Goal: Task Accomplishment & Management: Use online tool/utility

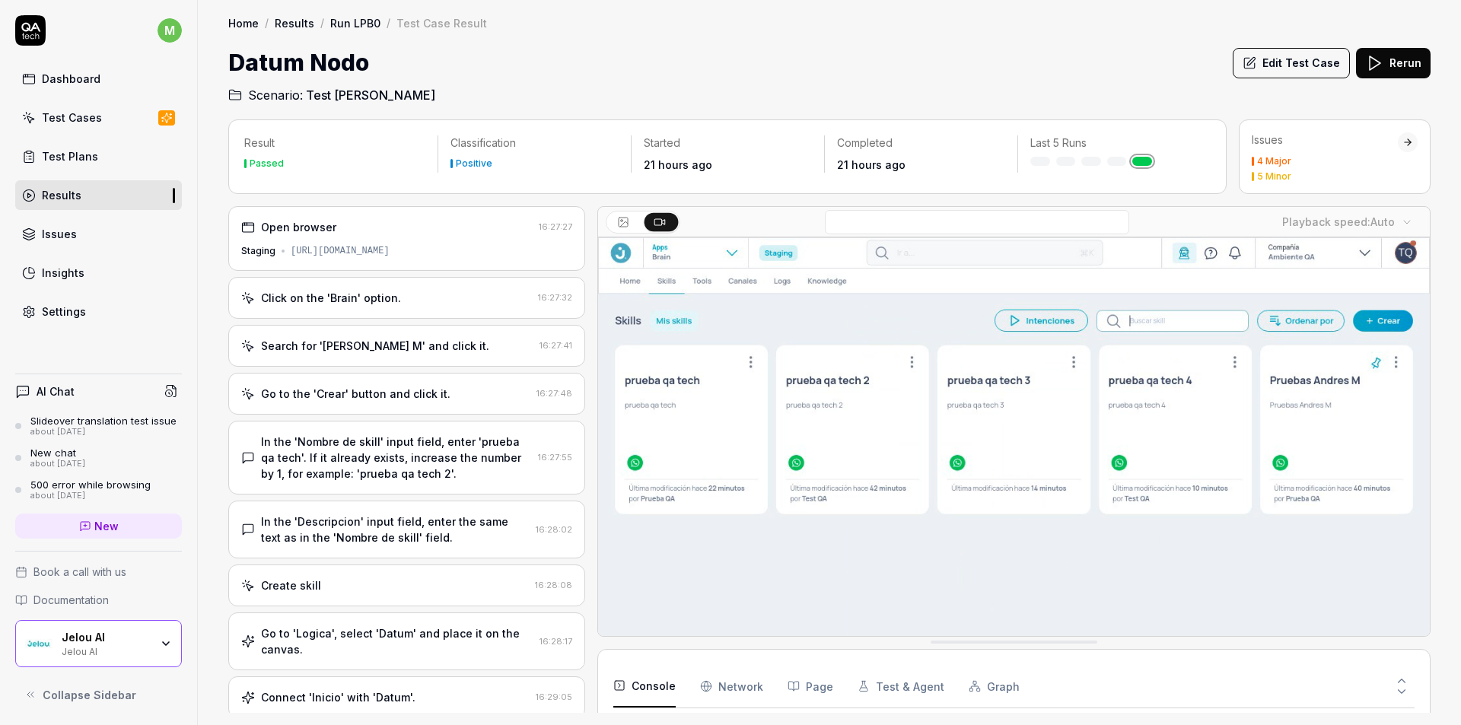
click at [77, 119] on div "Test Cases" at bounding box center [72, 118] width 60 height 16
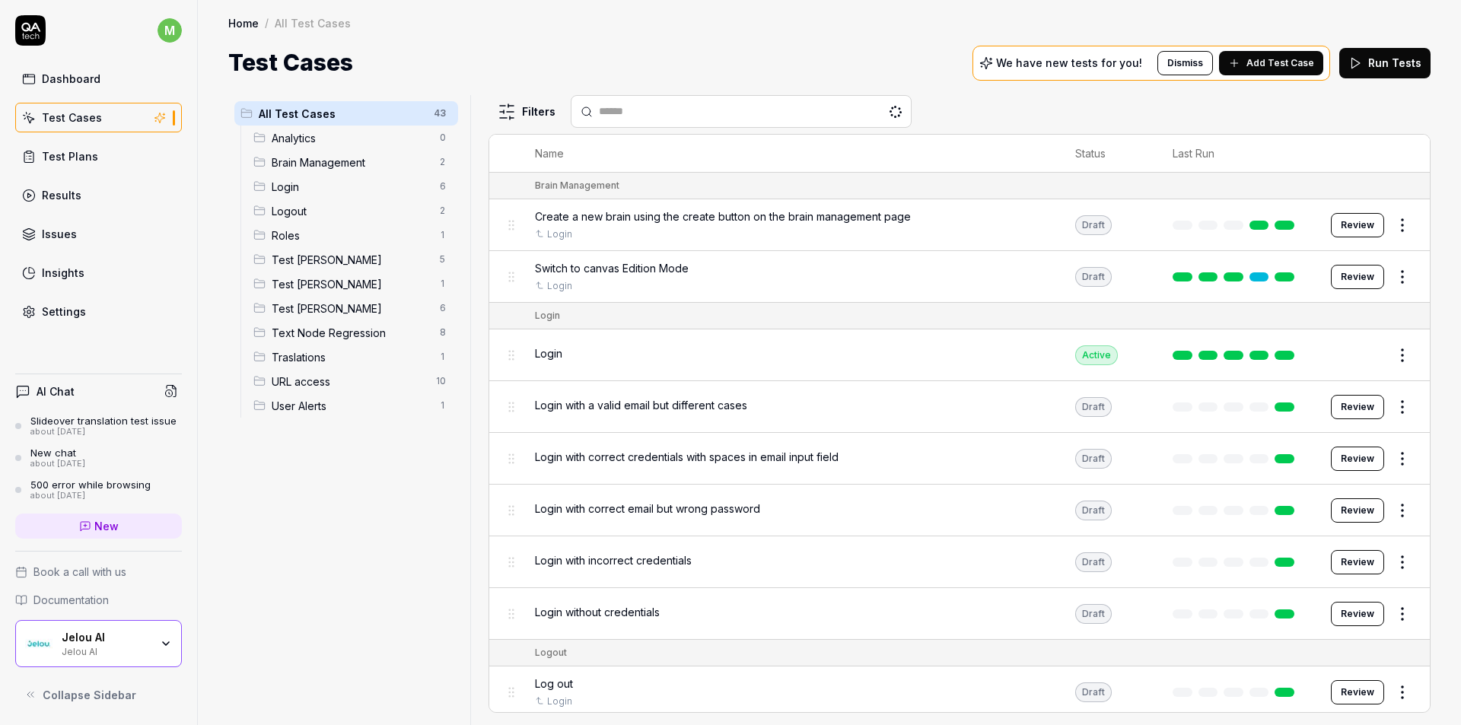
click at [360, 555] on div "All Test Cases 43 Analytics 0 Brain Management 2 Login 6 Logout 2 Roles 1 Test …" at bounding box center [346, 401] width 236 height 612
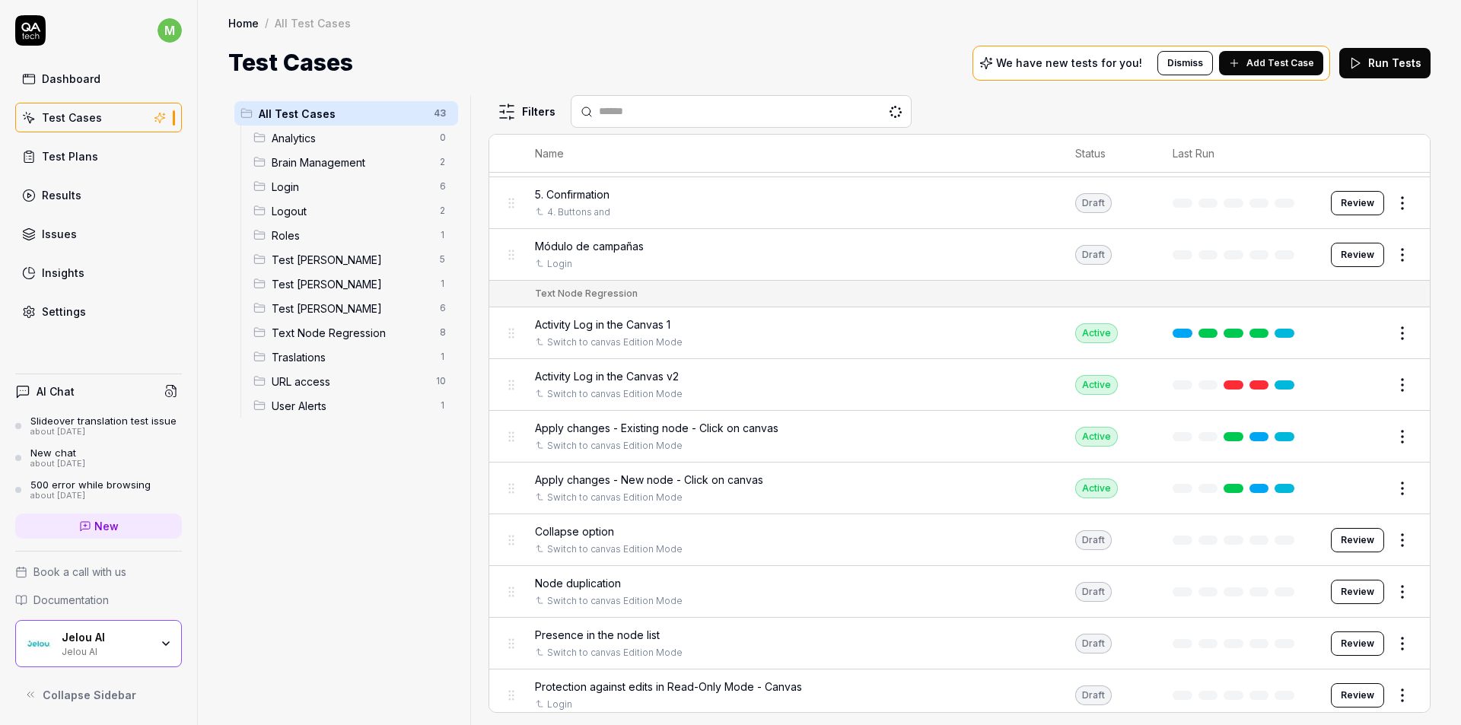
scroll to position [1597, 0]
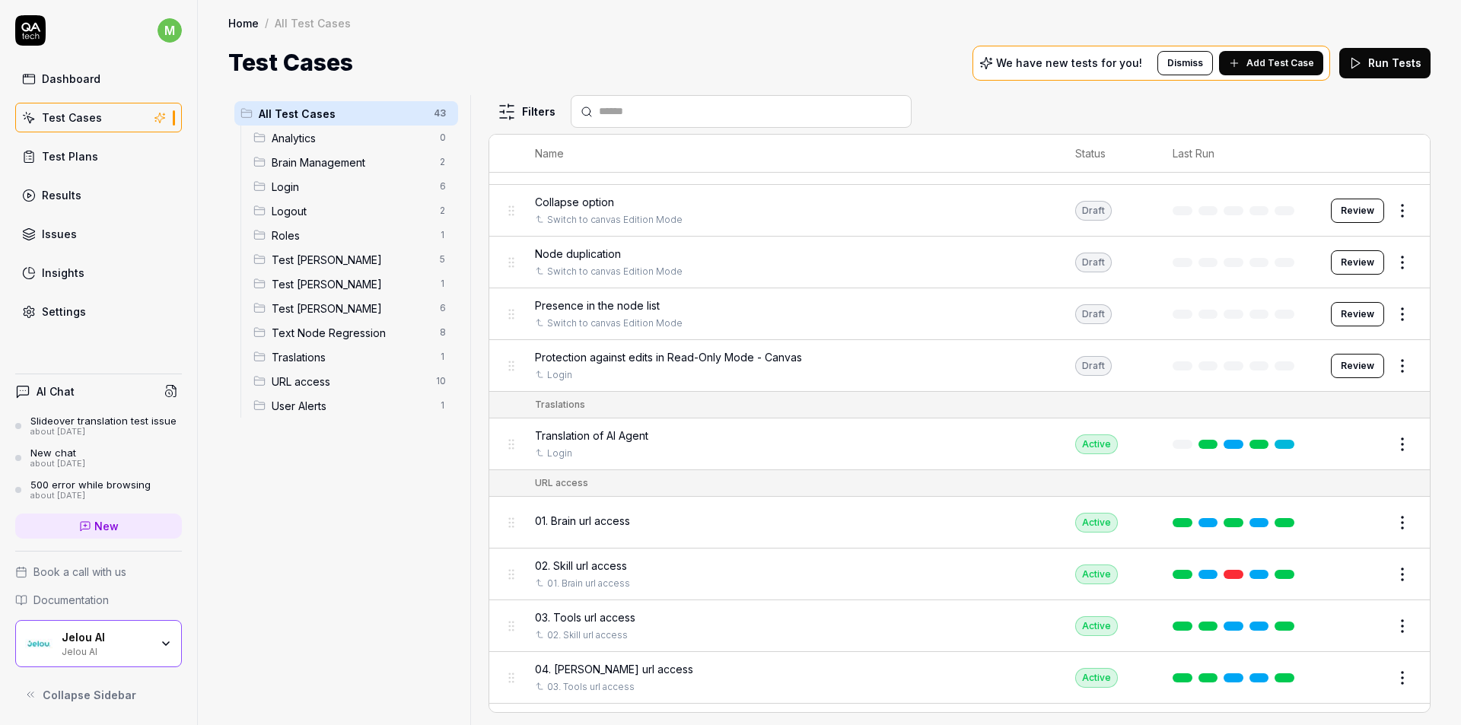
click at [323, 285] on span "Test [PERSON_NAME]" at bounding box center [351, 284] width 159 height 16
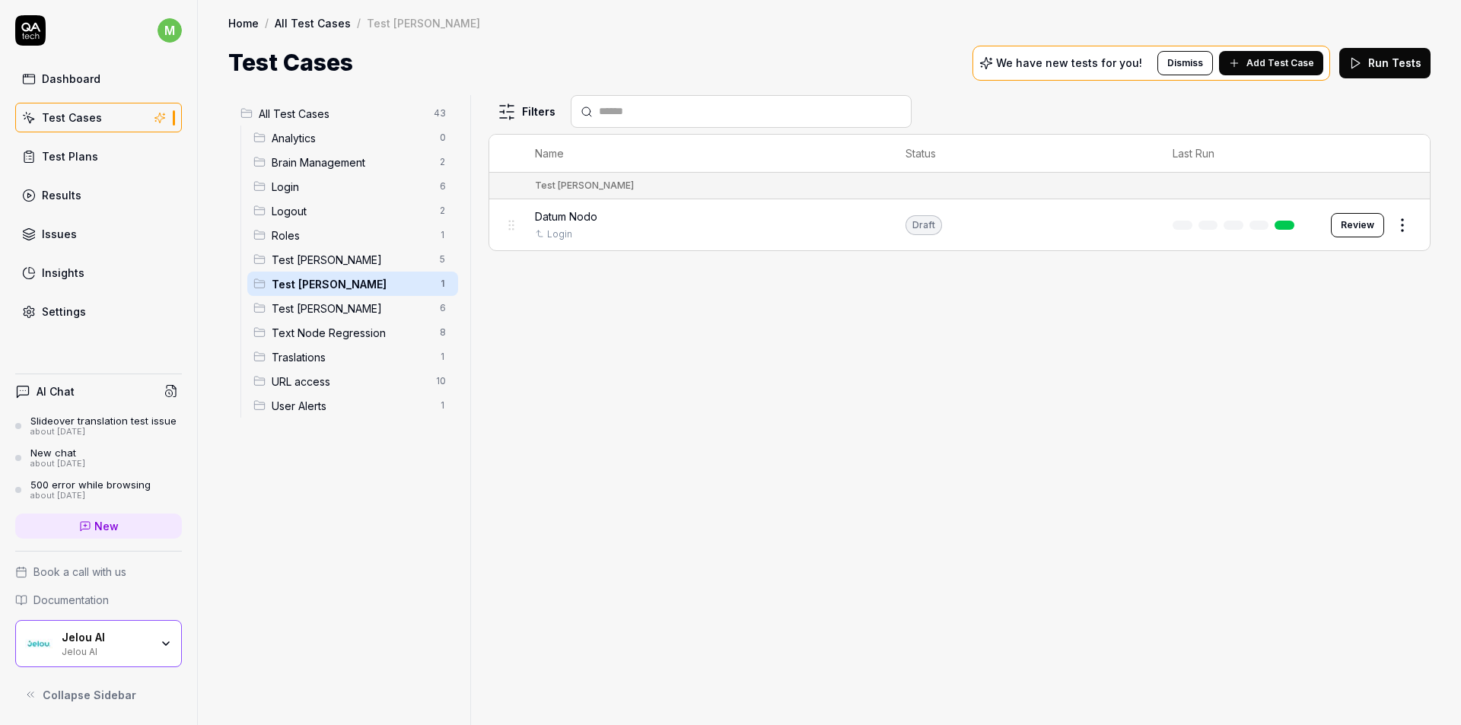
scroll to position [0, 0]
click at [691, 417] on div "Filters Name Status Last Run Test Andres Datum Nodo Login Draft Review" at bounding box center [959, 410] width 942 height 630
click at [596, 219] on span "Datum Nodo" at bounding box center [566, 216] width 62 height 16
click at [606, 218] on div "Datum Nodo" at bounding box center [705, 216] width 340 height 16
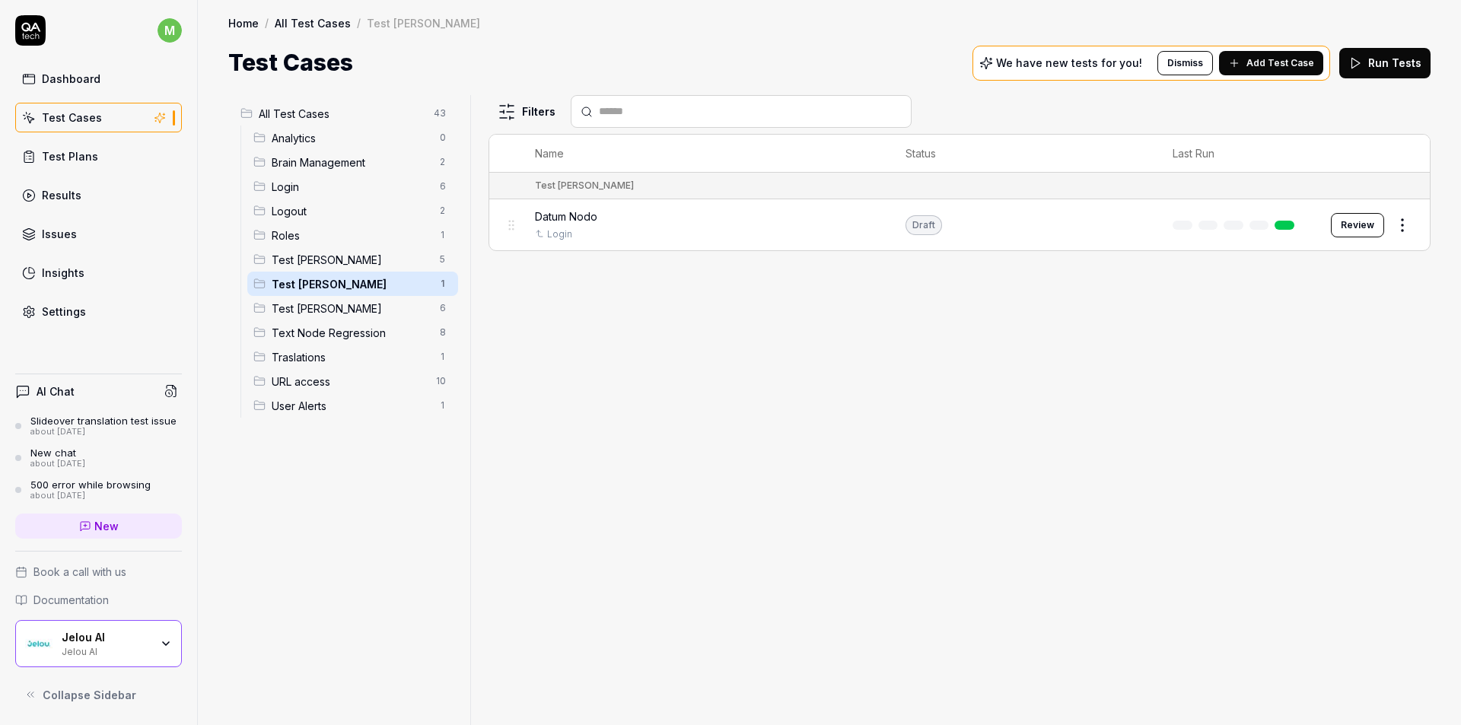
click at [838, 233] on div "Login" at bounding box center [705, 234] width 340 height 14
click at [1369, 237] on button "Review" at bounding box center [1356, 225] width 53 height 24
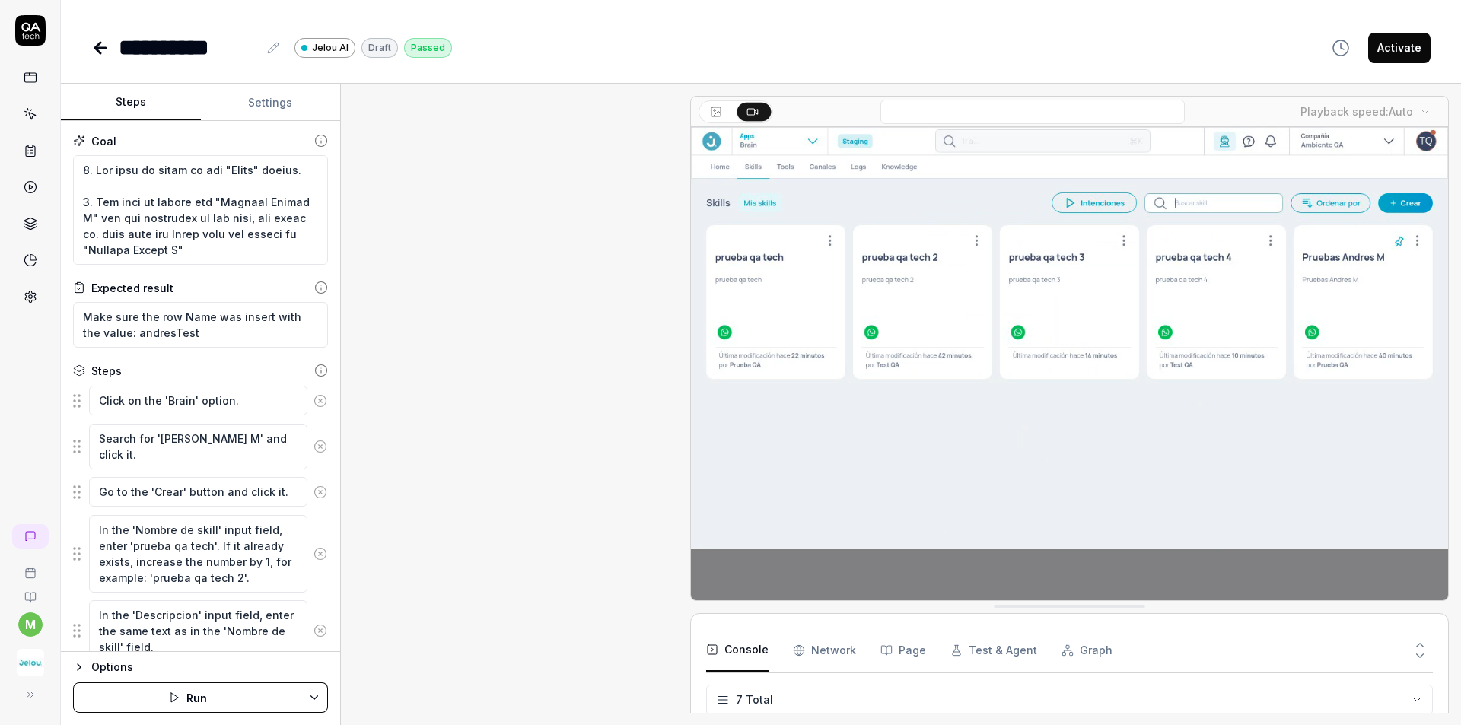
scroll to position [803, 0]
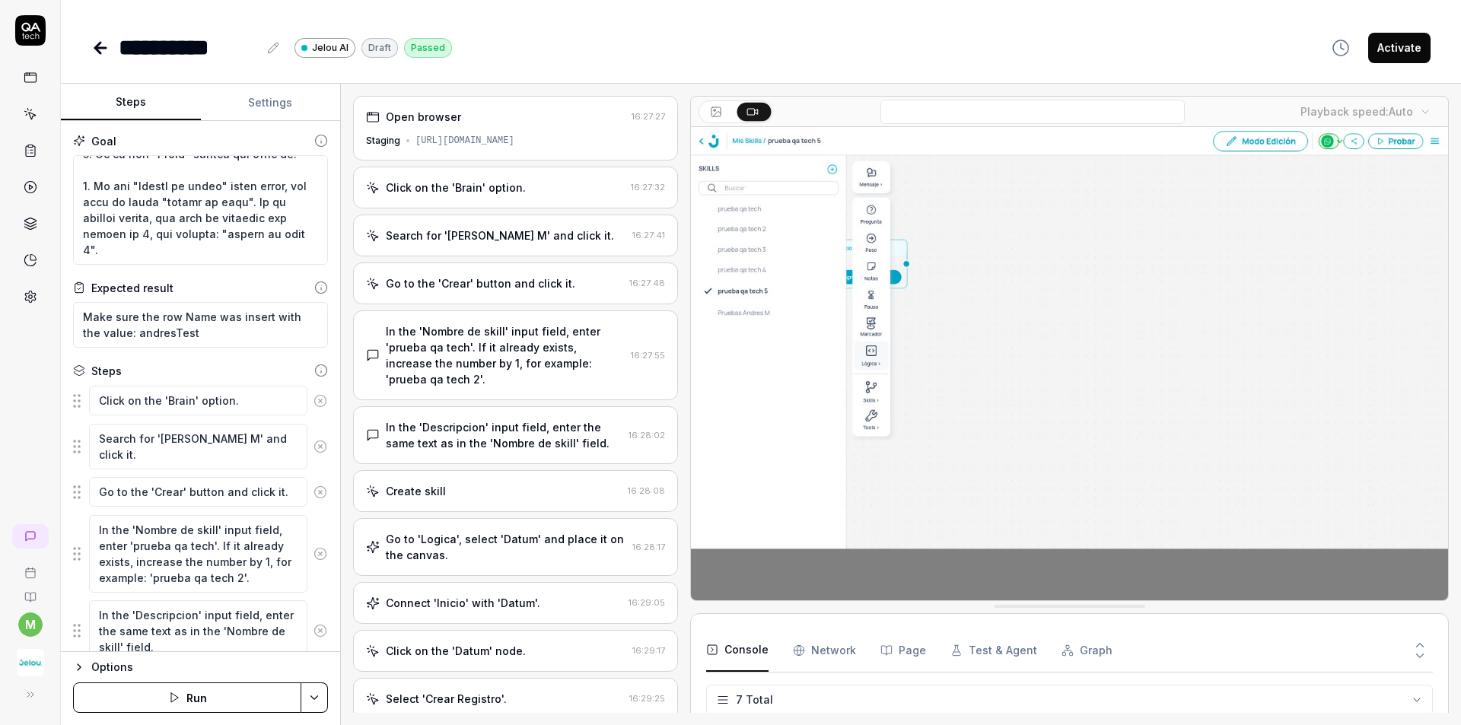
scroll to position [152, 0]
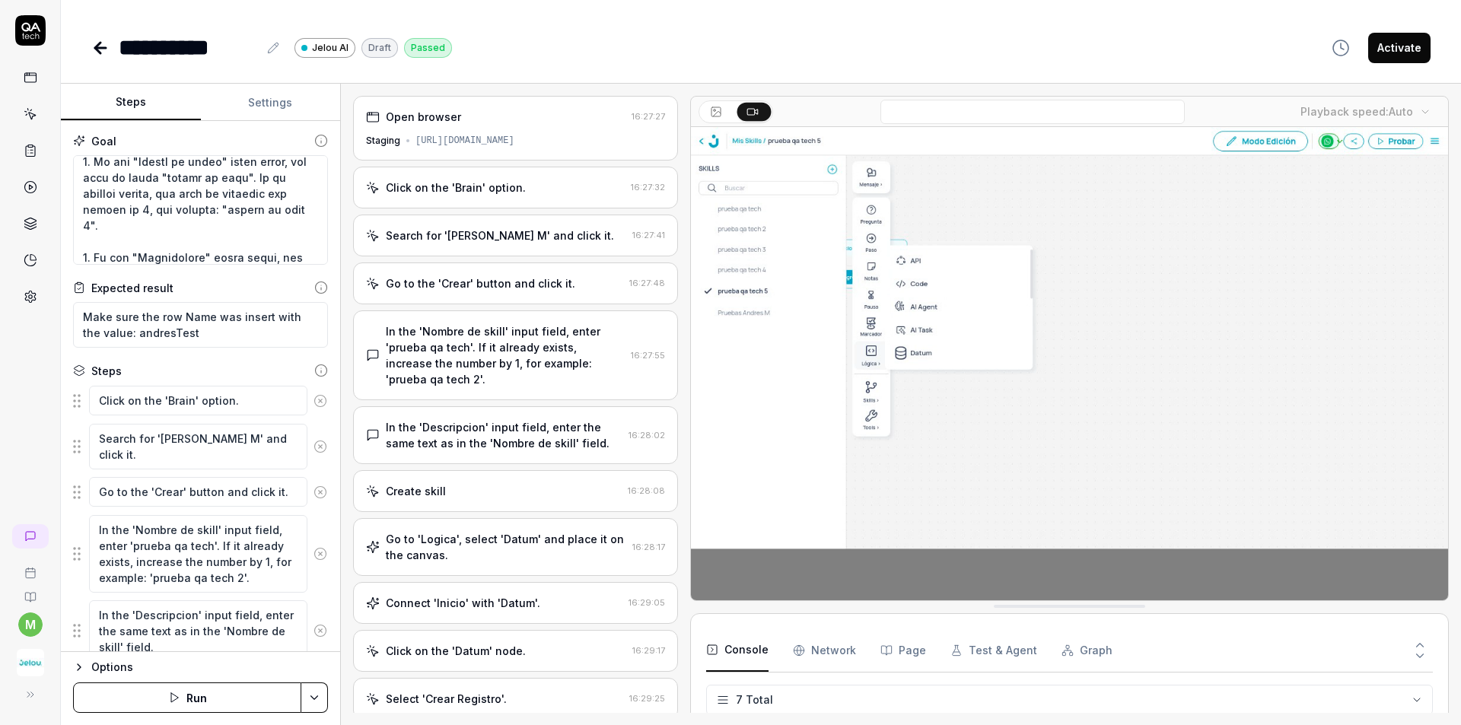
click at [678, 645] on div at bounding box center [684, 404] width 12 height 617
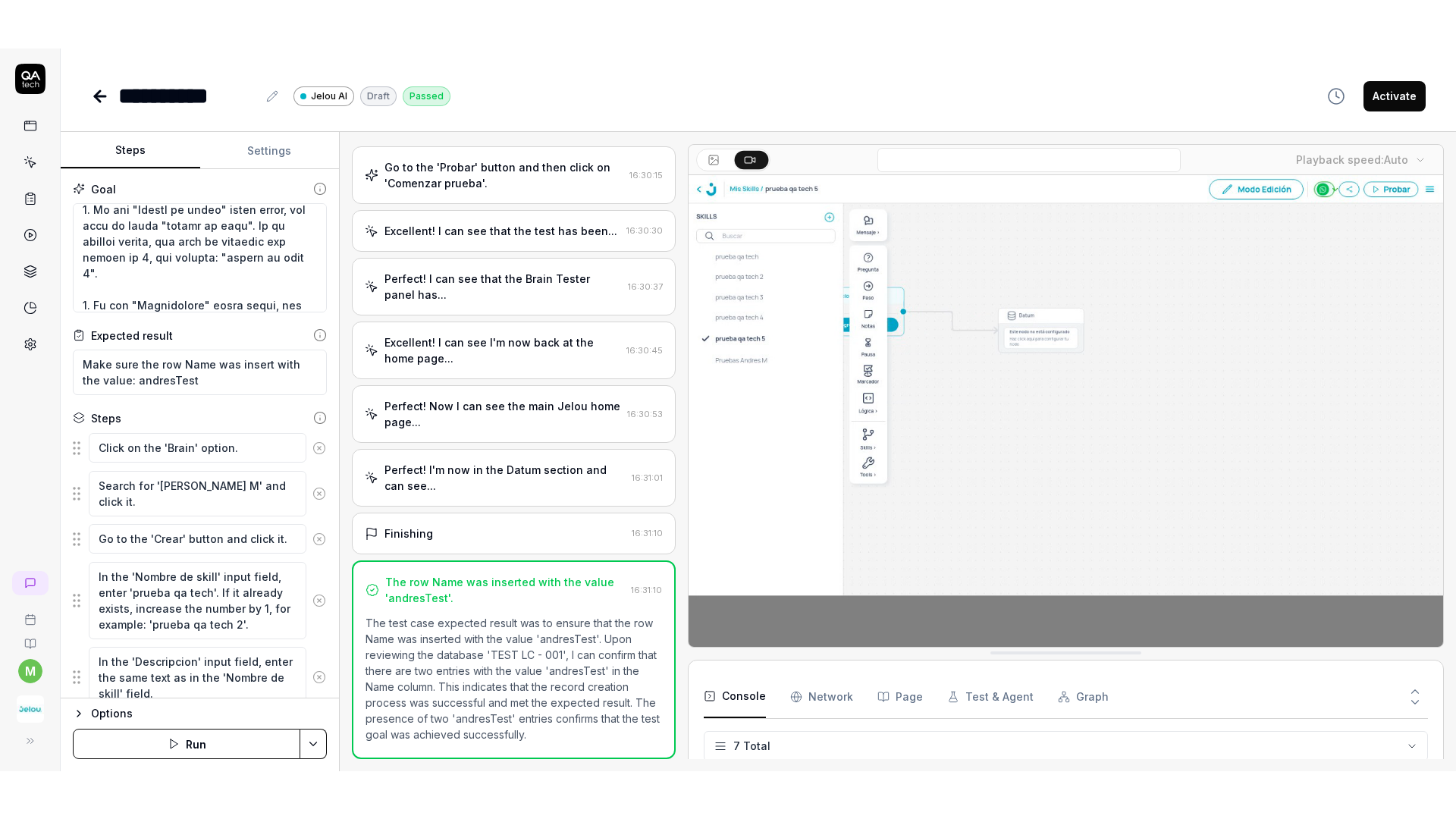
scroll to position [724, 0]
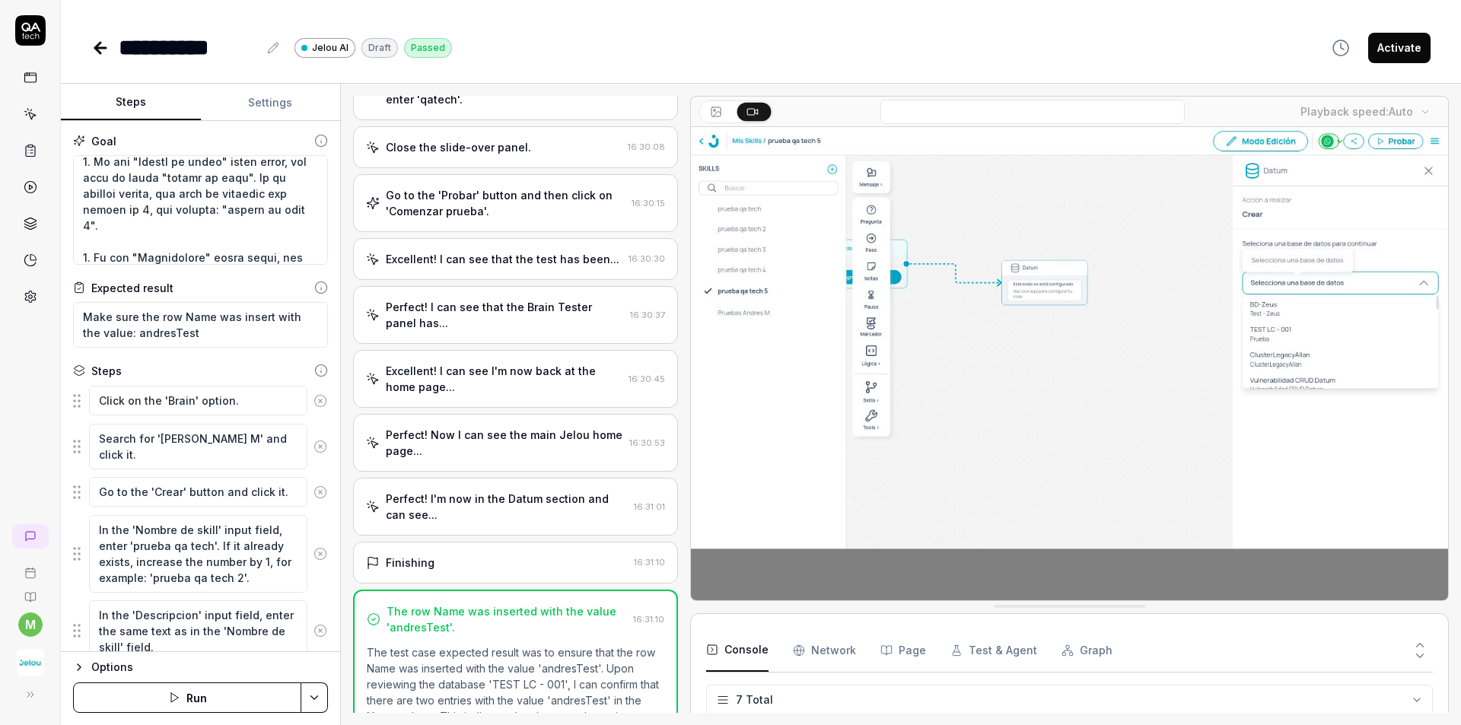
click at [863, 439] on video at bounding box center [1069, 363] width 757 height 473
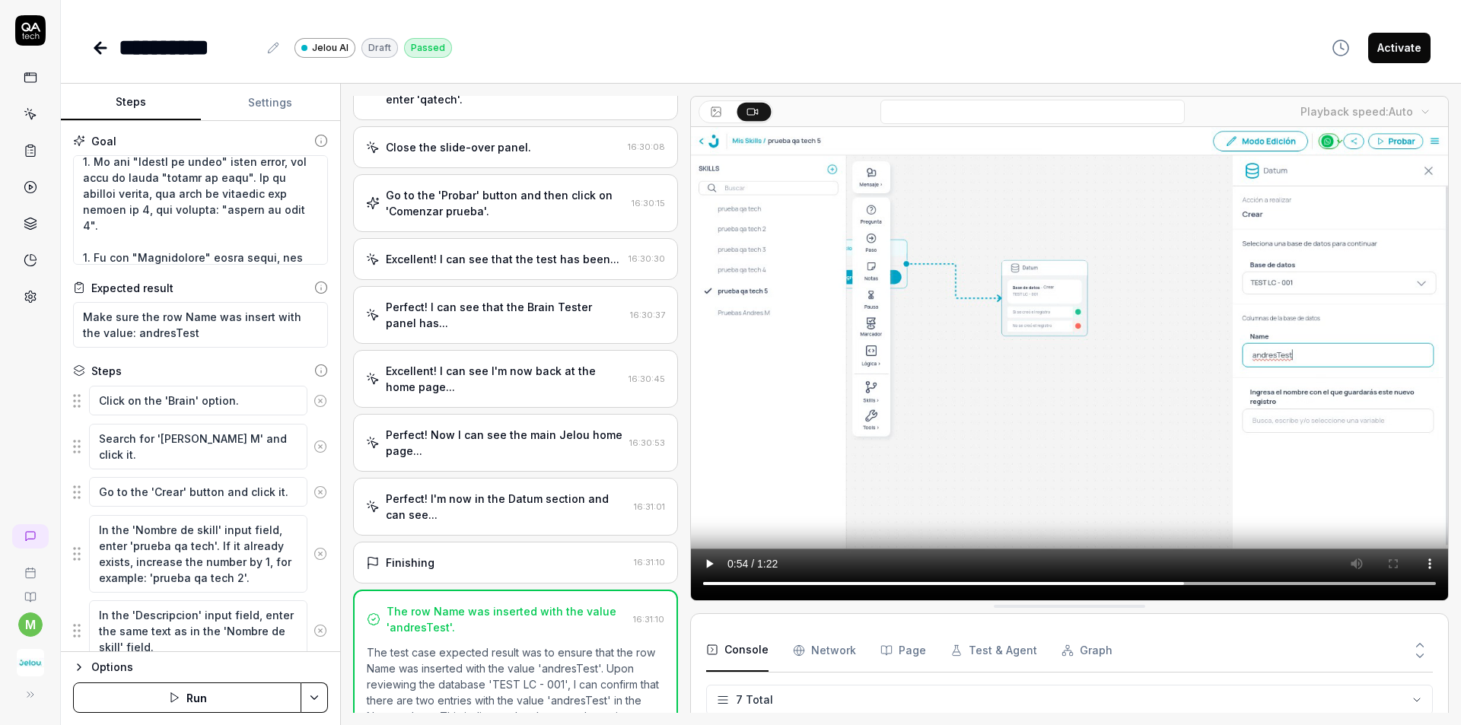
click at [863, 439] on video at bounding box center [1069, 363] width 757 height 473
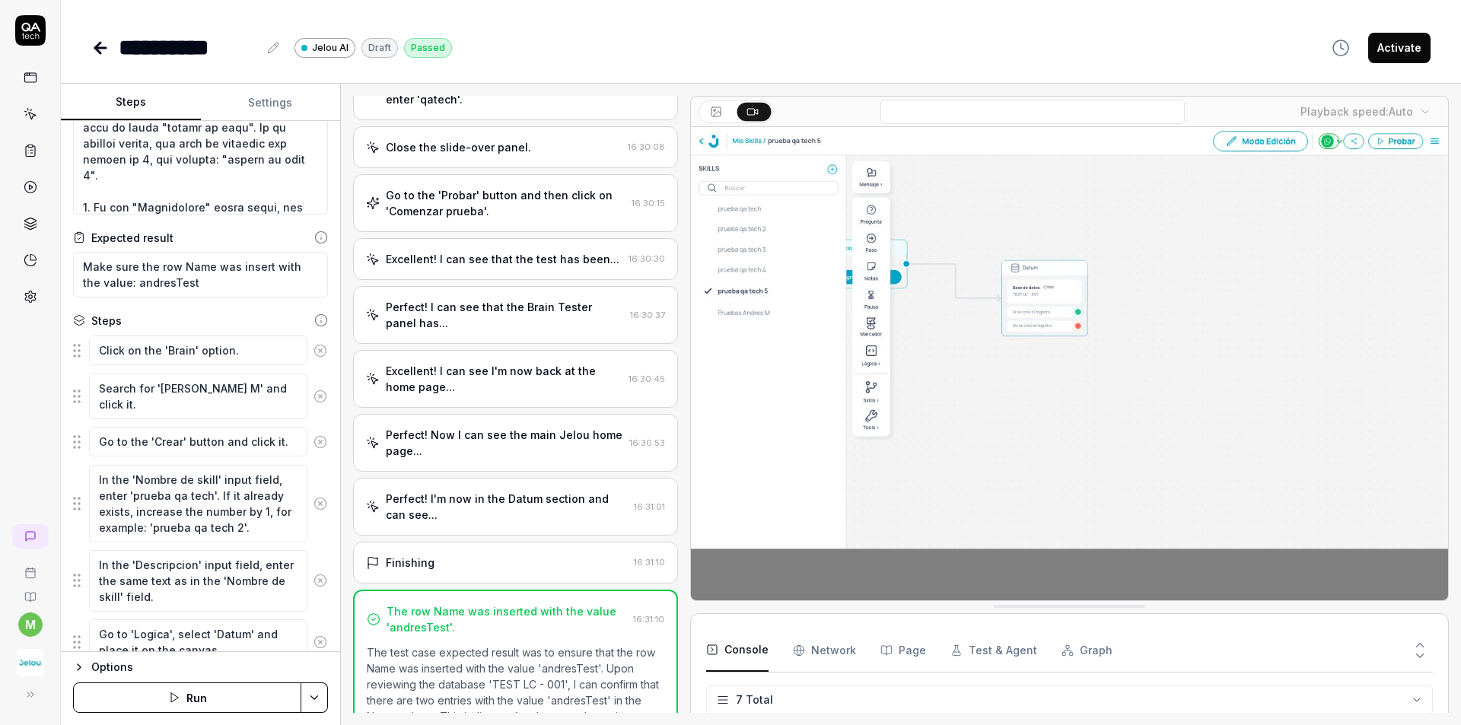
scroll to position [0, 0]
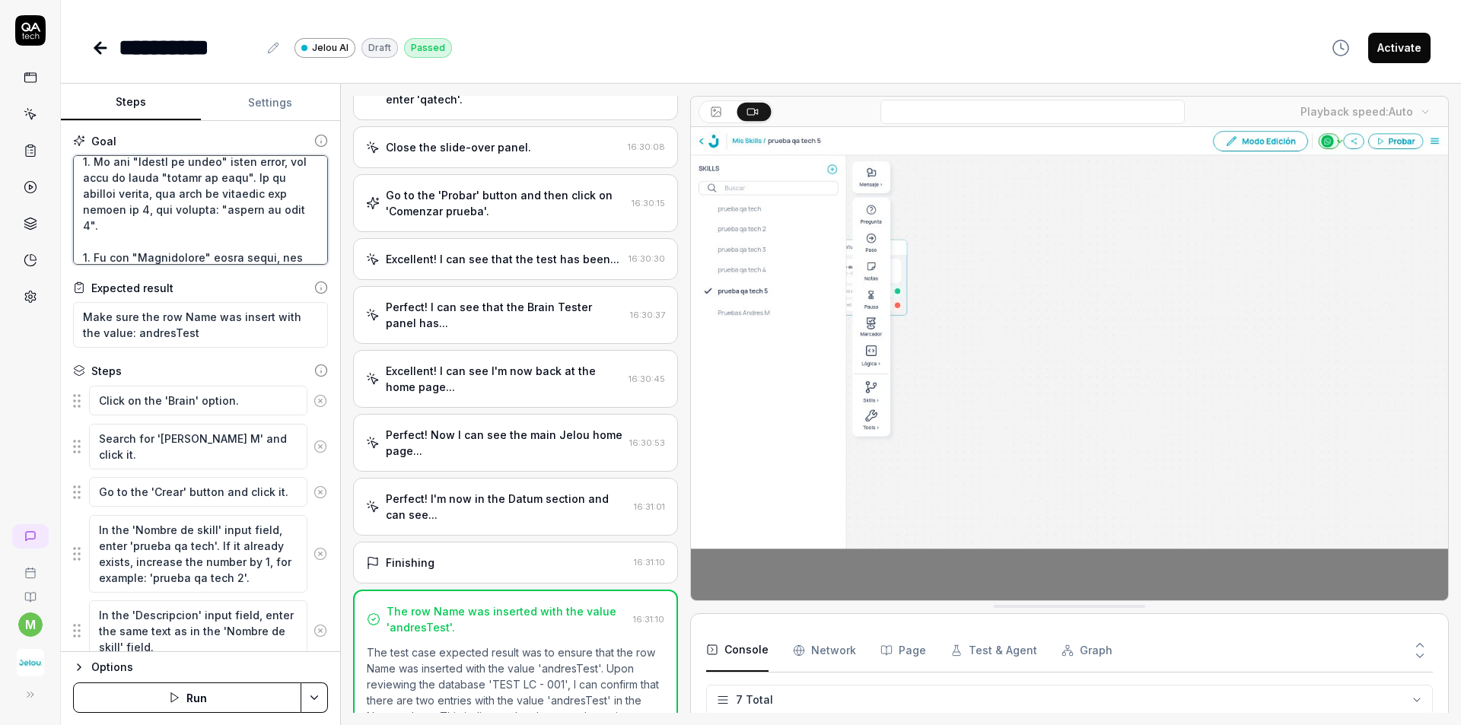
click at [166, 216] on textarea at bounding box center [200, 210] width 255 height 110
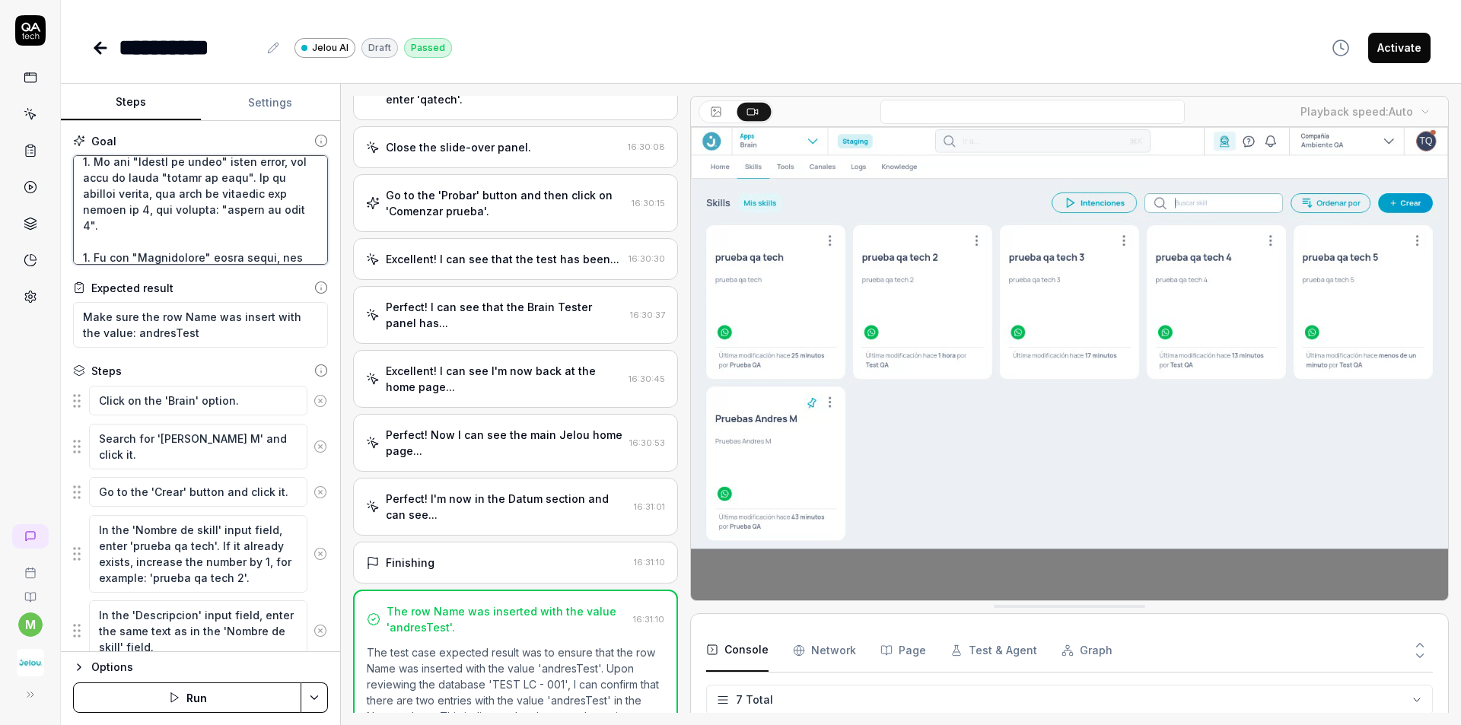
scroll to position [76, 0]
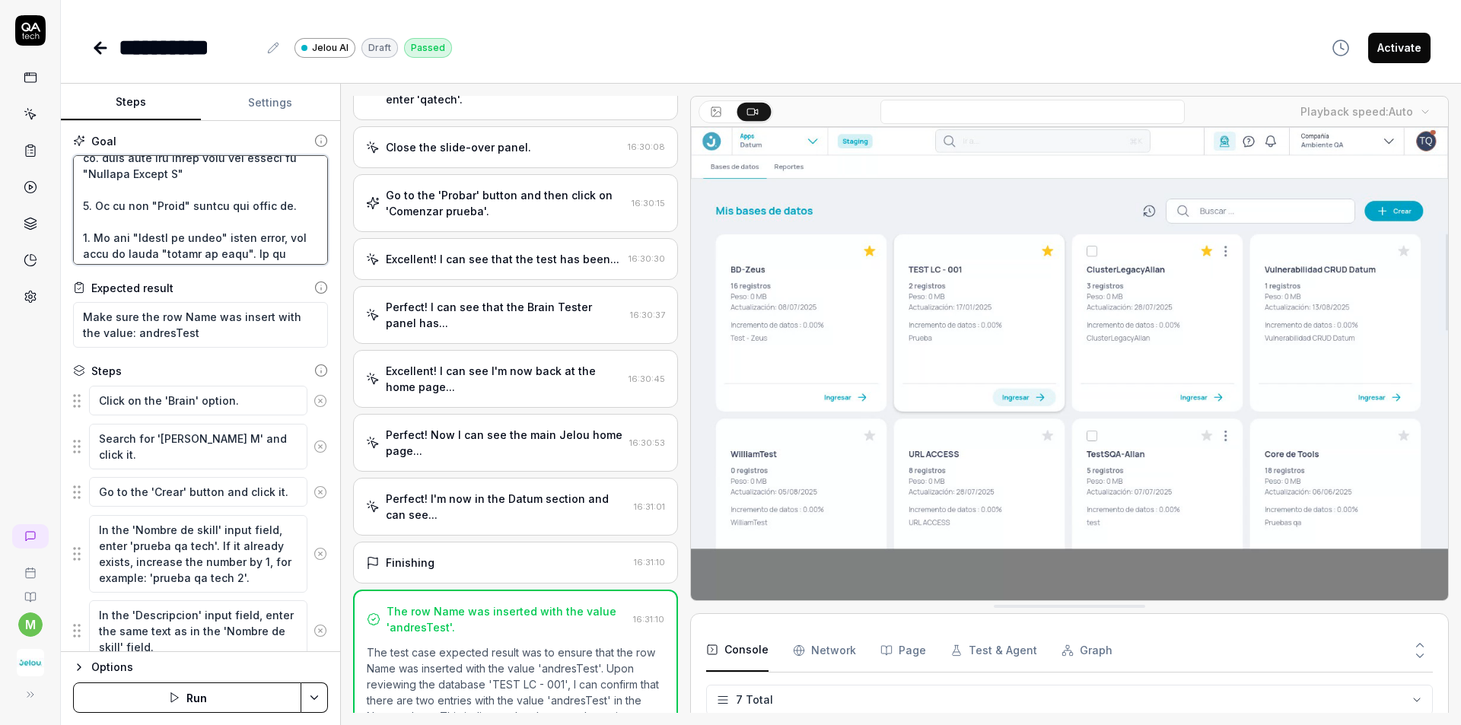
drag, startPoint x: 114, startPoint y: 207, endPoint x: 218, endPoint y: 209, distance: 104.2
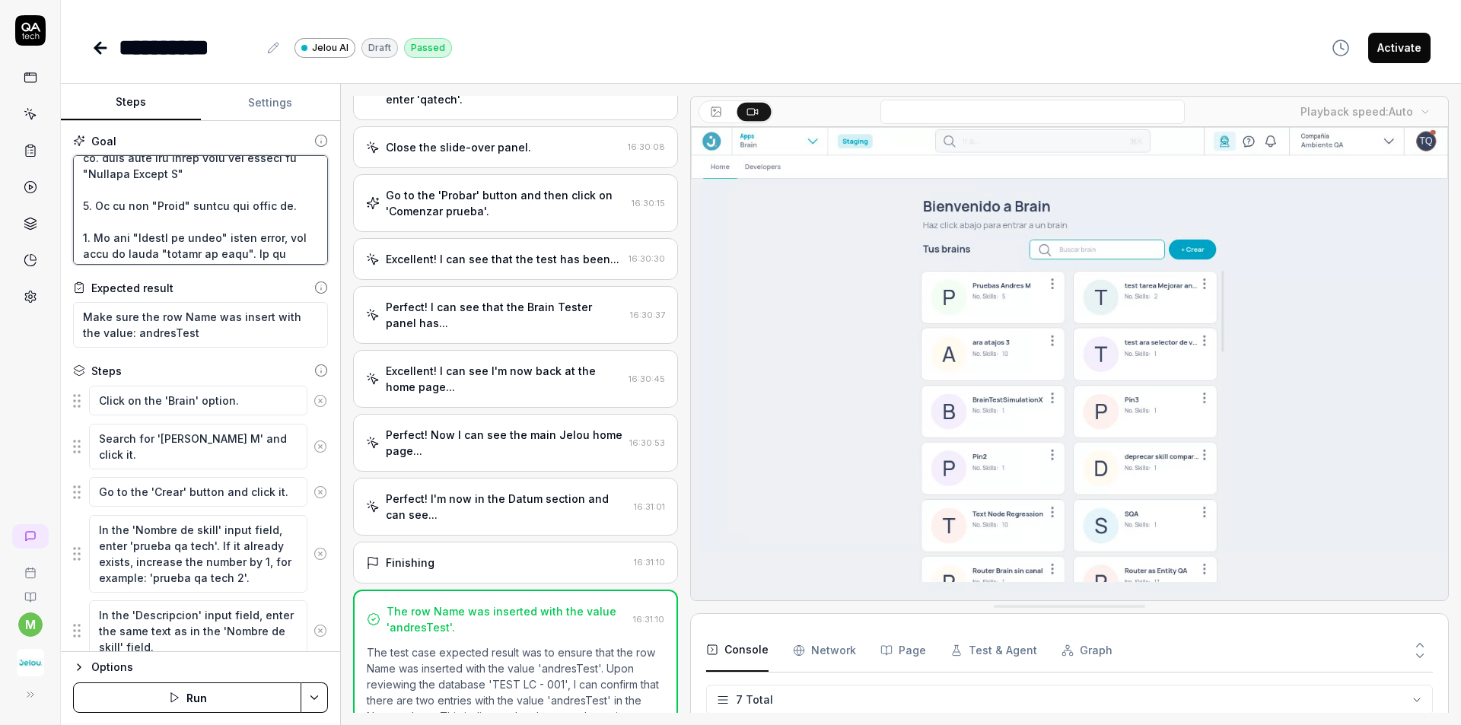
click at [218, 209] on textarea at bounding box center [200, 210] width 255 height 110
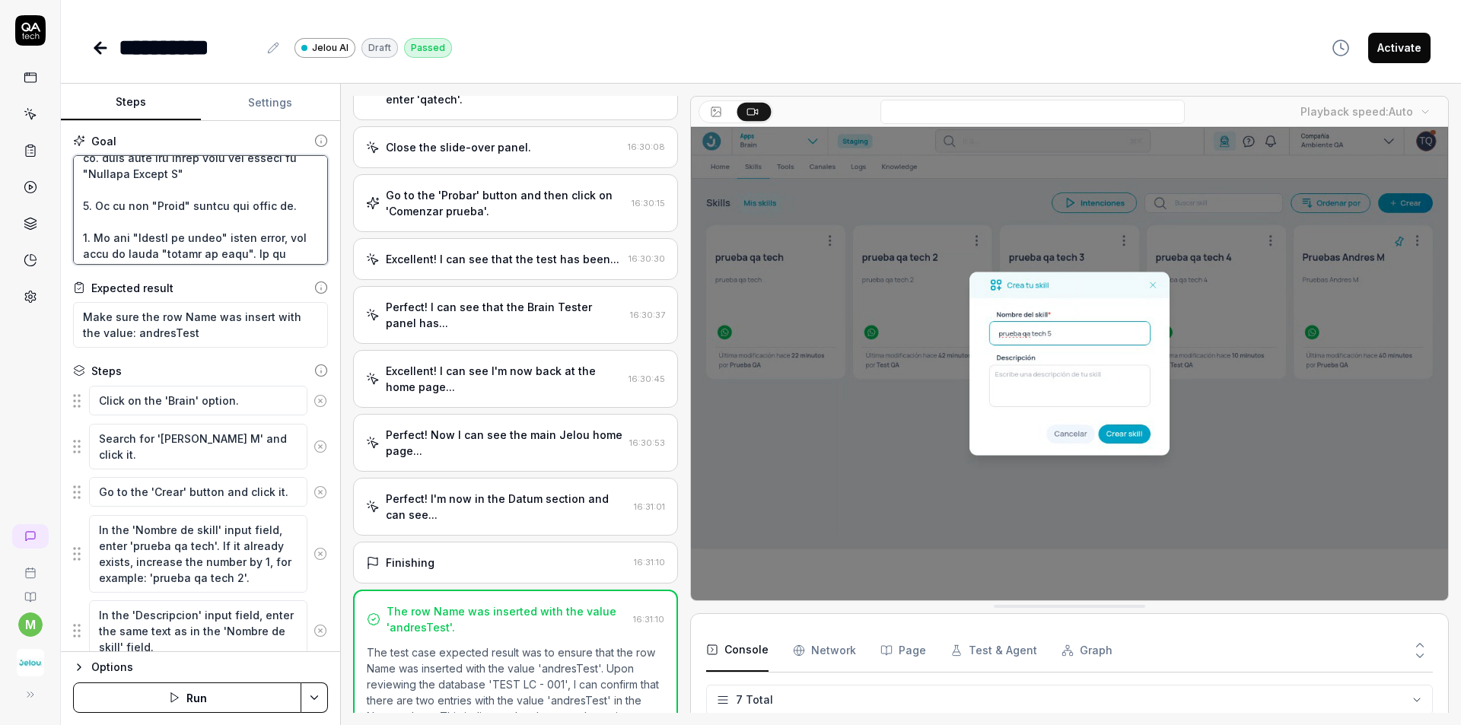
click at [157, 211] on textarea at bounding box center [200, 210] width 255 height 110
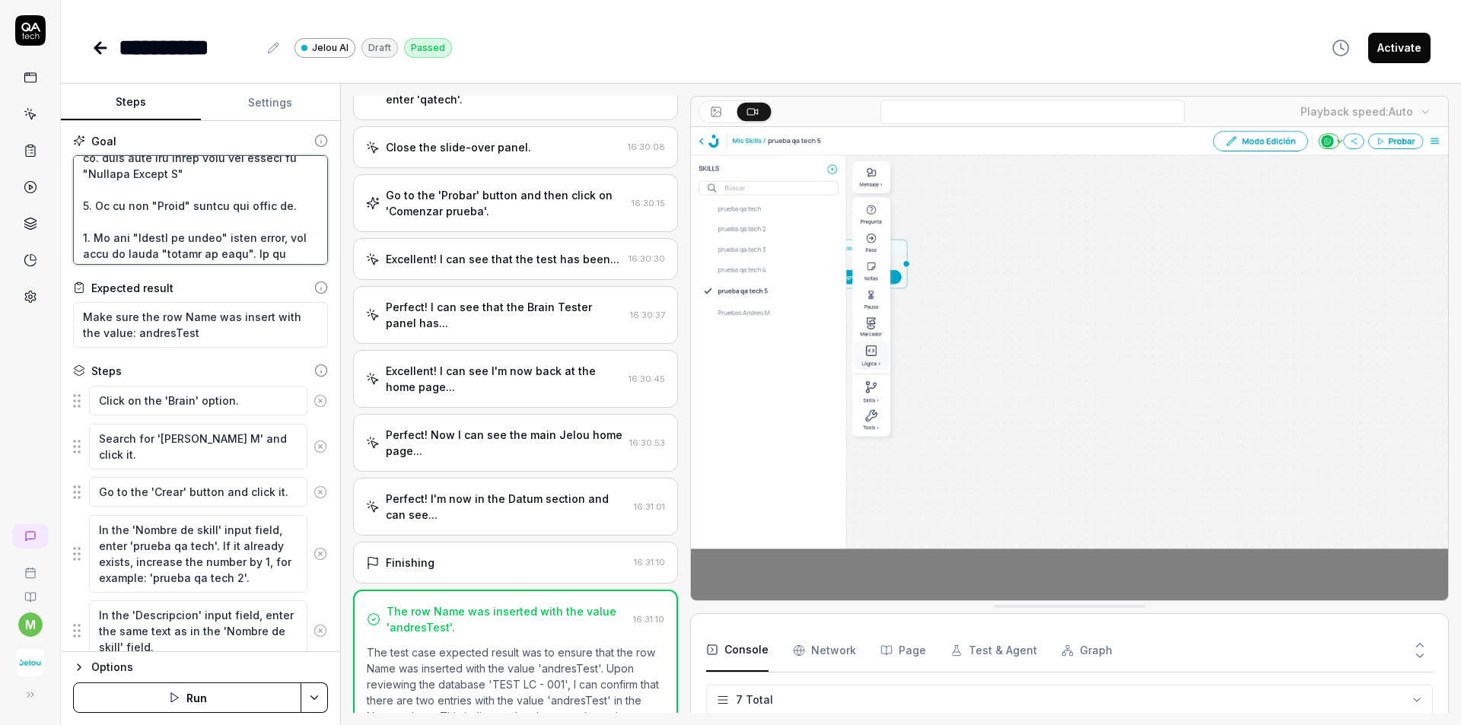
drag, startPoint x: 116, startPoint y: 208, endPoint x: 203, endPoint y: 208, distance: 87.5
click at [203, 208] on textarea at bounding box center [200, 210] width 255 height 110
click at [234, 217] on textarea at bounding box center [200, 210] width 255 height 110
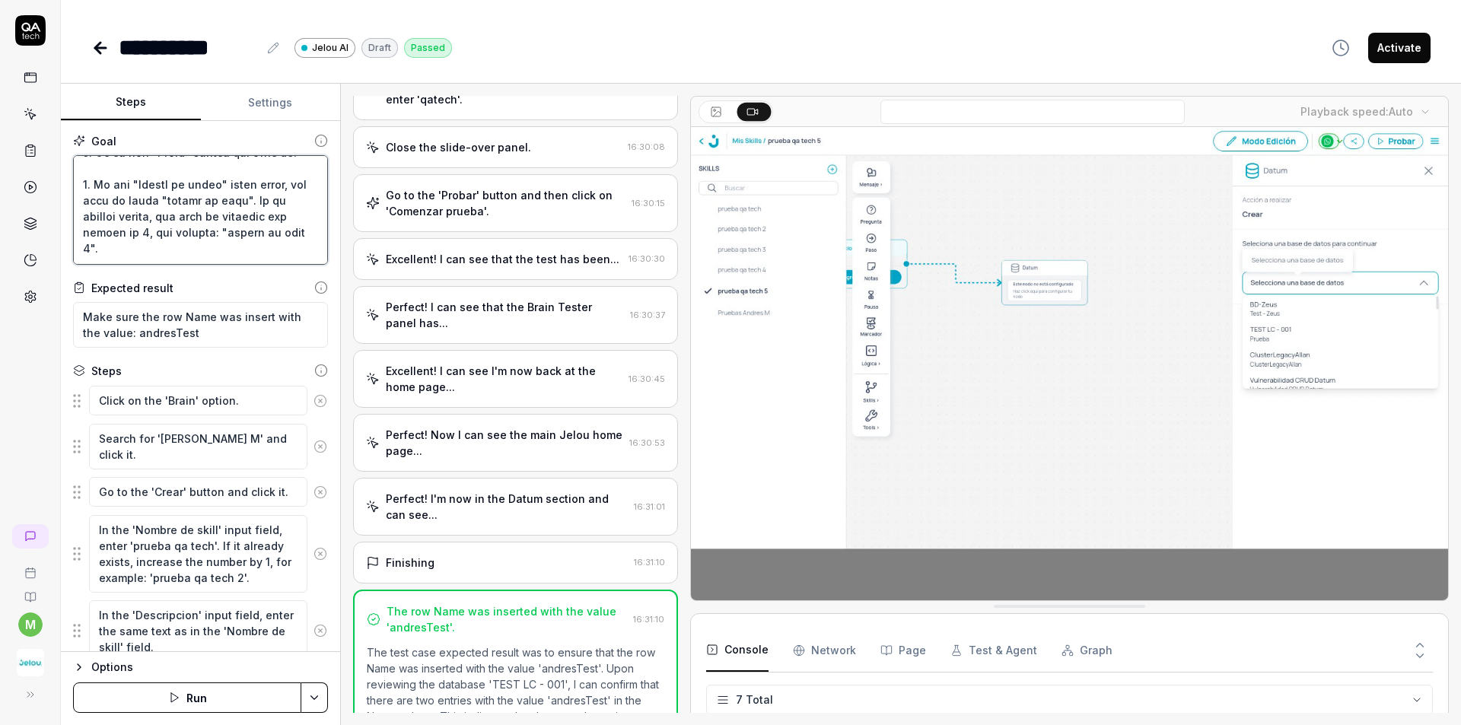
scroll to position [152, 0]
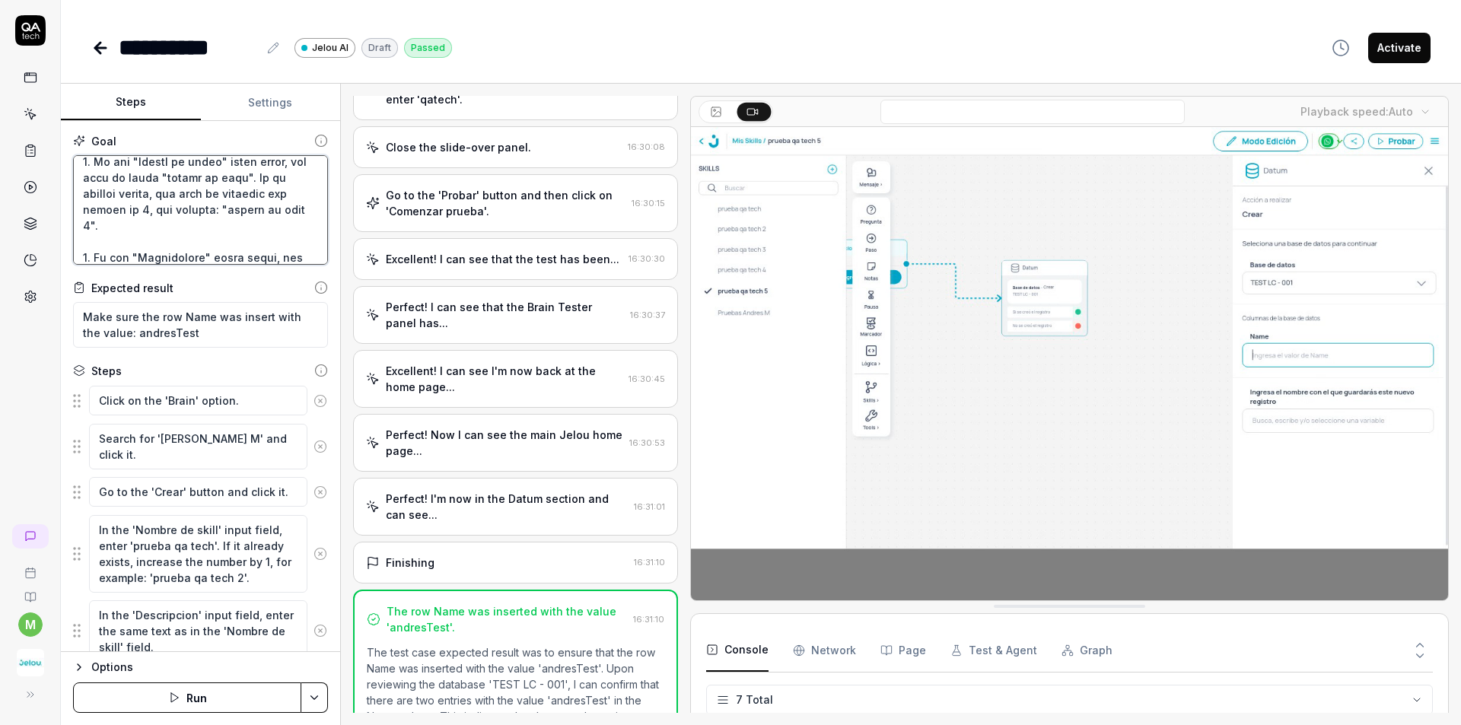
drag, startPoint x: 116, startPoint y: 172, endPoint x: 234, endPoint y: 182, distance: 119.1
click at [234, 182] on textarea at bounding box center [200, 210] width 255 height 110
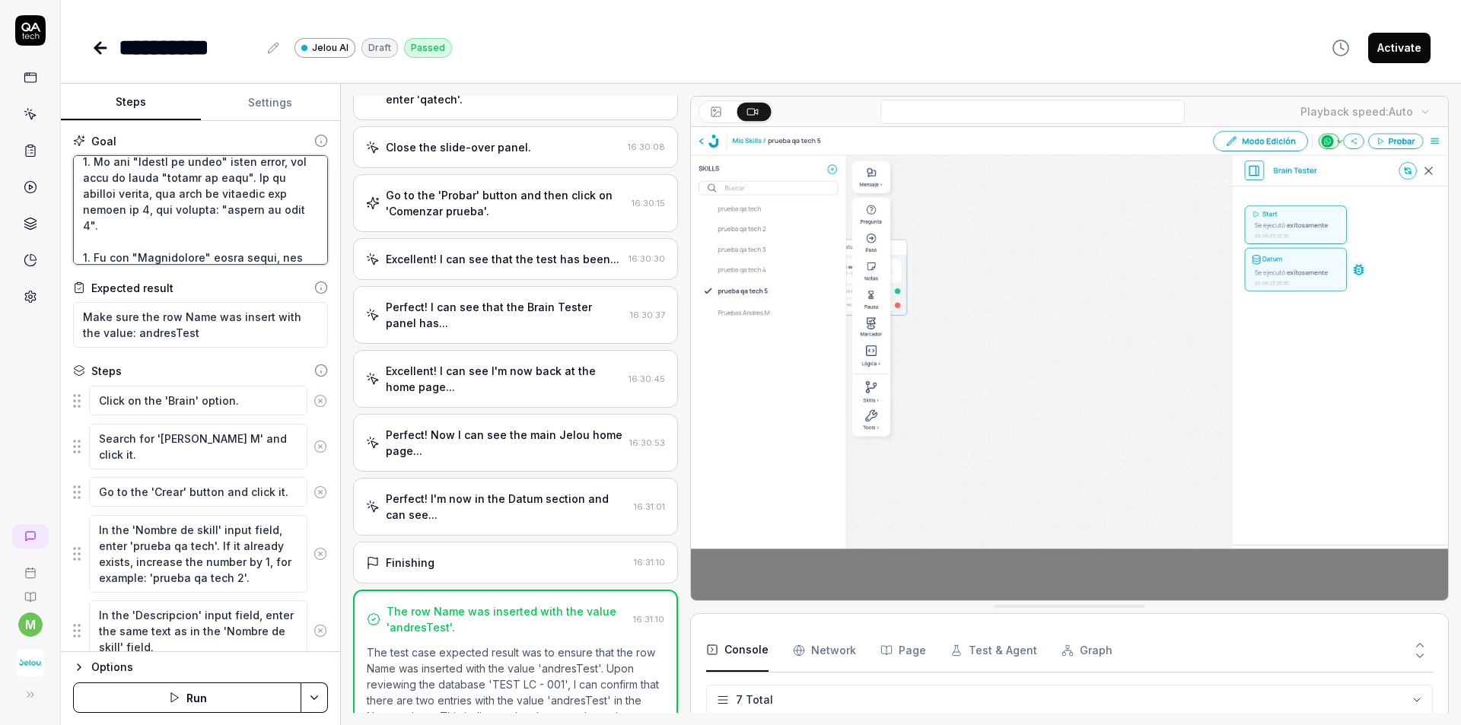
click at [175, 193] on textarea at bounding box center [200, 210] width 255 height 110
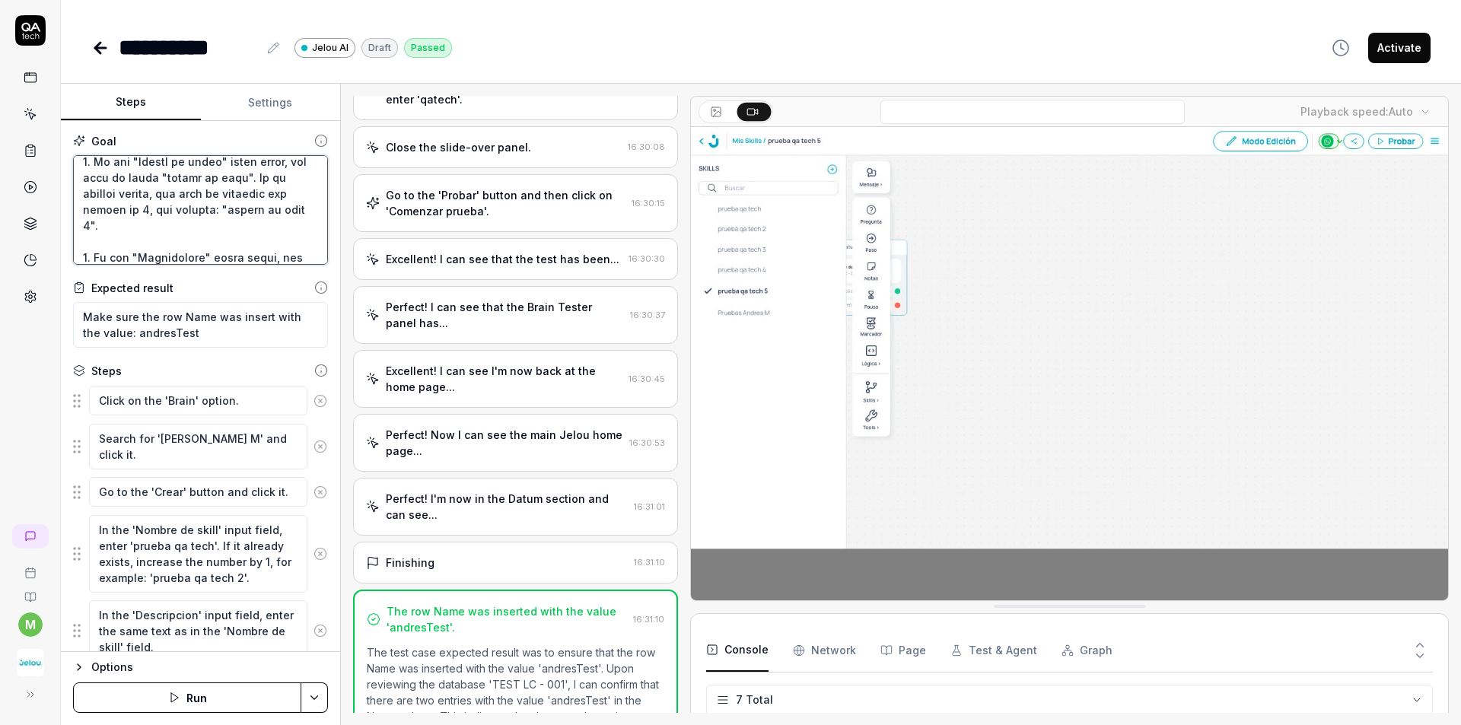
drag, startPoint x: 132, startPoint y: 199, endPoint x: 211, endPoint y: 200, distance: 79.9
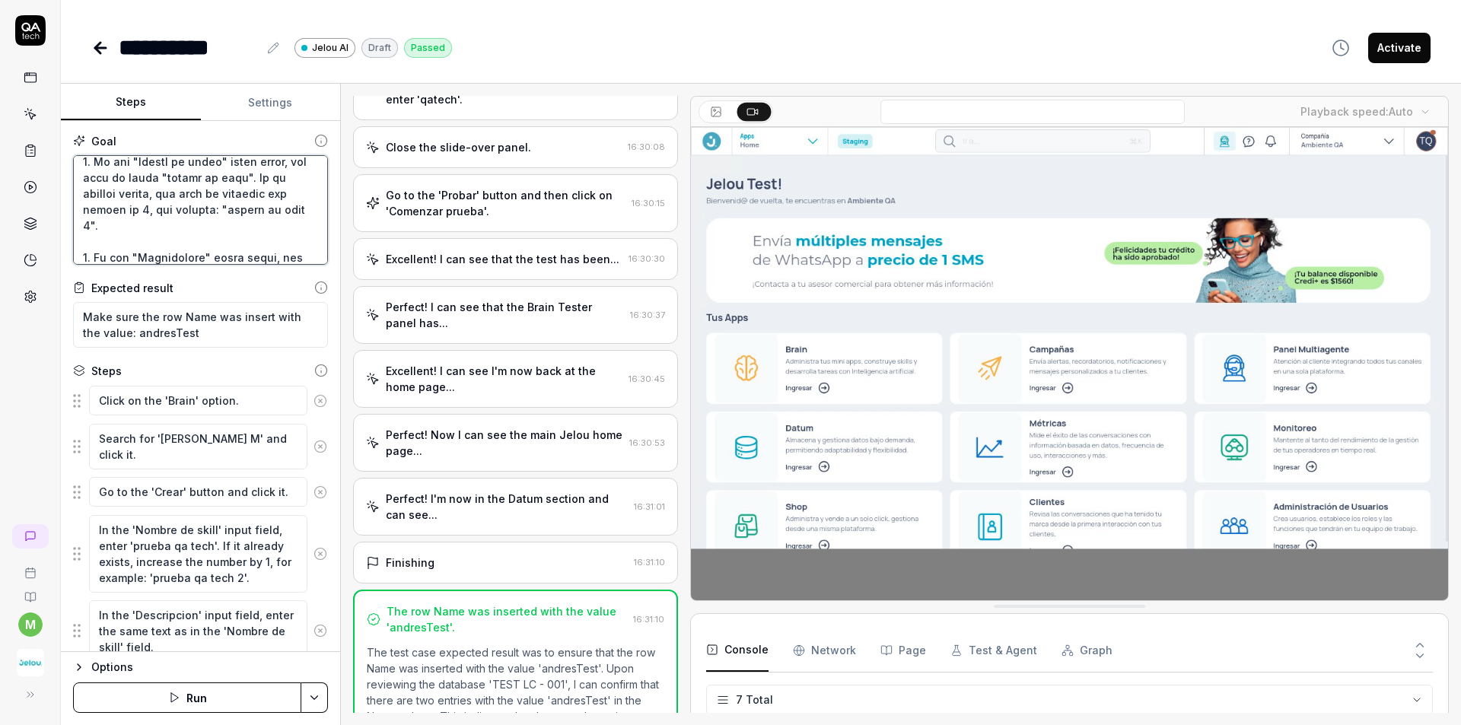
click at [211, 200] on textarea at bounding box center [200, 210] width 255 height 110
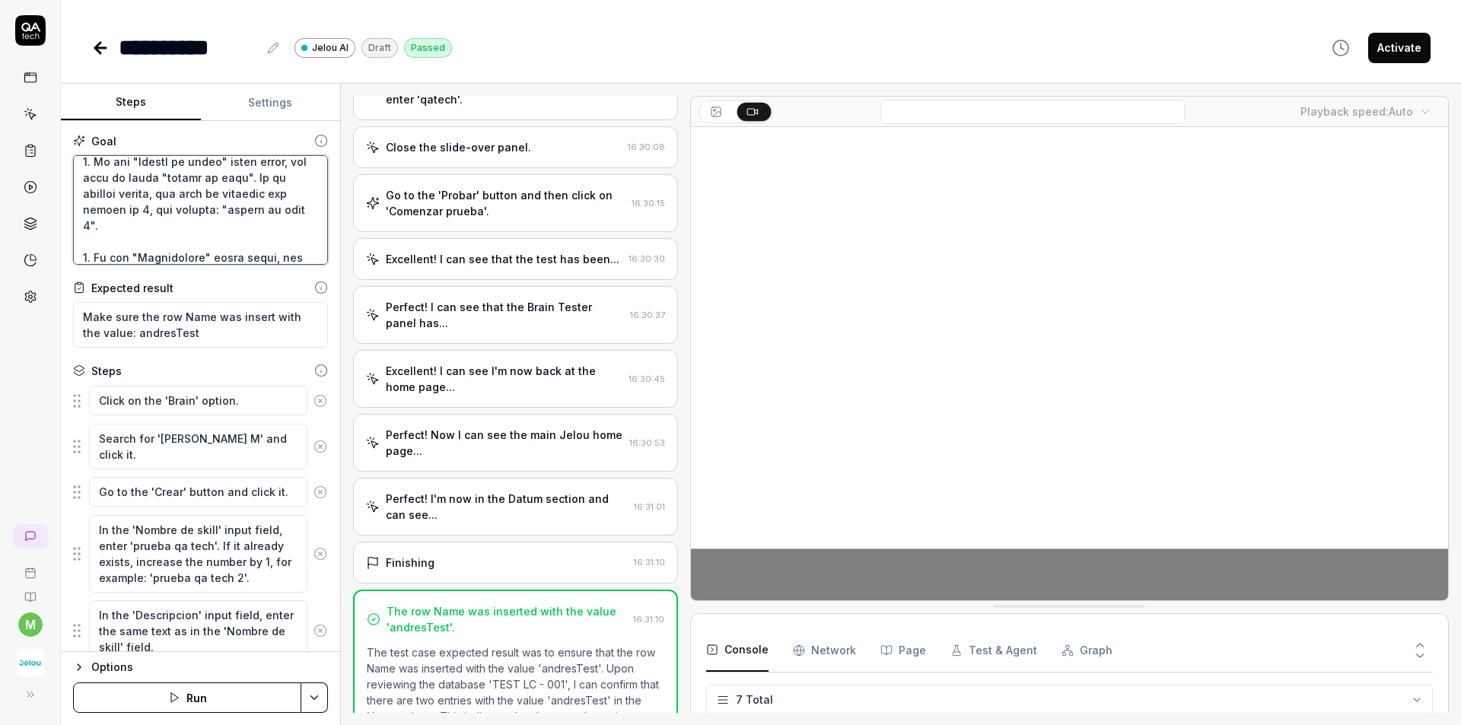
click at [208, 207] on textarea at bounding box center [200, 210] width 255 height 110
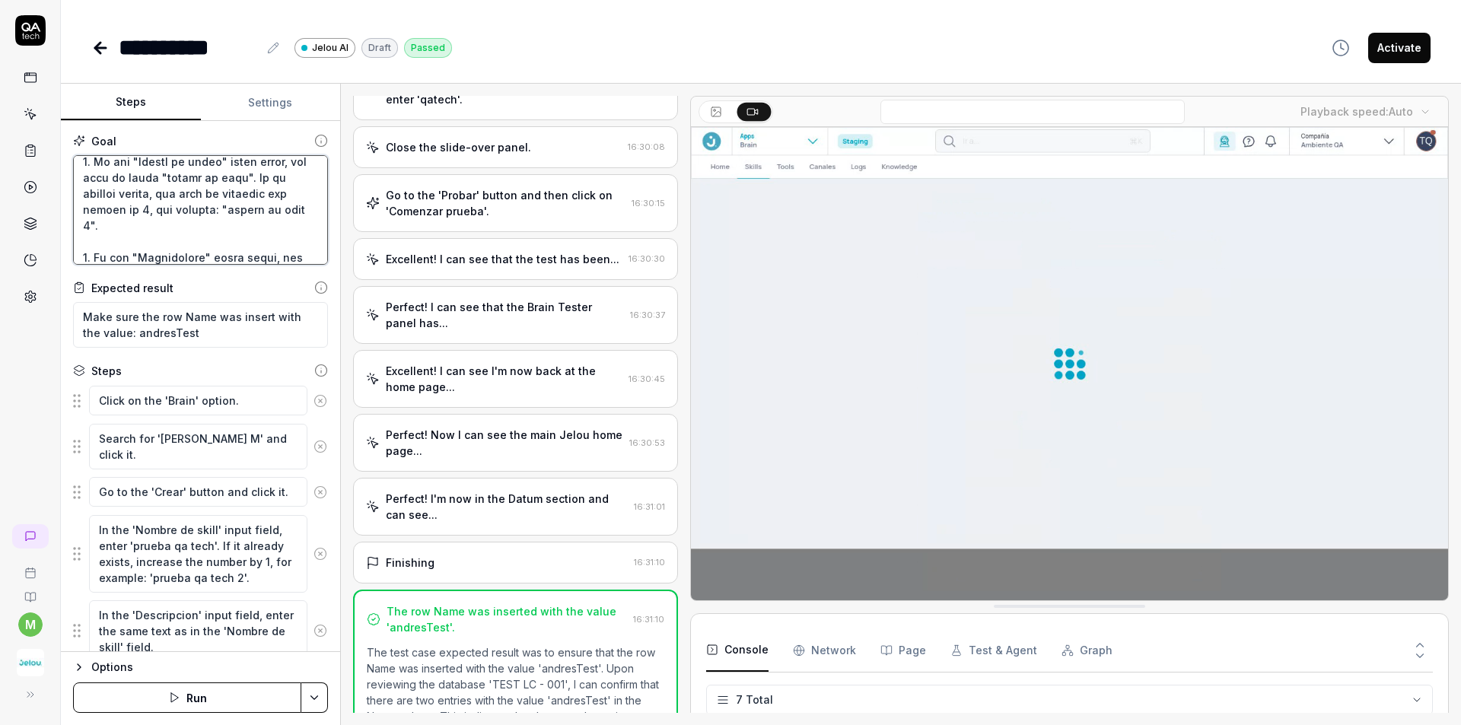
scroll to position [228, 0]
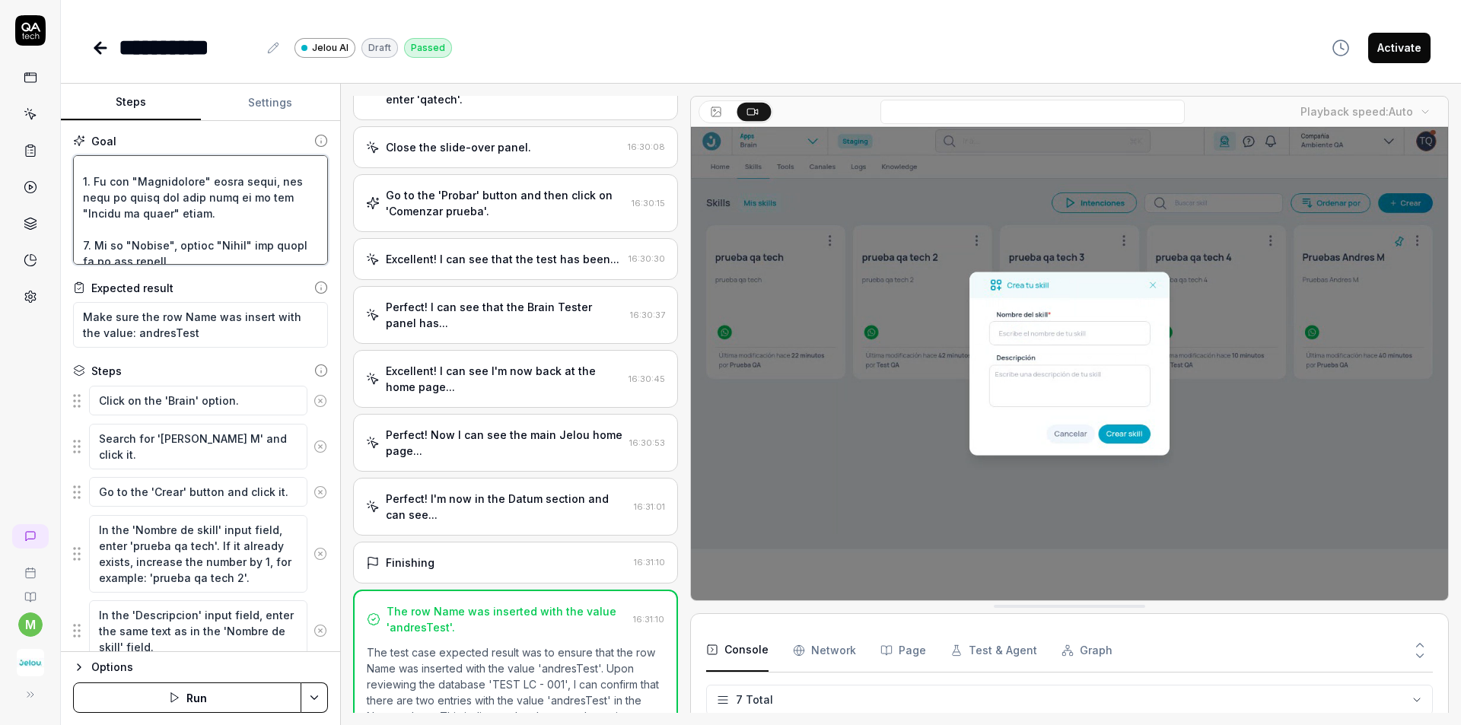
drag, startPoint x: 138, startPoint y: 186, endPoint x: 263, endPoint y: 189, distance: 125.6
click at [263, 189] on textarea at bounding box center [200, 210] width 255 height 110
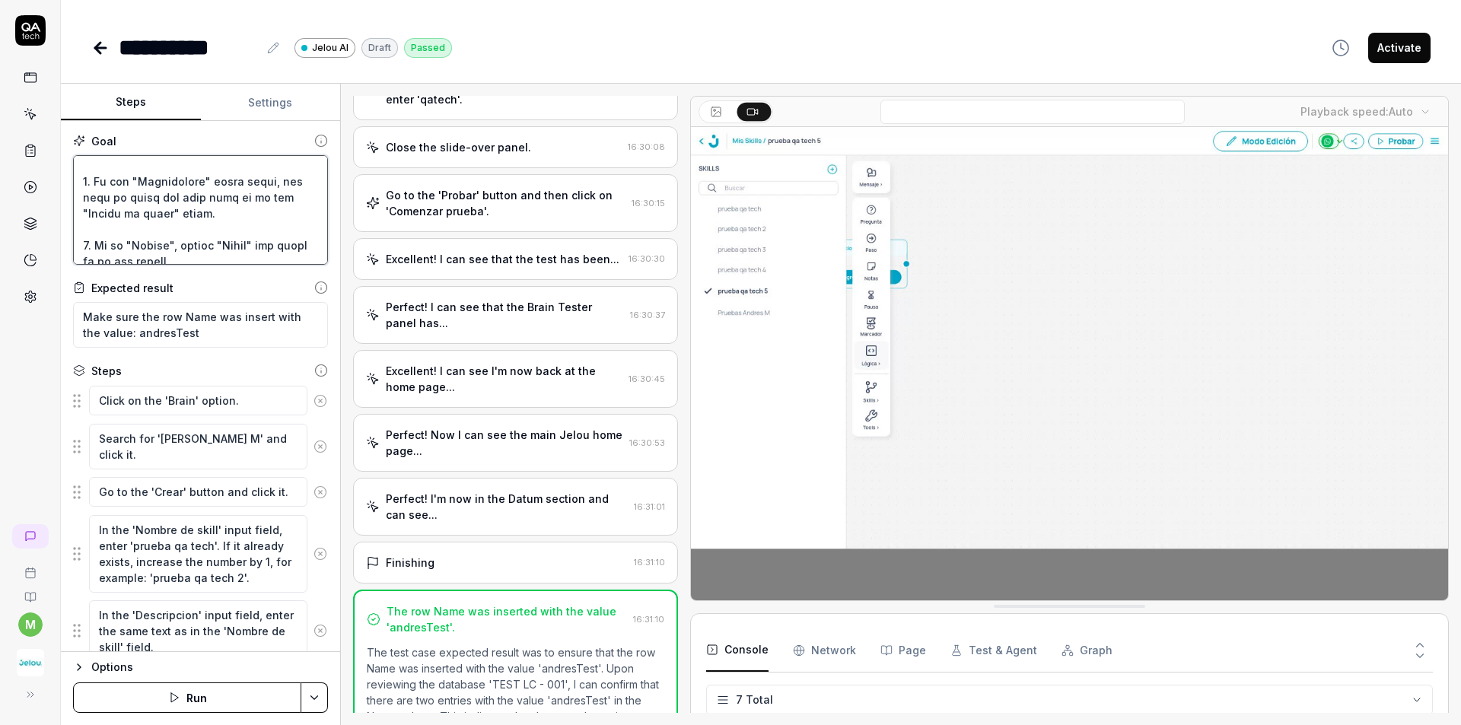
click at [212, 210] on textarea at bounding box center [200, 210] width 255 height 110
drag, startPoint x: 144, startPoint y: 207, endPoint x: 115, endPoint y: 195, distance: 31.4
click at [115, 195] on textarea at bounding box center [200, 210] width 255 height 110
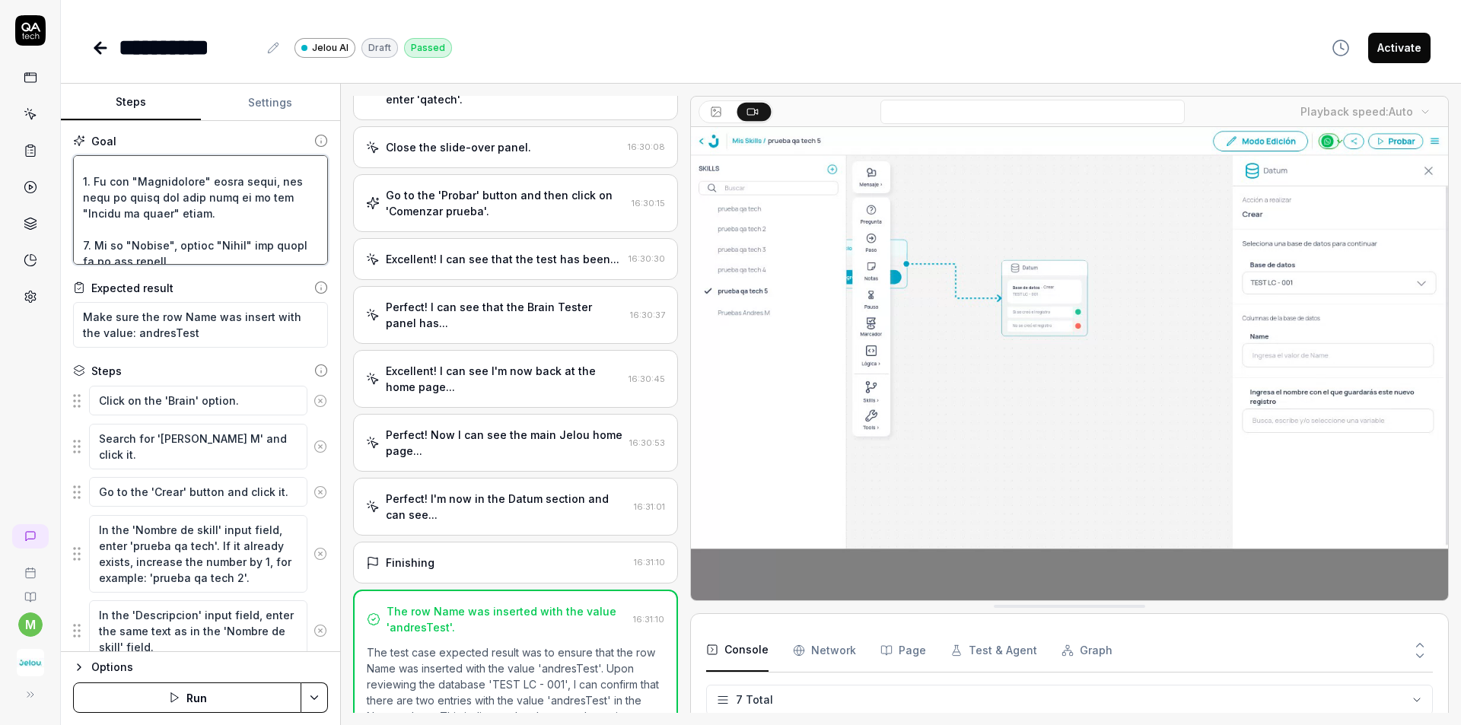
click at [180, 204] on textarea at bounding box center [200, 210] width 255 height 110
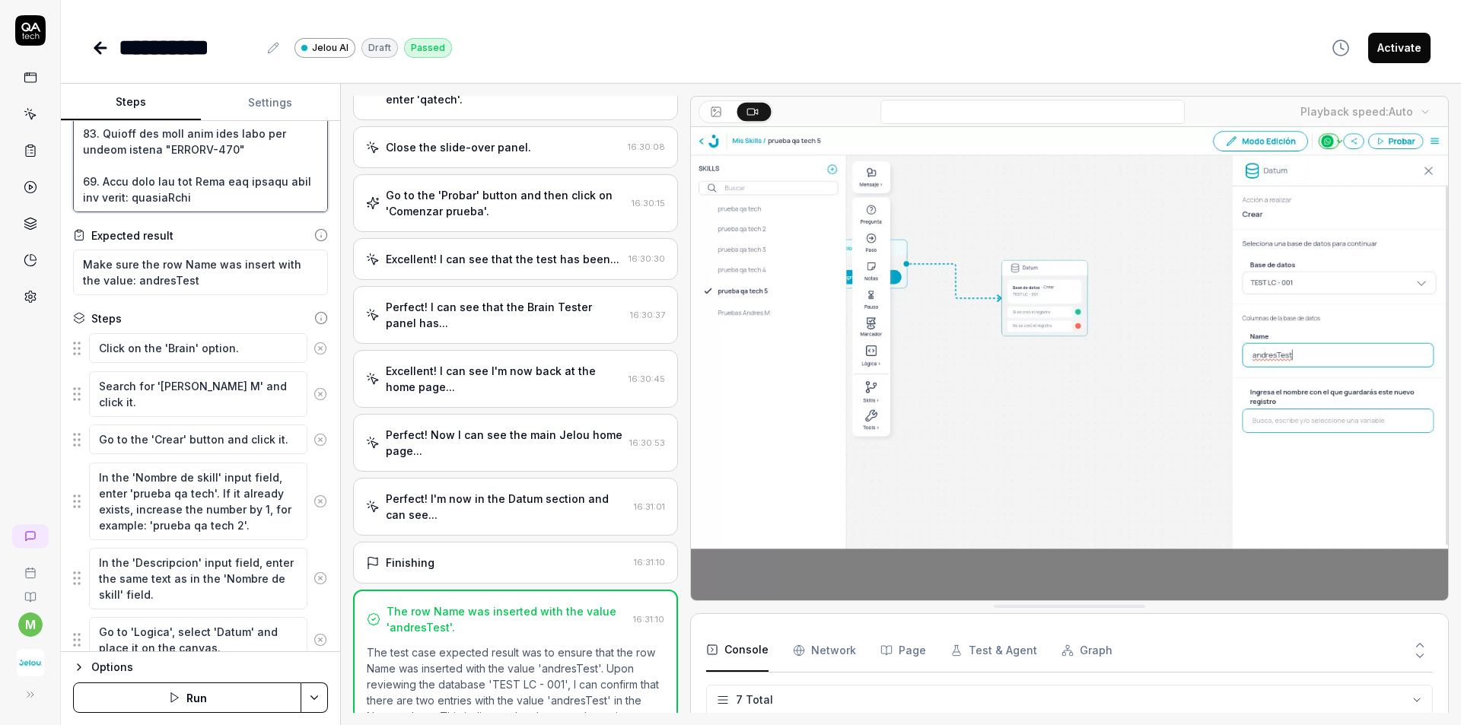
scroll to position [76, 0]
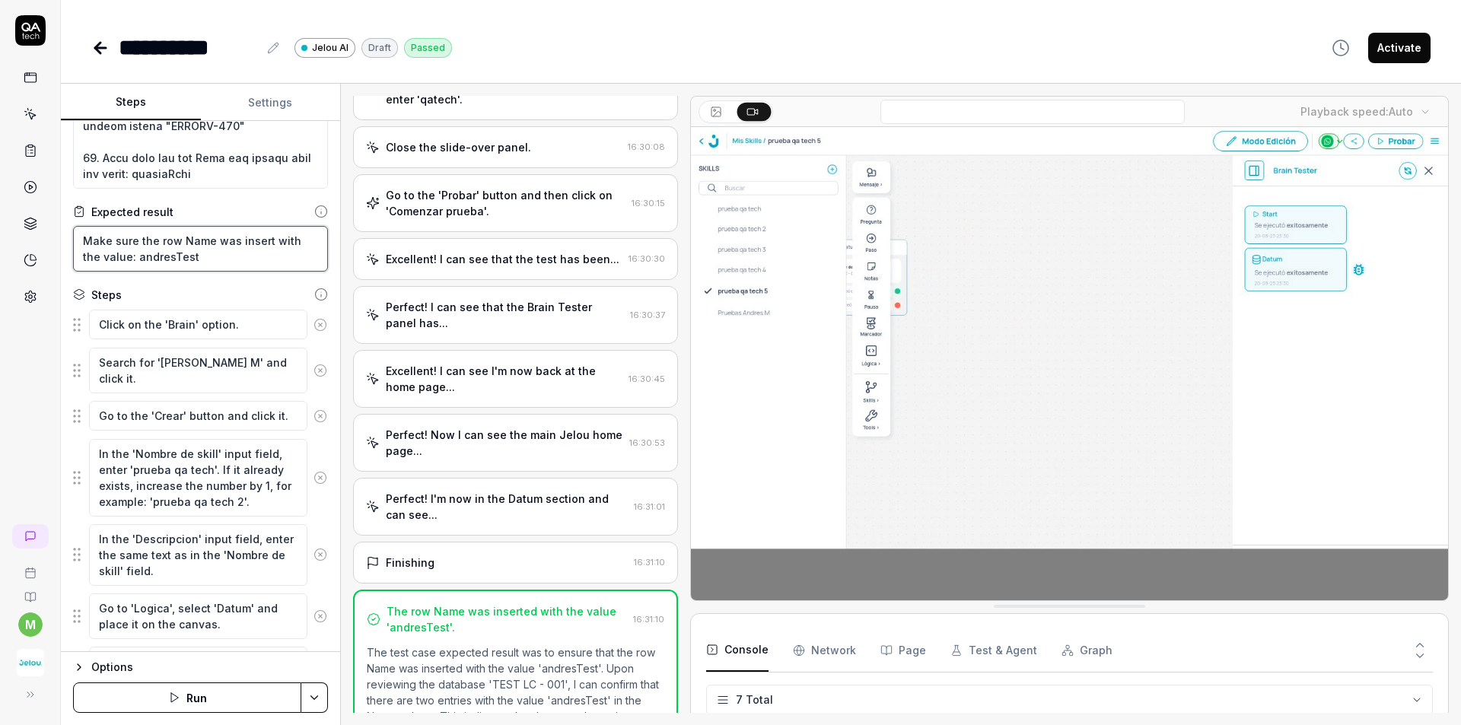
drag, startPoint x: 208, startPoint y: 261, endPoint x: 78, endPoint y: 231, distance: 133.4
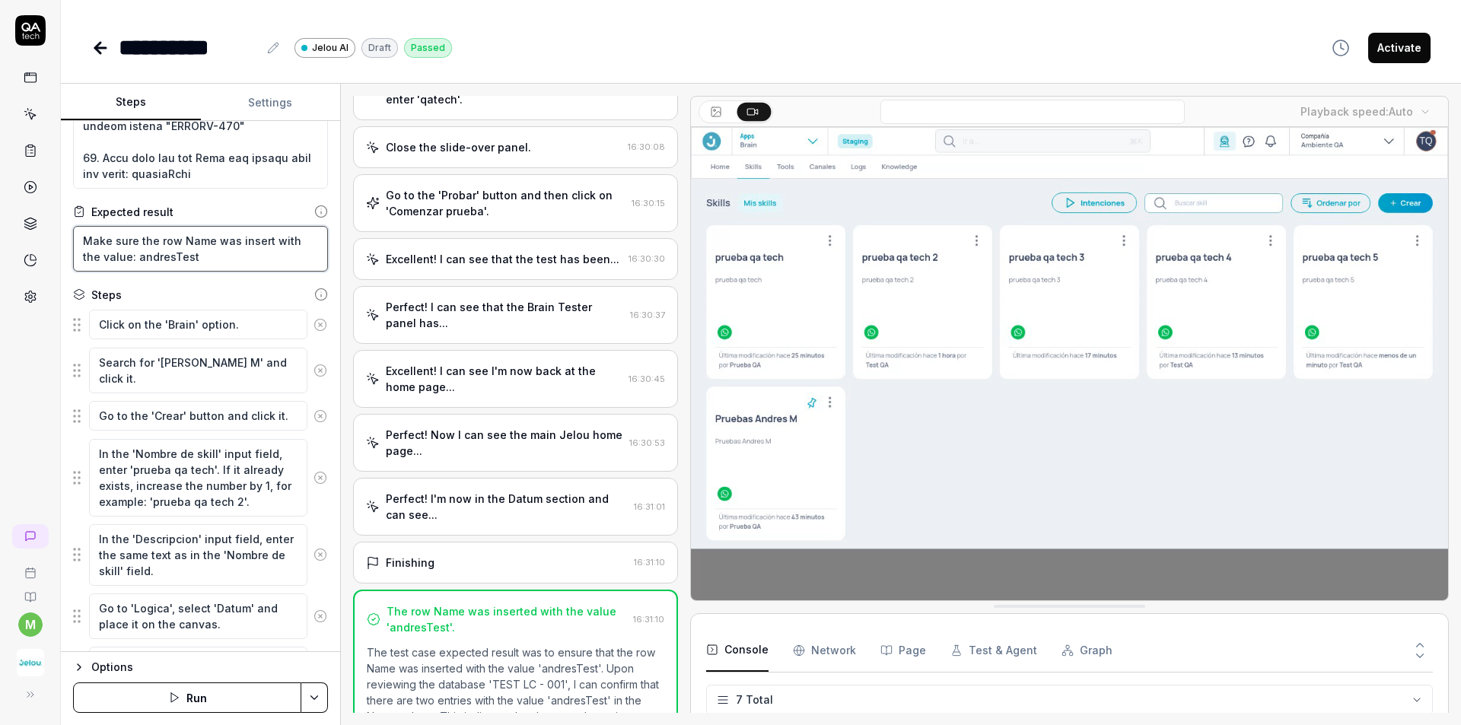
click at [78, 231] on textarea "Make sure the row Name was insert with the value: andresTest" at bounding box center [200, 249] width 255 height 46
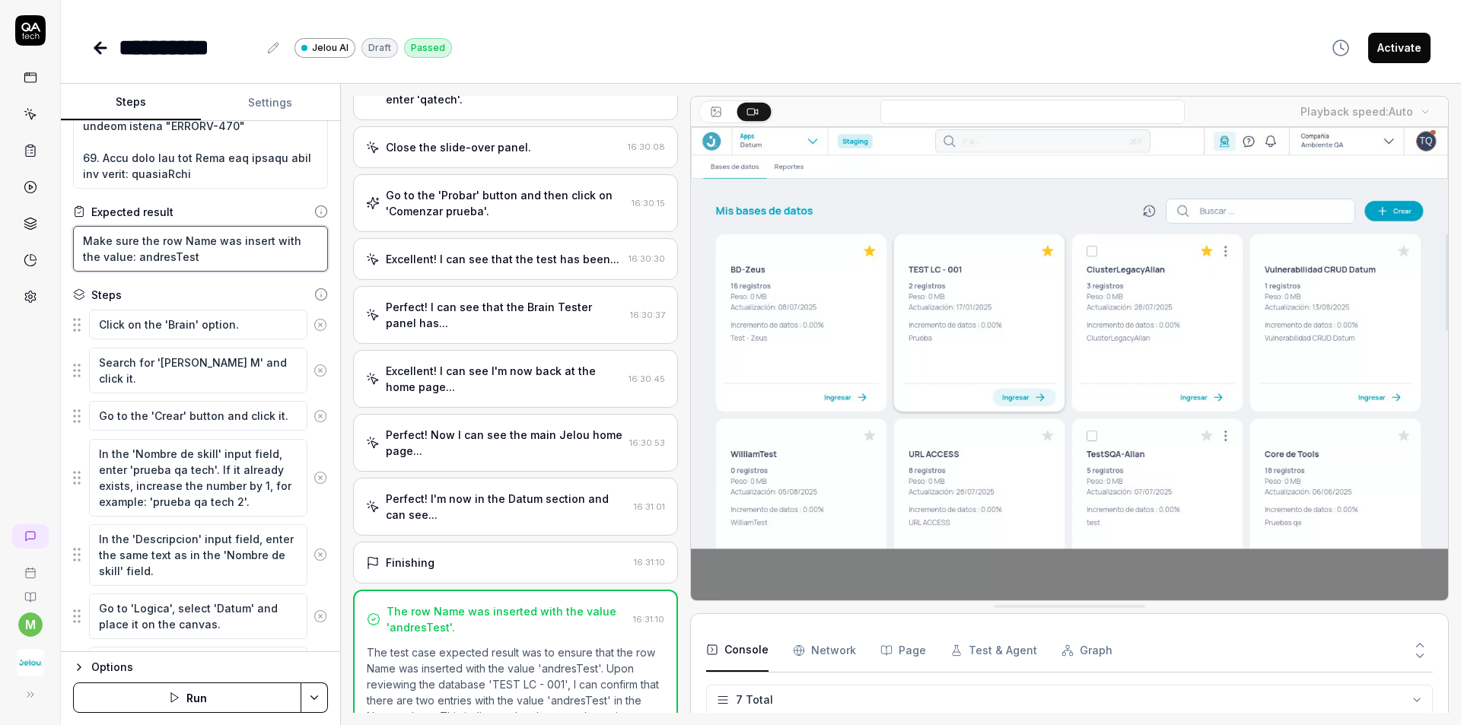
click at [196, 254] on textarea "Make sure the row Name was insert with the value: andresTest" at bounding box center [200, 249] width 255 height 46
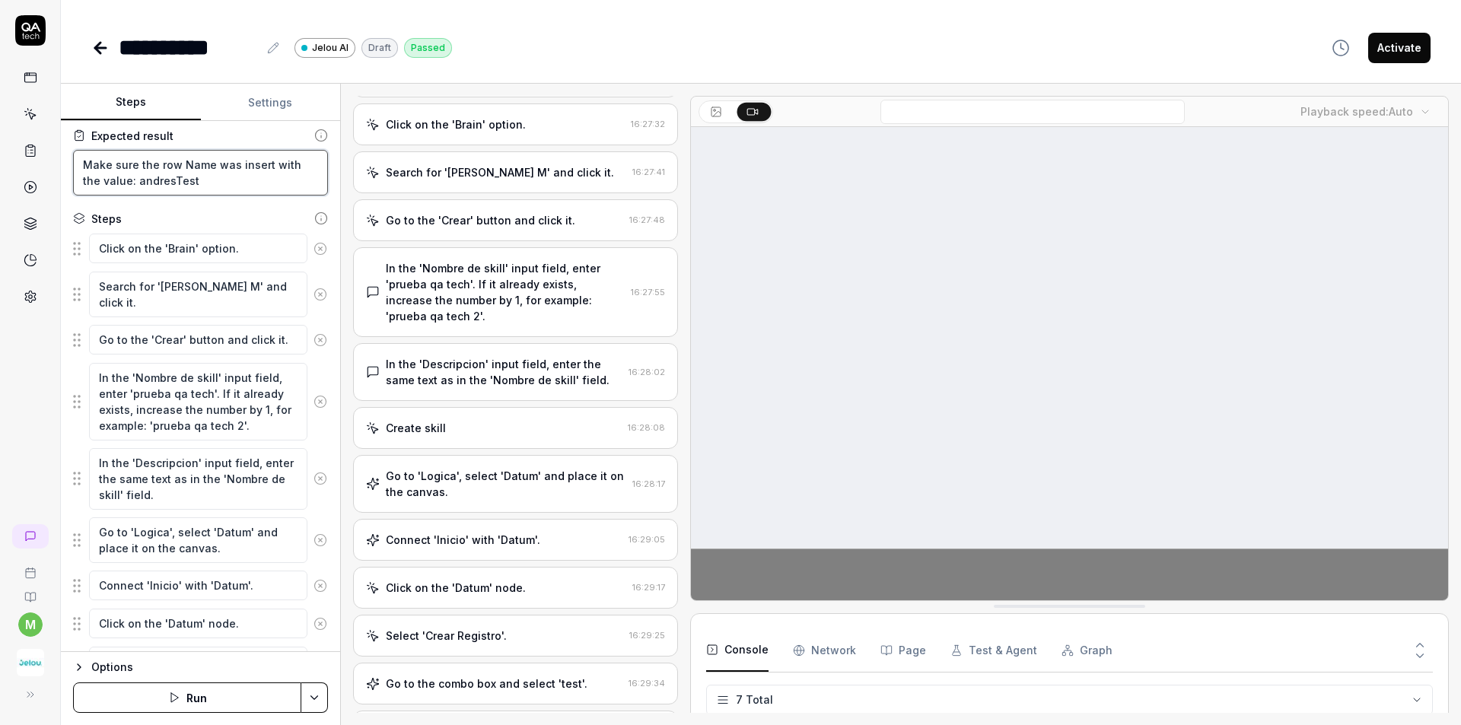
scroll to position [0, 0]
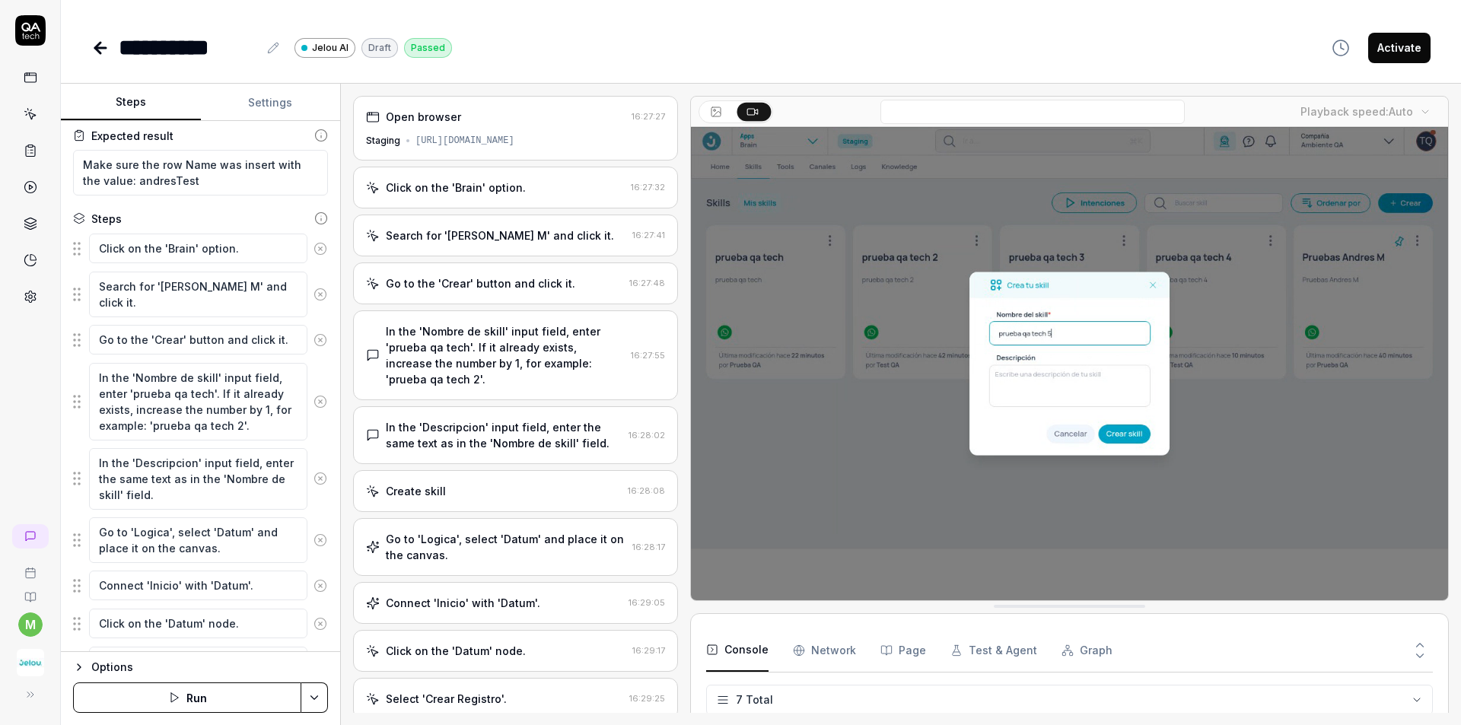
click at [504, 147] on div "[URL][DOMAIN_NAME]" at bounding box center [464, 141] width 99 height 14
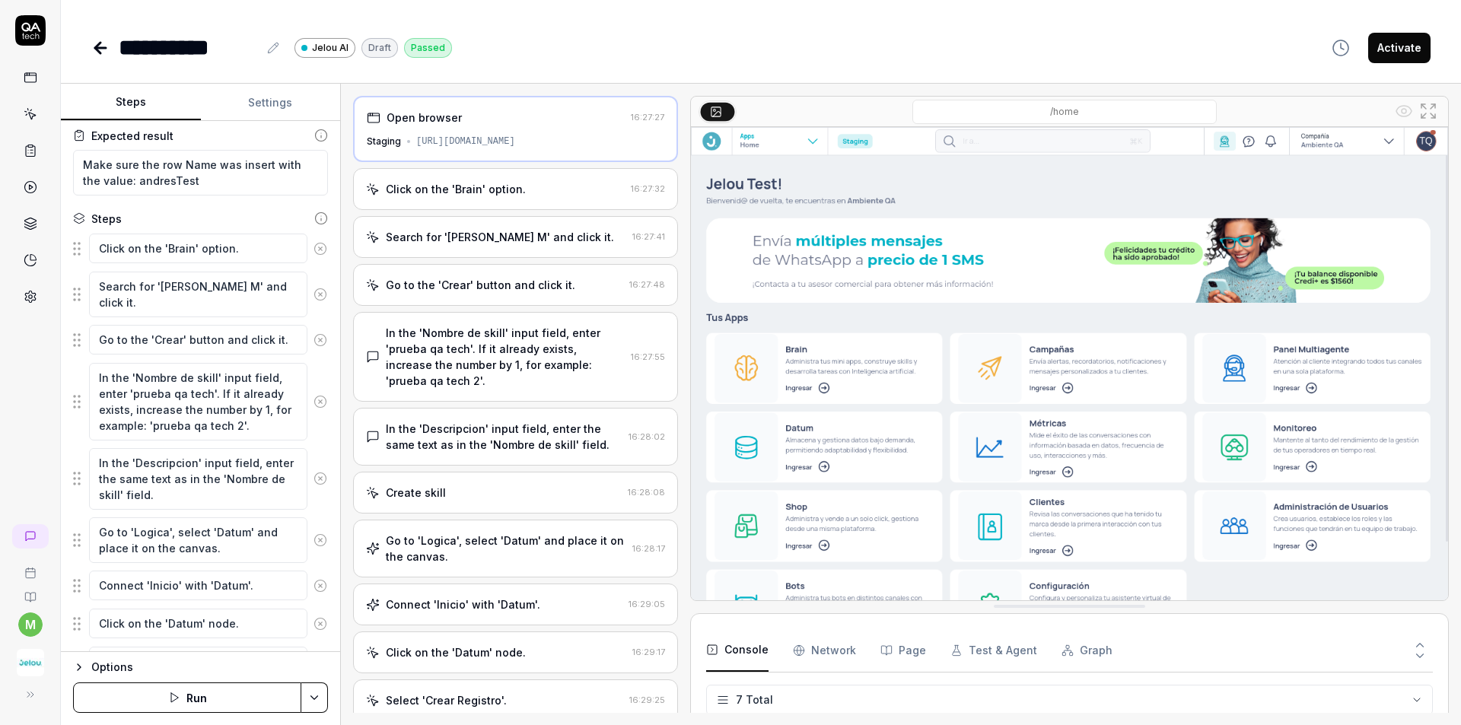
type textarea "*"
click at [531, 206] on div "Click on the 'Brain' option. 16:27:32" at bounding box center [515, 189] width 325 height 42
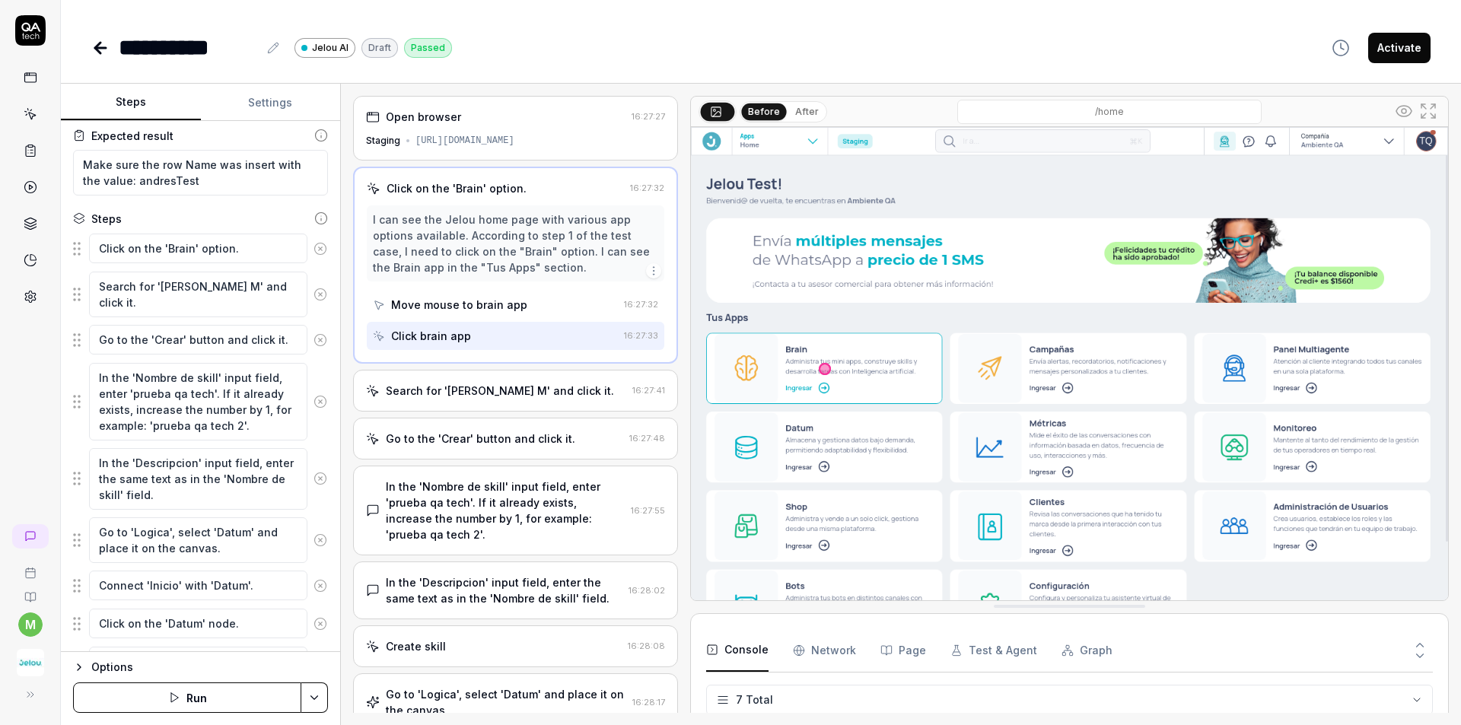
click at [805, 111] on button "After" at bounding box center [807, 111] width 36 height 17
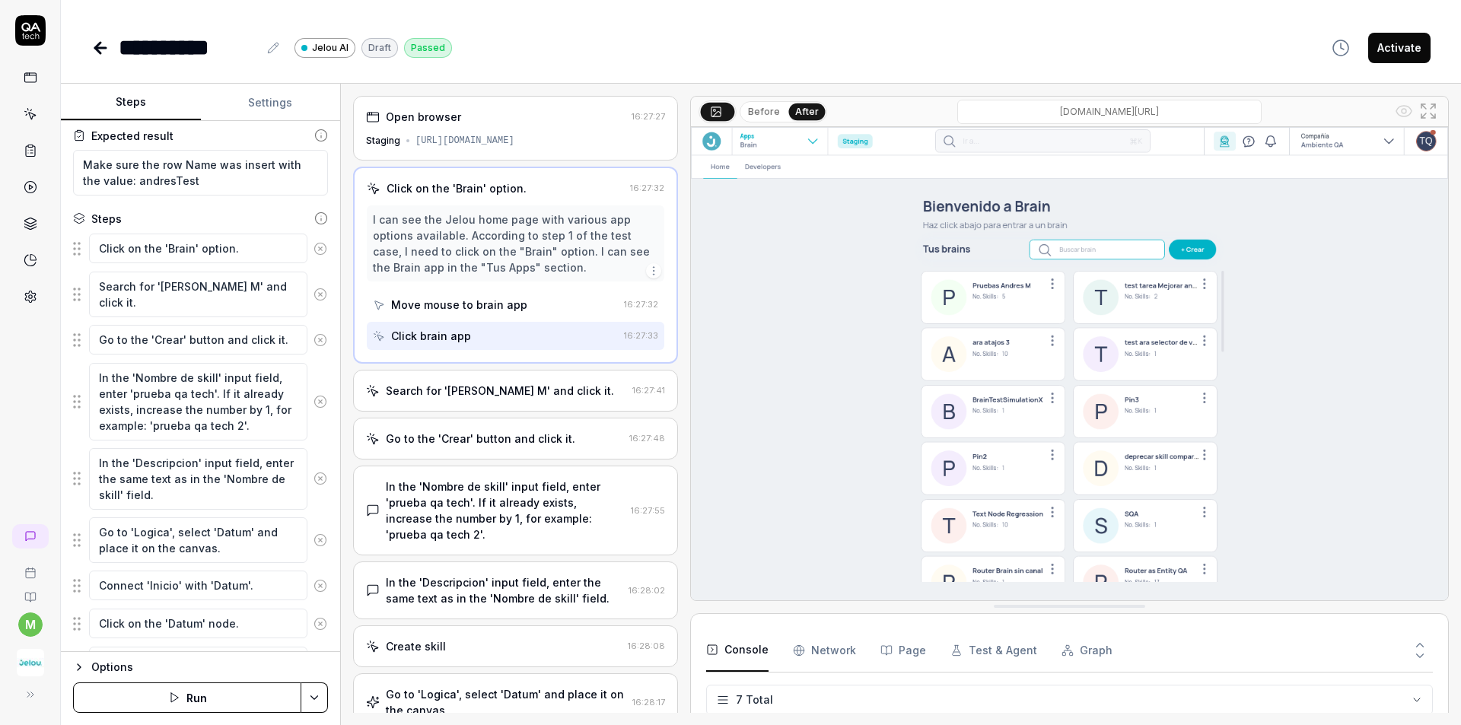
click at [563, 227] on div "I can see the Jelou home page with various app options available. According to …" at bounding box center [515, 243] width 285 height 64
click at [540, 192] on div "Click on the 'Brain' option." at bounding box center [495, 188] width 257 height 16
click at [525, 380] on div "Search for 'Pruebas Andres M' and click it. 16:27:41" at bounding box center [515, 391] width 325 height 42
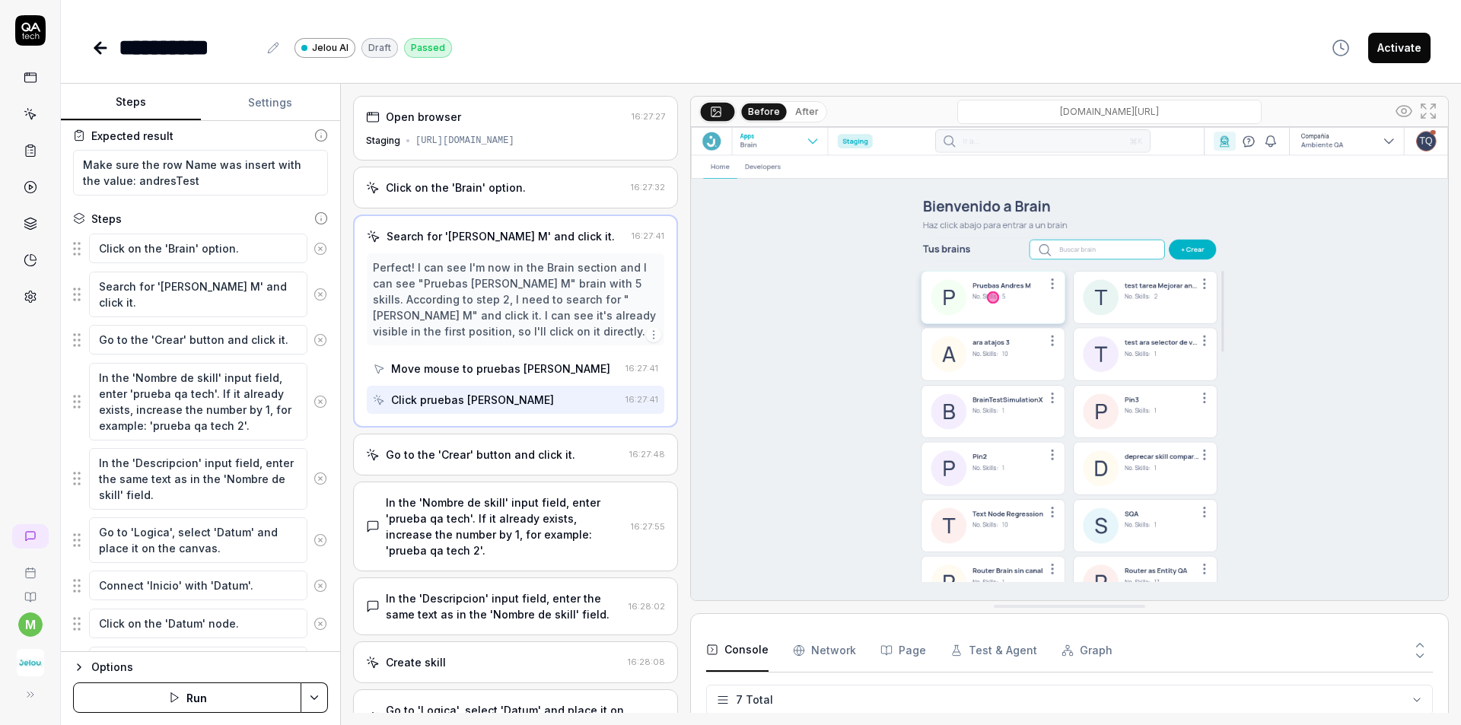
click at [806, 104] on button "After" at bounding box center [807, 111] width 36 height 17
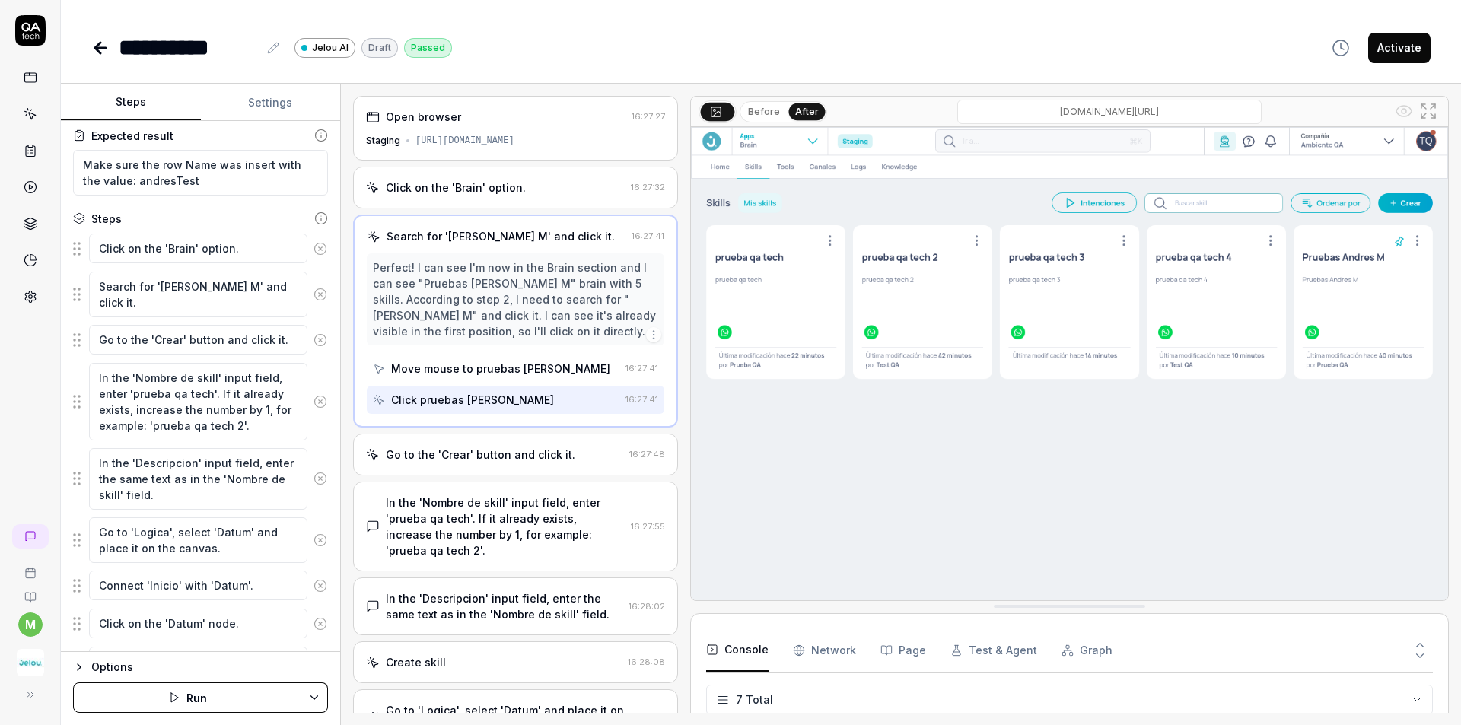
click at [763, 106] on button "Before" at bounding box center [764, 111] width 44 height 17
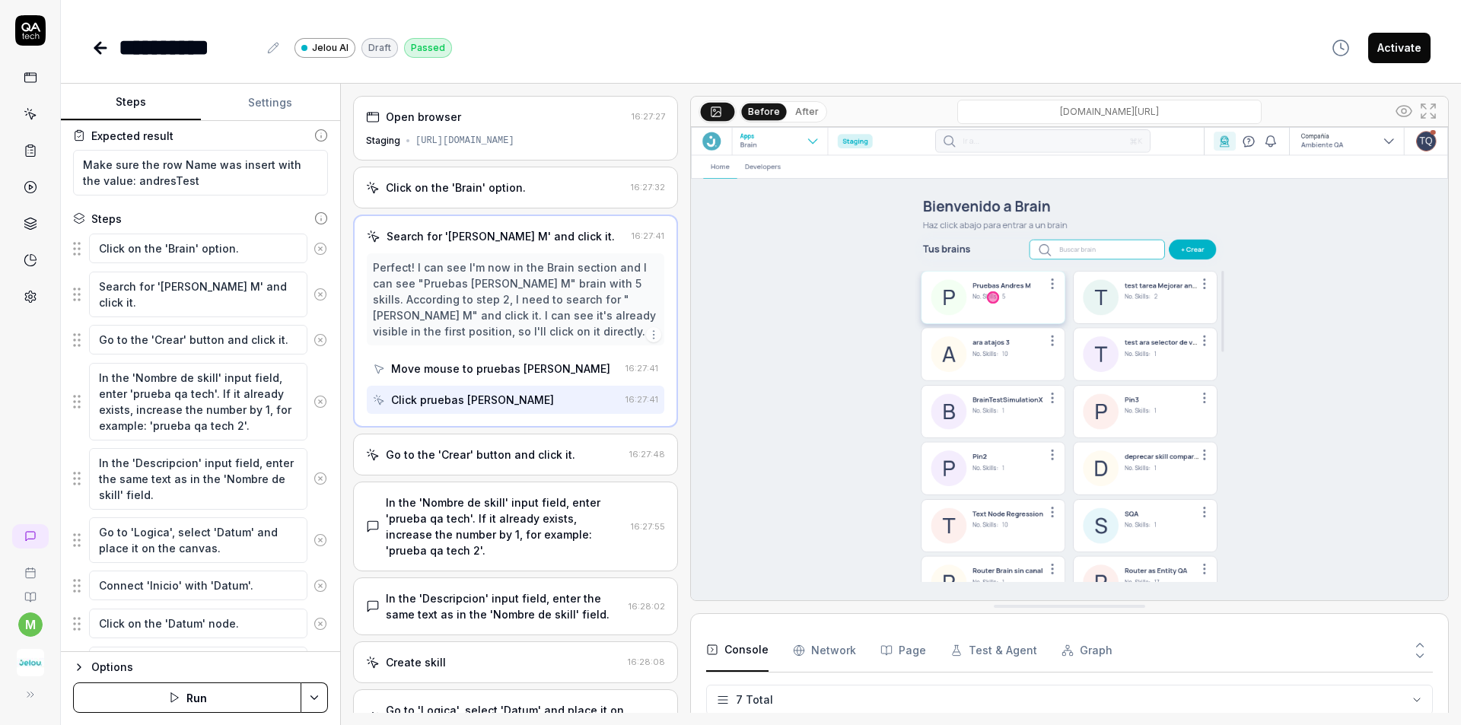
click at [804, 109] on button "After" at bounding box center [807, 111] width 36 height 17
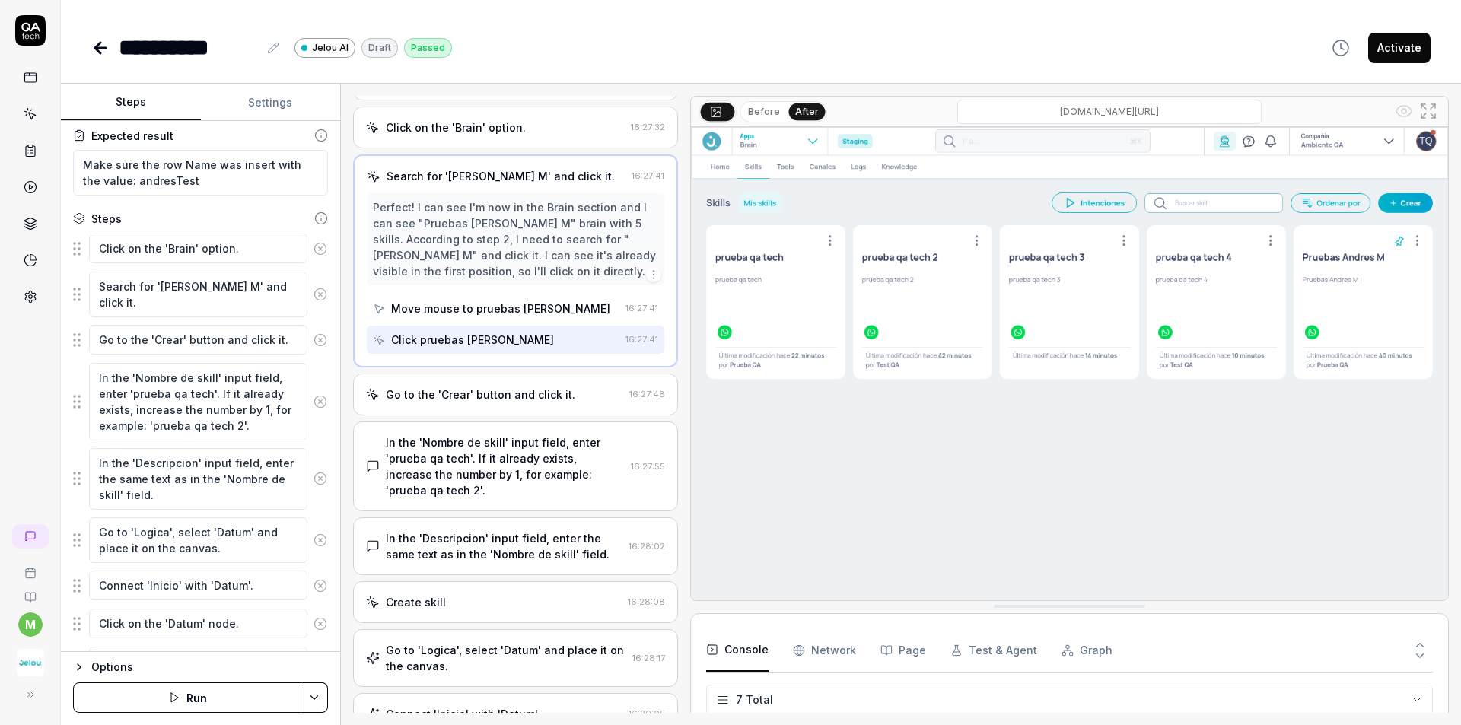
scroll to position [152, 0]
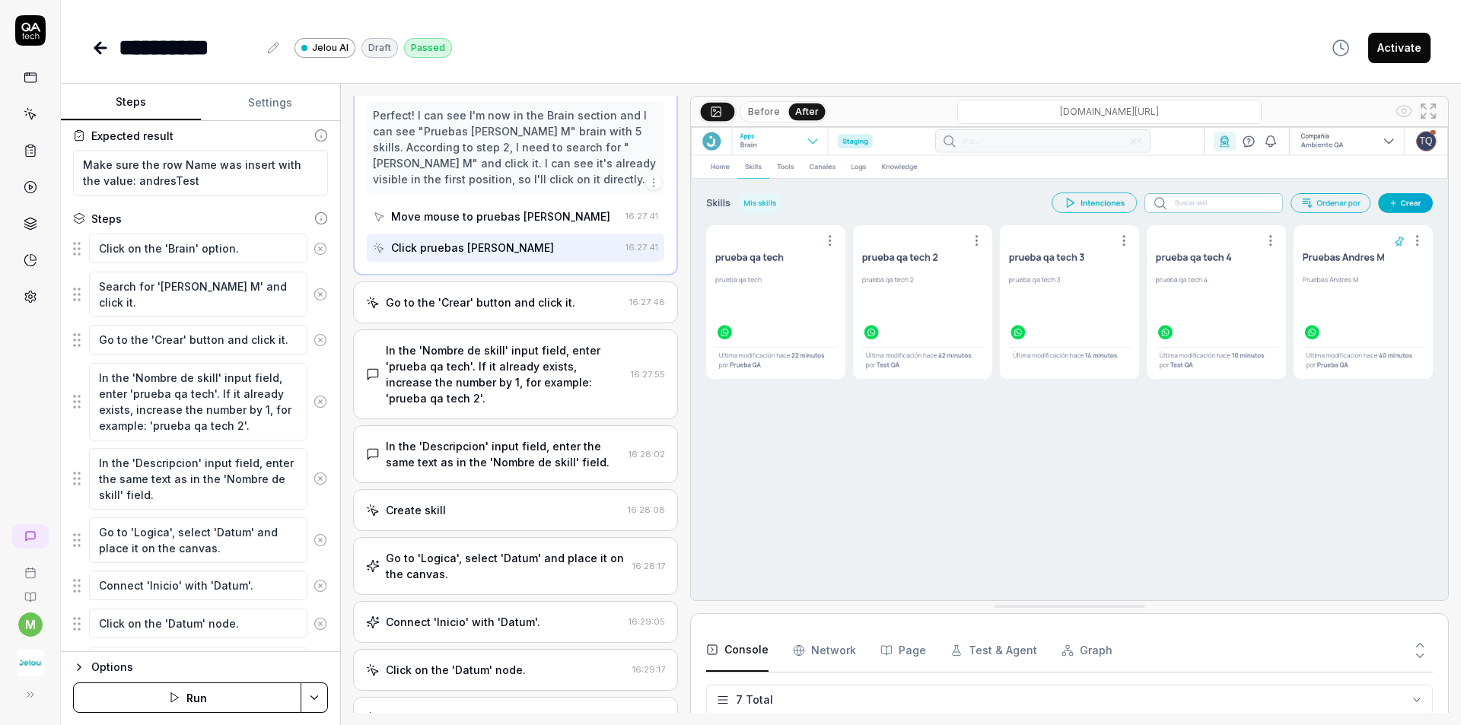
click at [505, 305] on div "Go to the 'Crear' button and click it." at bounding box center [480, 302] width 189 height 16
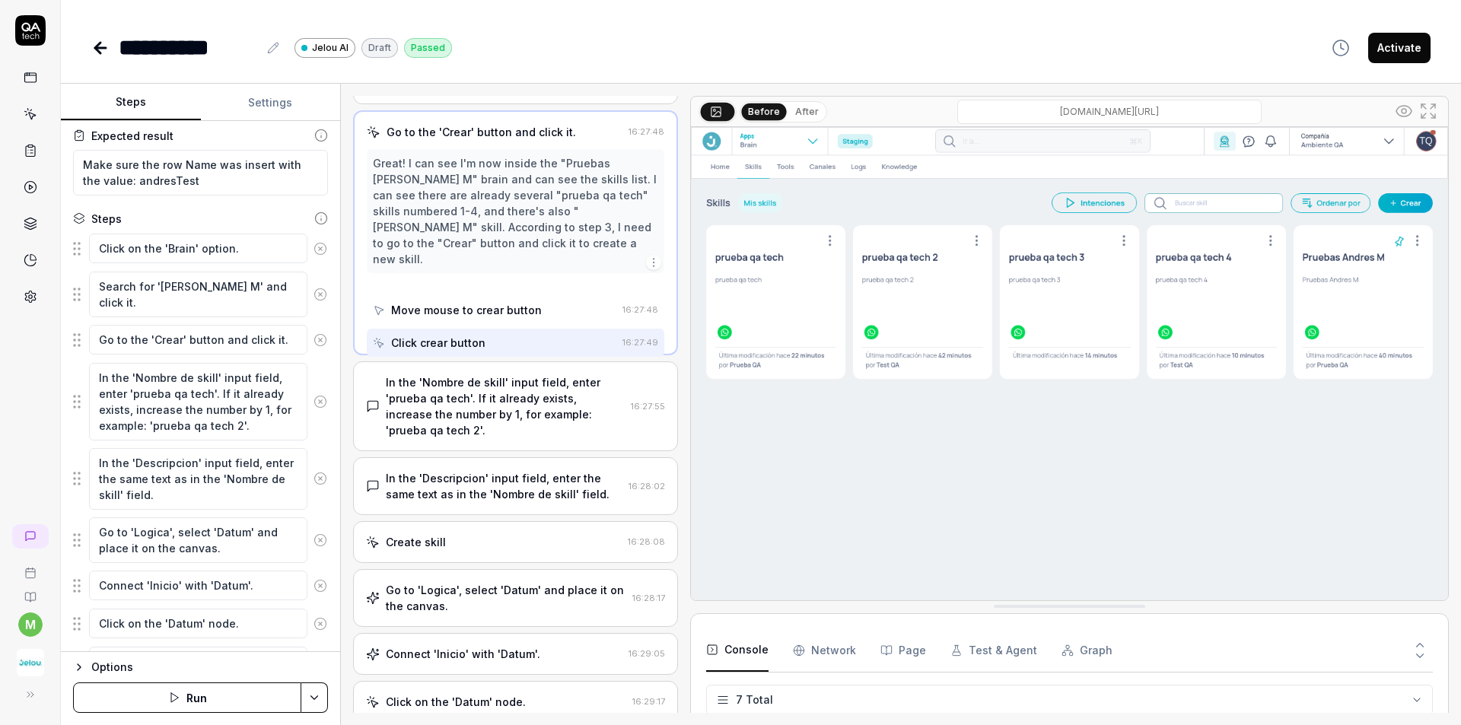
scroll to position [0, 0]
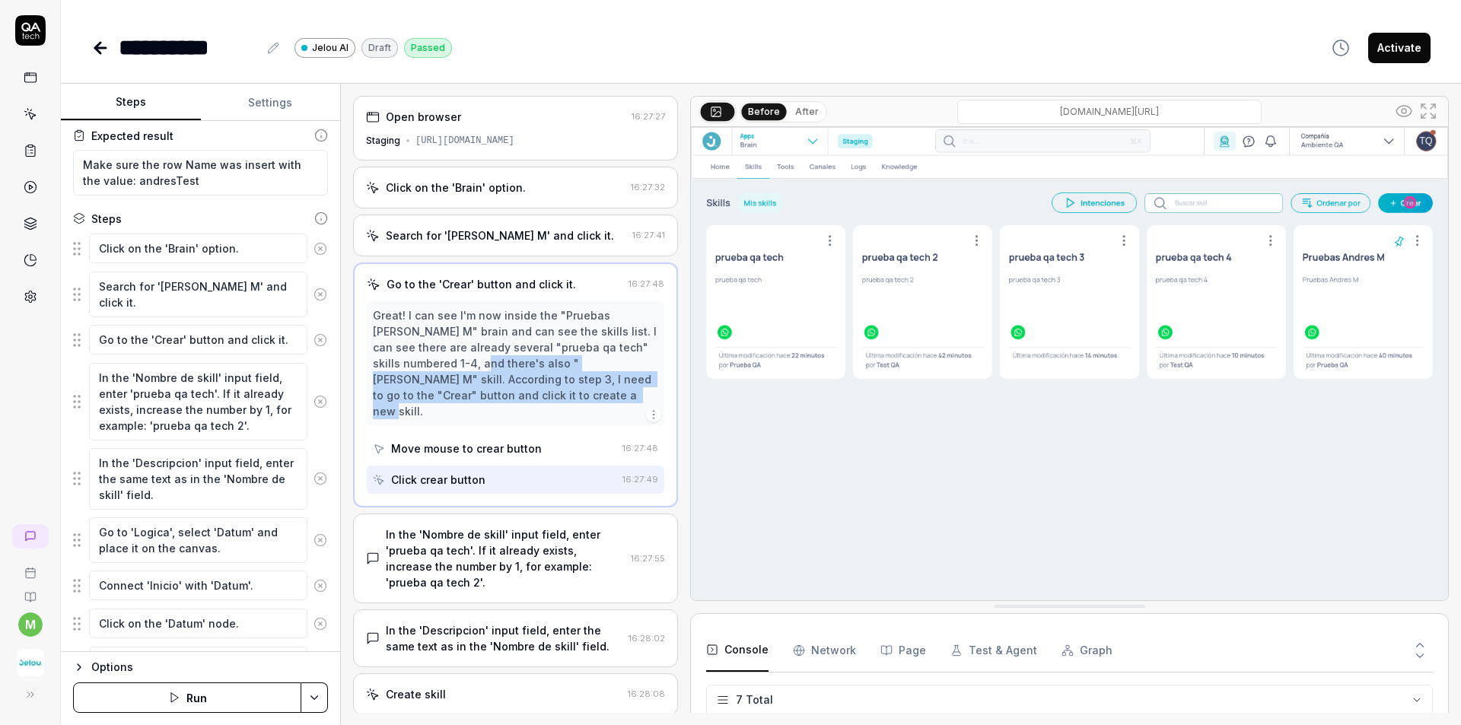
drag, startPoint x: 418, startPoint y: 364, endPoint x: 532, endPoint y: 389, distance: 116.8
click at [532, 389] on div "Great! I can see I'm now inside the "Pruebas Andres M" brain and can see the sk…" at bounding box center [515, 363] width 285 height 112
click at [596, 381] on div "Great! I can see I'm now inside the "Pruebas Andres M" brain and can see the sk…" at bounding box center [515, 363] width 285 height 112
click at [529, 287] on div "Go to the 'Crear' button and click it." at bounding box center [480, 284] width 189 height 16
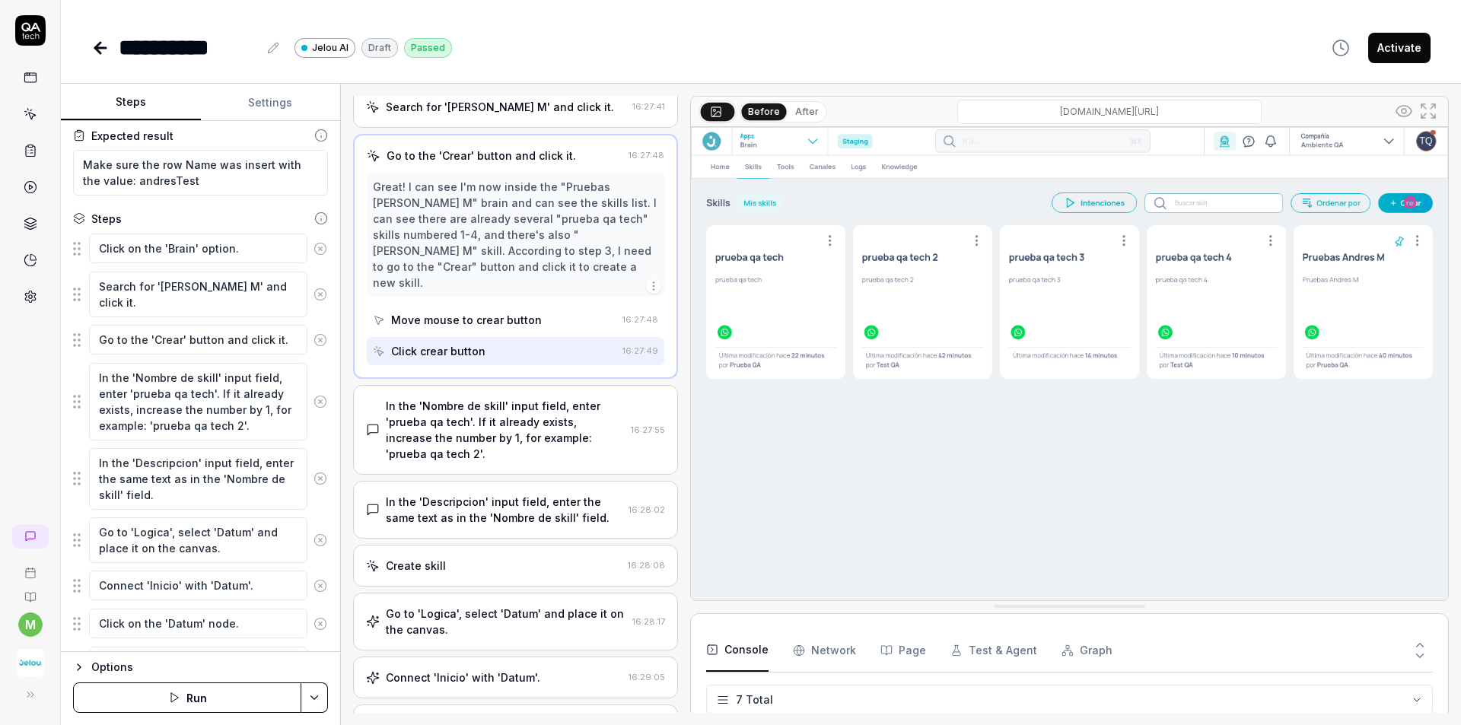
scroll to position [152, 0]
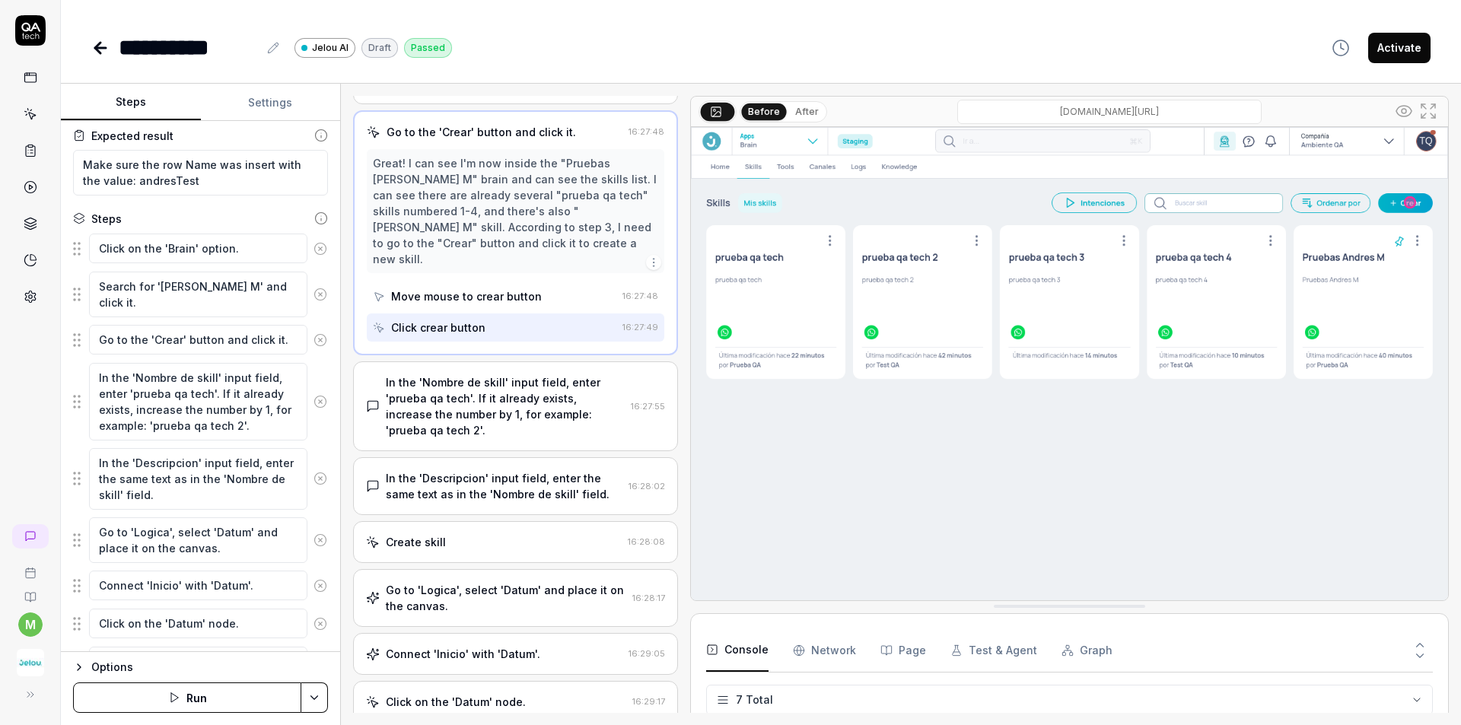
click at [539, 382] on div "In the 'Nombre de skill' input field, enter 'prueba qa tech'. If it already exi…" at bounding box center [505, 406] width 239 height 64
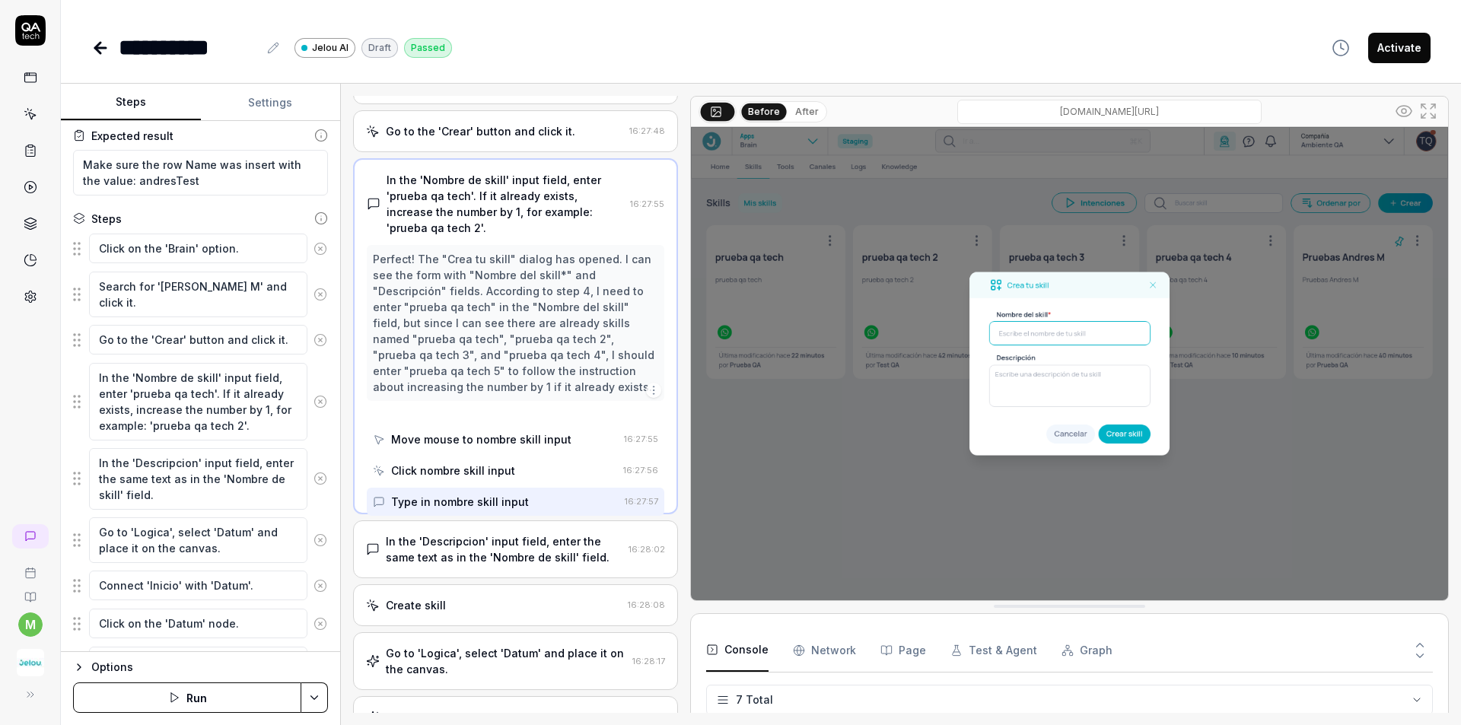
scroll to position [0, 0]
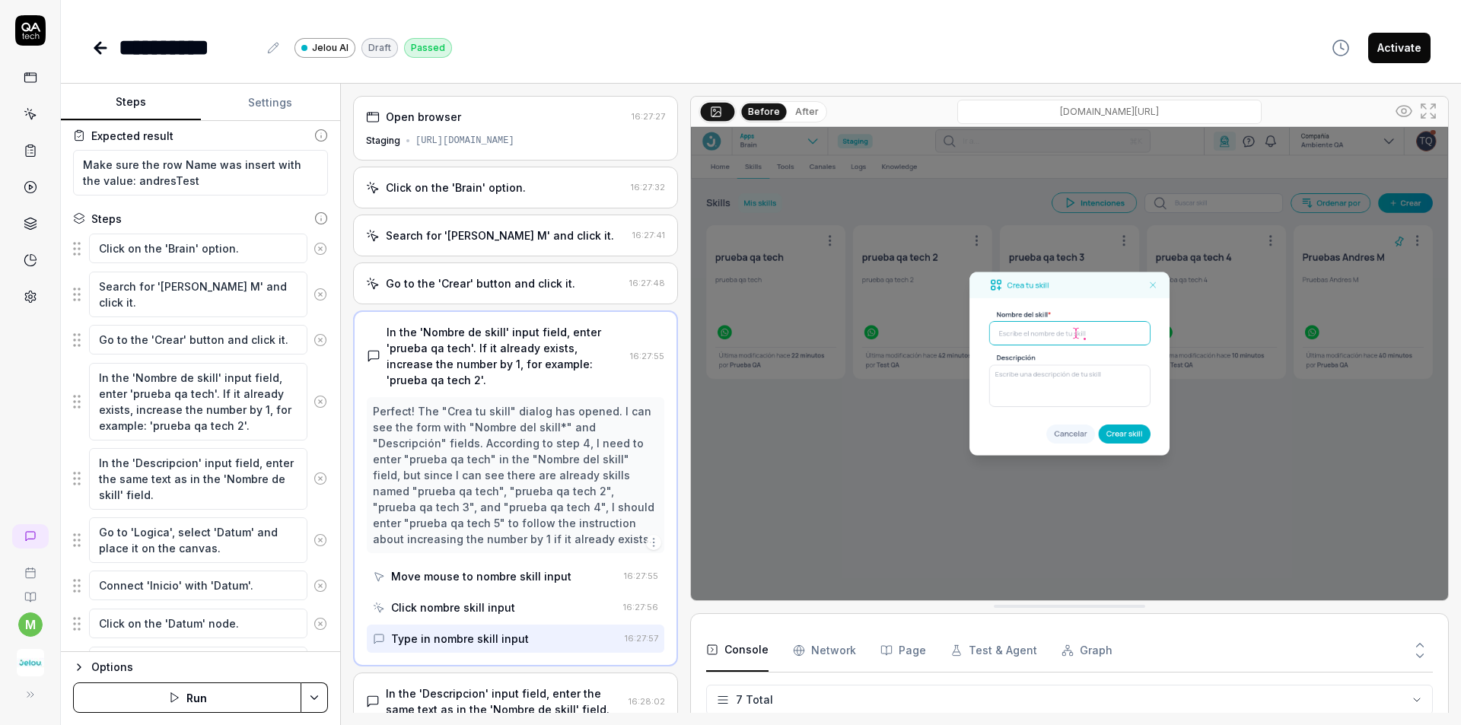
click at [793, 112] on button "After" at bounding box center [807, 111] width 36 height 17
click at [528, 353] on div "In the 'Nombre de skill' input field, enter 'prueba qa tech'. If it already exi…" at bounding box center [504, 356] width 237 height 64
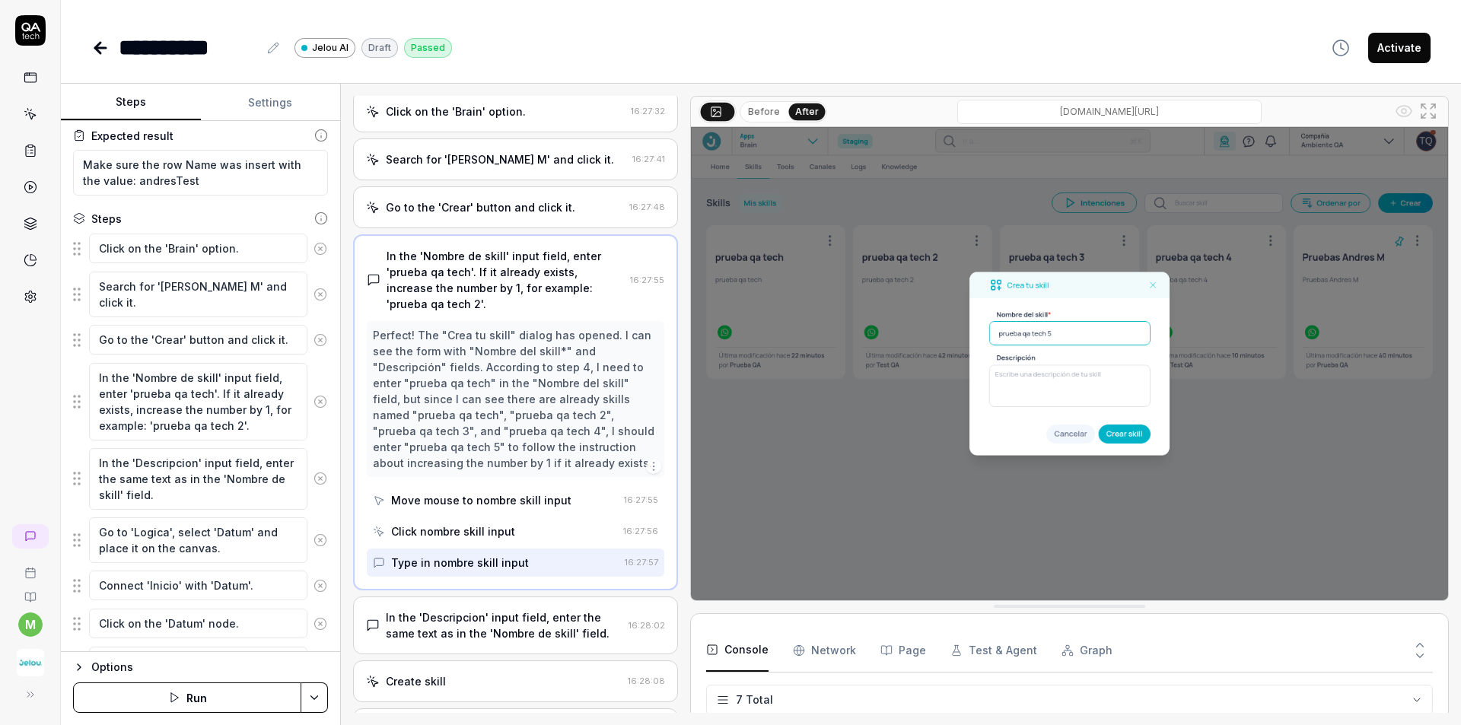
scroll to position [152, 0]
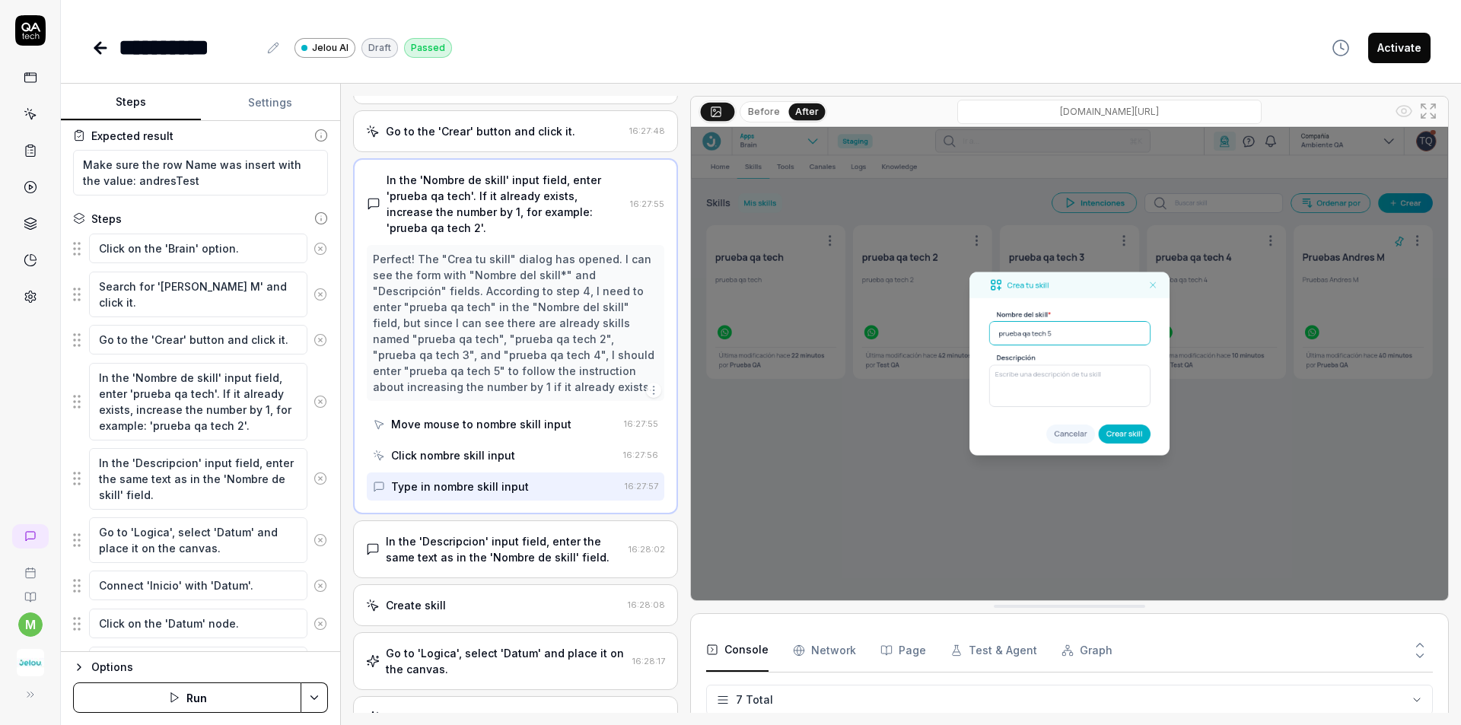
click at [534, 560] on div "In the 'Descripcion' input field, enter the same text as in the 'Nombre de skil…" at bounding box center [504, 549] width 237 height 32
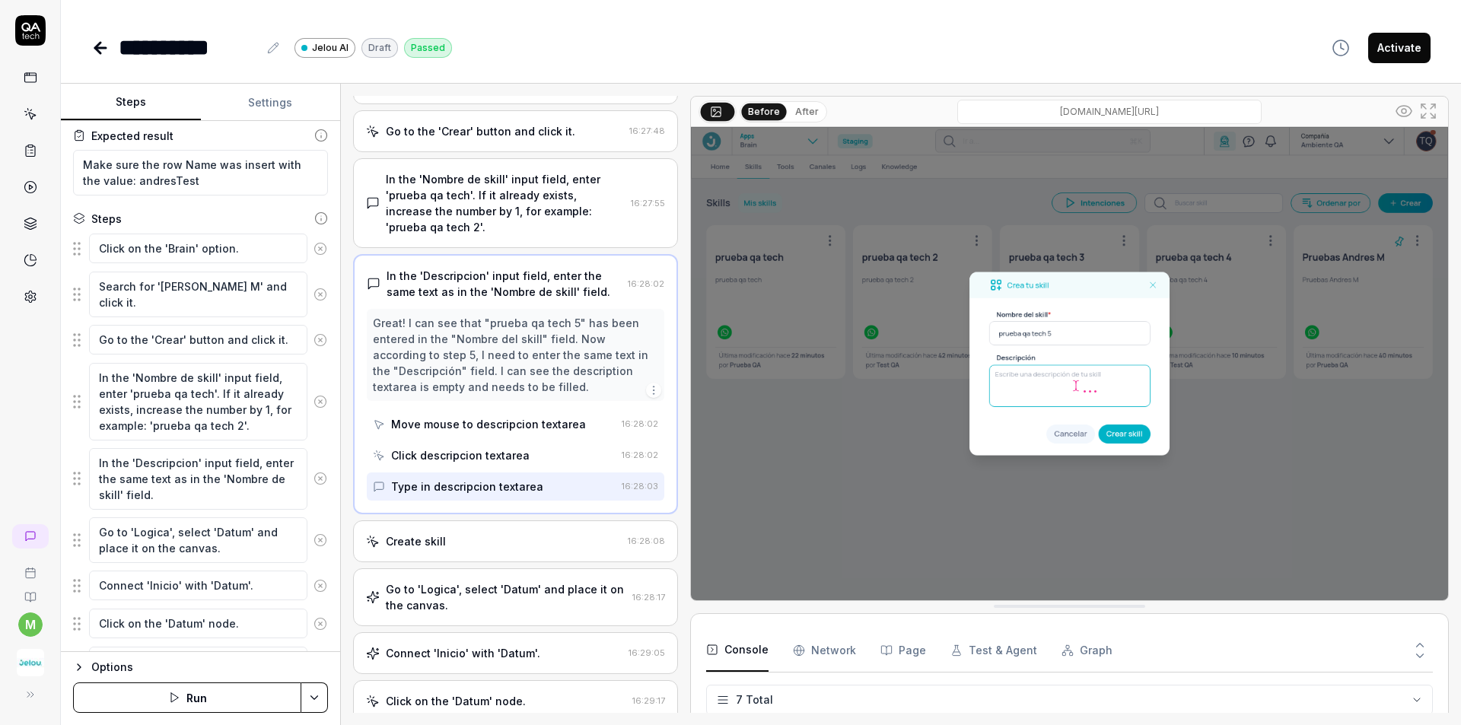
click at [799, 113] on button "After" at bounding box center [807, 111] width 36 height 17
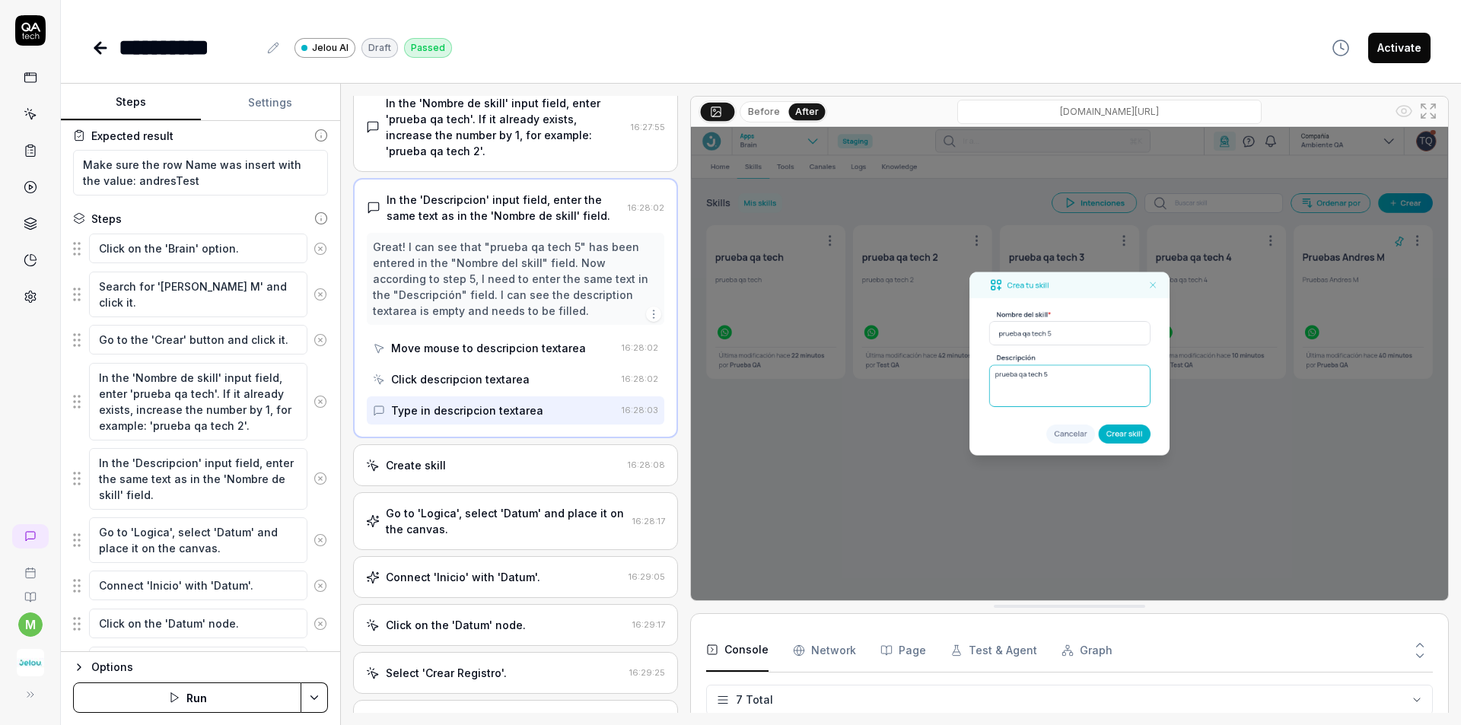
click at [509, 469] on div "Create skill" at bounding box center [494, 465] width 256 height 16
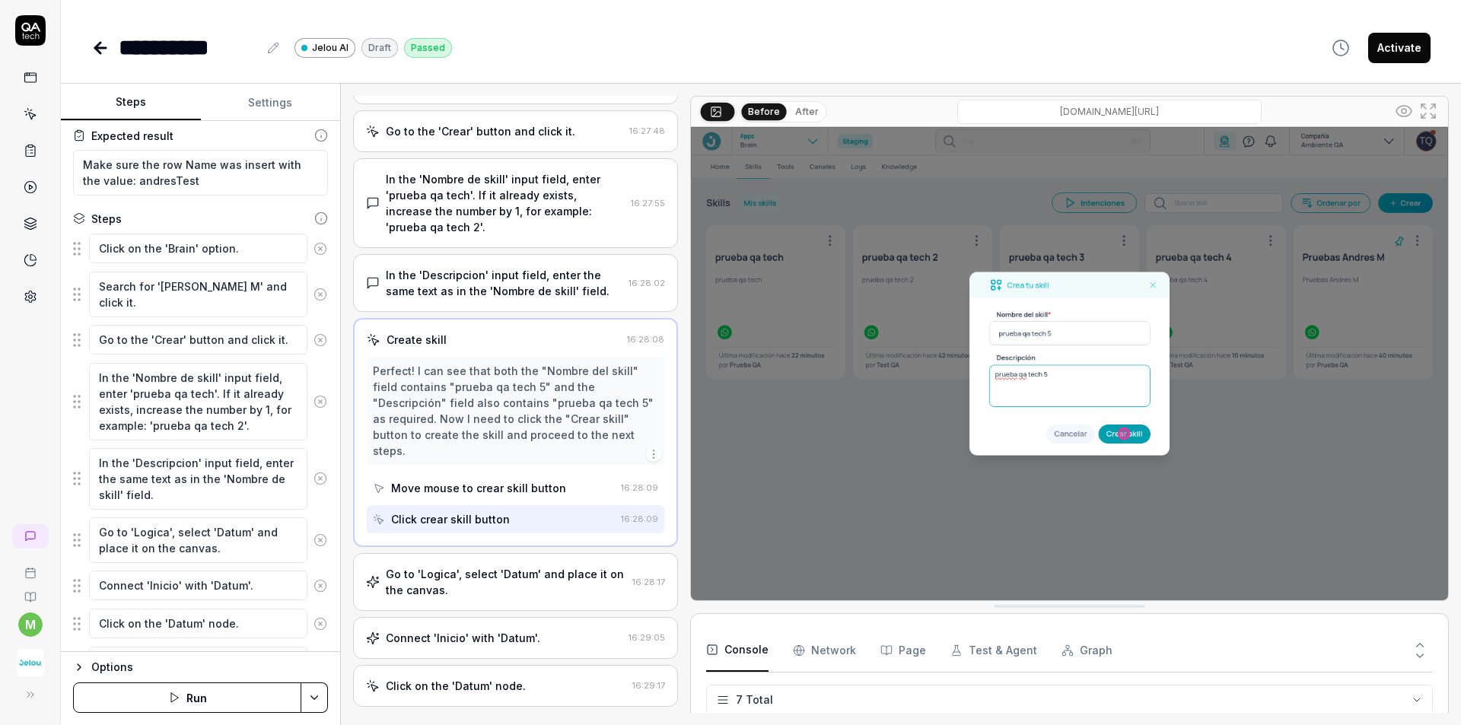
click at [816, 106] on button "After" at bounding box center [807, 111] width 36 height 17
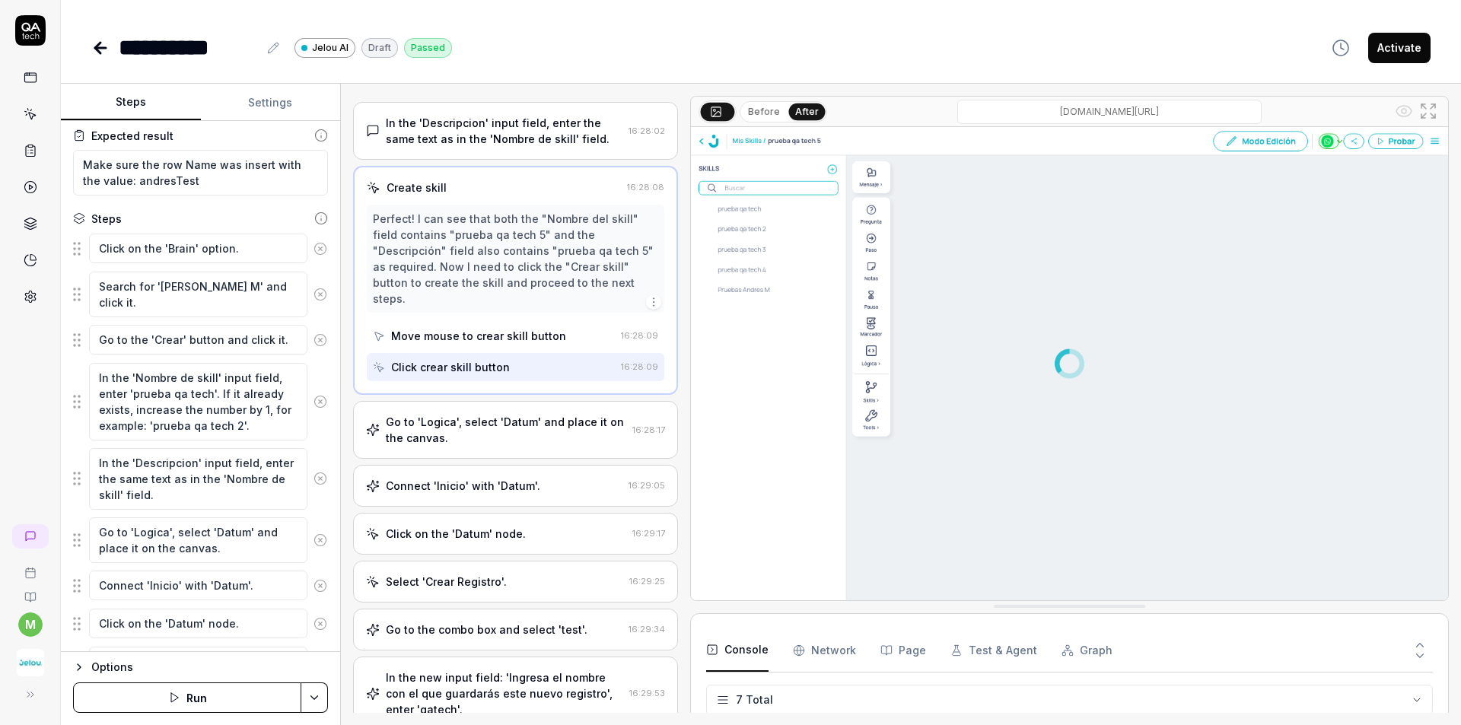
click at [582, 440] on div "Go to 'Logica', select 'Datum' and place it on the canvas." at bounding box center [506, 430] width 240 height 32
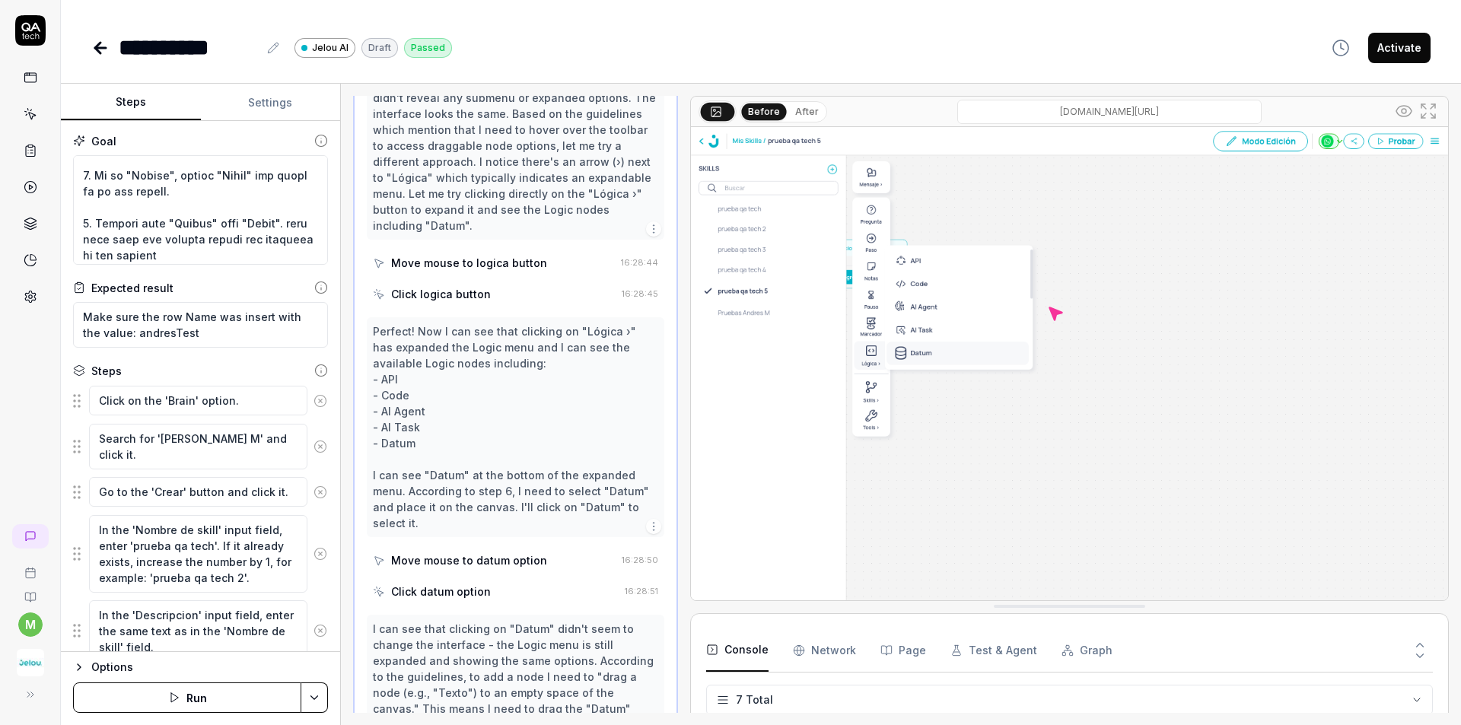
scroll to position [1283, 0]
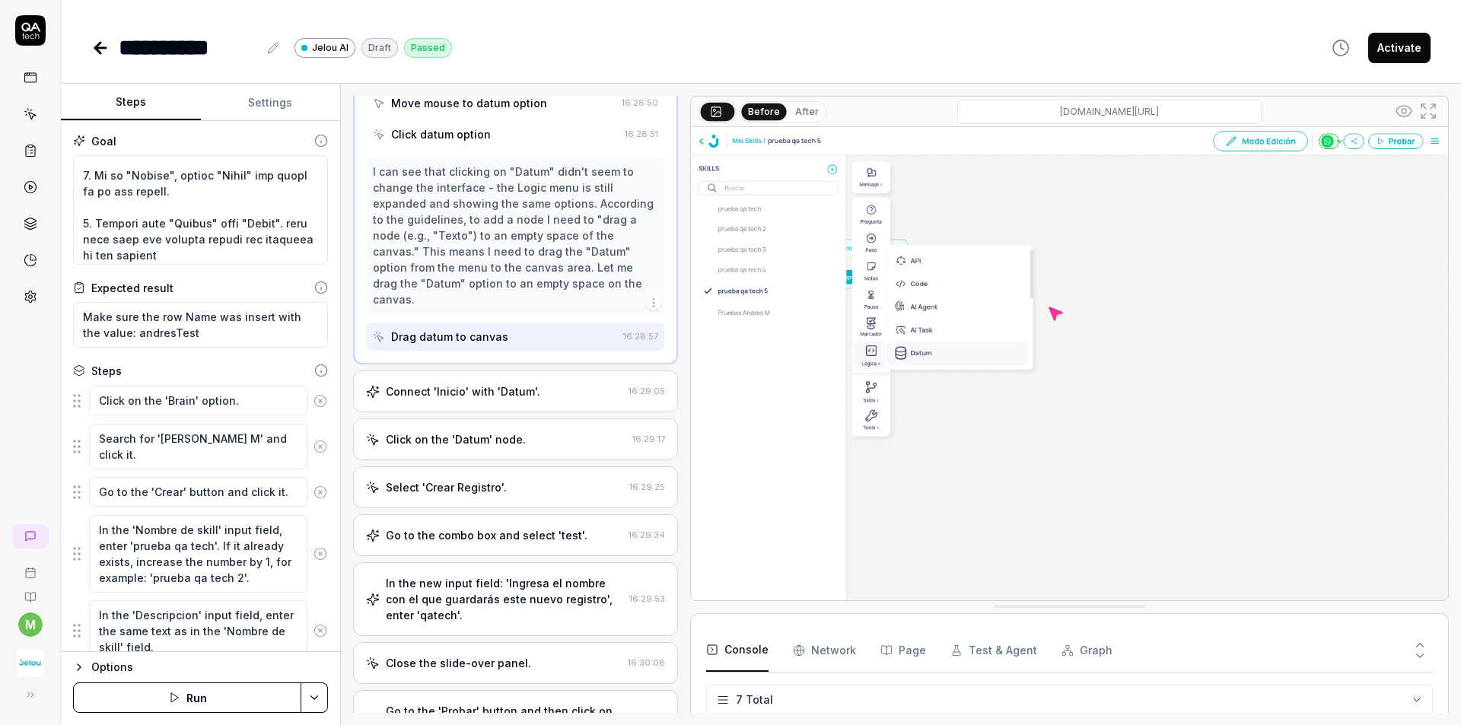
click at [518, 370] on div "Connect 'Inicio' with 'Datum'. 16:29:05" at bounding box center [515, 391] width 325 height 42
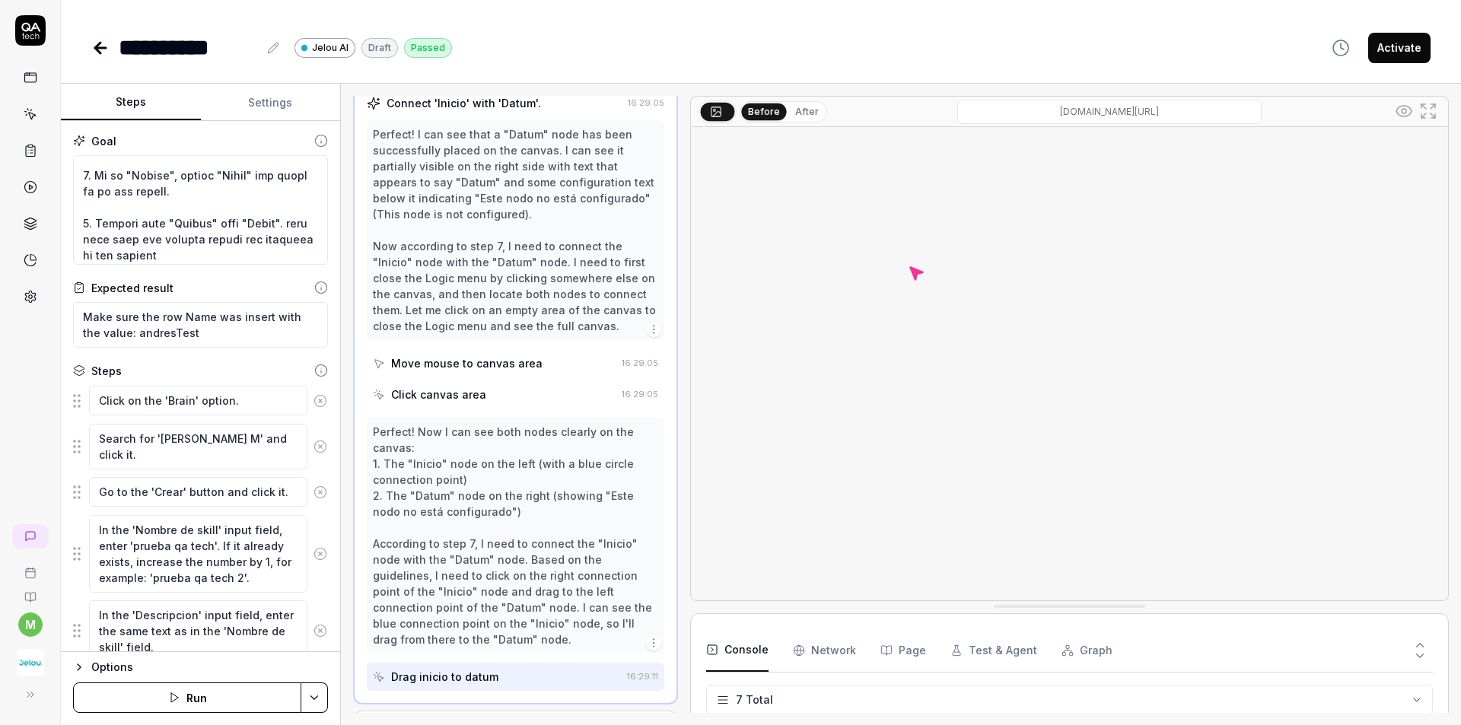
scroll to position [492, 0]
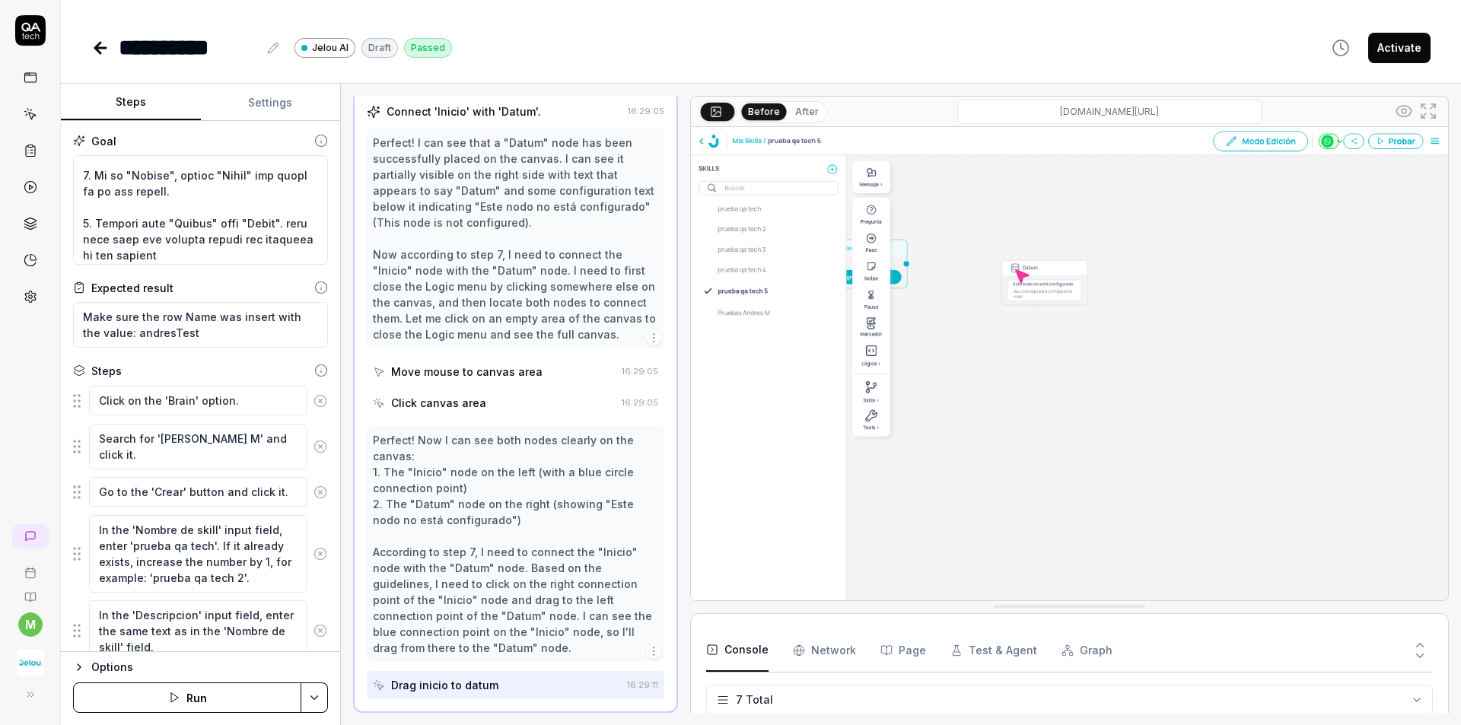
click at [789, 110] on button "After" at bounding box center [807, 111] width 36 height 17
click at [765, 108] on button "Before" at bounding box center [764, 111] width 44 height 17
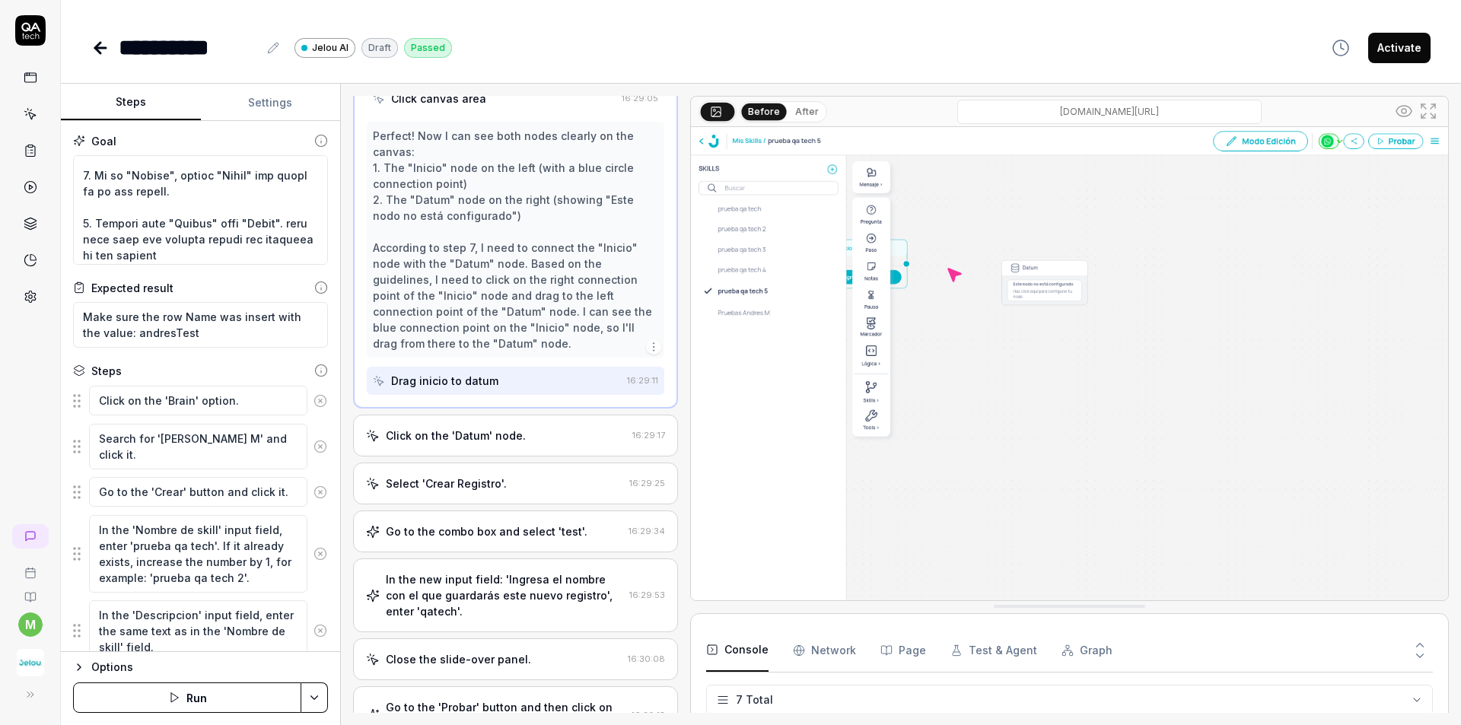
click at [532, 437] on div "Click on the 'Datum' node." at bounding box center [496, 436] width 260 height 16
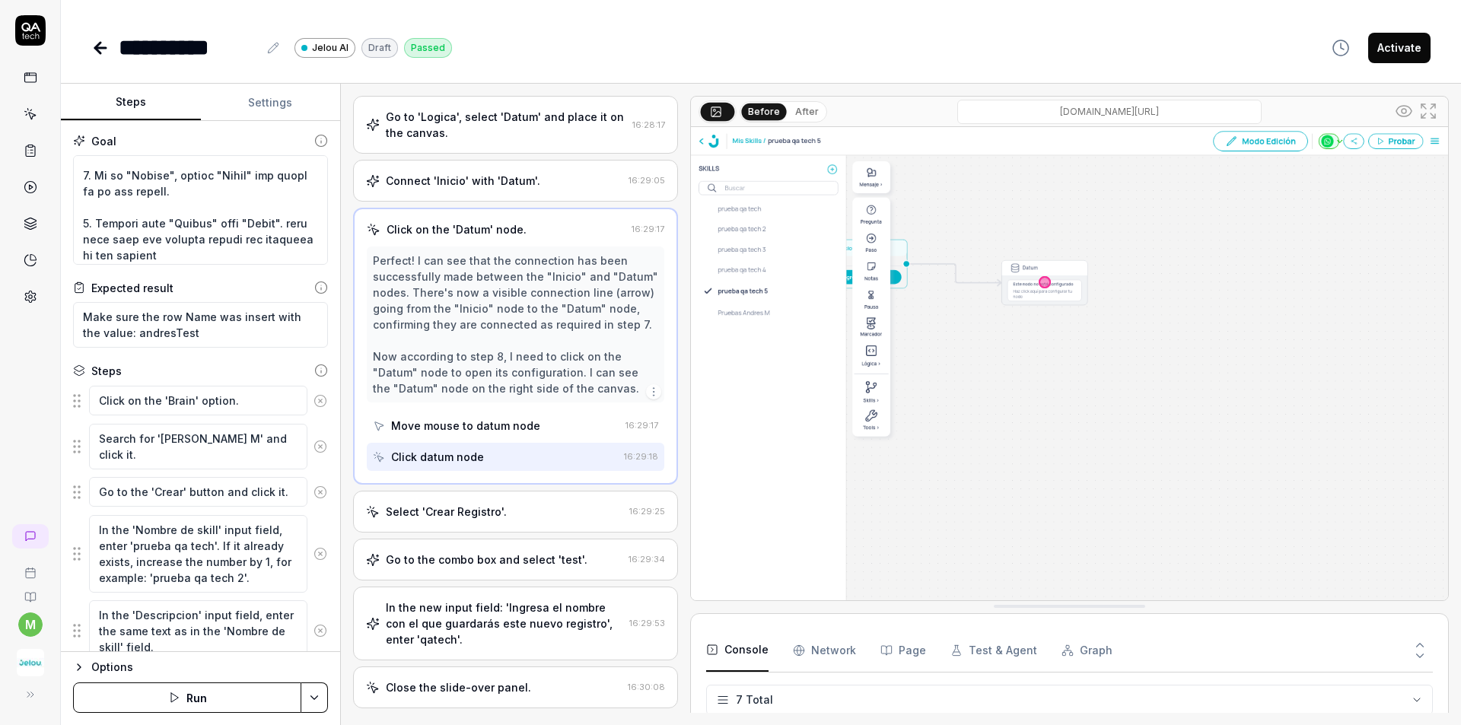
click at [517, 514] on div "Select 'Crear Registro'." at bounding box center [494, 512] width 257 height 16
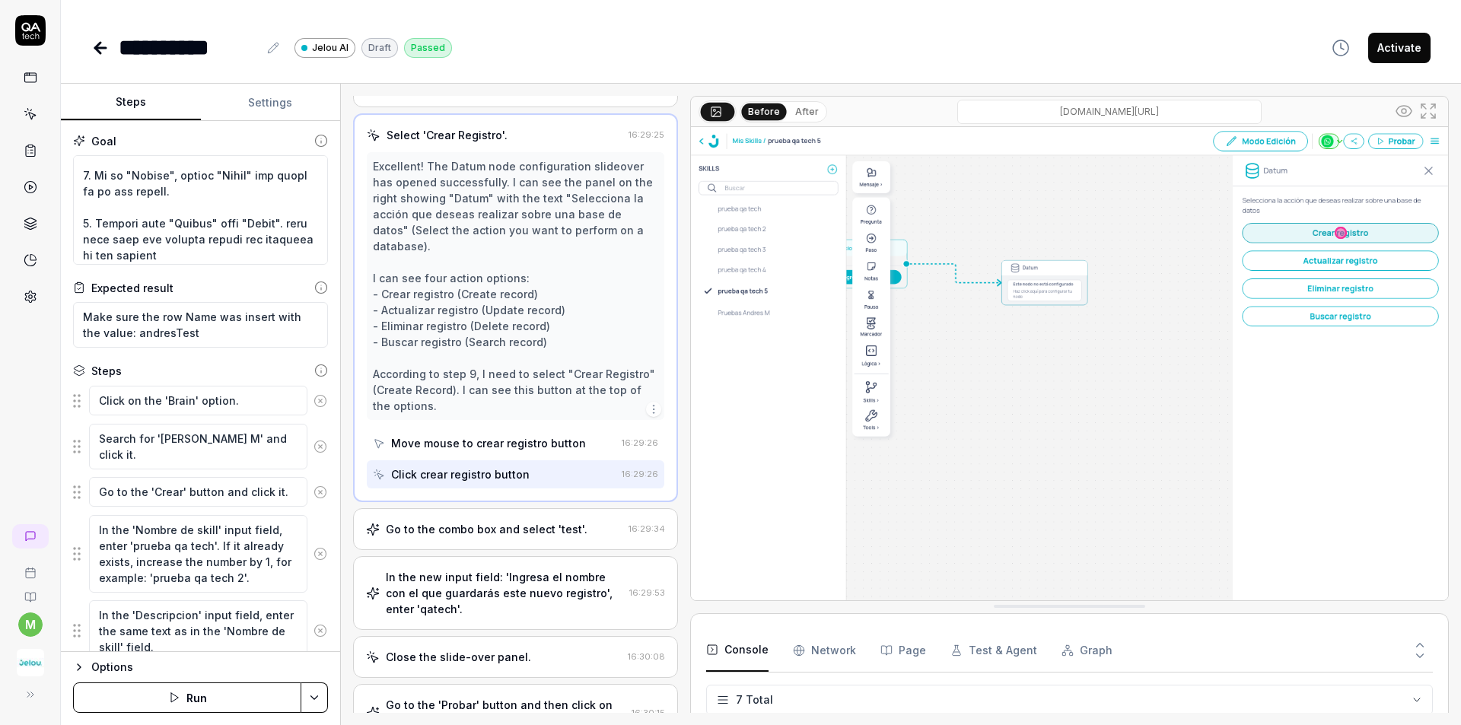
scroll to position [582, 0]
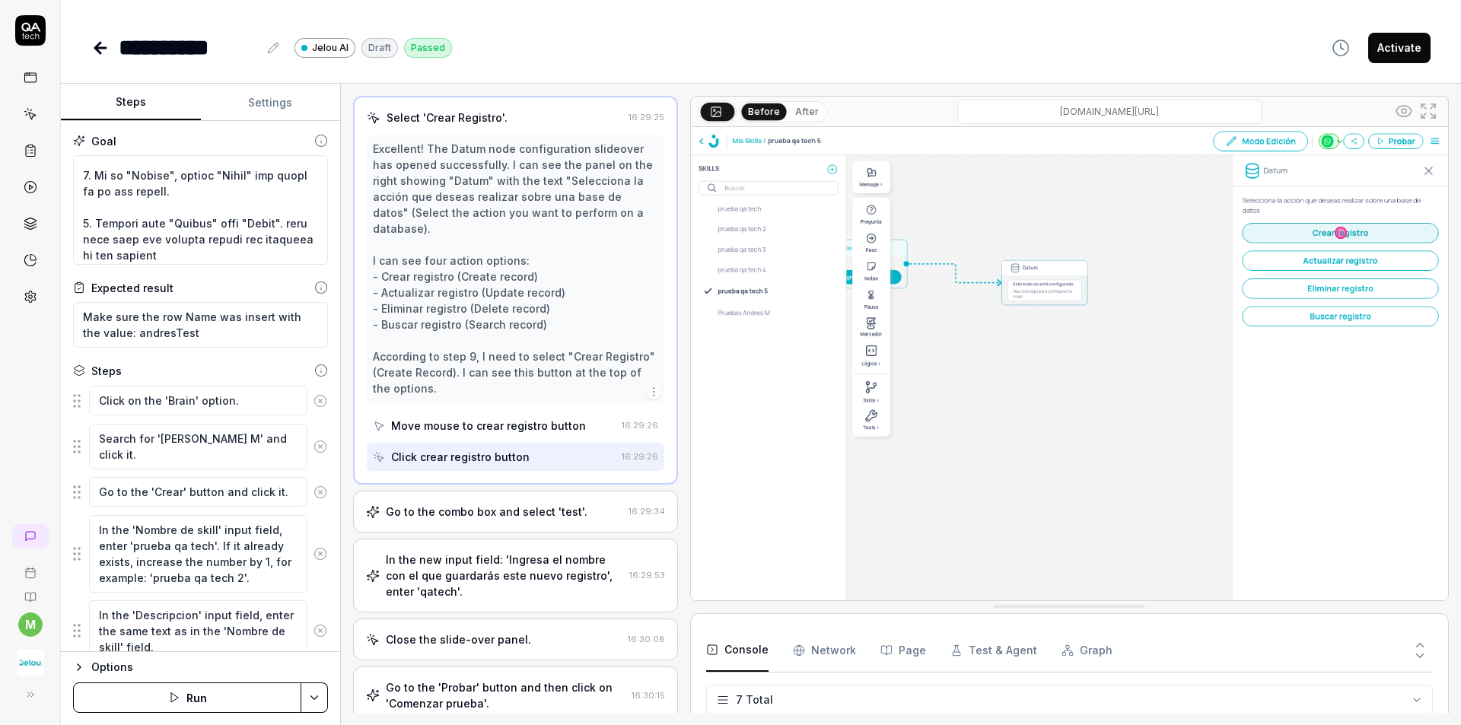
click at [518, 512] on div "Go to the combo box and select 'test'." at bounding box center [487, 512] width 202 height 16
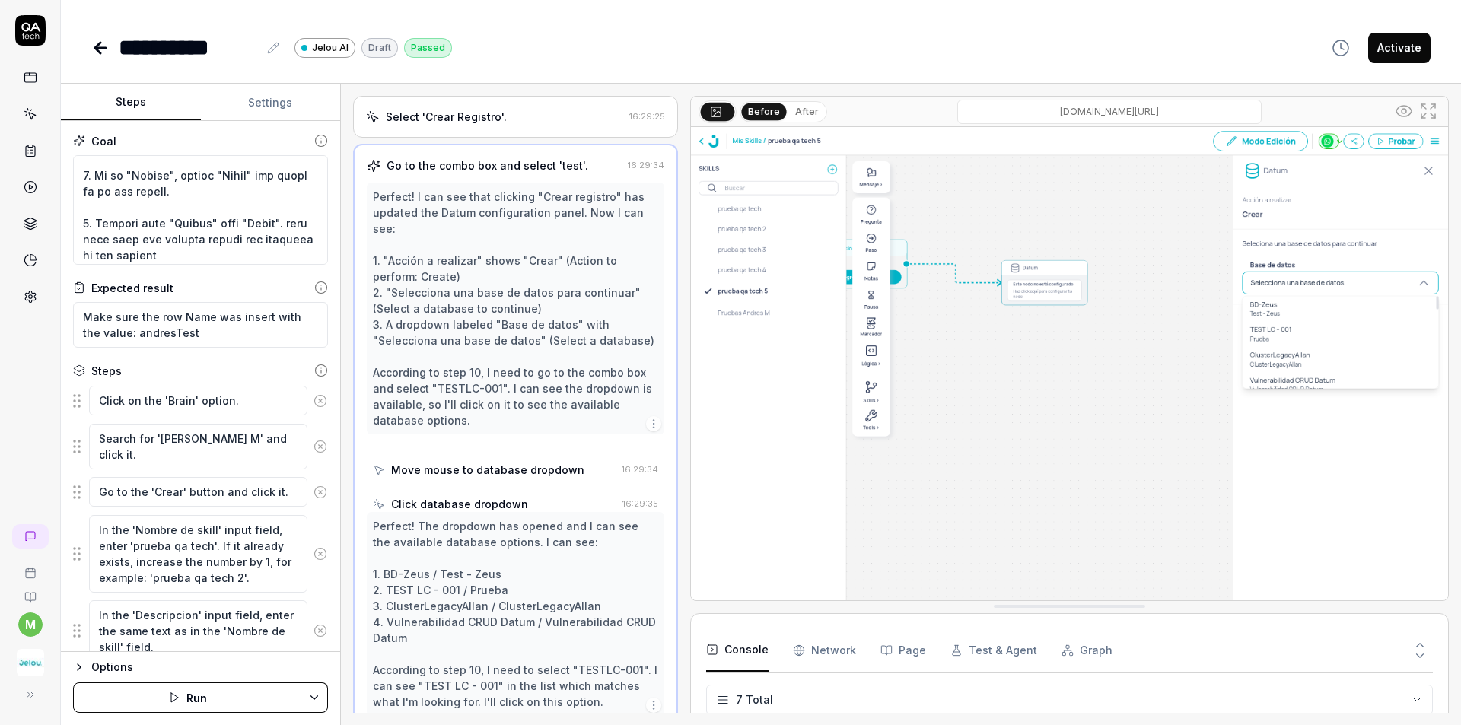
scroll to position [667, 0]
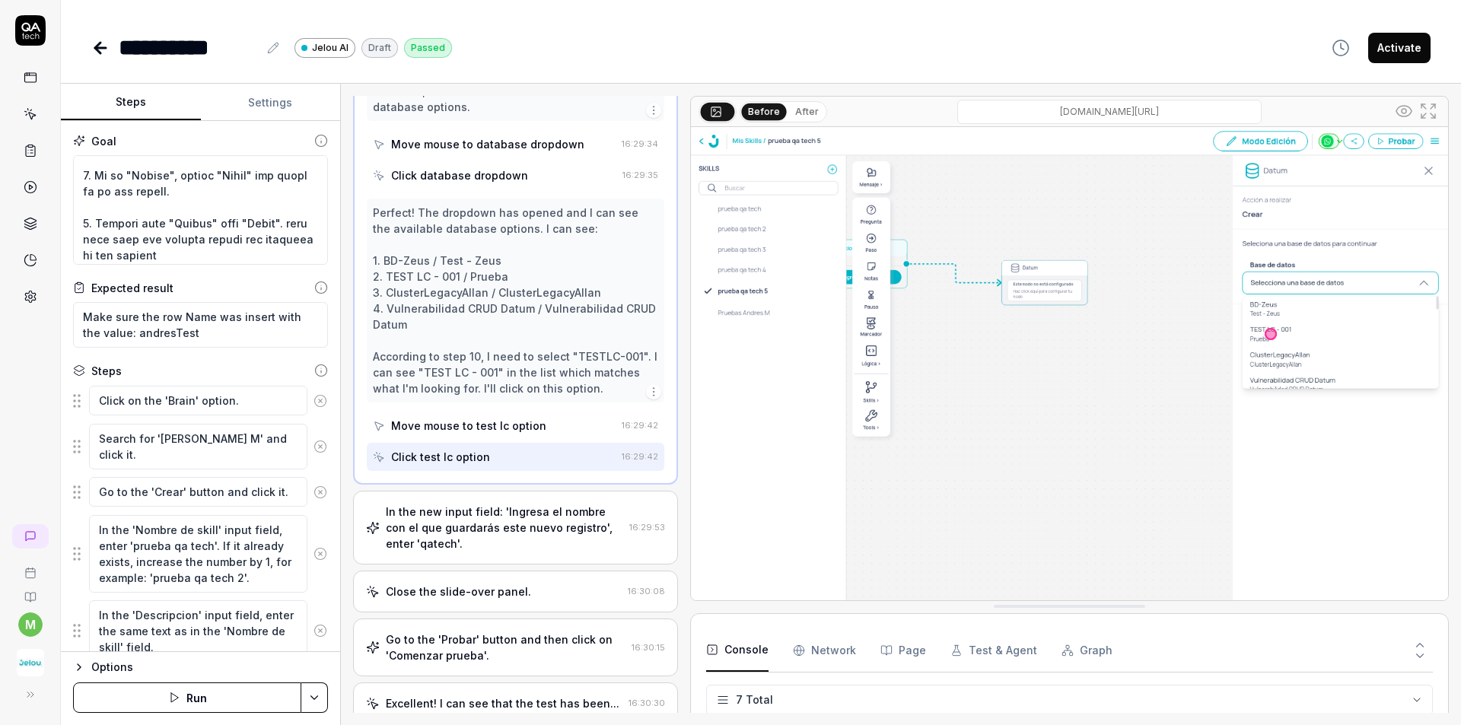
click at [517, 521] on div "In the new input field: 'Ingresa el nombre con el que guardarás este nuevo regi…" at bounding box center [504, 528] width 237 height 48
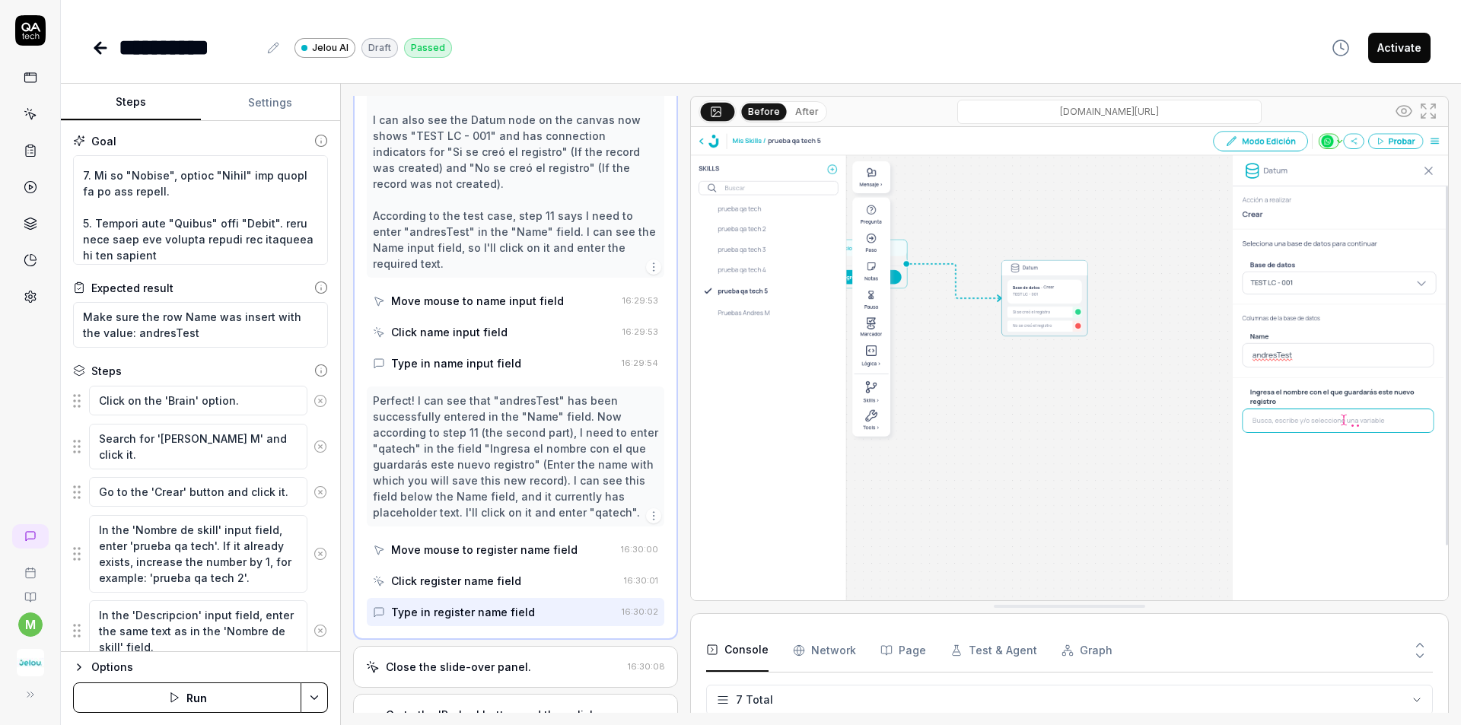
scroll to position [949, 0]
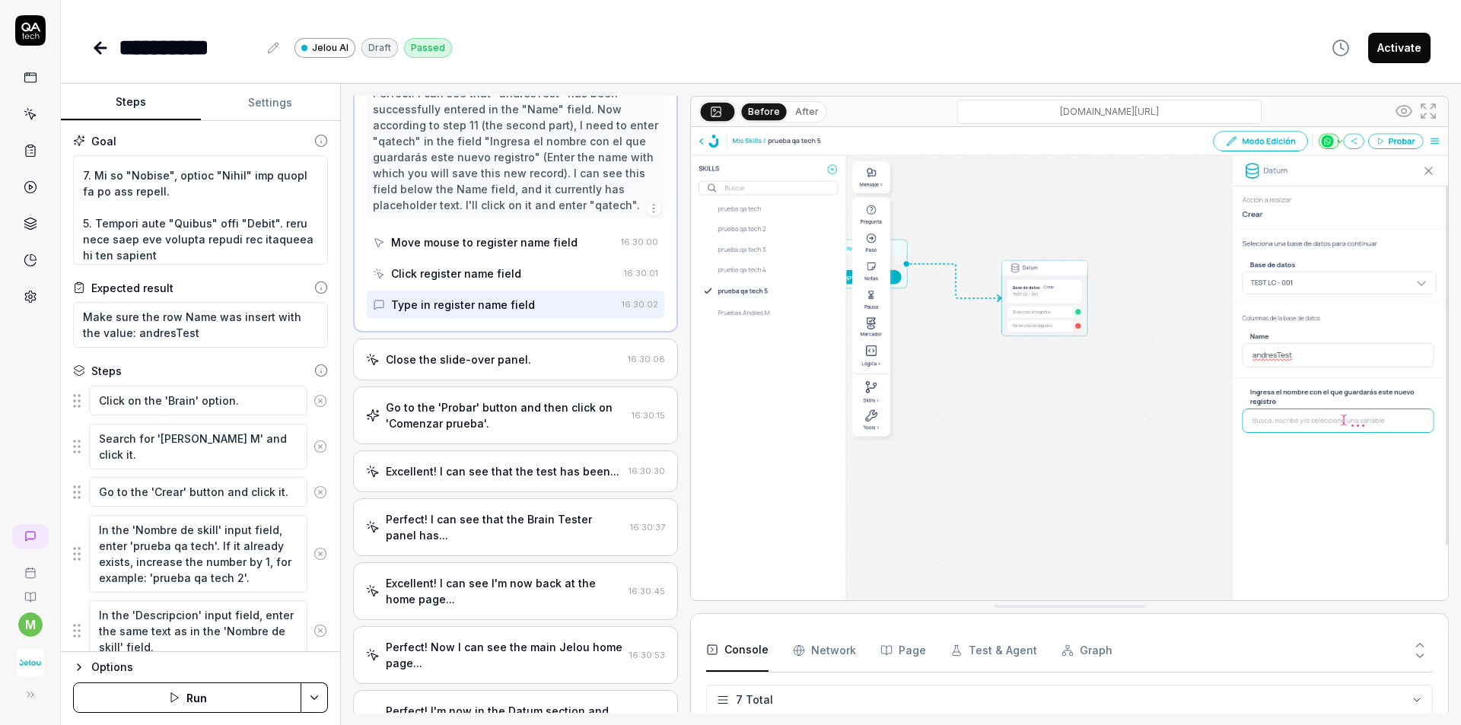
click at [513, 375] on div "Close the slide-over panel. 16:30:08" at bounding box center [515, 360] width 325 height 42
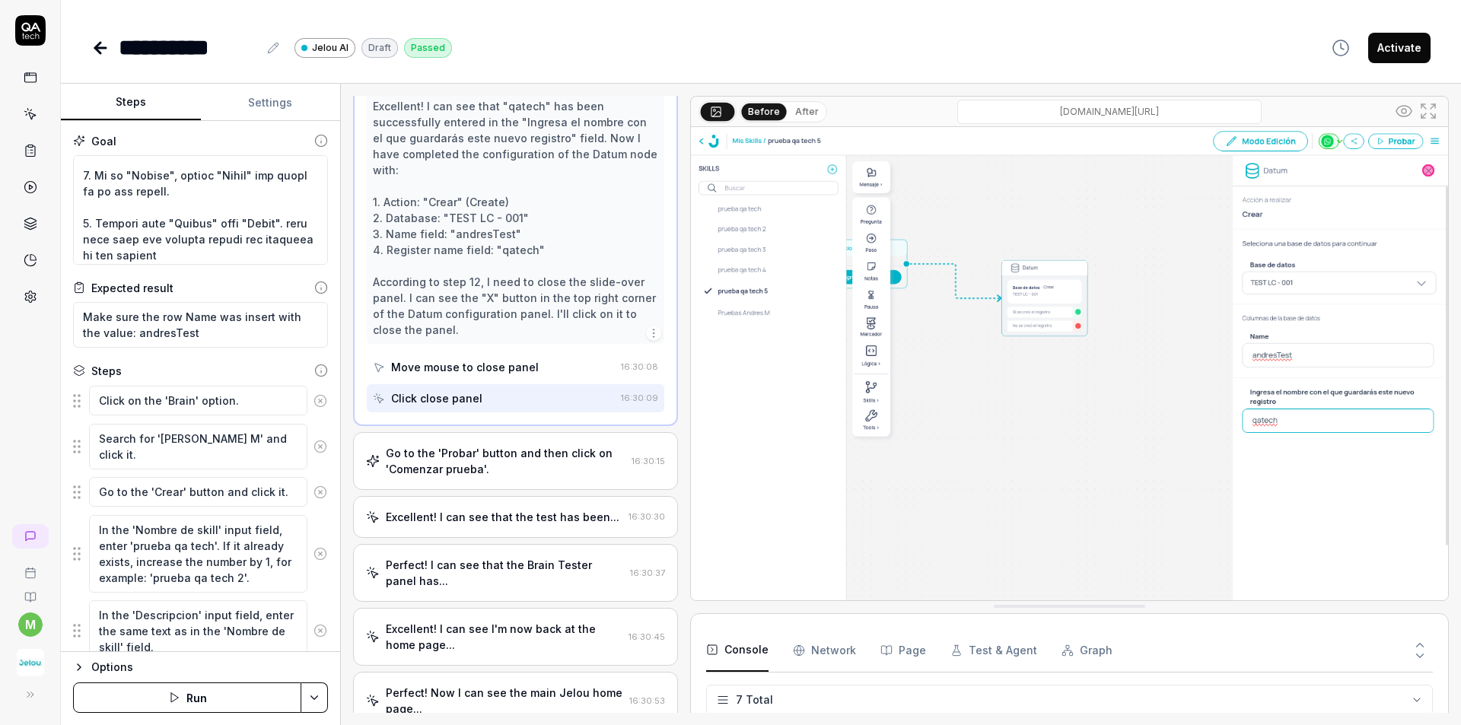
scroll to position [802, 0]
click at [553, 458] on div "Go to the 'Probar' button and then click on 'Comenzar prueba'." at bounding box center [506, 459] width 240 height 32
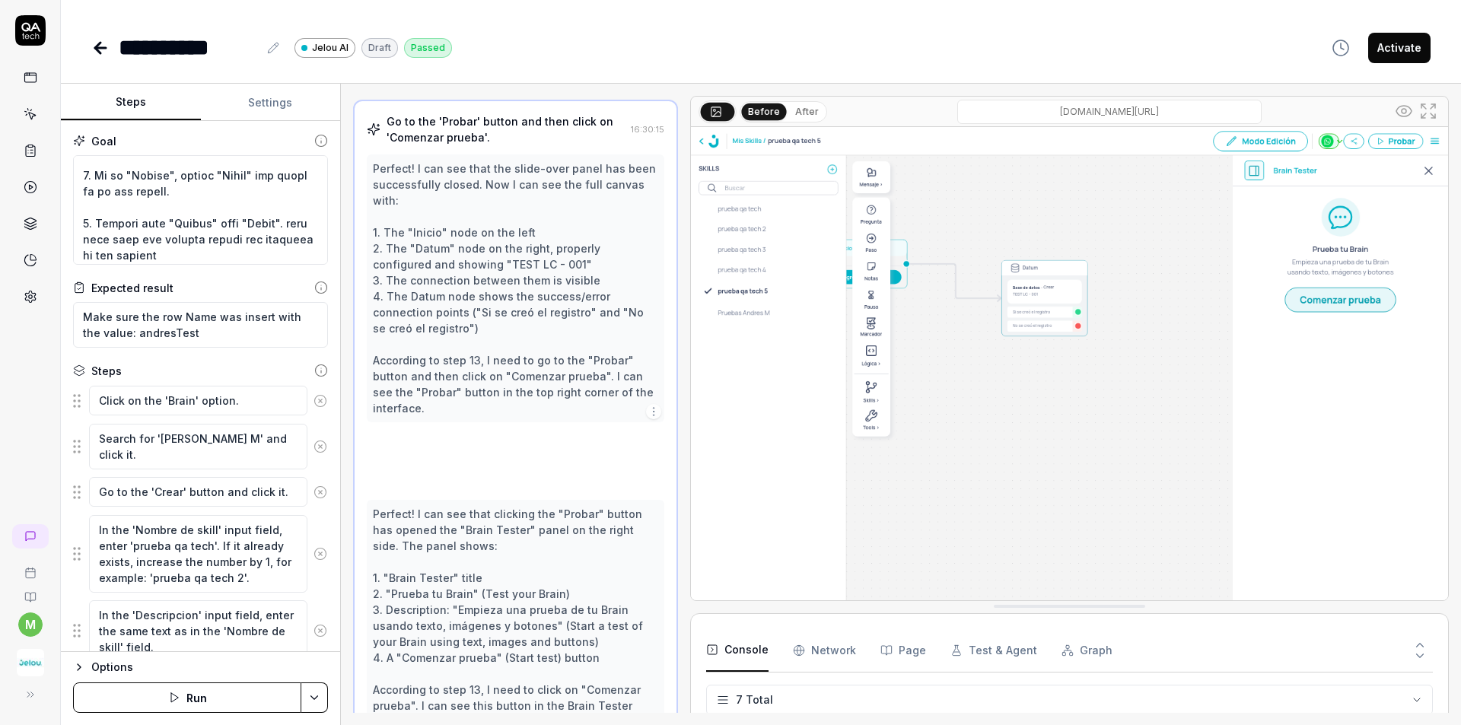
scroll to position [907, 0]
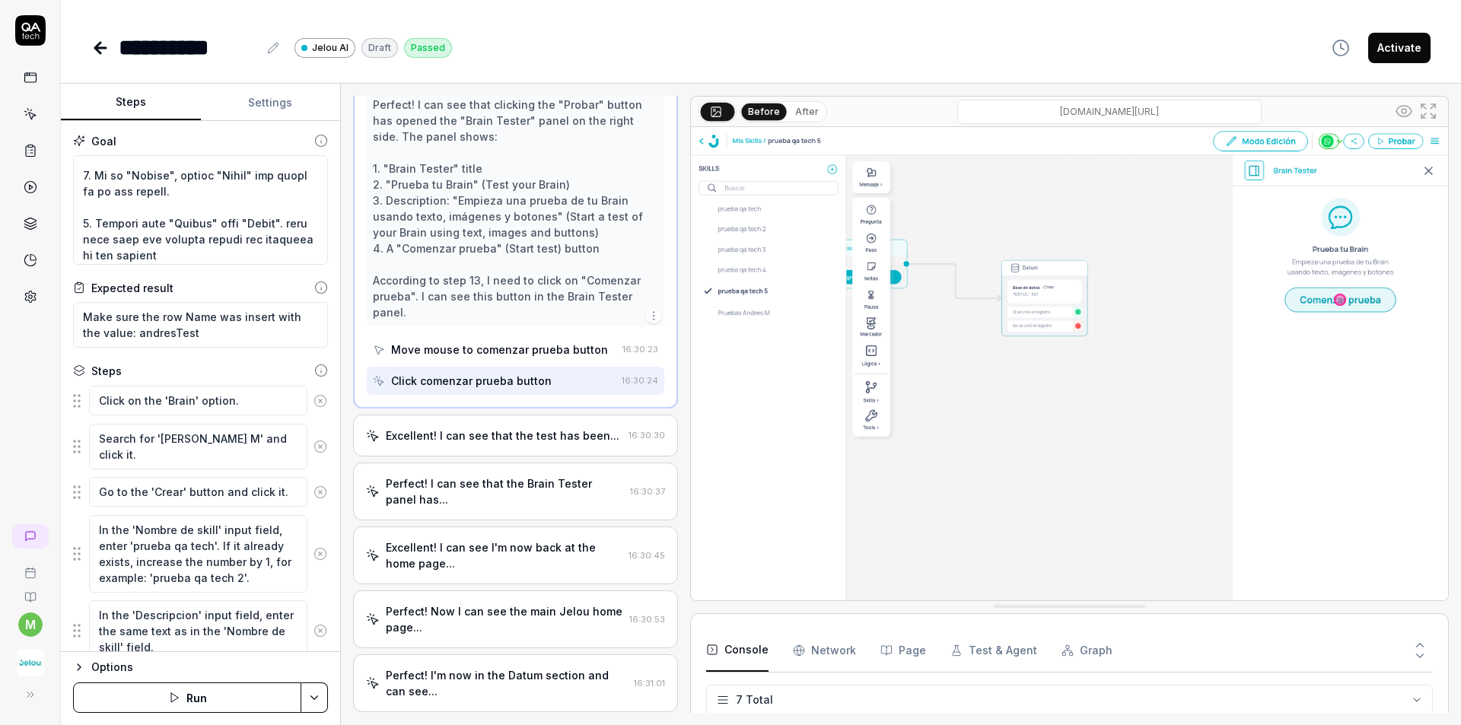
click at [551, 442] on div "Excellent! I can see that the test has been..." at bounding box center [503, 436] width 234 height 16
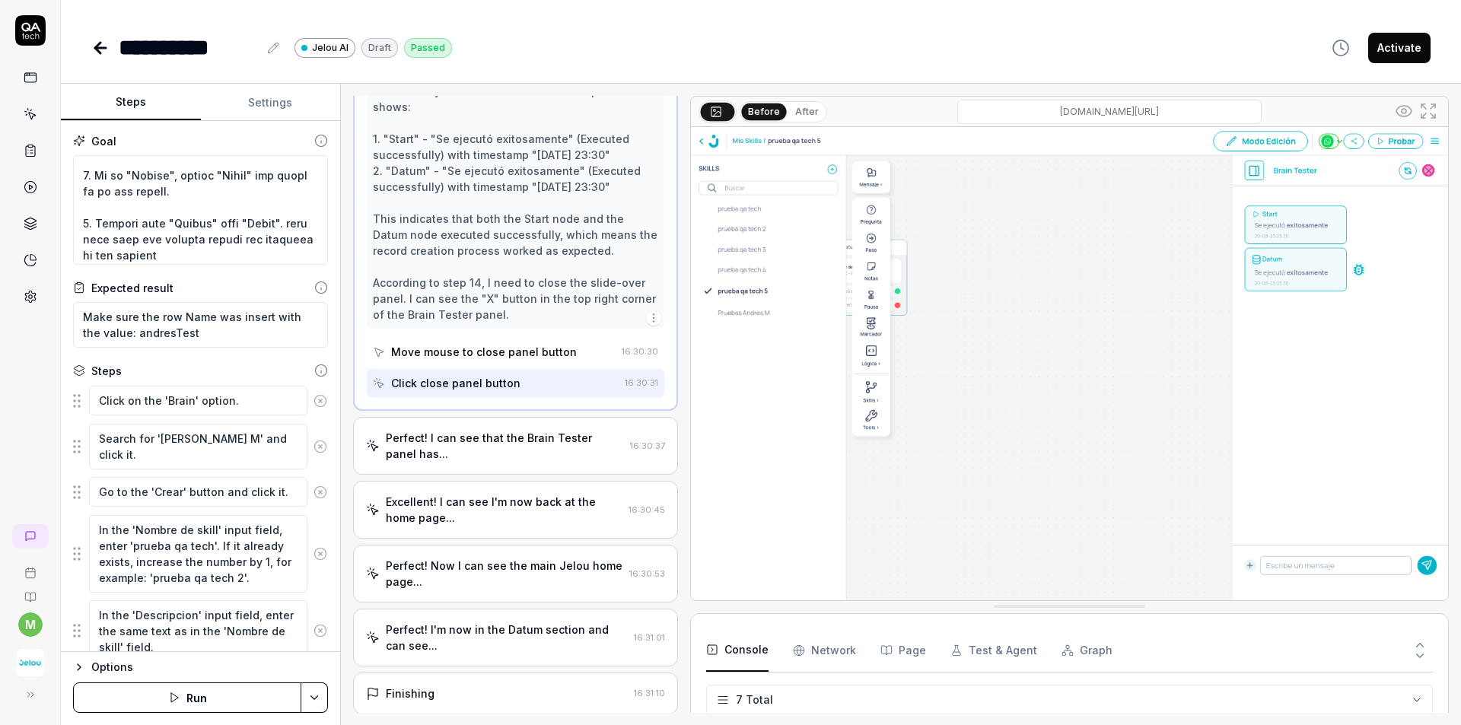
scroll to position [1009, 0]
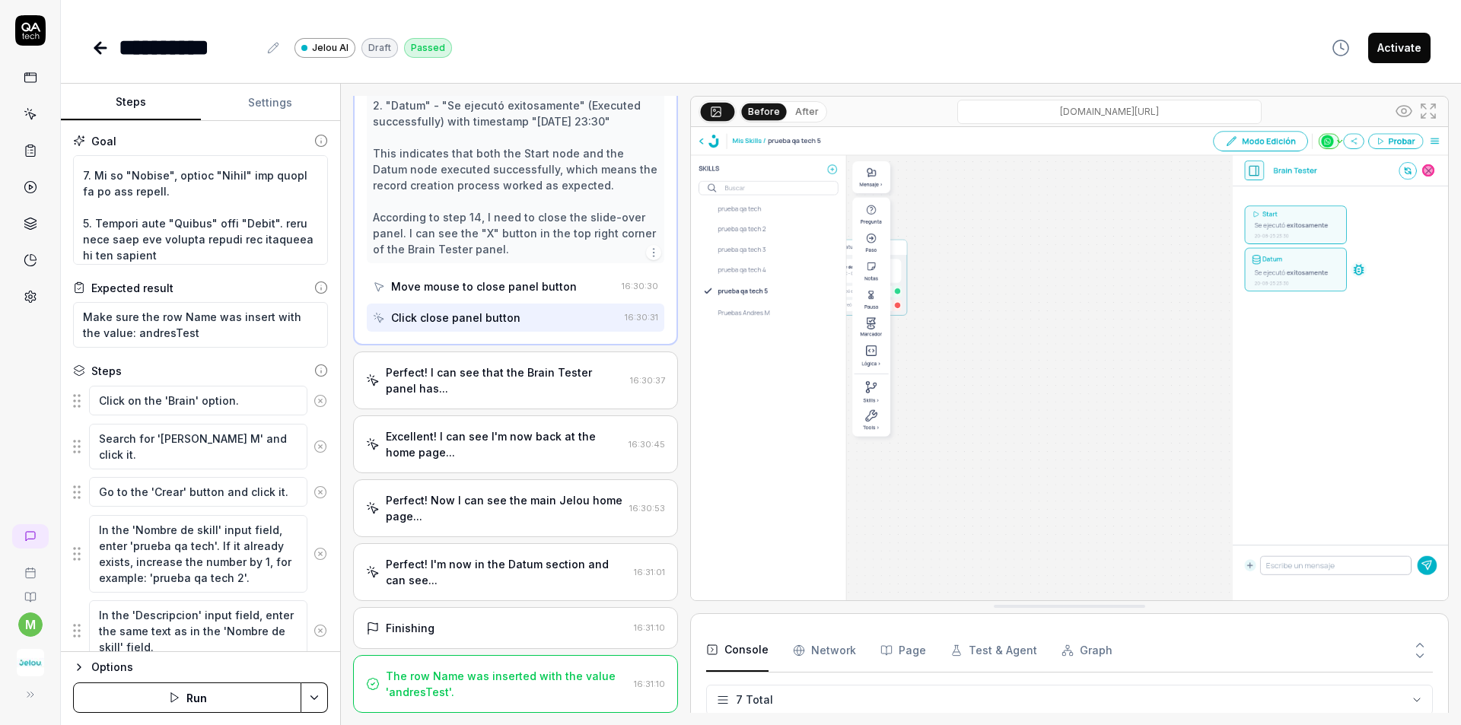
click at [567, 383] on div "Perfect! I can see that the Brain Tester panel has..." at bounding box center [505, 380] width 238 height 32
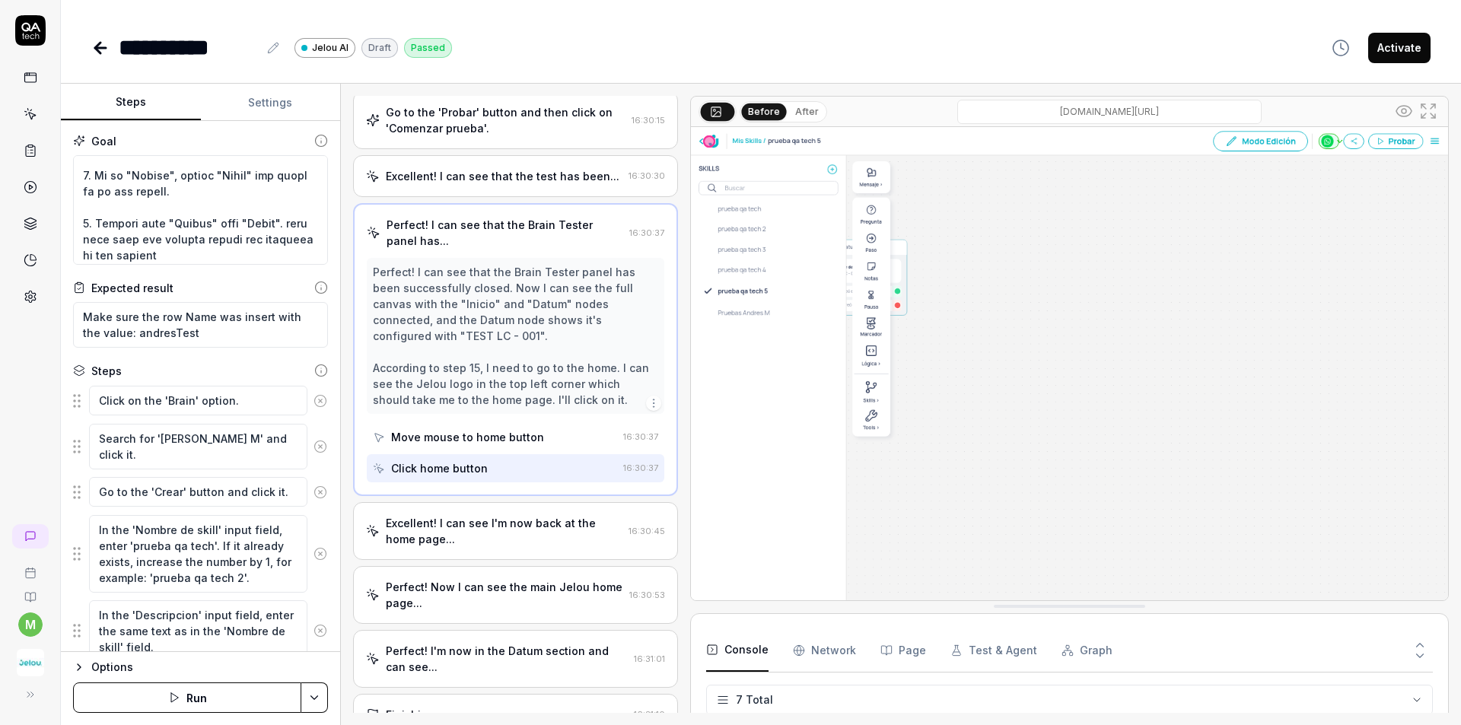
scroll to position [897, 0]
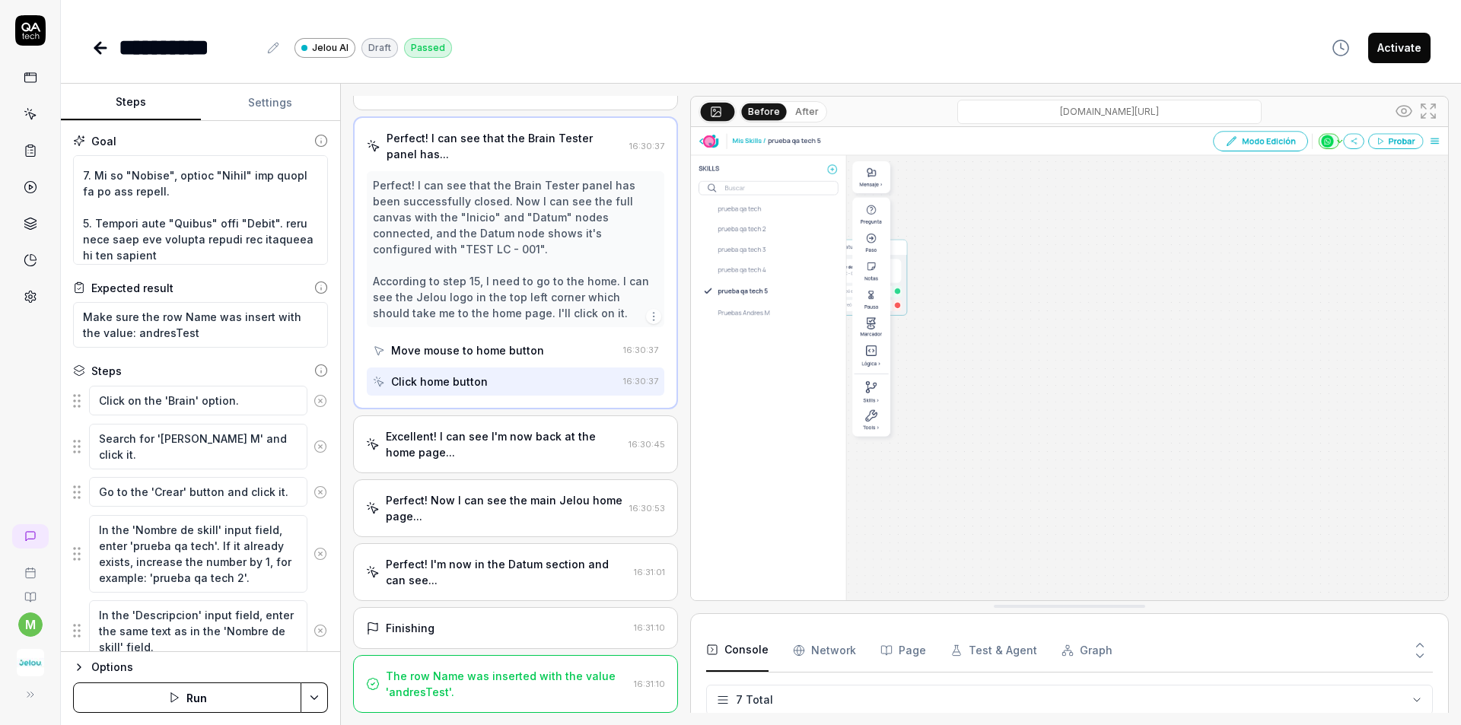
click at [815, 108] on button "After" at bounding box center [807, 111] width 36 height 17
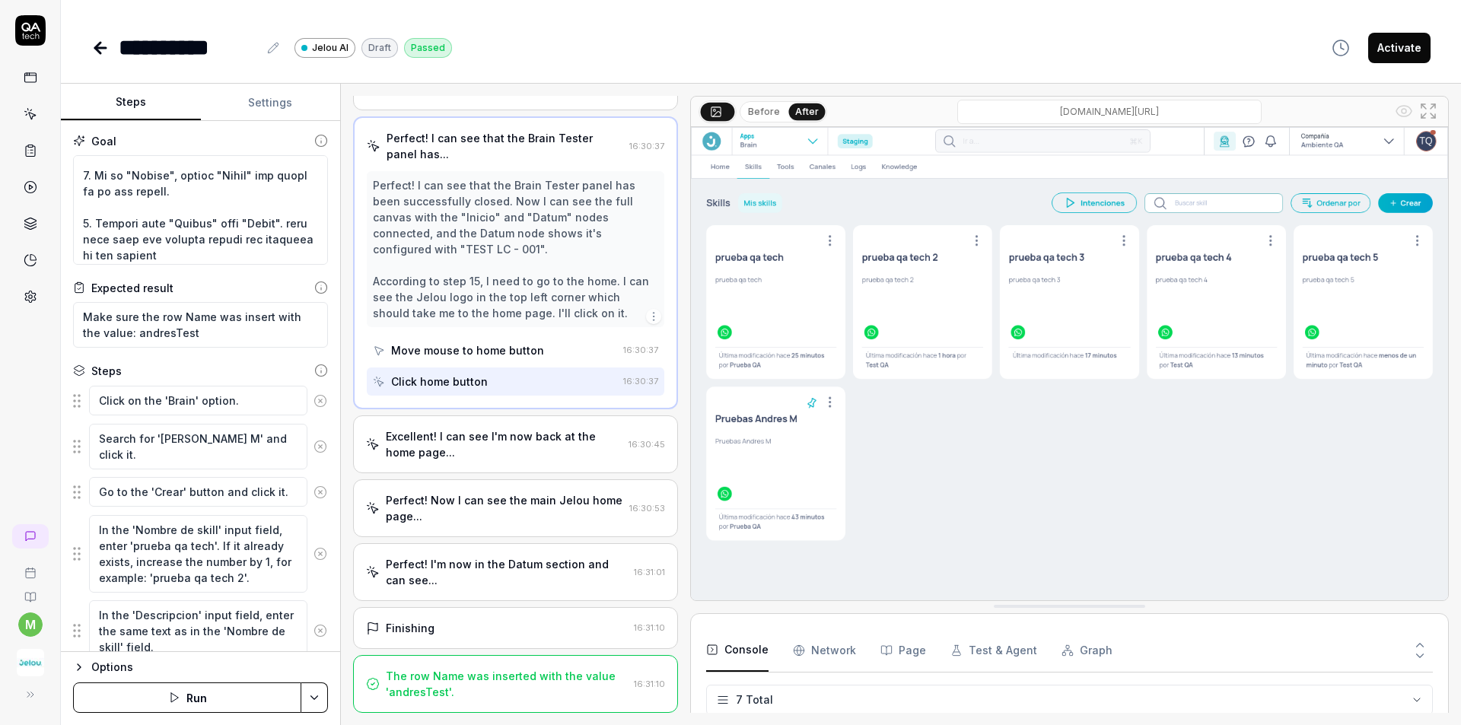
click at [752, 110] on button "Before" at bounding box center [764, 111] width 44 height 17
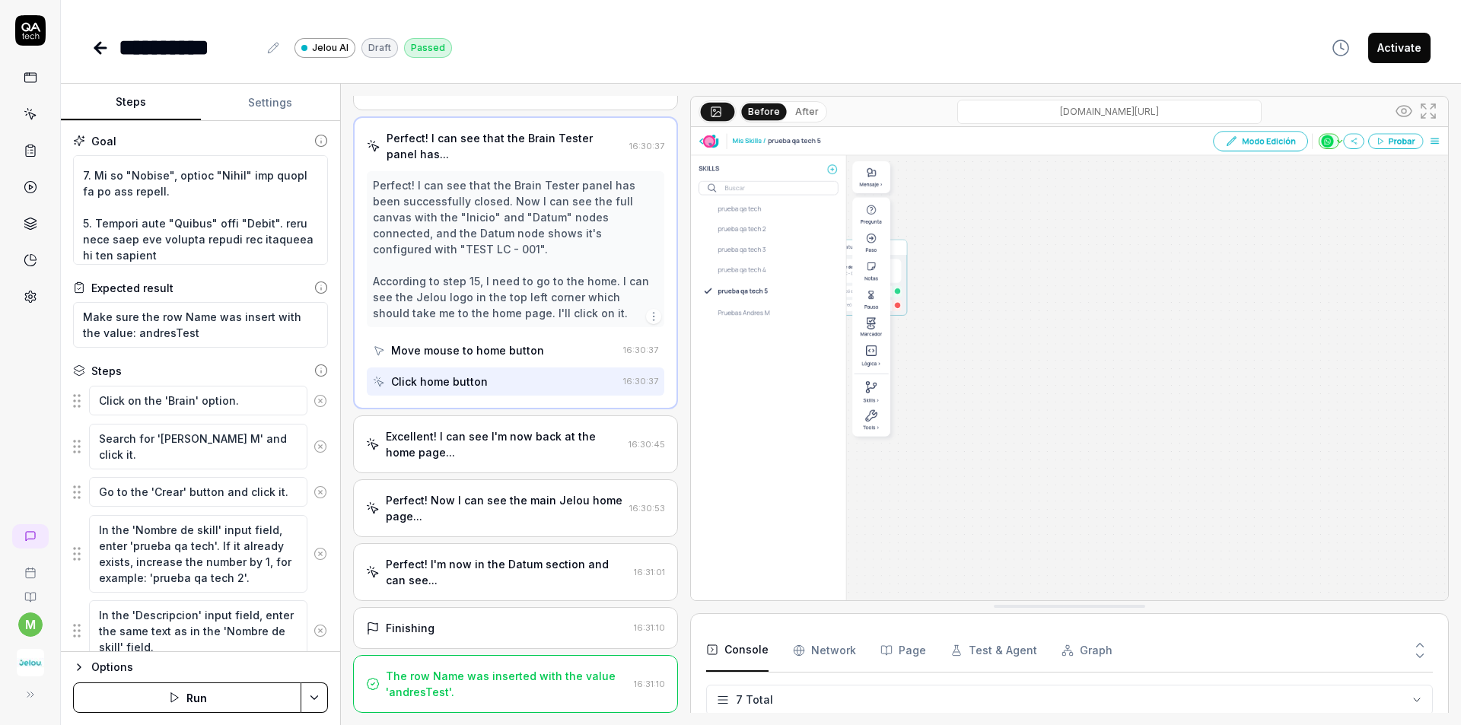
click at [513, 453] on div "Excellent! I can see I'm now back at the home page..." at bounding box center [504, 444] width 237 height 32
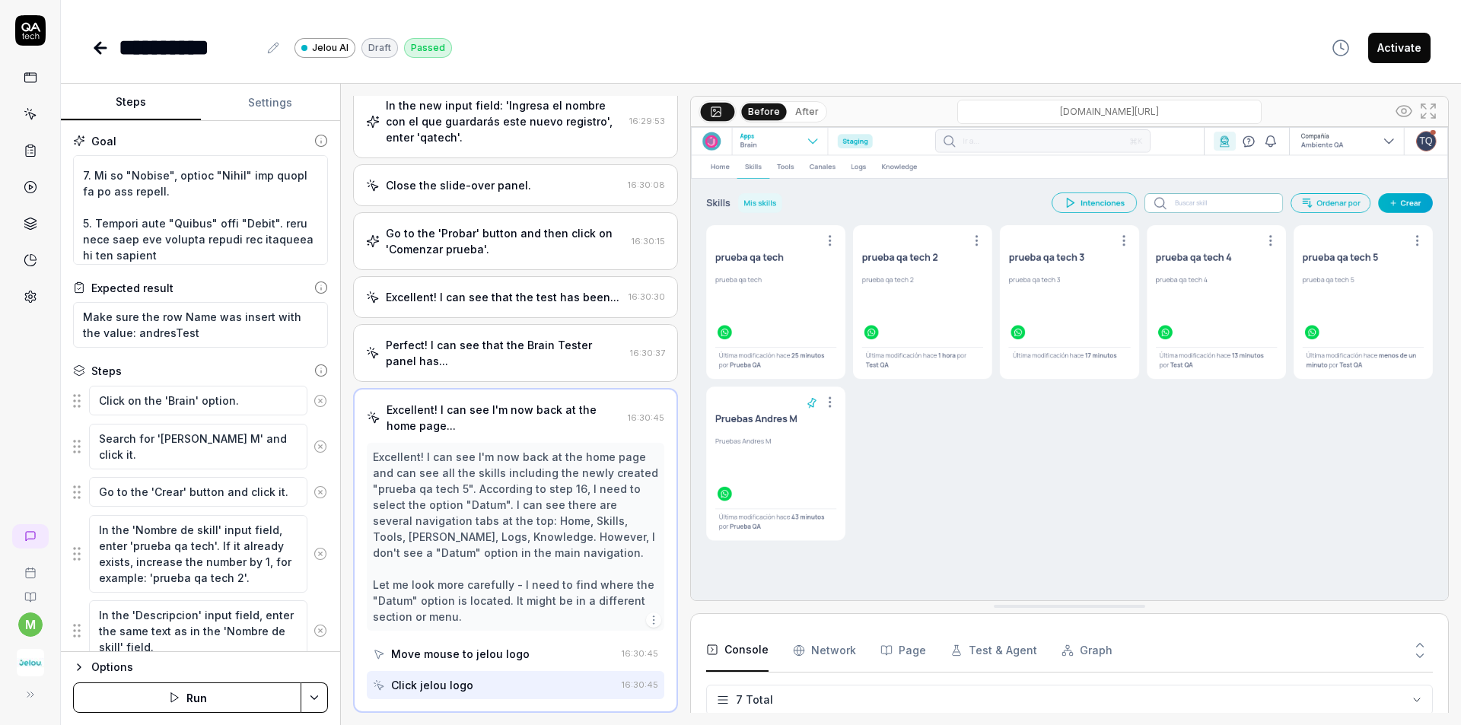
scroll to position [917, 0]
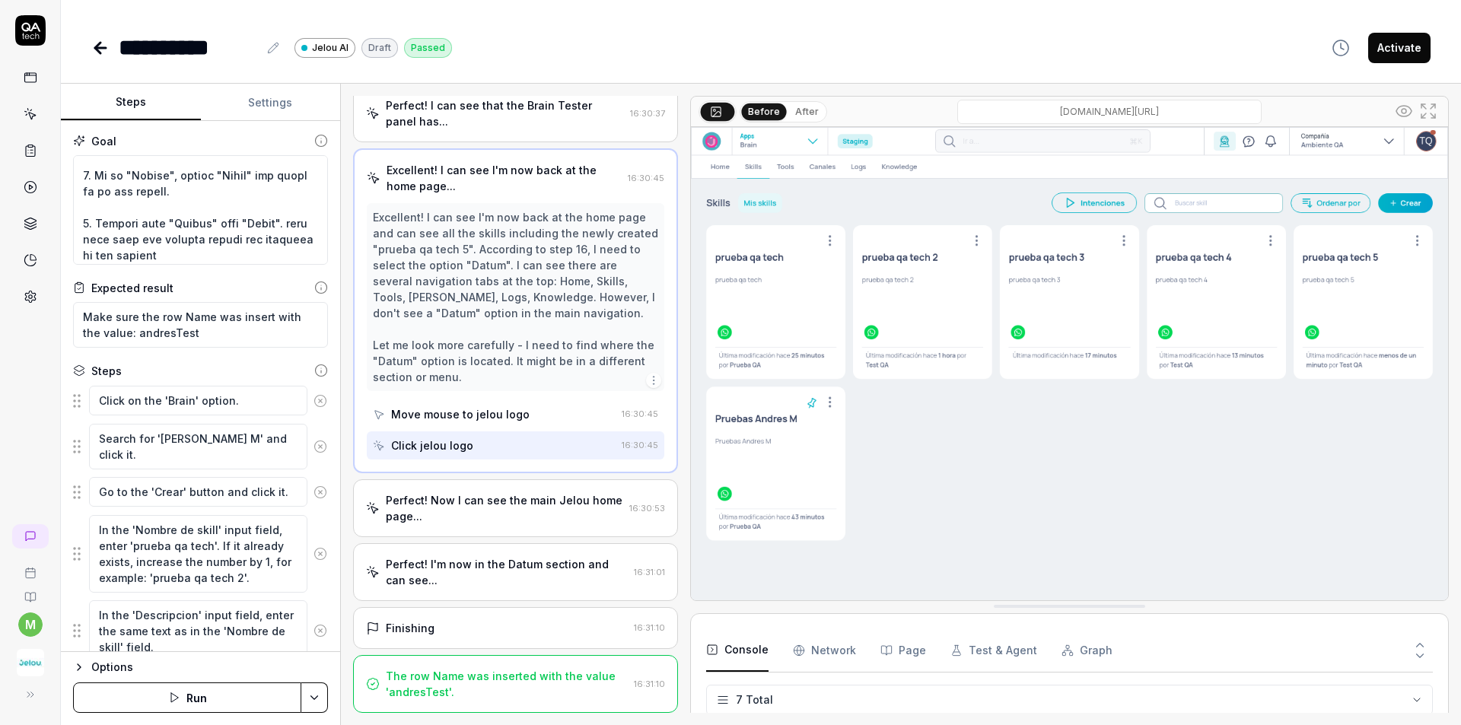
click at [551, 505] on div "Perfect! Now I can see the main Jelou home page..." at bounding box center [504, 508] width 237 height 32
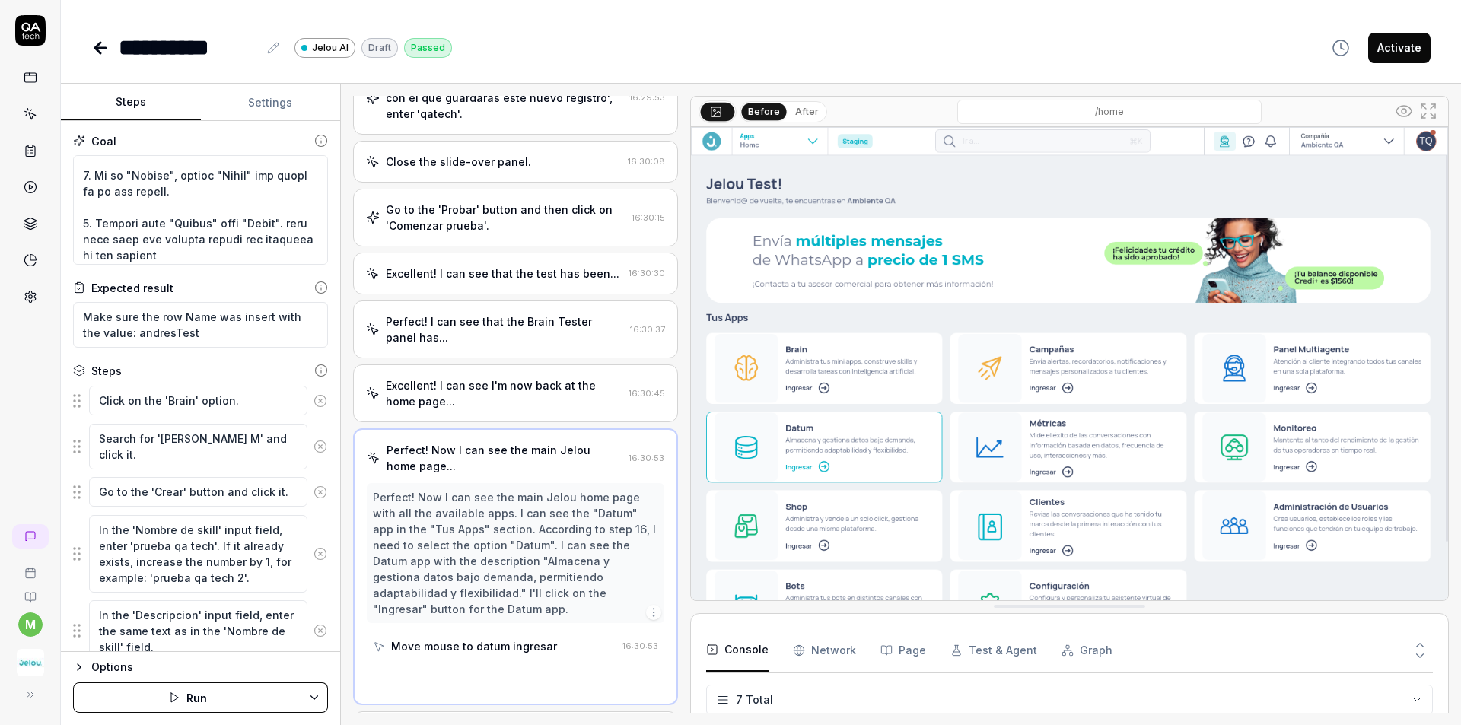
scroll to position [705, 0]
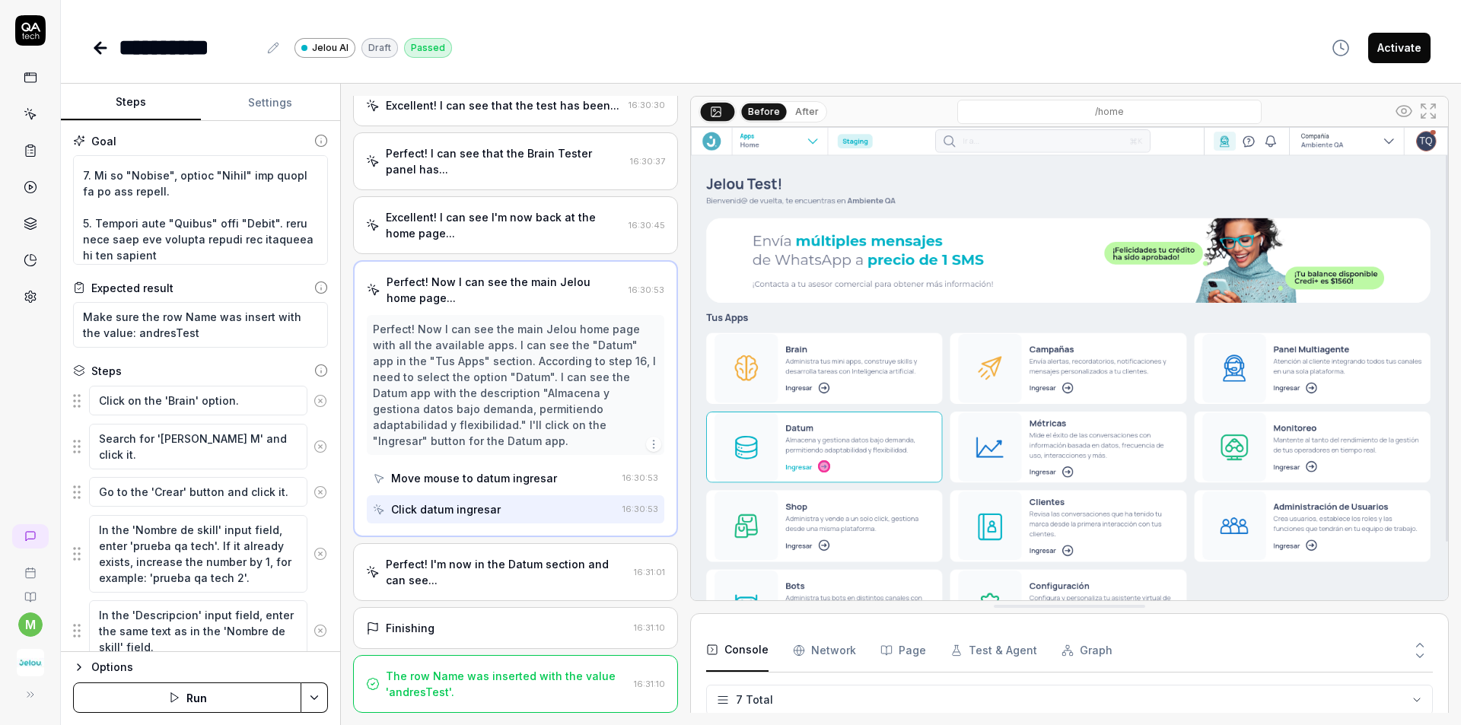
click at [507, 564] on div "Perfect! I'm now in the Datum section and can see..." at bounding box center [507, 572] width 242 height 32
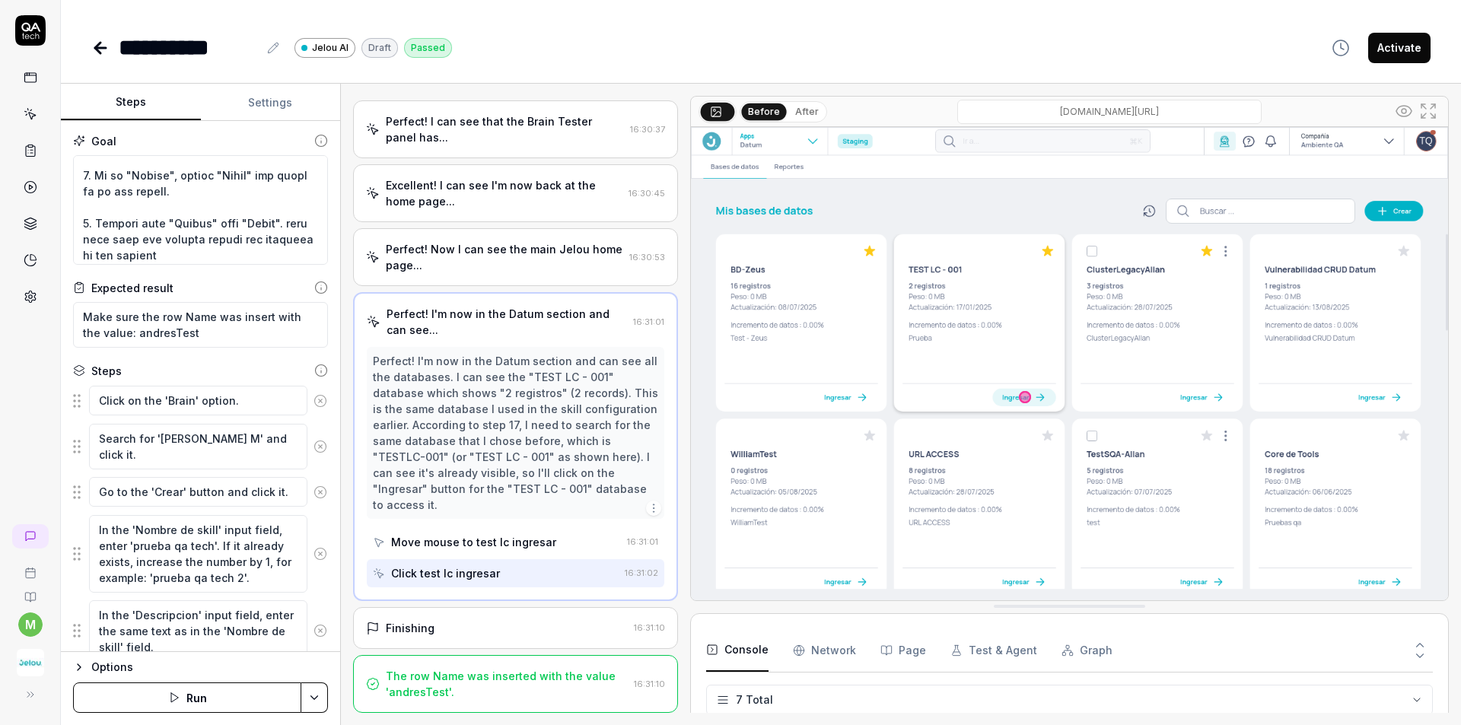
click at [523, 634] on div "Finishing" at bounding box center [497, 628] width 262 height 16
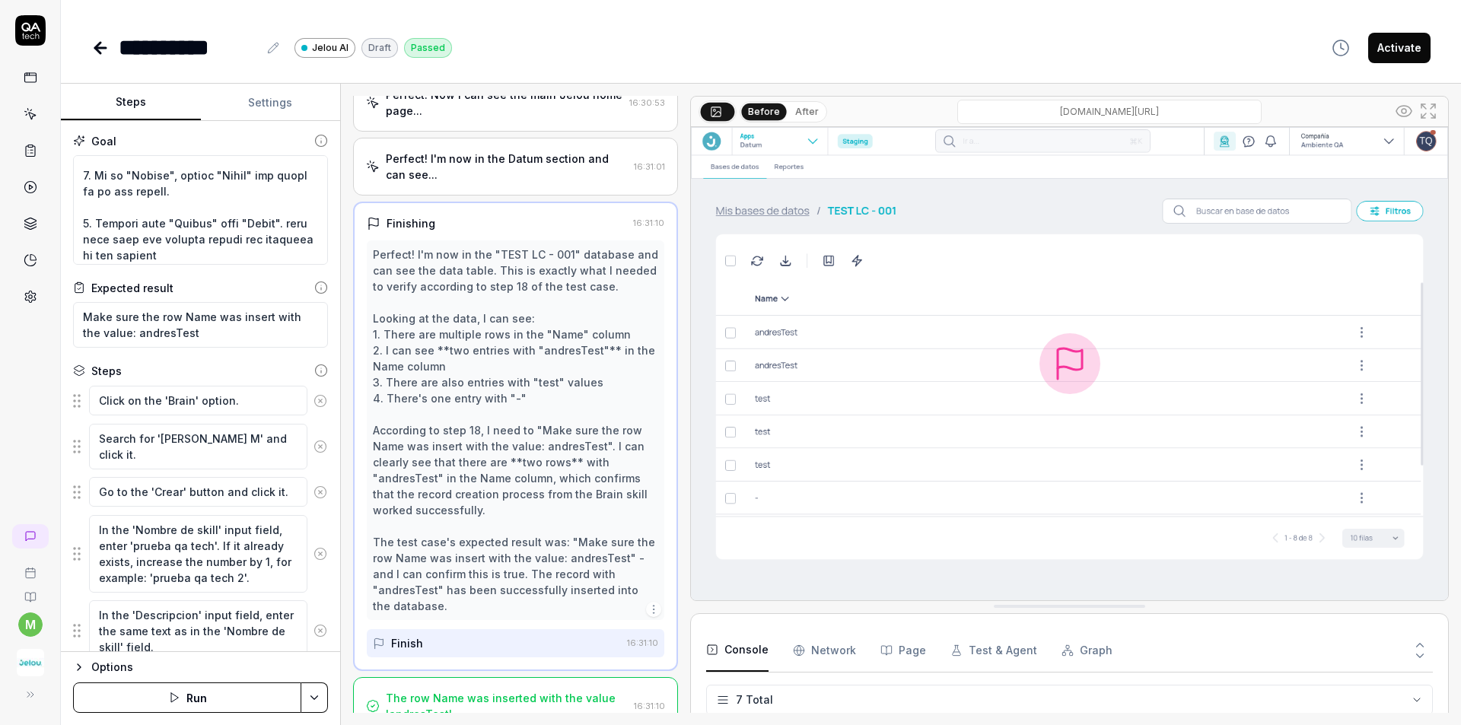
scroll to position [1089, 0]
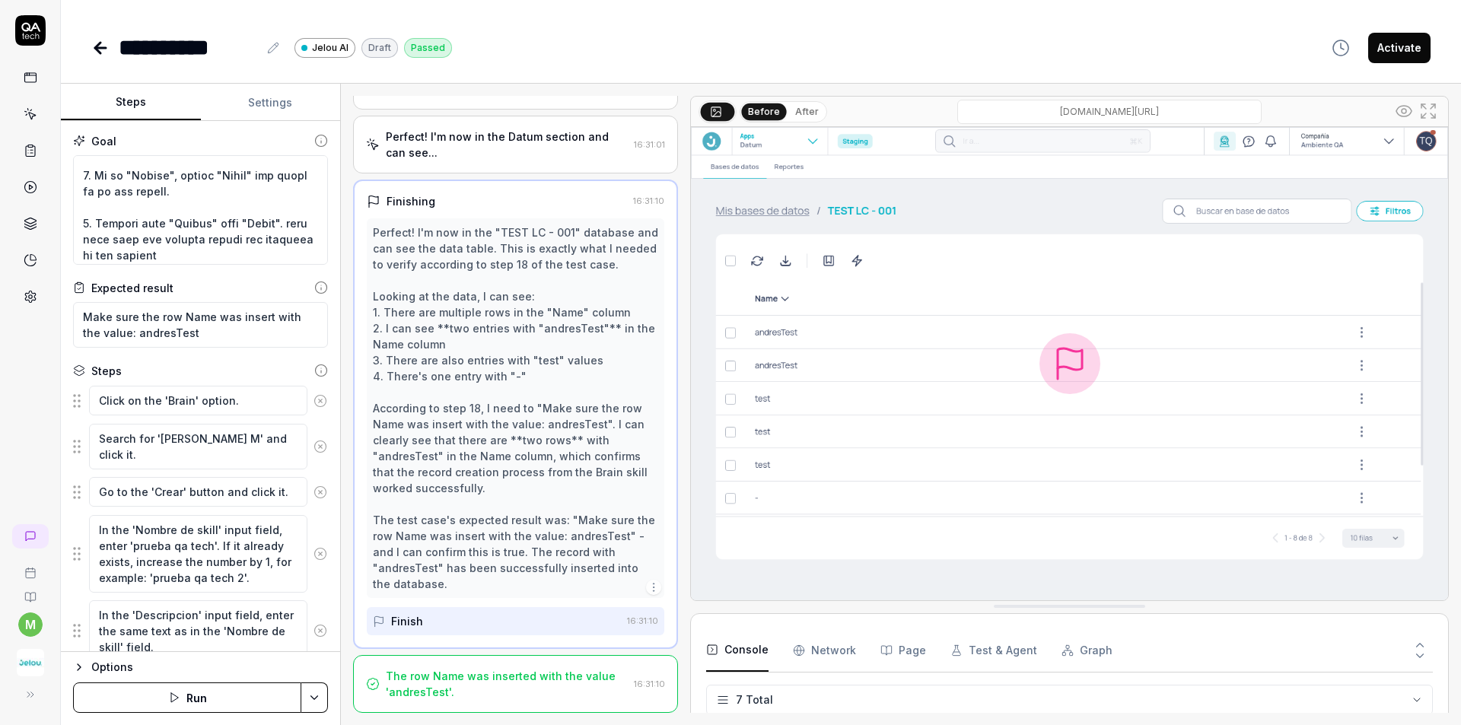
click at [502, 706] on div "The row Name was inserted with the value 'andresTest'. 16:31:10" at bounding box center [515, 684] width 325 height 58
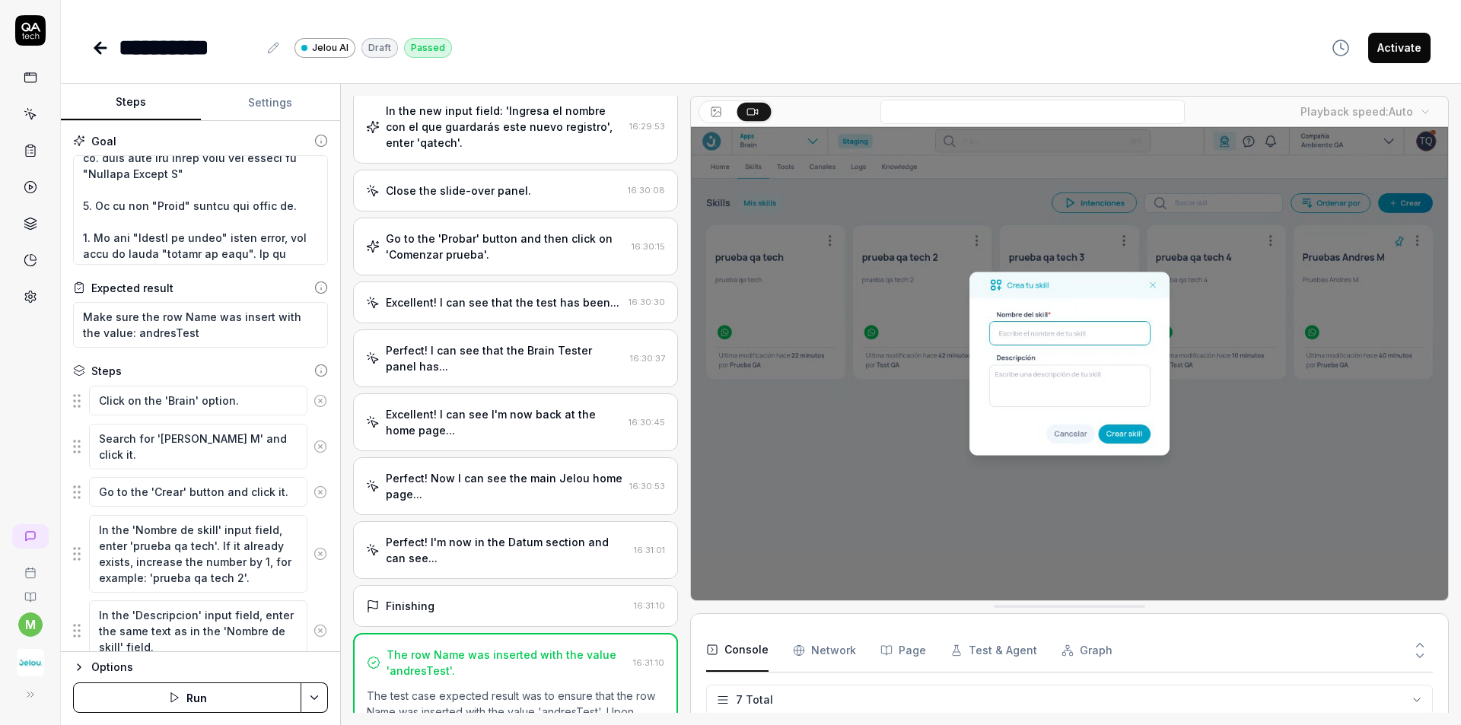
scroll to position [685, 0]
type textarea "*"
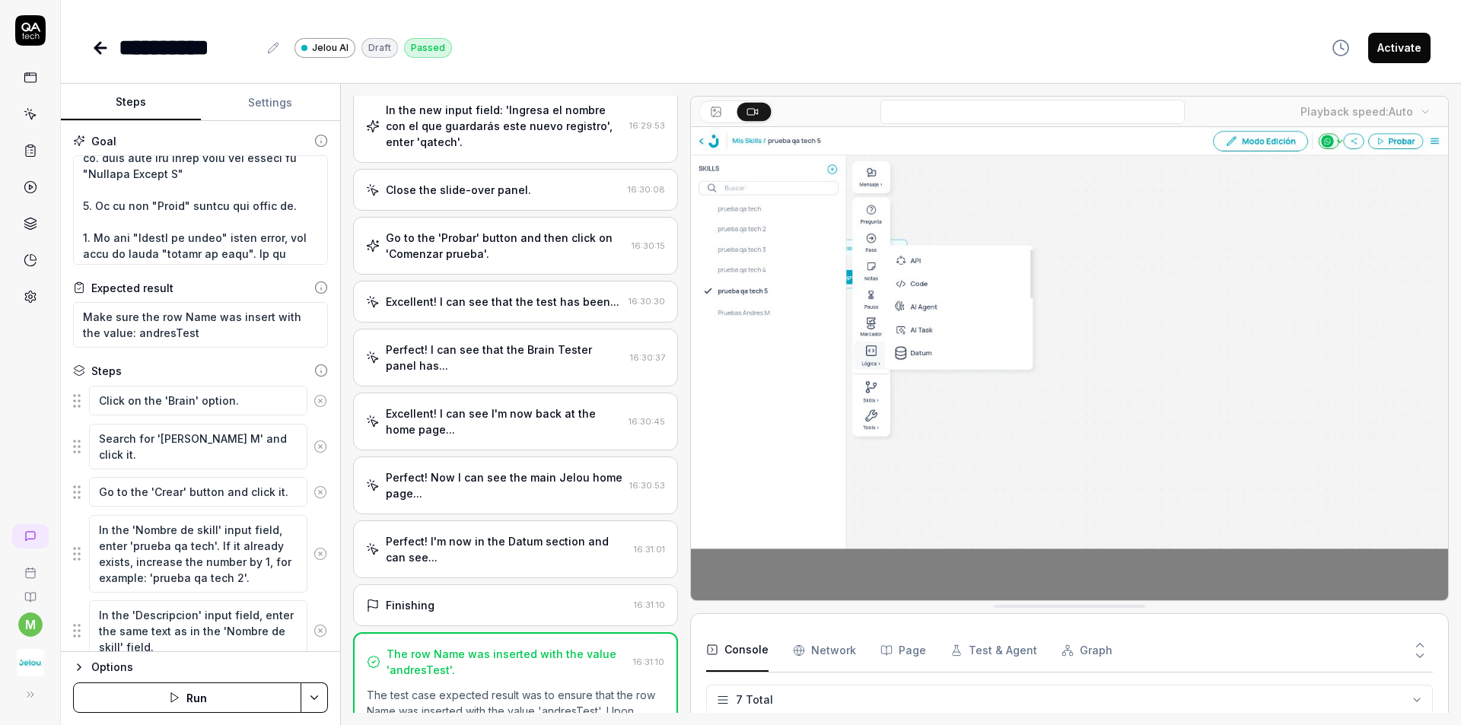
click at [108, 56] on icon at bounding box center [100, 48] width 18 height 18
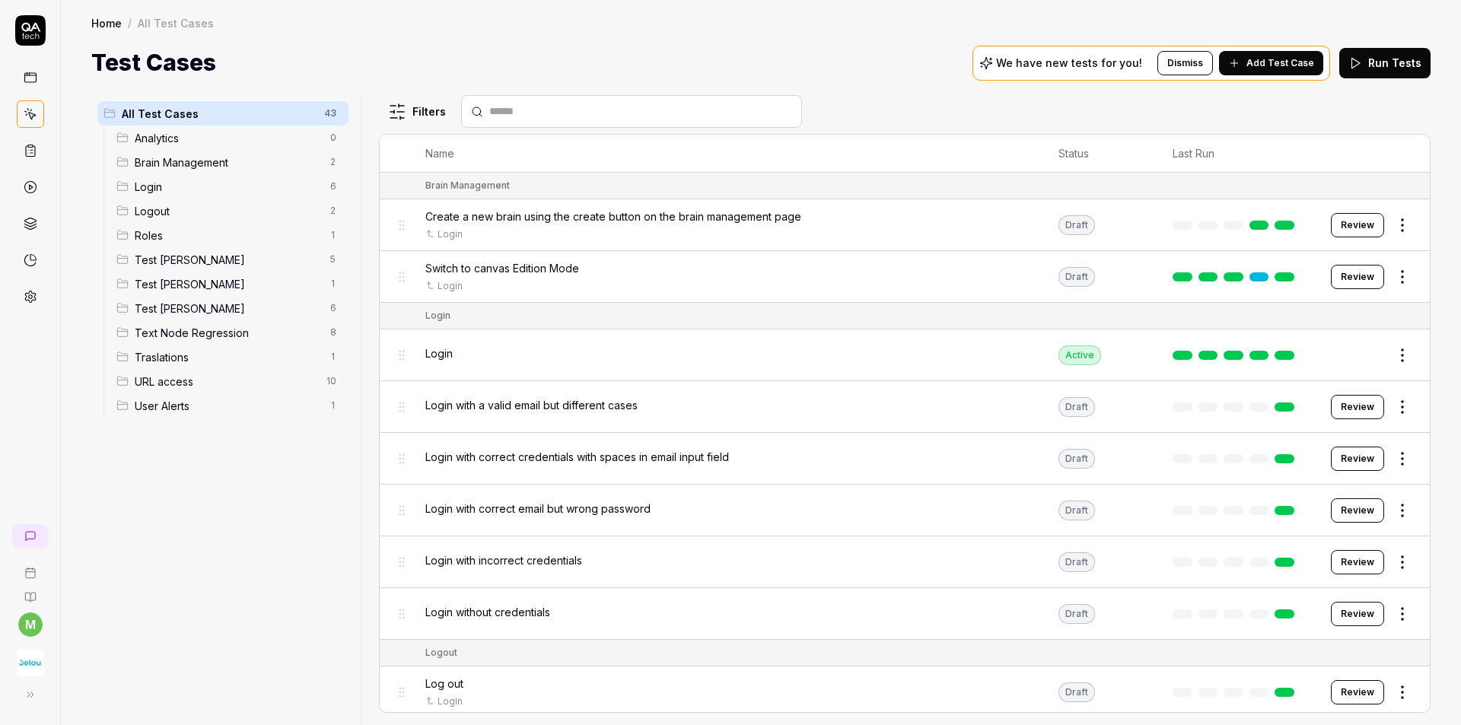
click at [23, 195] on link at bounding box center [30, 186] width 27 height 27
click at [30, 152] on icon at bounding box center [31, 151] width 14 height 14
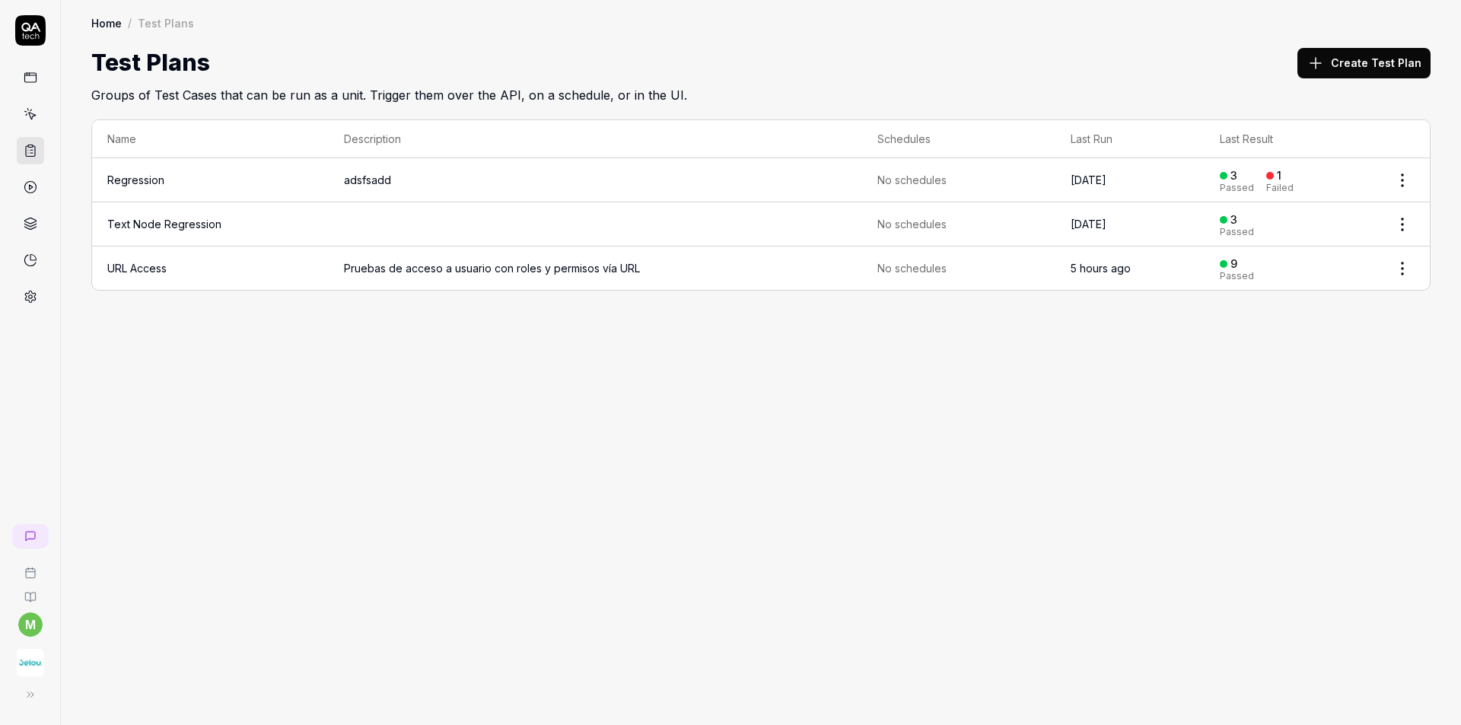
click at [30, 180] on icon at bounding box center [31, 187] width 14 height 14
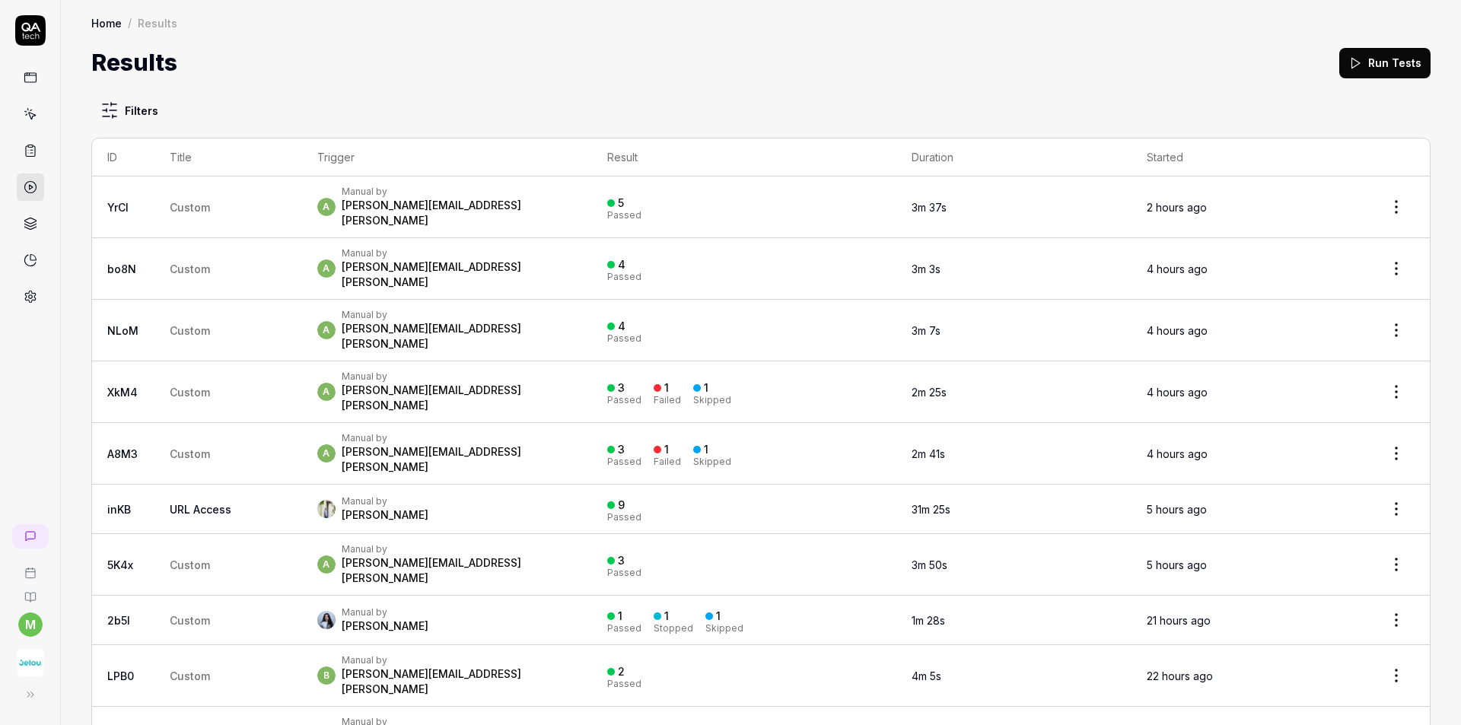
click at [41, 144] on link at bounding box center [30, 150] width 27 height 27
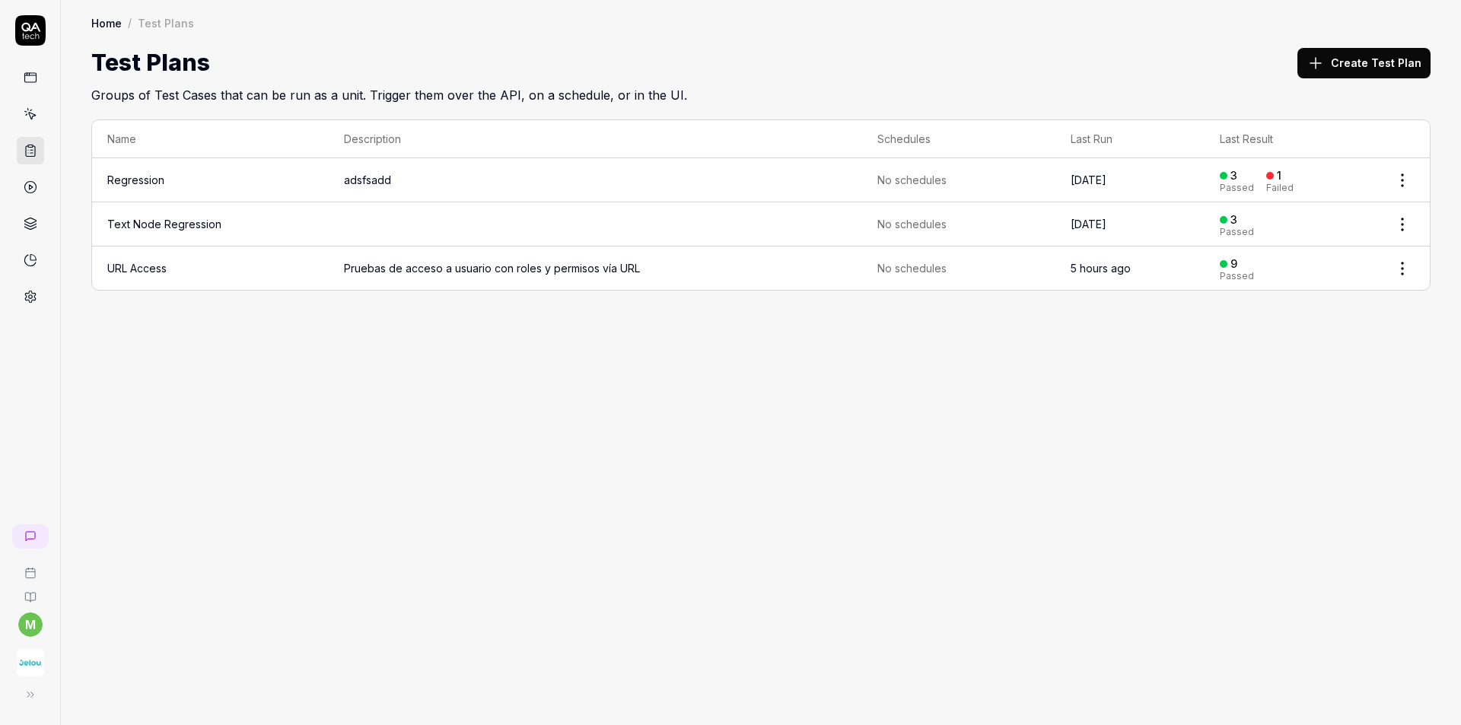
click at [35, 120] on icon at bounding box center [31, 114] width 14 height 14
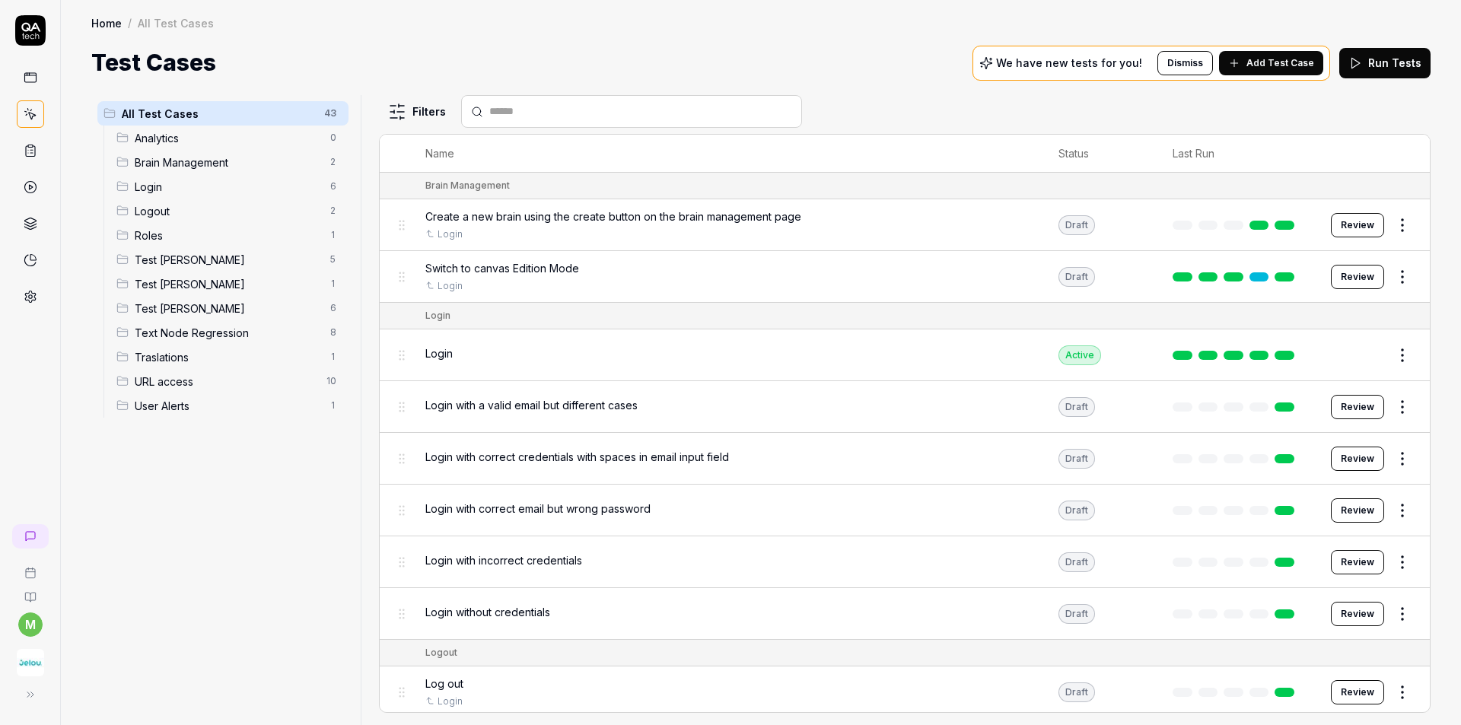
click at [35, 86] on link at bounding box center [30, 77] width 27 height 27
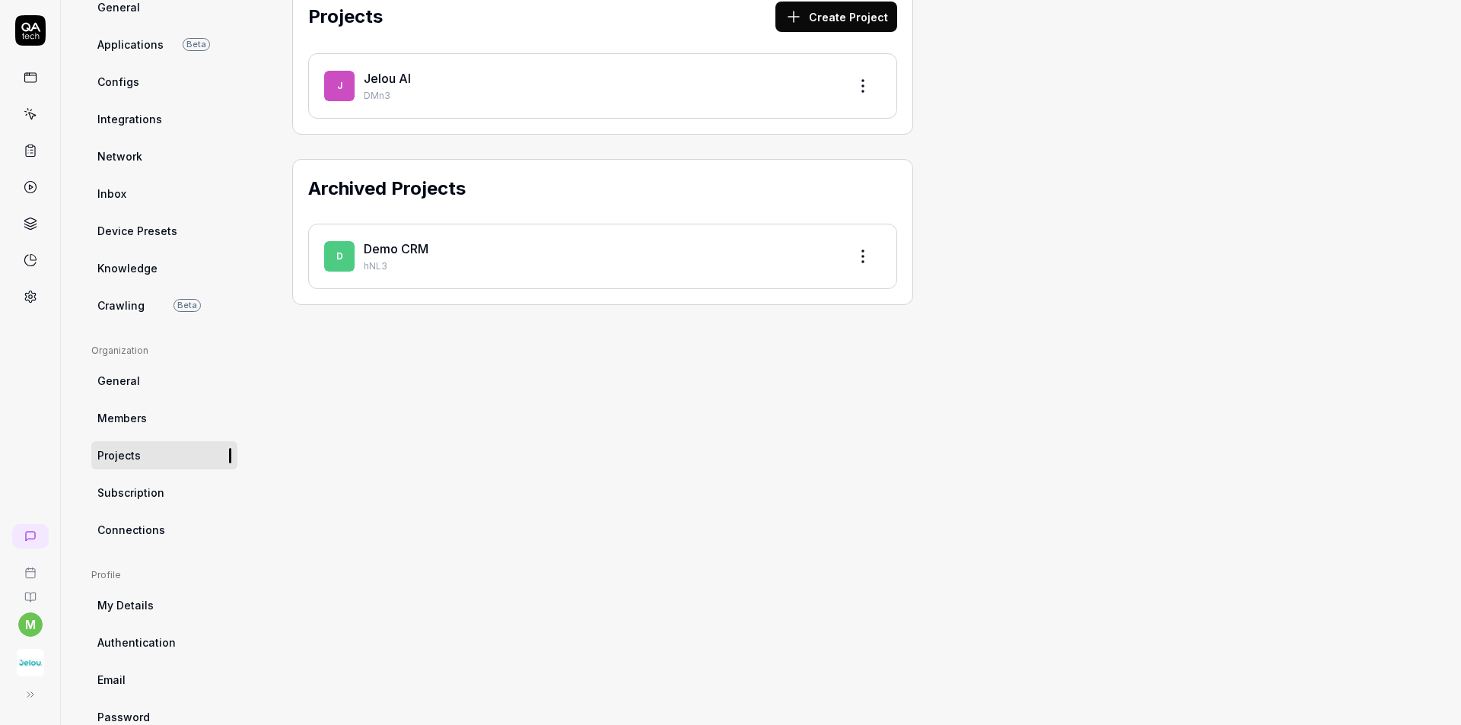
scroll to position [176, 0]
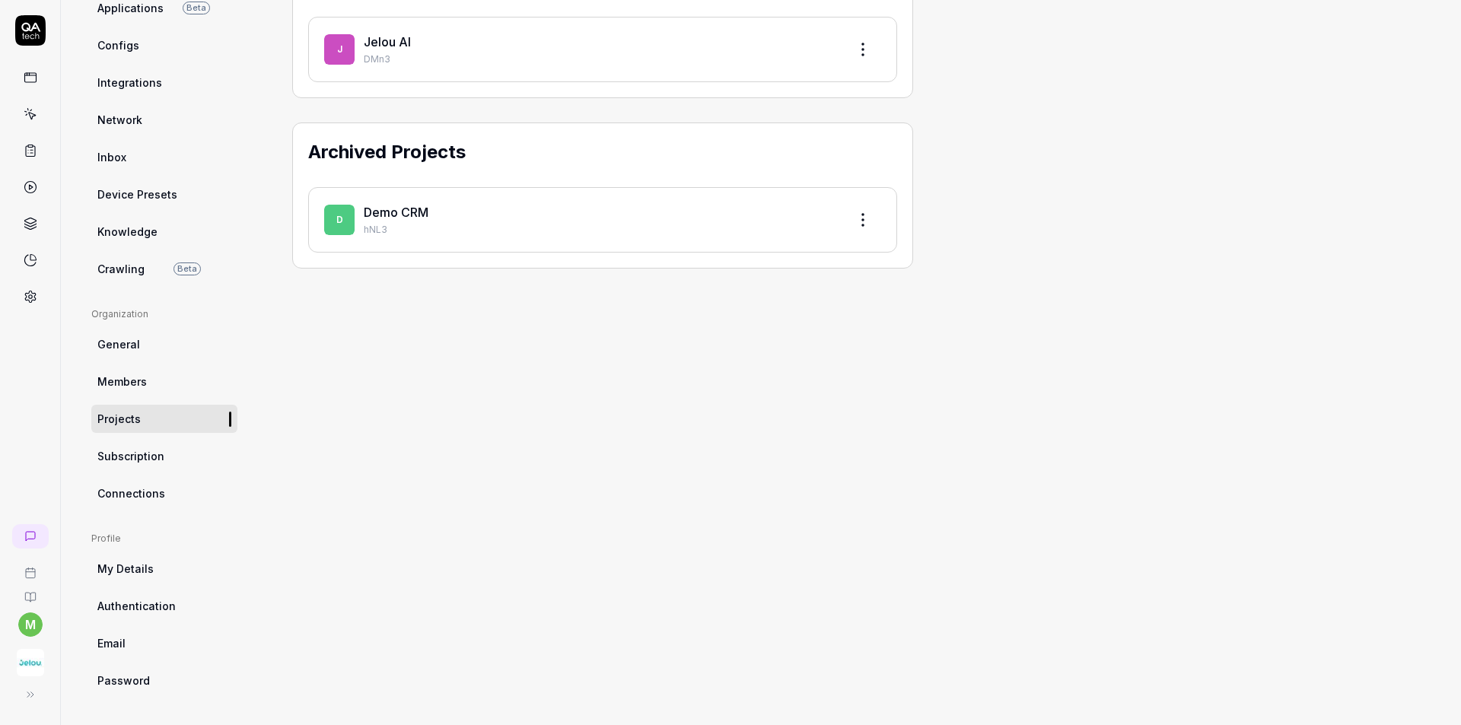
click at [28, 157] on icon at bounding box center [30, 151] width 9 height 11
click at [31, 104] on link at bounding box center [30, 113] width 27 height 27
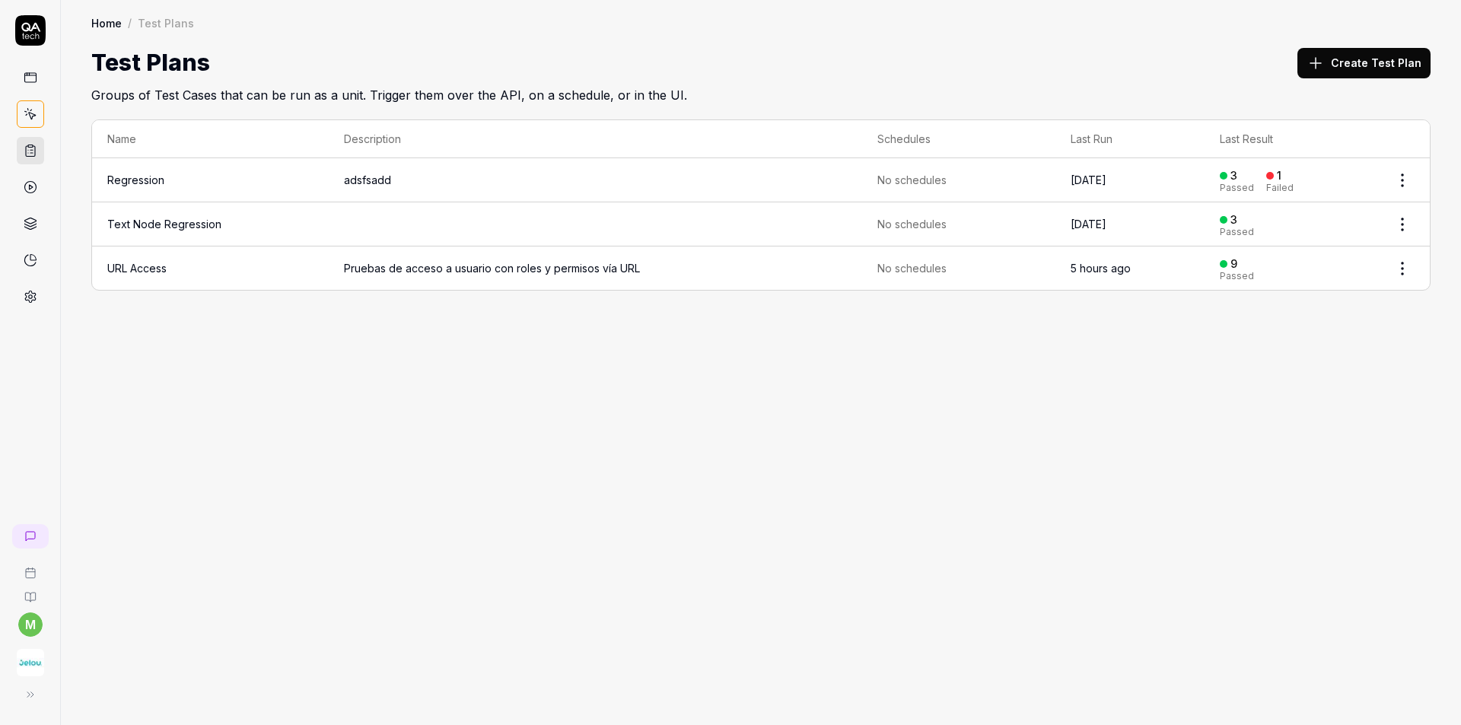
click at [40, 121] on link at bounding box center [30, 113] width 27 height 27
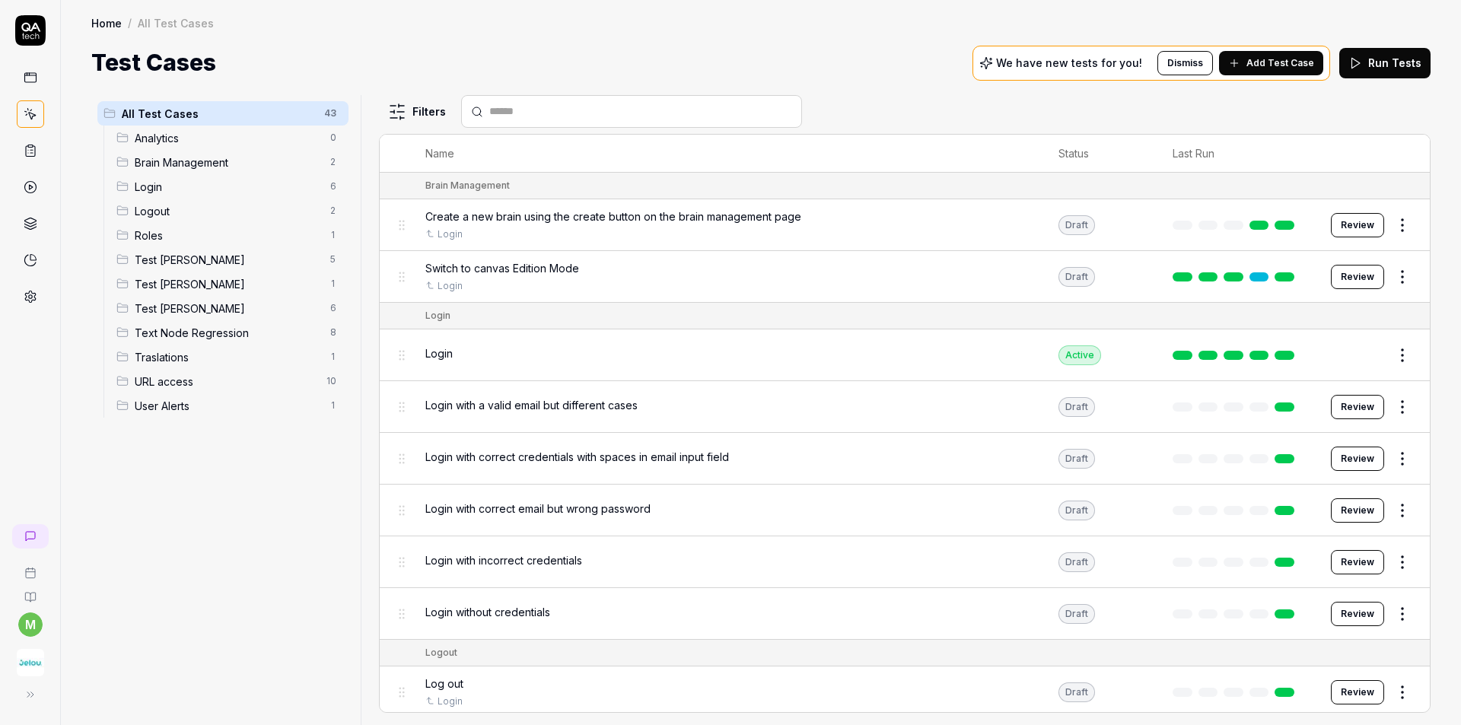
click at [179, 312] on span "Test [PERSON_NAME]" at bounding box center [228, 308] width 186 height 16
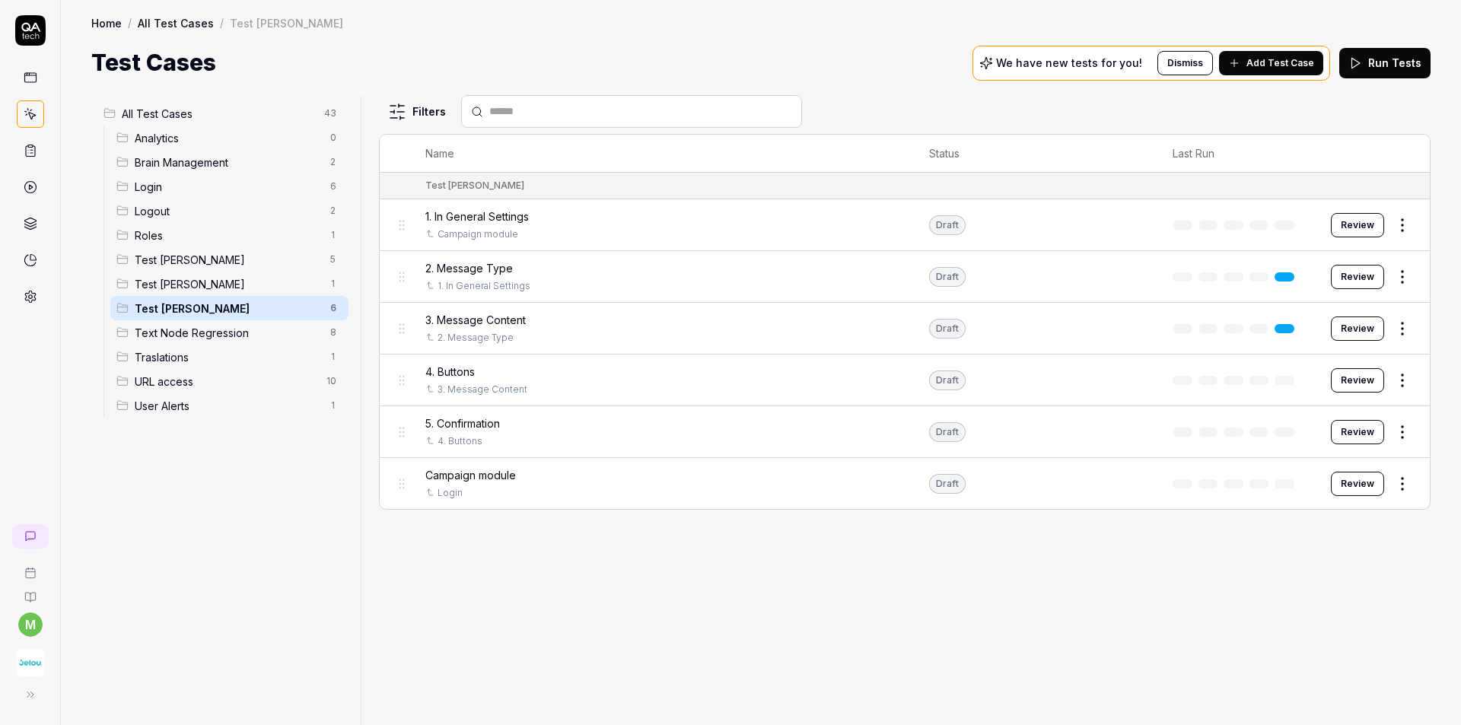
click at [1366, 227] on button "Review" at bounding box center [1356, 225] width 53 height 24
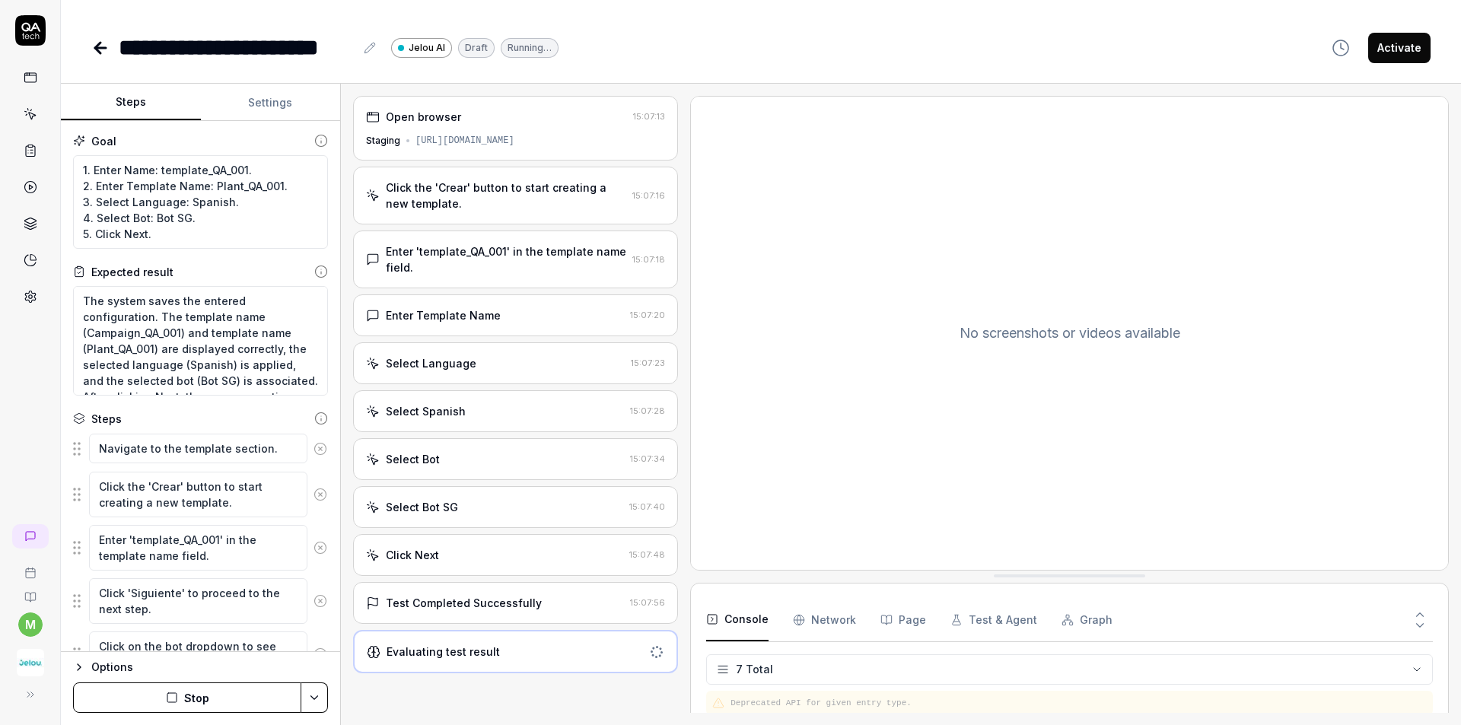
scroll to position [118, 0]
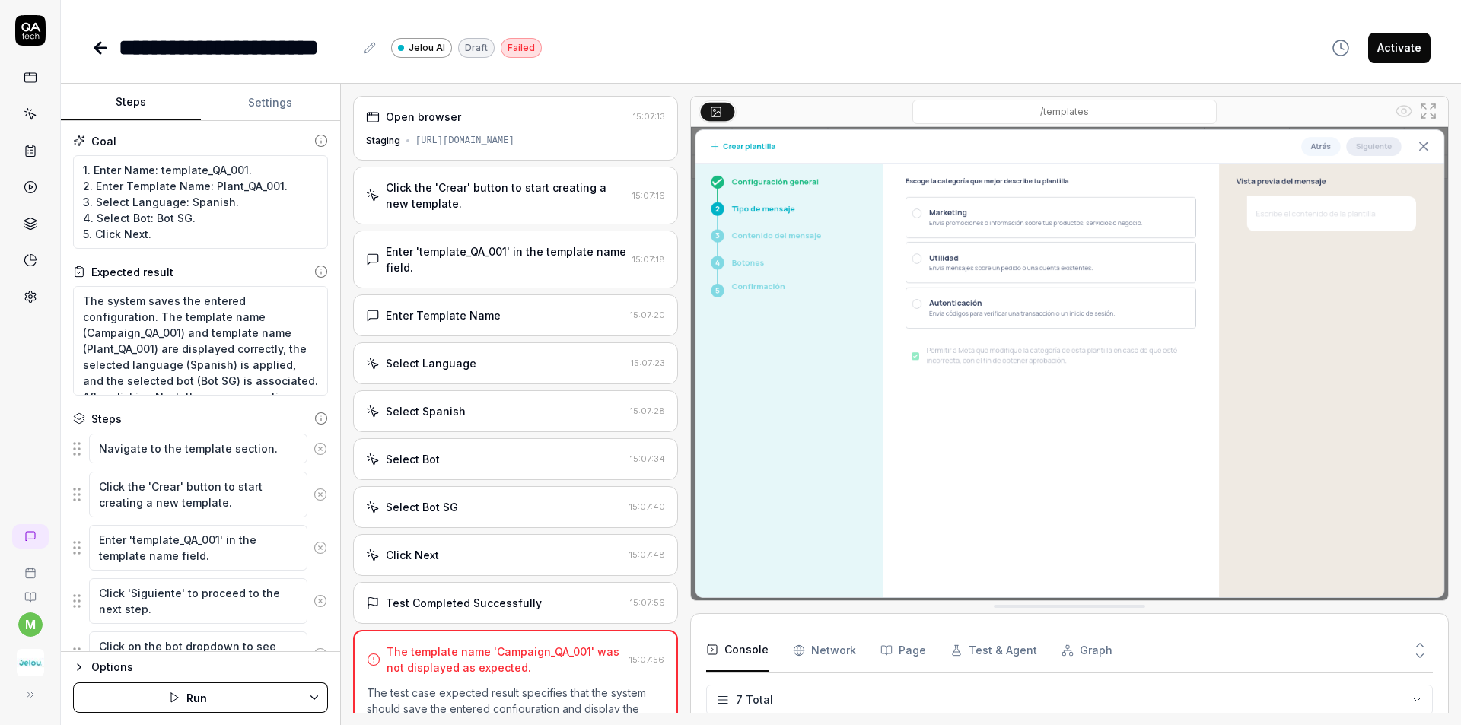
click at [102, 45] on icon at bounding box center [100, 48] width 18 height 18
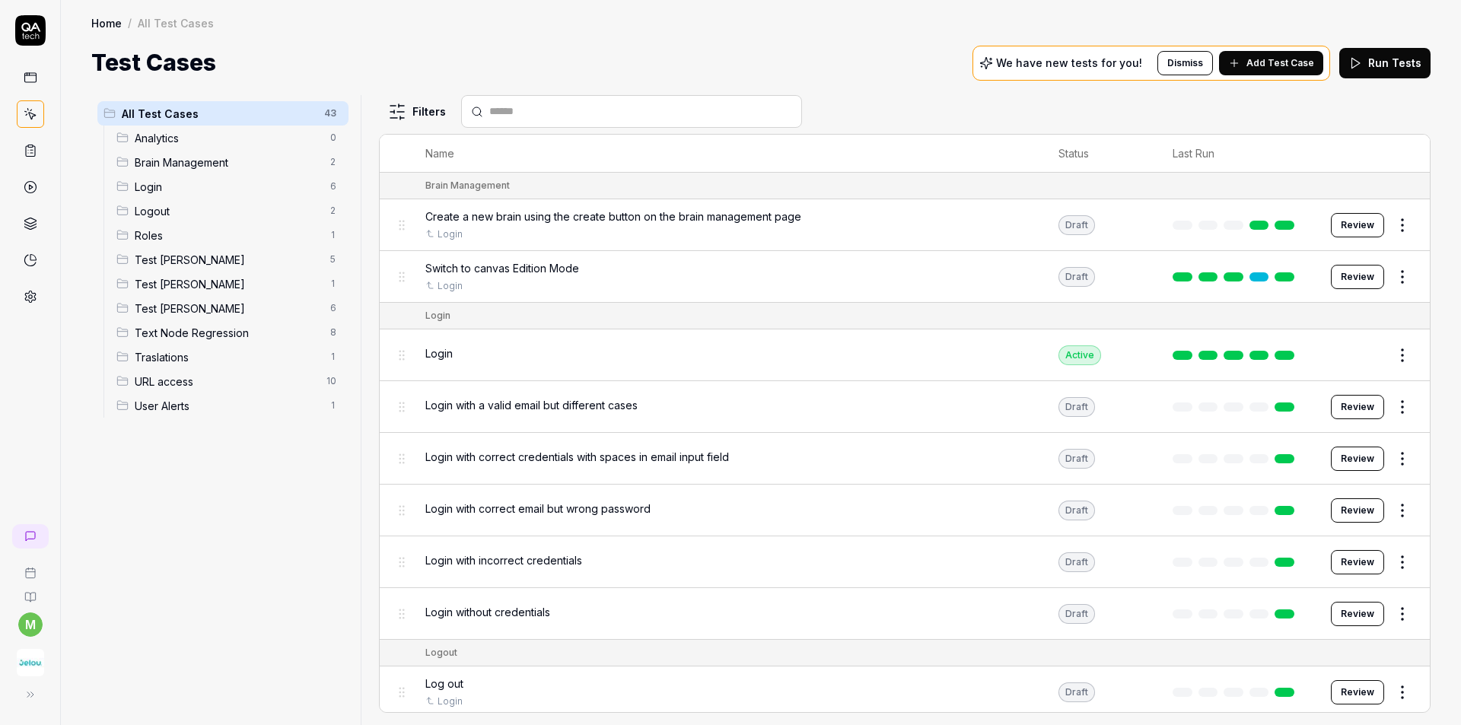
scroll to position [76, 0]
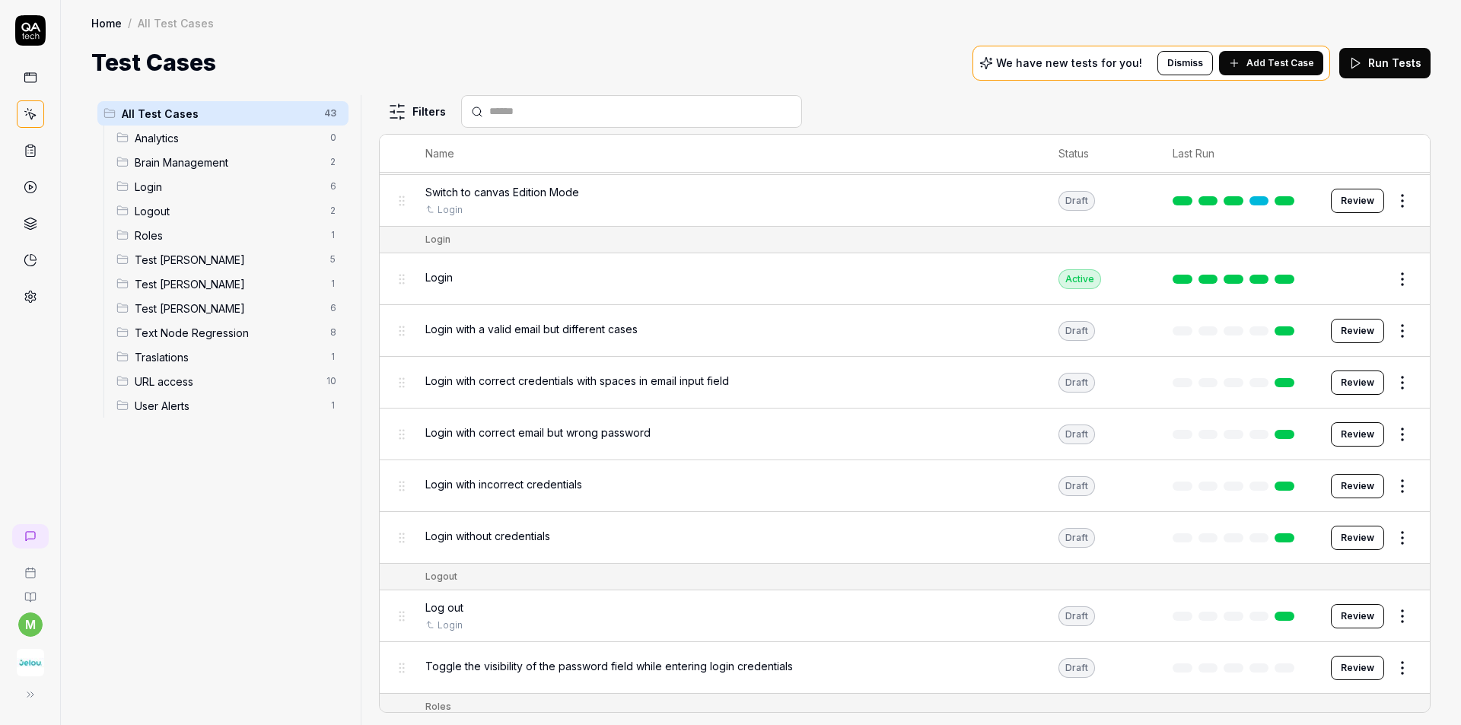
click at [195, 316] on span "Test [PERSON_NAME]" at bounding box center [228, 308] width 186 height 16
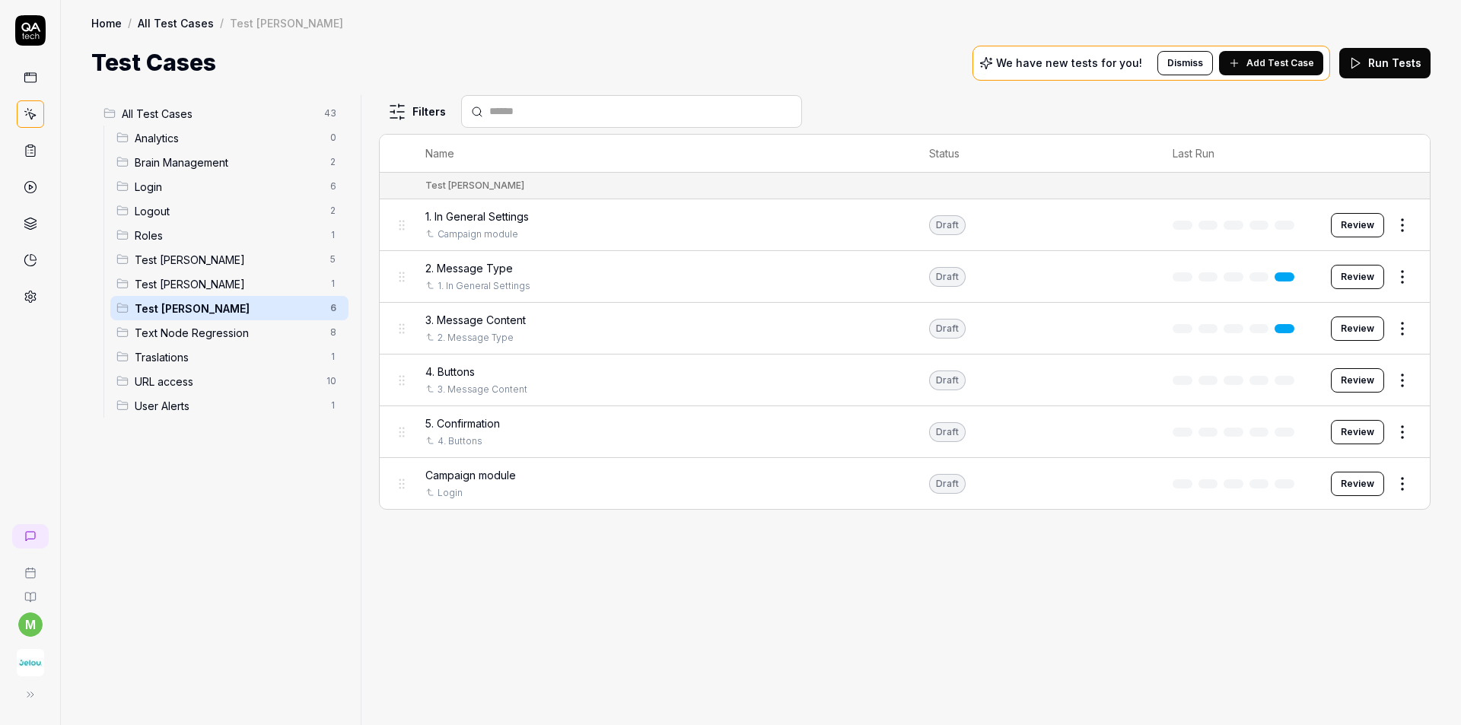
scroll to position [0, 0]
click at [1349, 483] on button "Review" at bounding box center [1356, 484] width 53 height 24
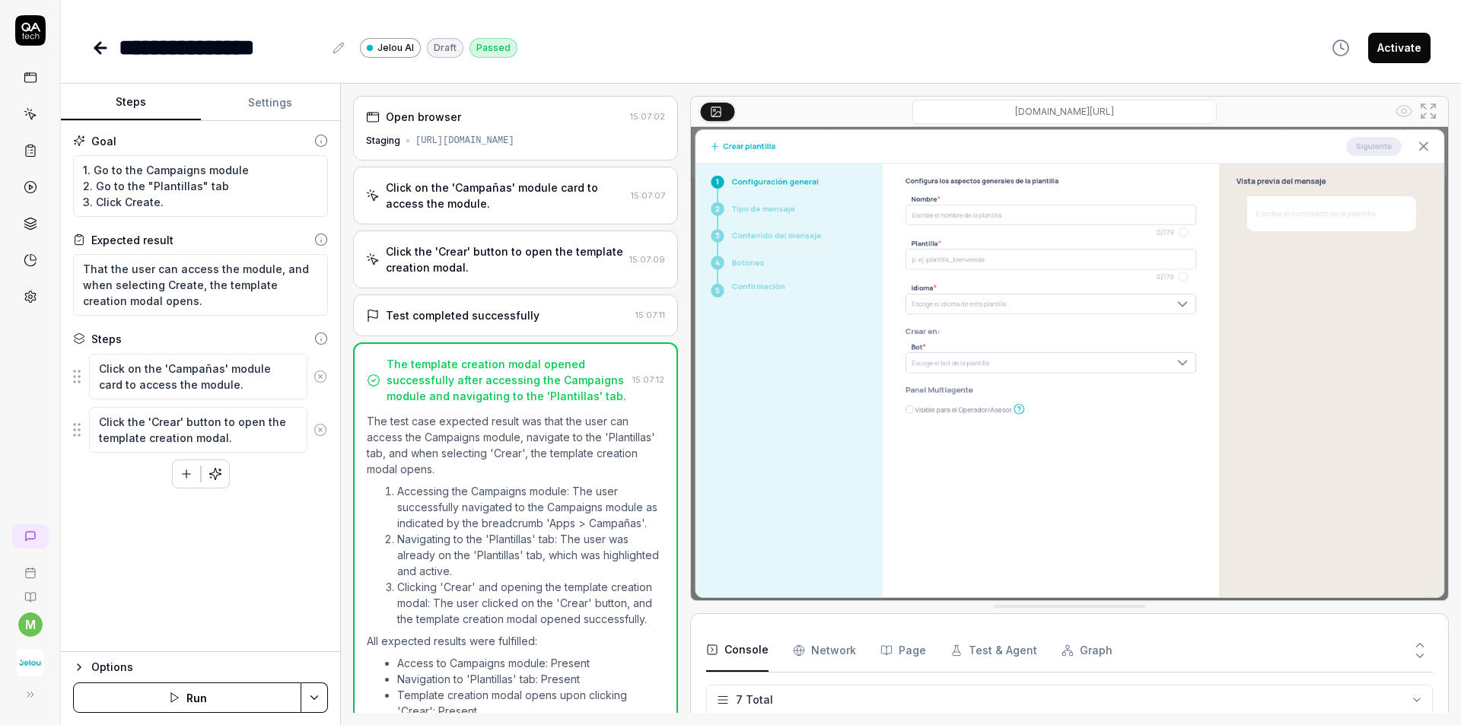
scroll to position [118, 0]
click at [514, 145] on div "[URL][DOMAIN_NAME]" at bounding box center [464, 141] width 99 height 14
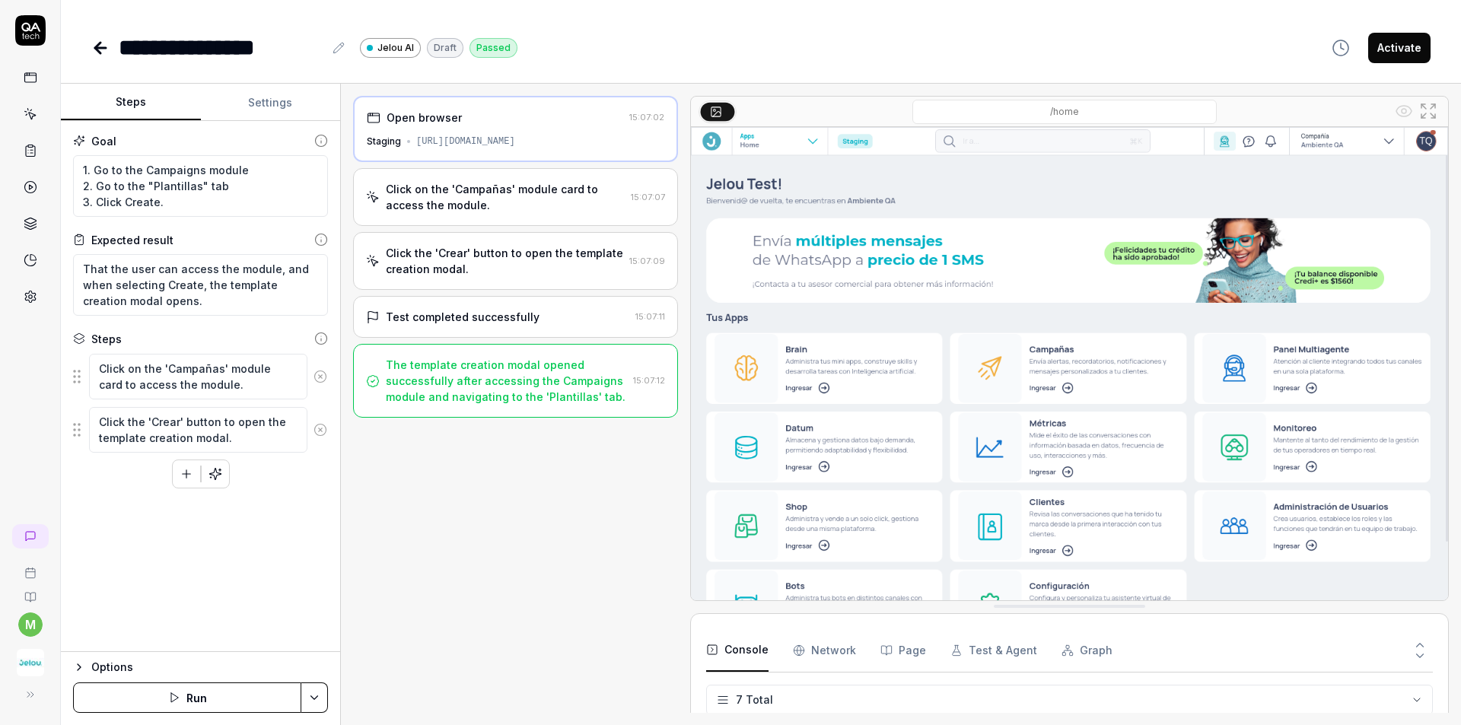
click at [545, 199] on div "Click on the 'Campañas' module card to access the module." at bounding box center [505, 197] width 239 height 32
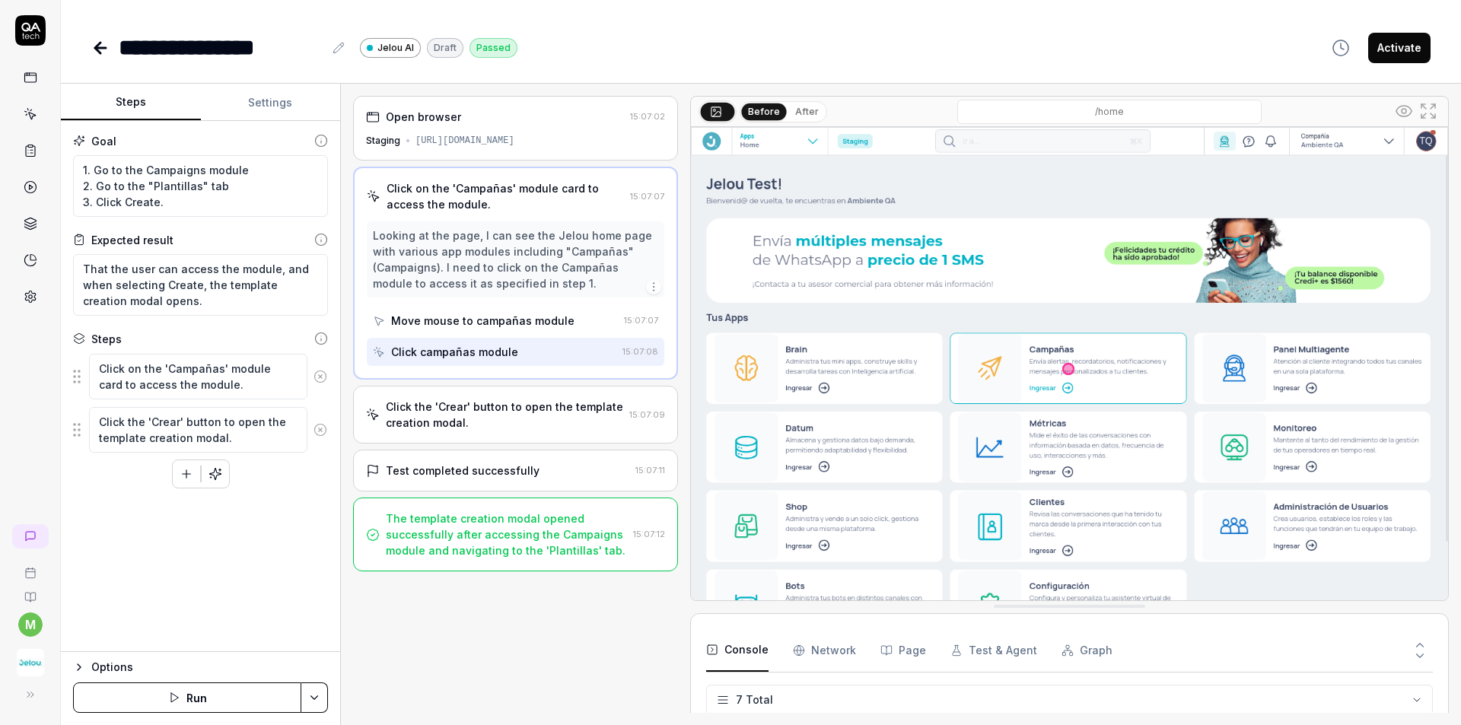
click at [513, 419] on div "Click the 'Crear' button to open the template creation modal." at bounding box center [504, 415] width 237 height 32
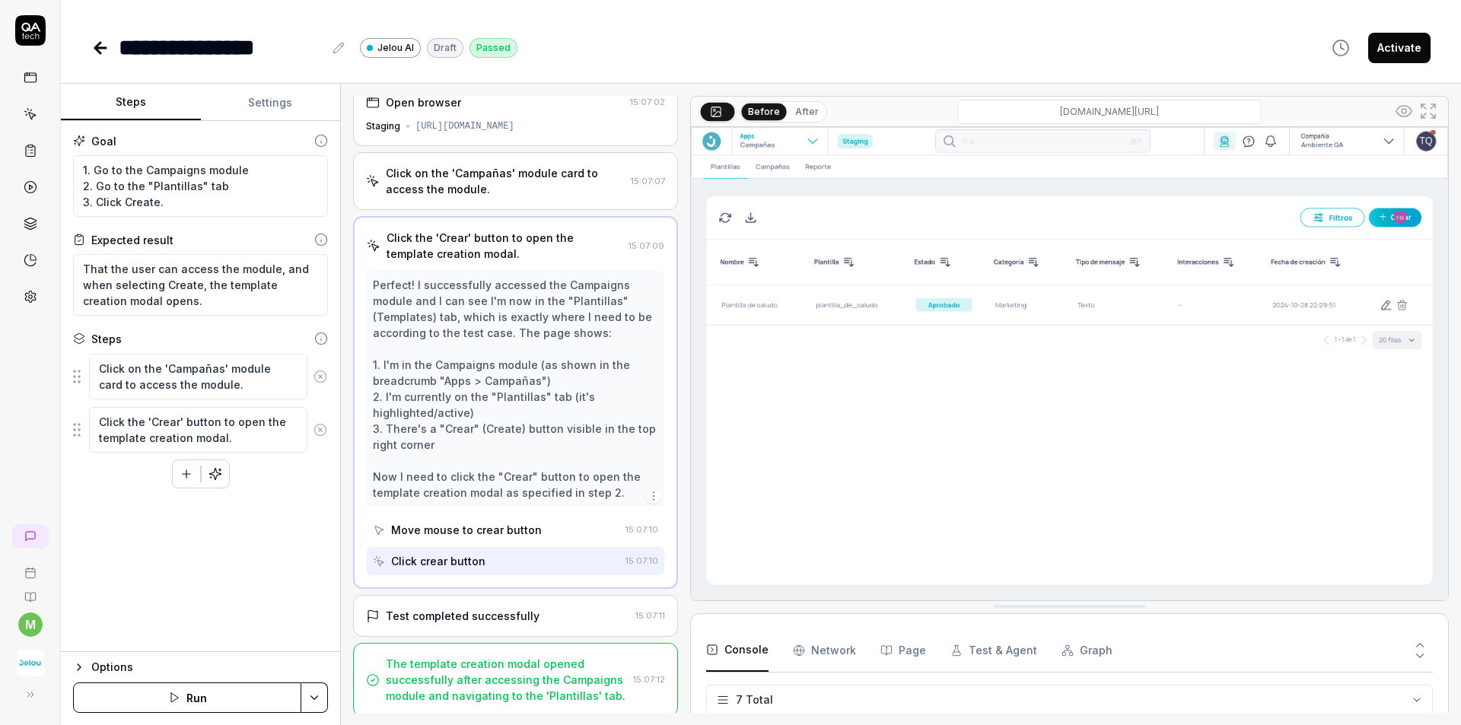
scroll to position [18, 0]
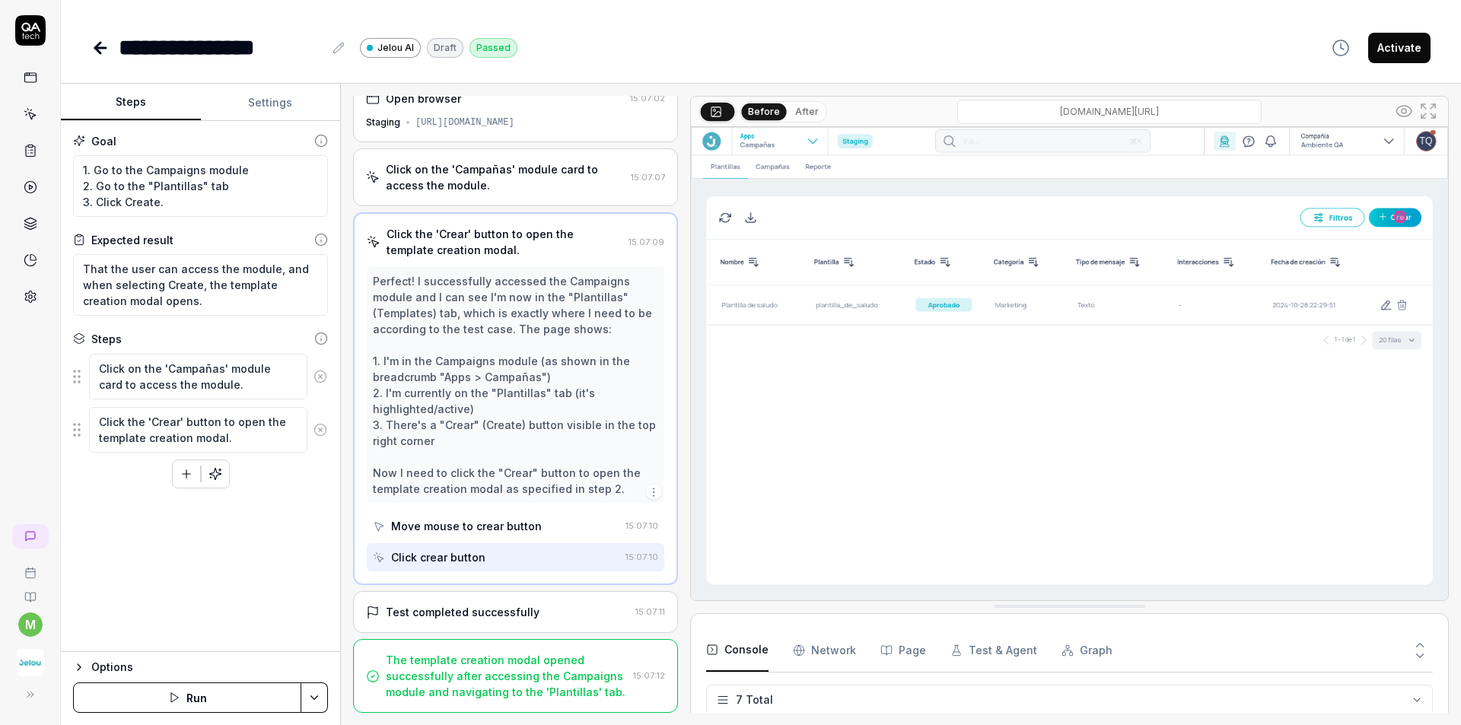
click at [464, 620] on div "Test completed successfully 15:07:11" at bounding box center [515, 612] width 325 height 42
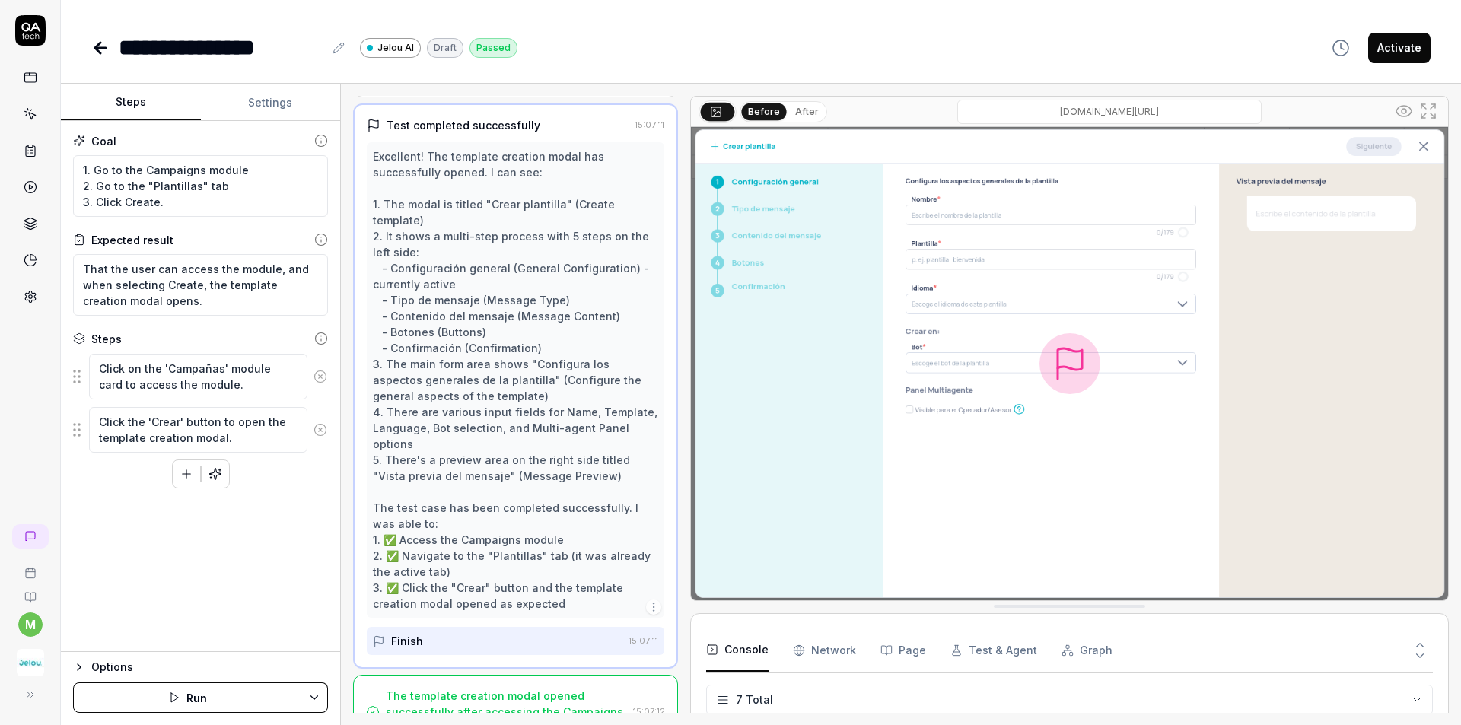
scroll to position [227, 0]
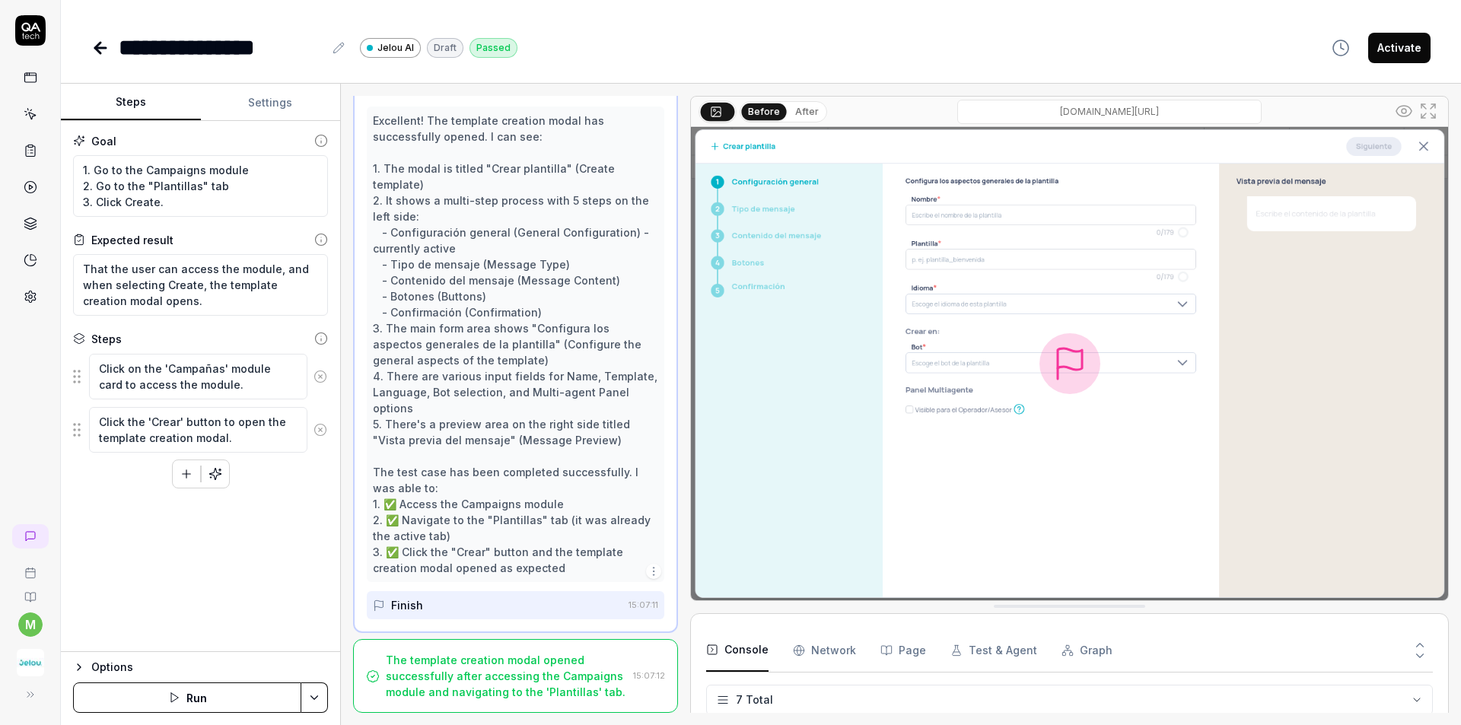
click at [523, 654] on div "The template creation modal opened successfully after accessing the Campaigns m…" at bounding box center [506, 676] width 241 height 48
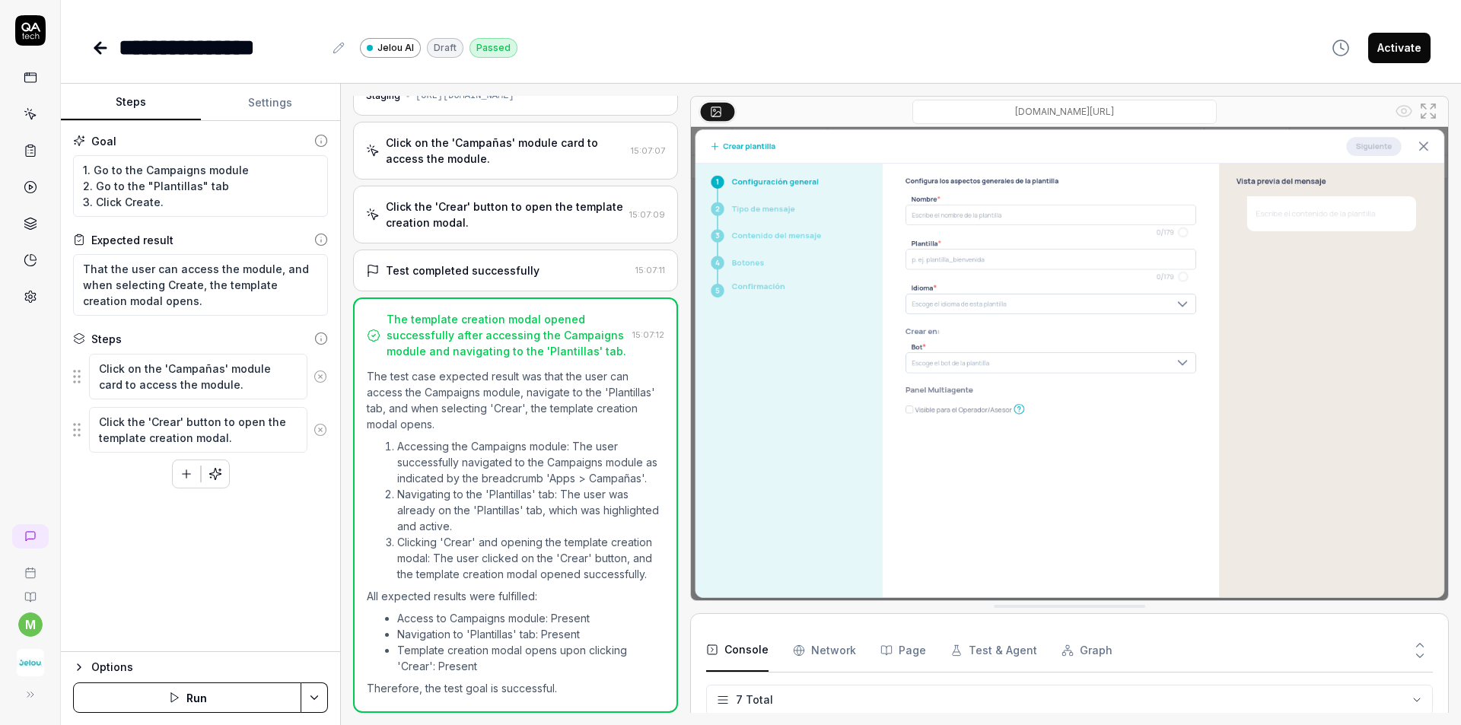
scroll to position [61, 0]
click at [103, 45] on icon at bounding box center [100, 48] width 18 height 18
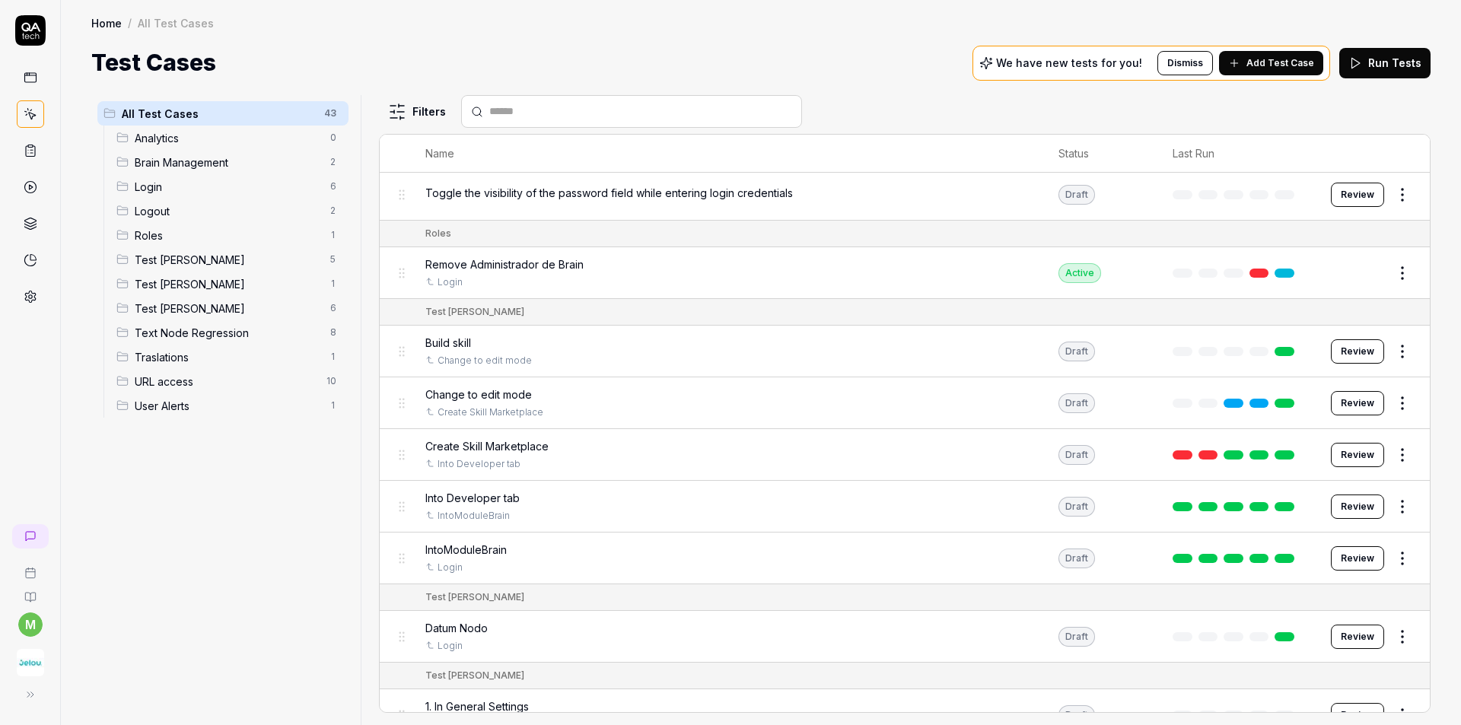
scroll to position [685, 0]
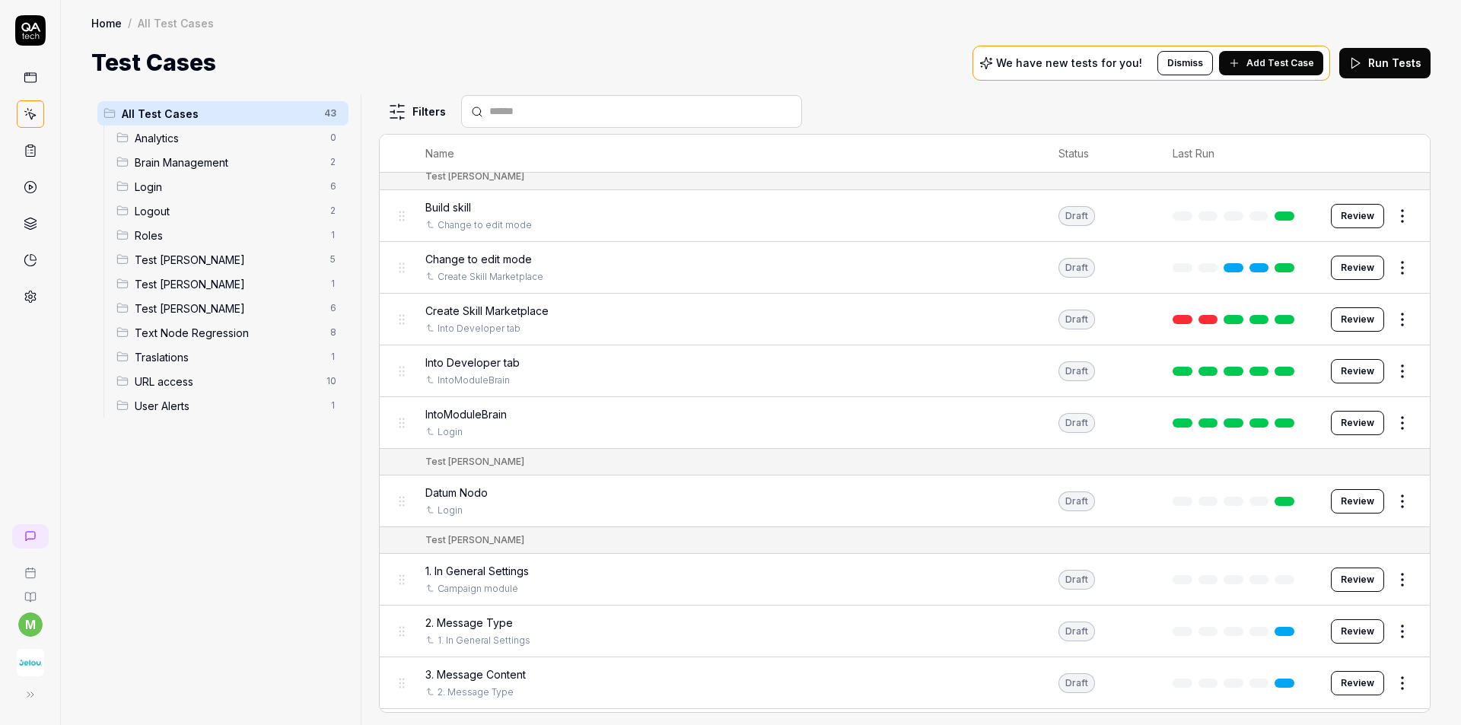
click at [484, 569] on span "1. In General Settings" at bounding box center [476, 571] width 103 height 16
click at [1352, 575] on button "Review" at bounding box center [1356, 579] width 53 height 24
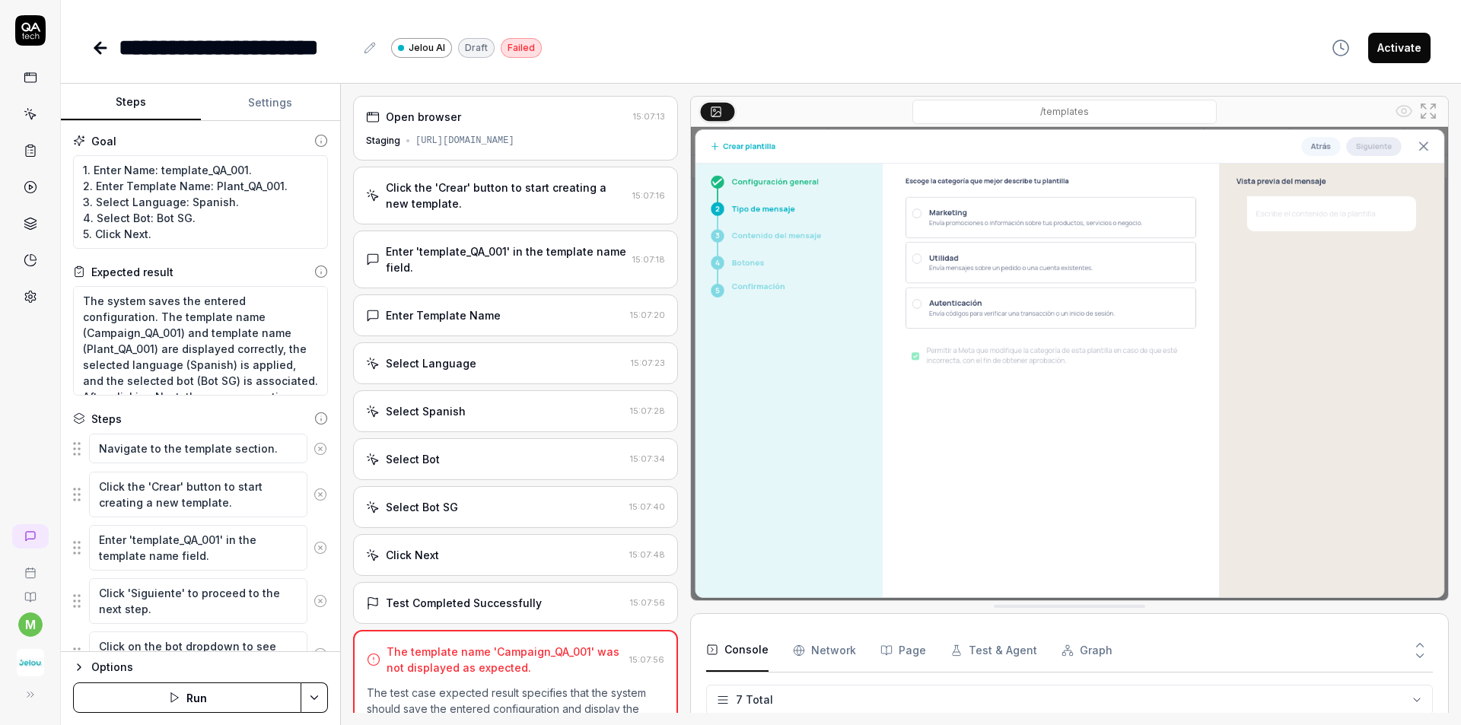
click at [455, 122] on div "Open browser" at bounding box center [423, 117] width 75 height 16
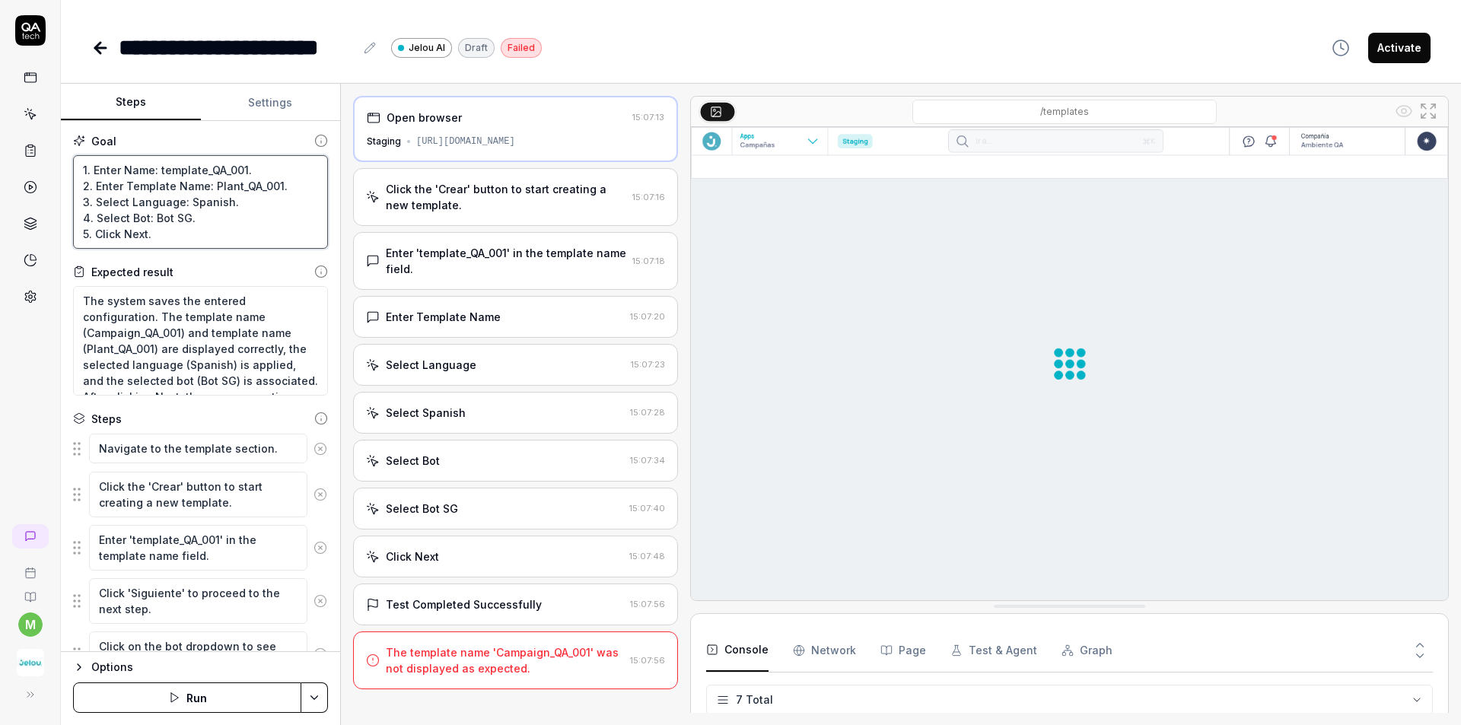
click at [131, 170] on textarea "1. Enter Name: template_QA_001. 2. Enter Template Name: Plant_QA_001. 3. Select…" at bounding box center [200, 202] width 255 height 94
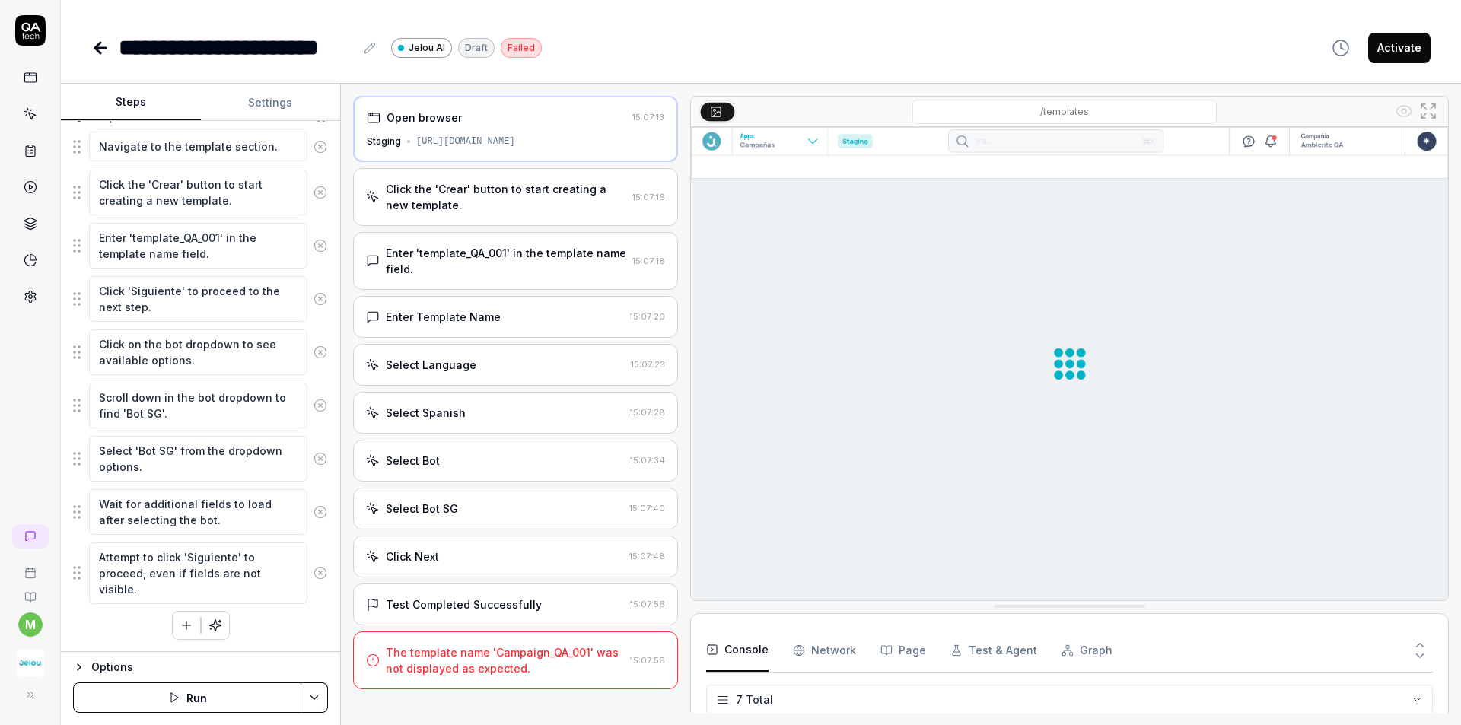
click at [110, 669] on div "Options" at bounding box center [209, 667] width 237 height 18
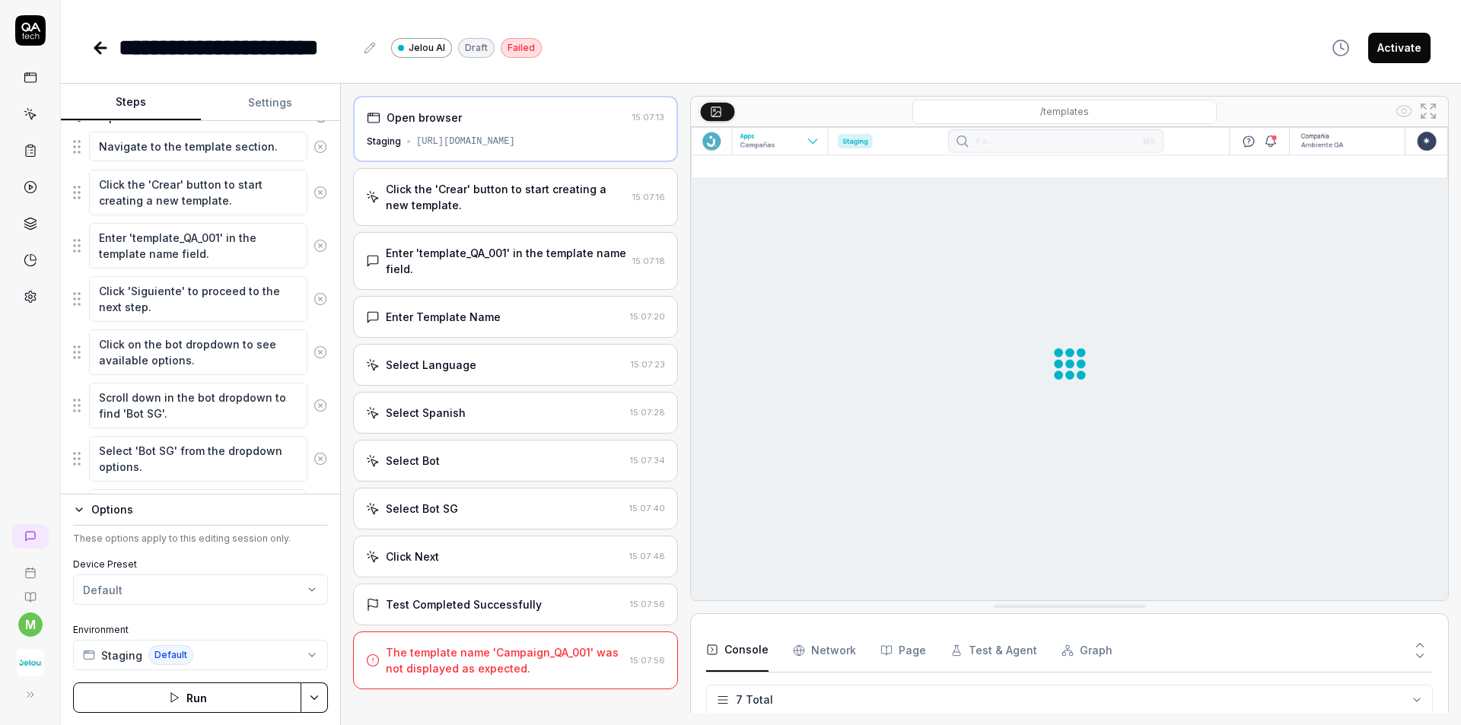
click at [125, 520] on div "Options These options apply to this editing session only. Device Preset Default…" at bounding box center [200, 586] width 255 height 170
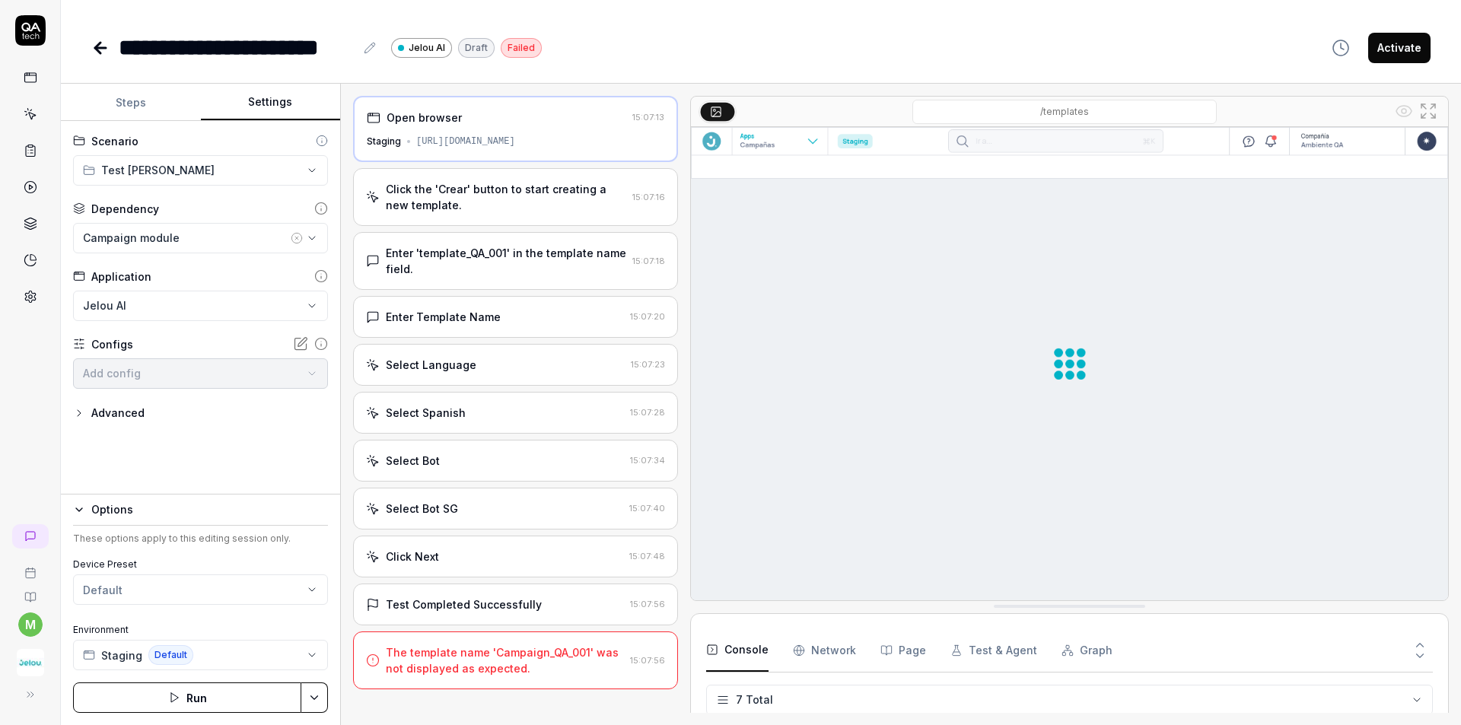
click at [309, 99] on button "Settings" at bounding box center [271, 102] width 140 height 37
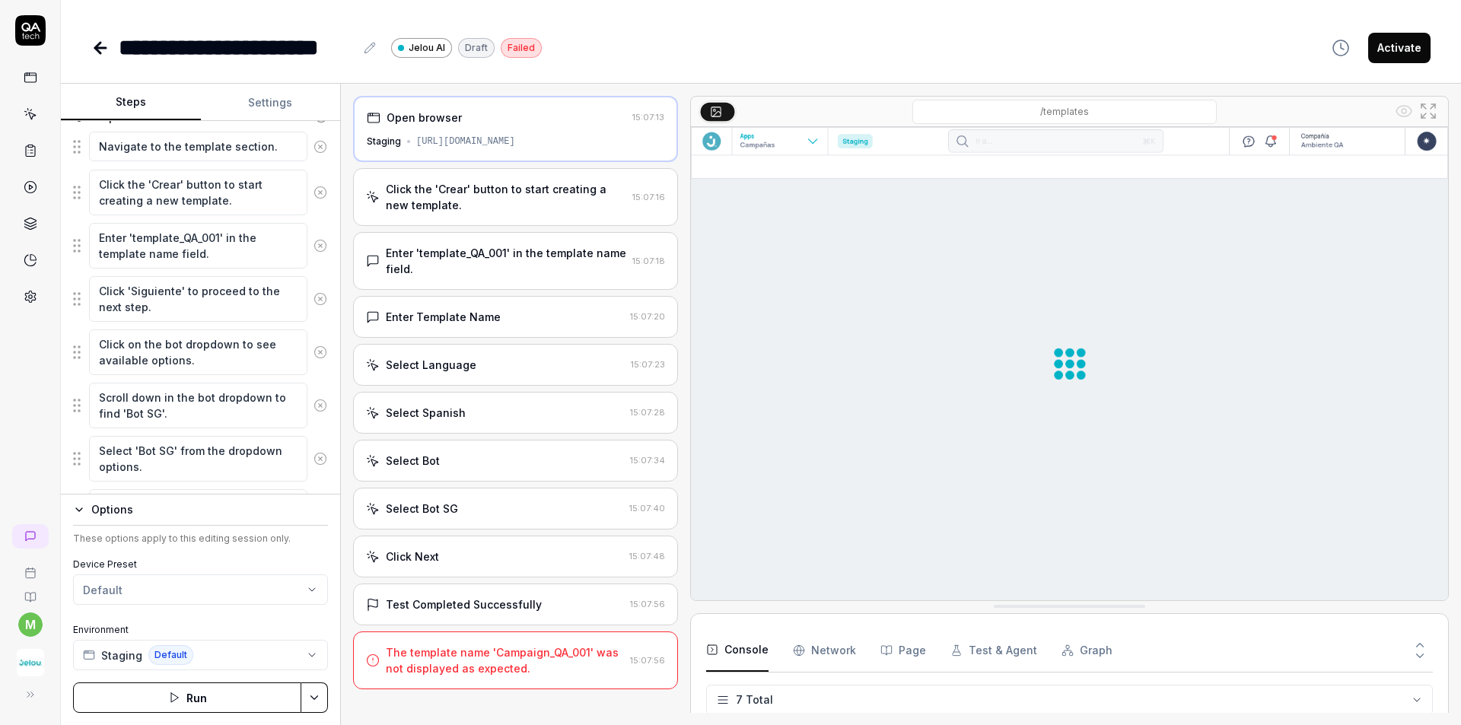
click at [143, 108] on button "Steps" at bounding box center [131, 102] width 140 height 37
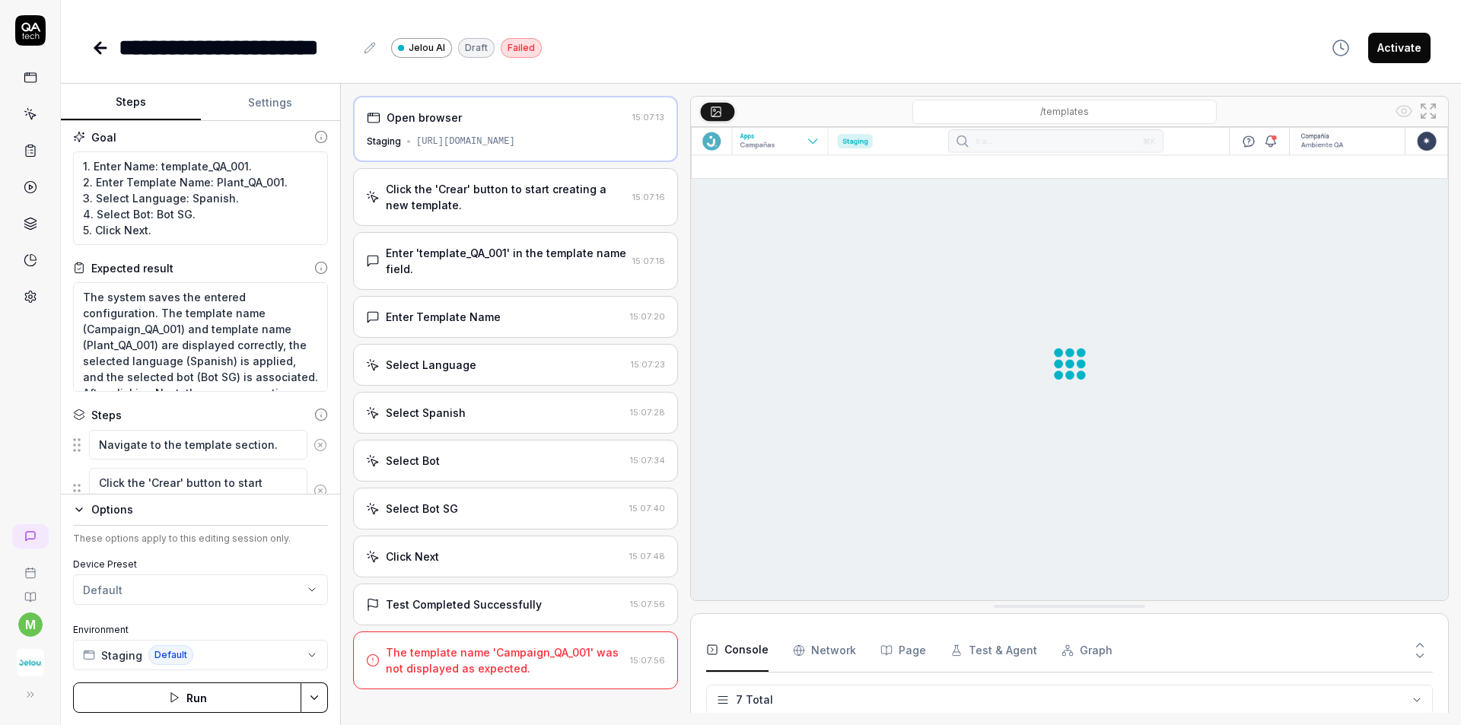
scroll to position [0, 0]
click at [515, 141] on div "[URL][DOMAIN_NAME]" at bounding box center [465, 142] width 99 height 14
click at [587, 195] on div "Click the 'Crear' button to start creating a new template." at bounding box center [506, 197] width 240 height 32
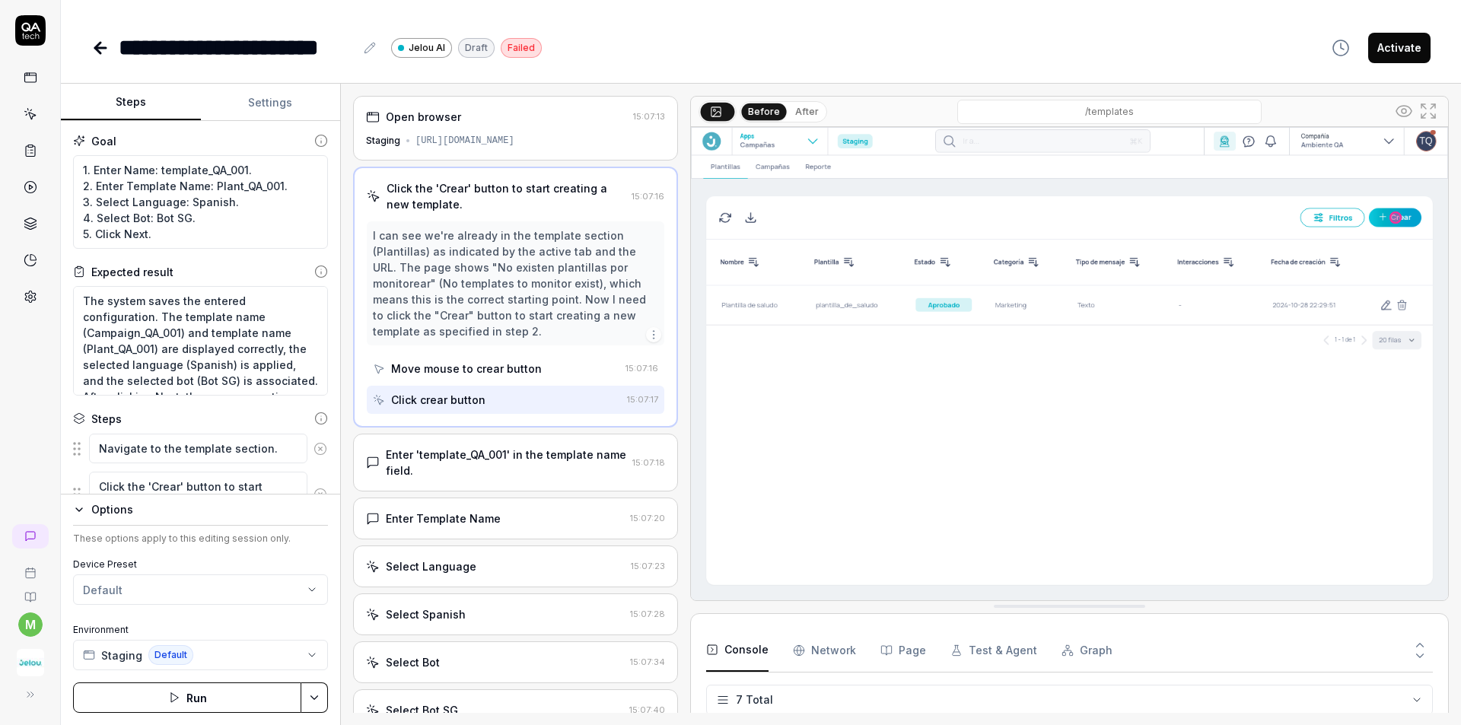
click at [540, 483] on div "Enter 'template_QA_001' in the template name field. 15:07:18" at bounding box center [515, 463] width 325 height 58
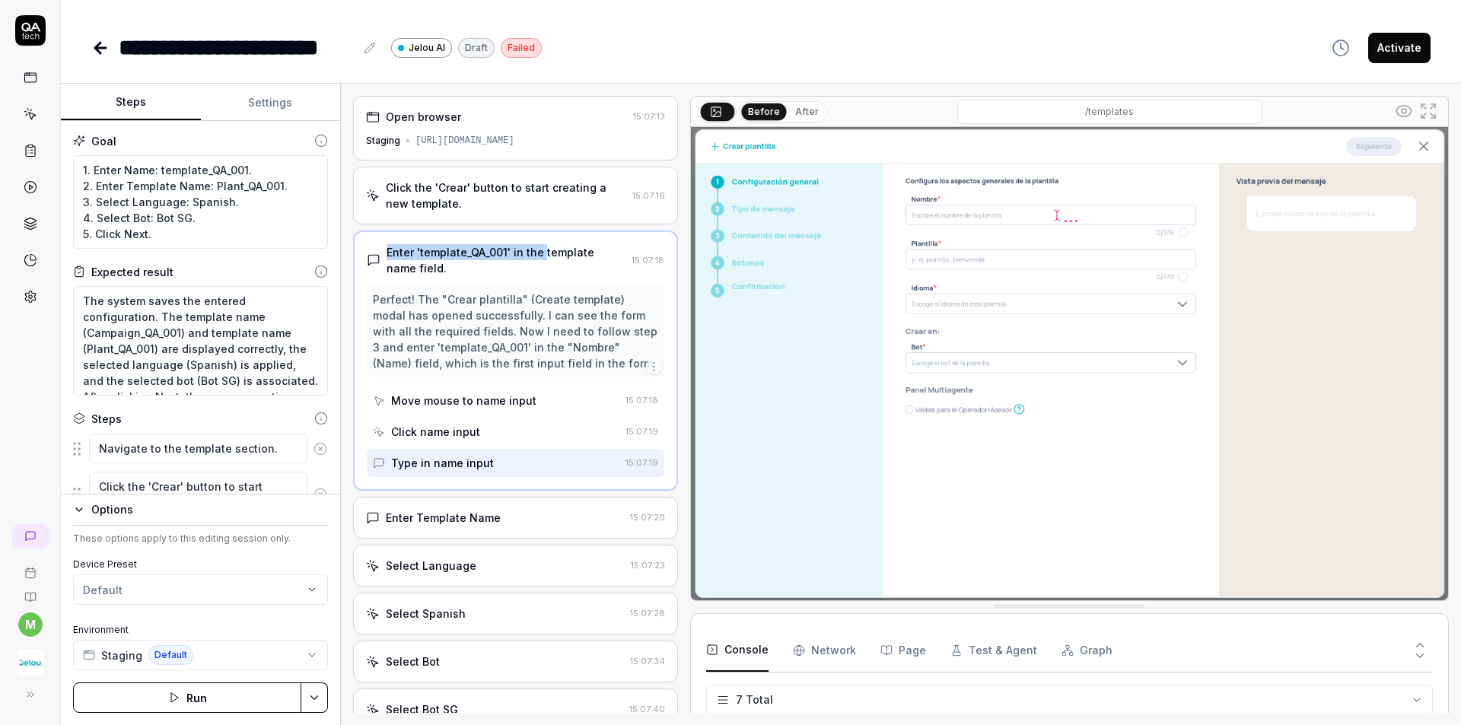
drag, startPoint x: 383, startPoint y: 249, endPoint x: 543, endPoint y: 254, distance: 160.6
click at [543, 254] on div "Enter 'template_QA_001' in the template name field." at bounding box center [496, 260] width 259 height 32
click at [472, 251] on div "Enter 'template_QA_001' in the template name field." at bounding box center [505, 260] width 239 height 32
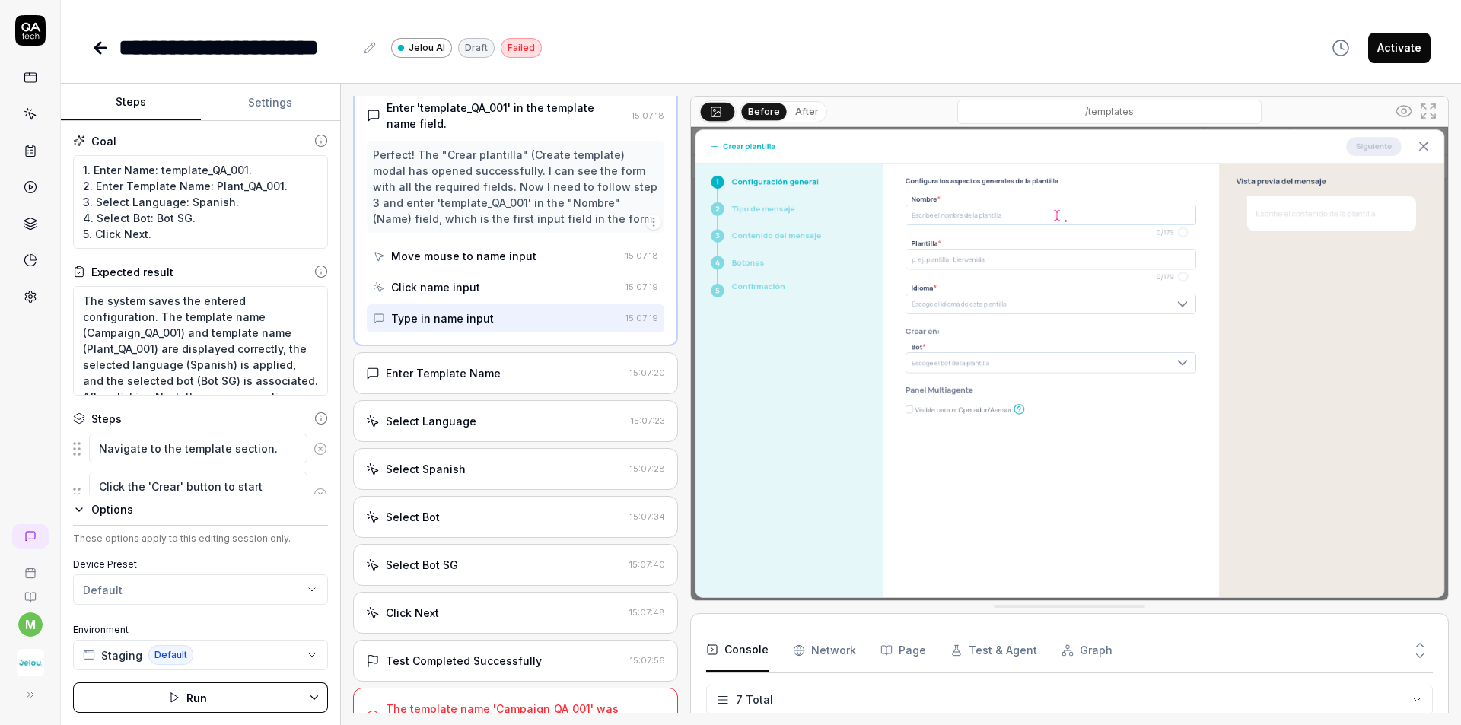
scroll to position [177, 0]
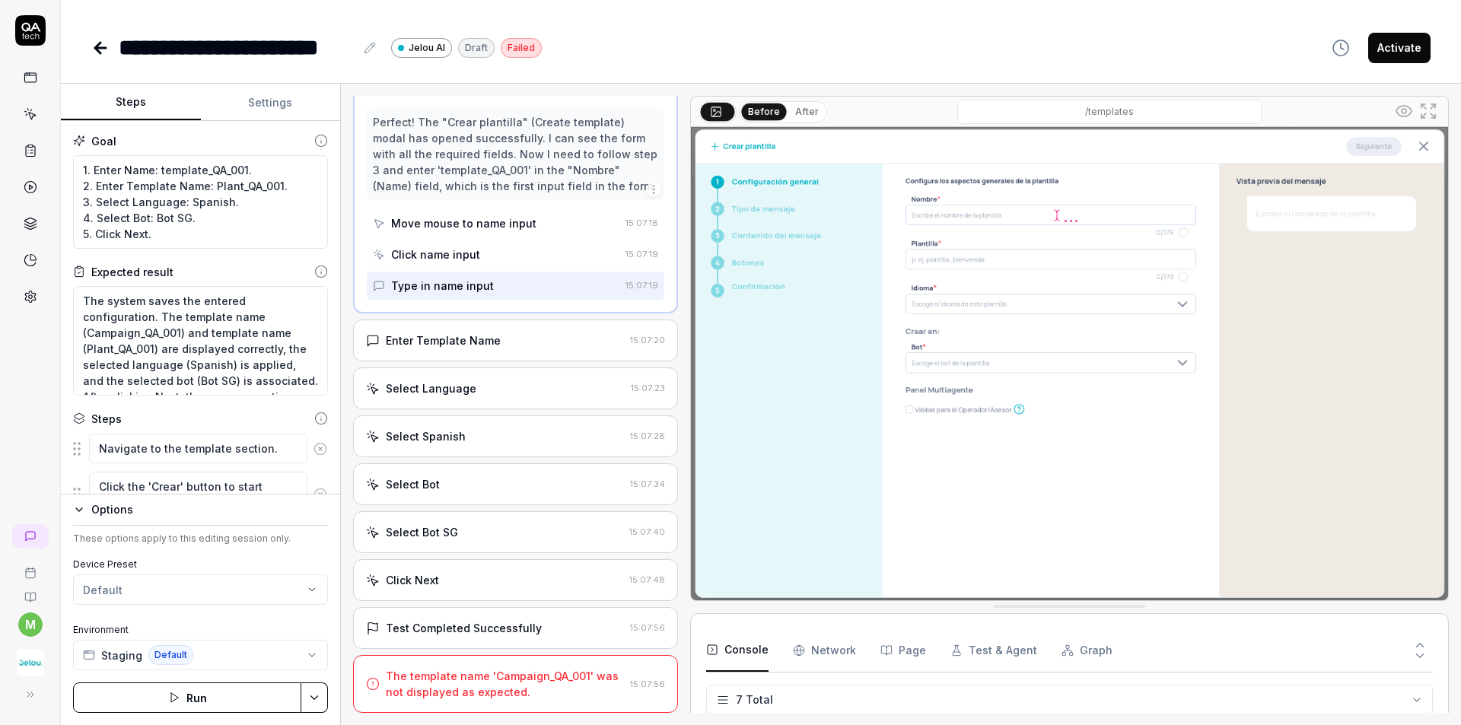
click at [545, 343] on div "Enter Template Name" at bounding box center [495, 340] width 258 height 16
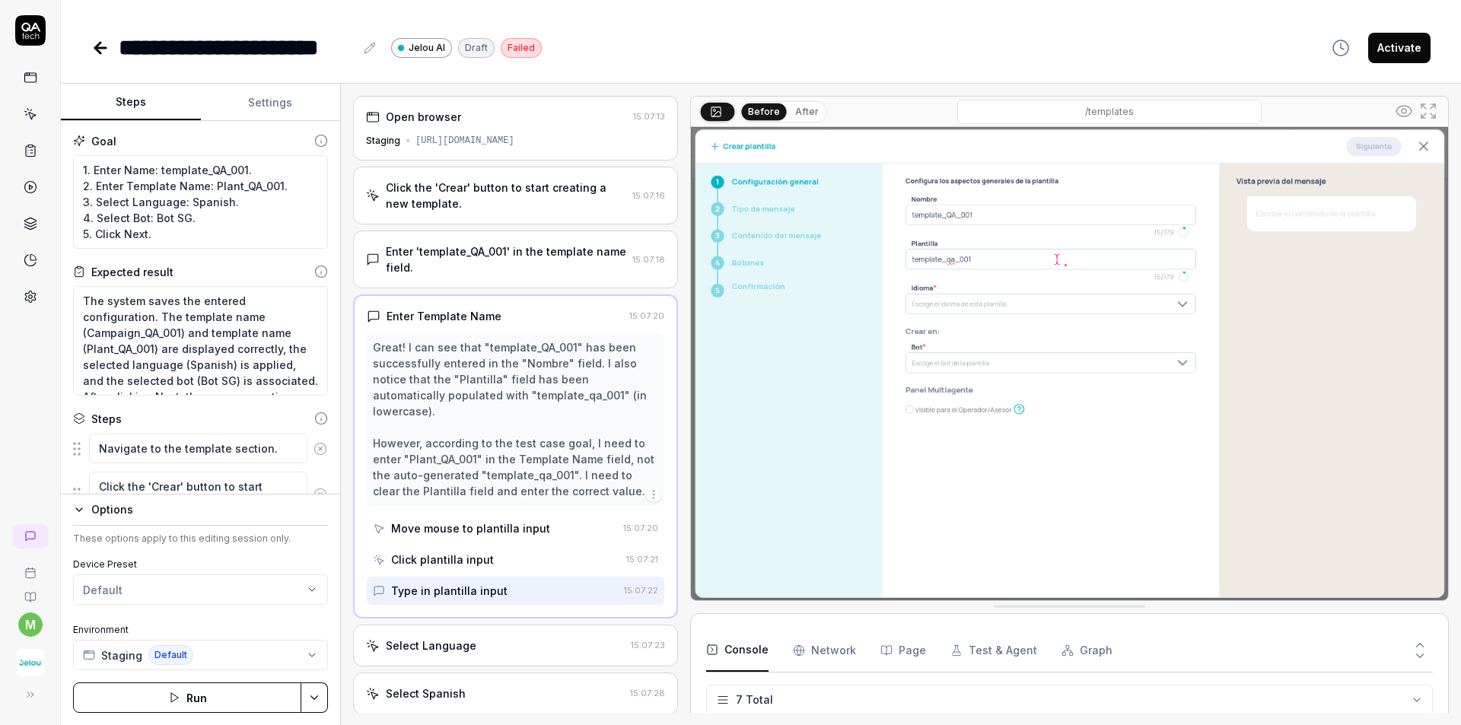
scroll to position [76, 0]
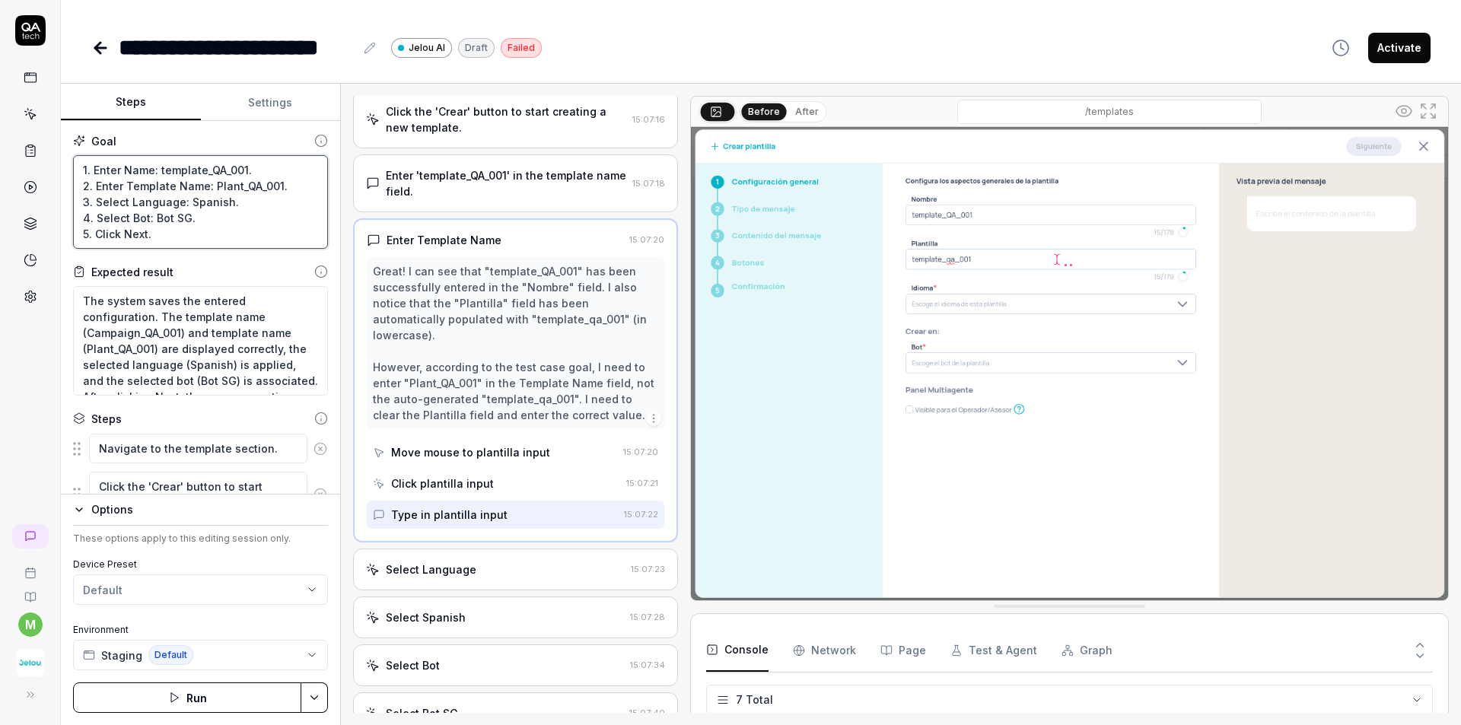
drag, startPoint x: 156, startPoint y: 189, endPoint x: 282, endPoint y: 180, distance: 126.7
click at [282, 180] on textarea "1. Enter Name: template_QA_001. 2. Enter Template Name: Plant_QA_001. 3. Select…" at bounding box center [200, 202] width 255 height 94
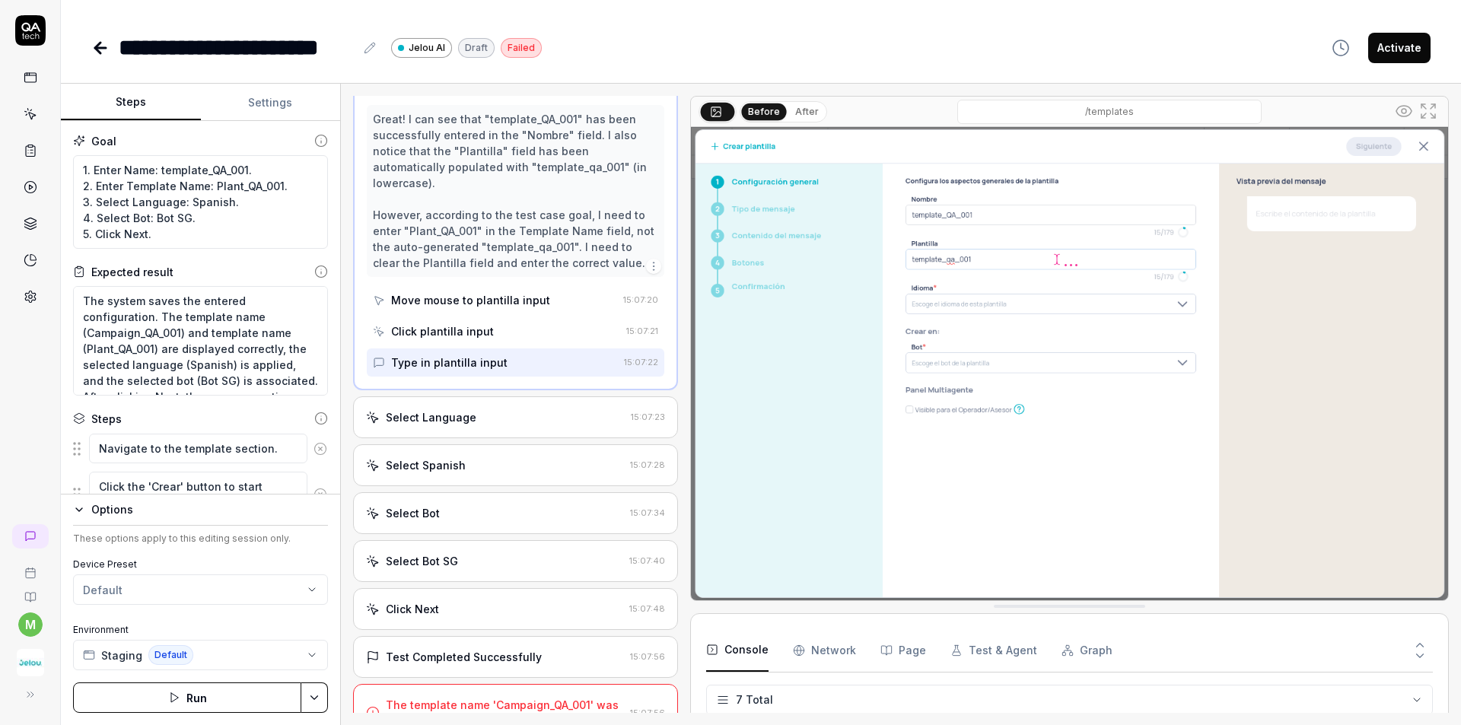
click at [512, 409] on div "Select Language 15:07:23" at bounding box center [515, 417] width 325 height 42
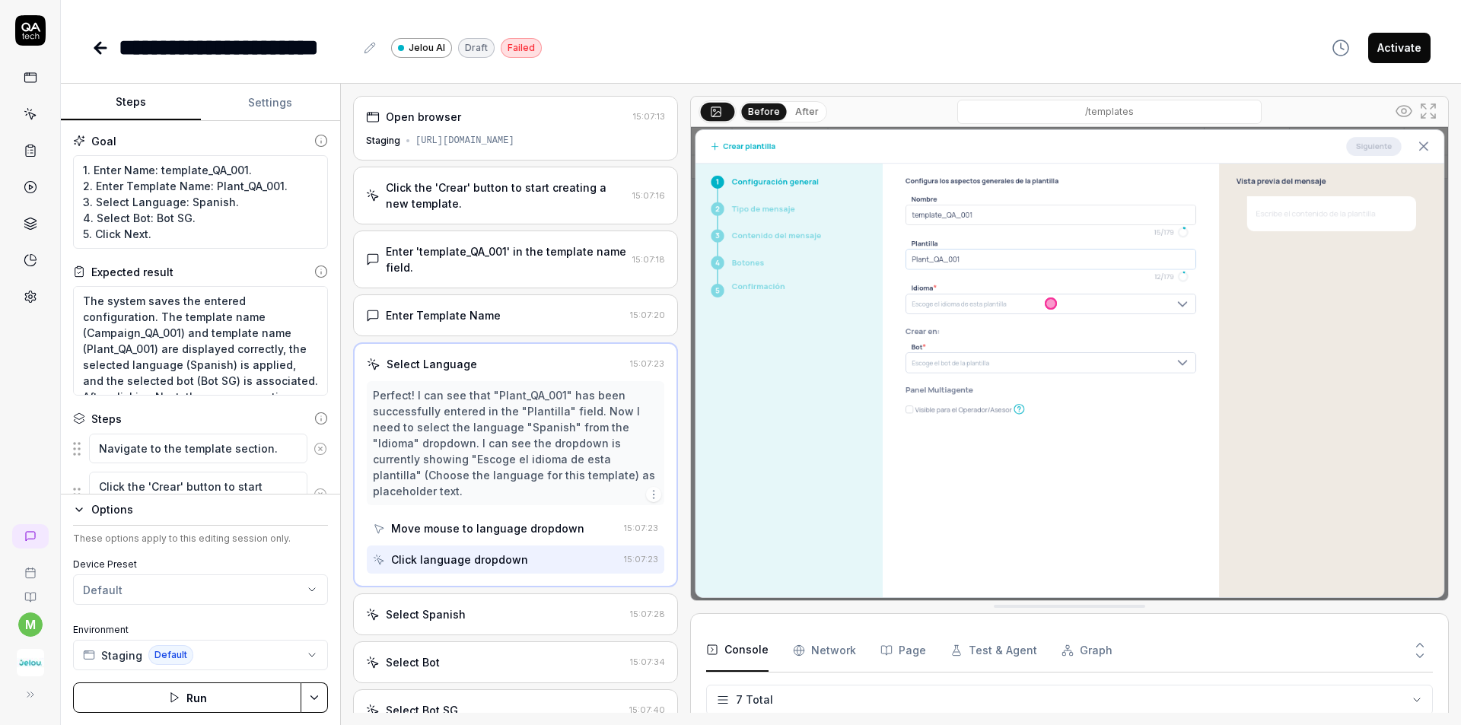
scroll to position [76, 0]
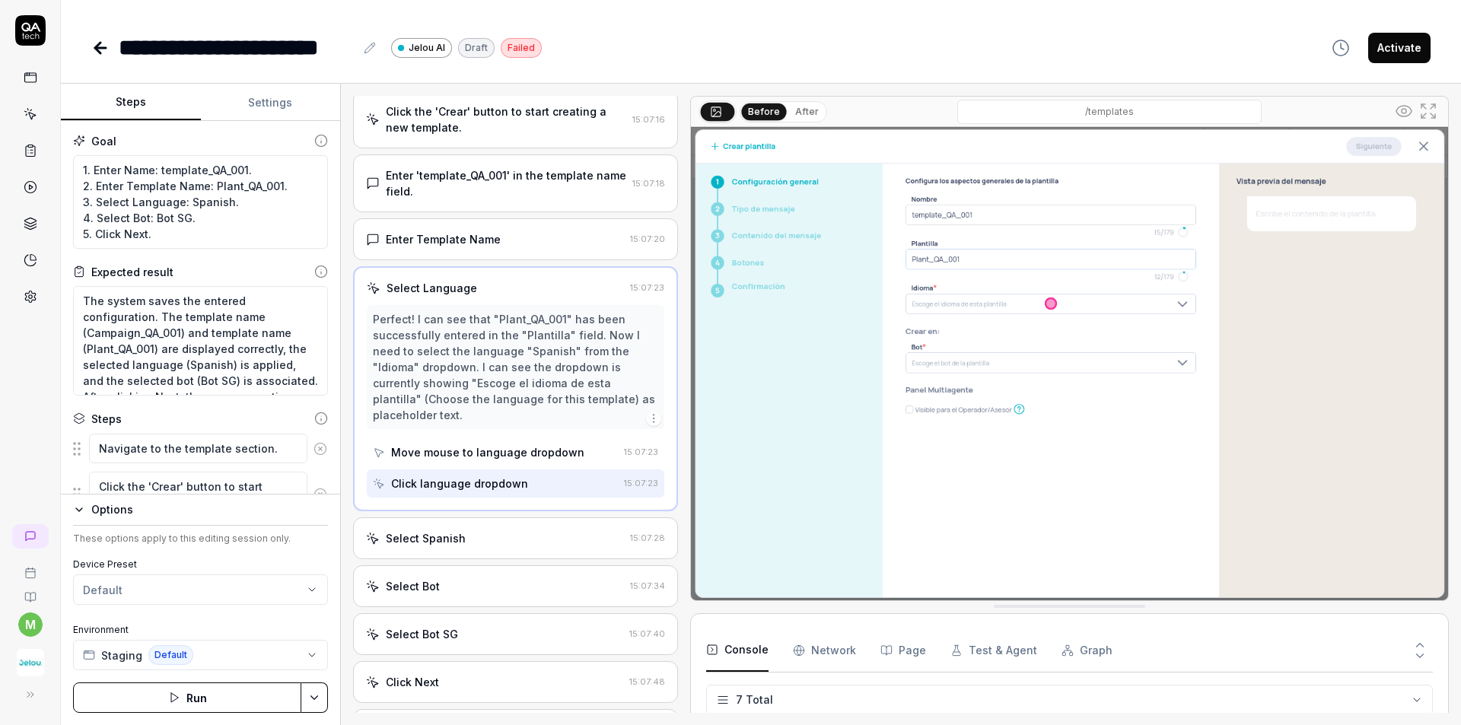
click at [800, 111] on button "After" at bounding box center [807, 111] width 36 height 17
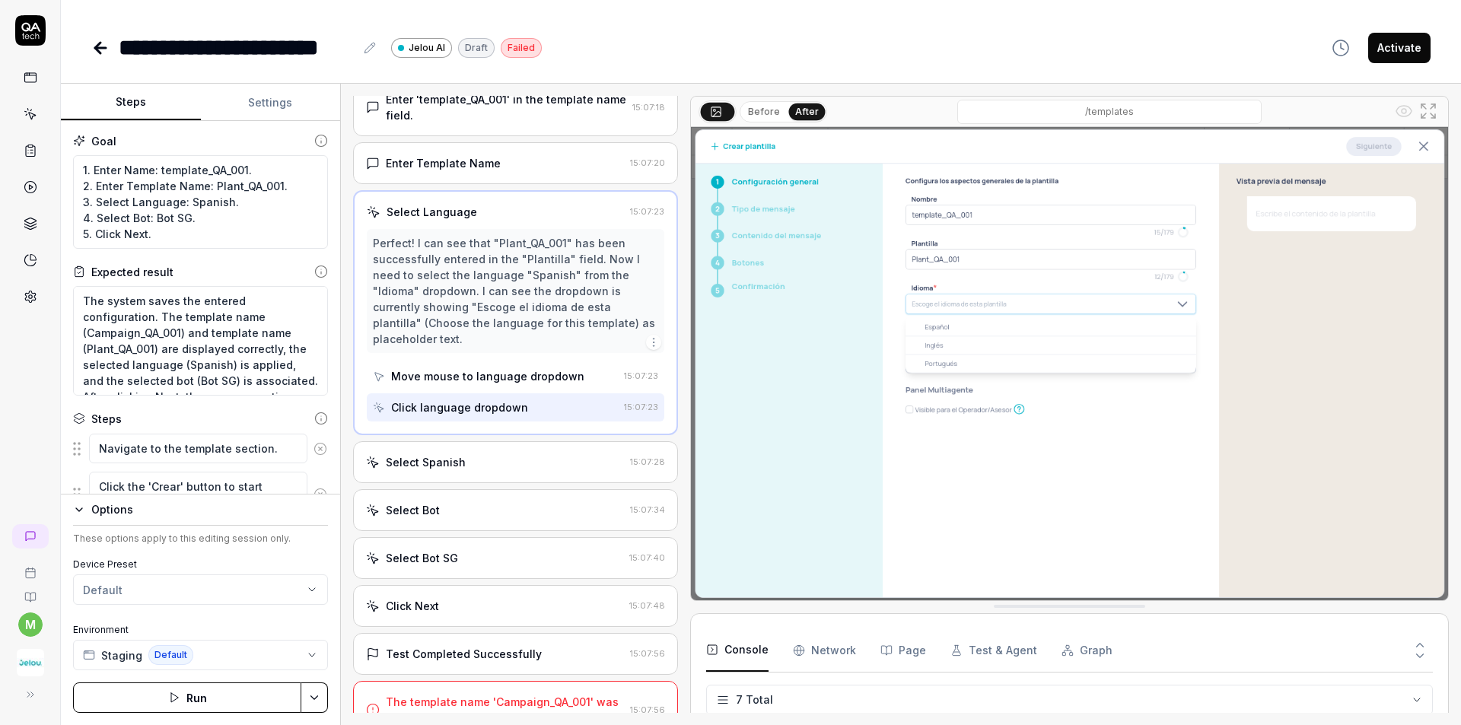
click at [515, 459] on div "Select Spanish" at bounding box center [495, 462] width 258 height 16
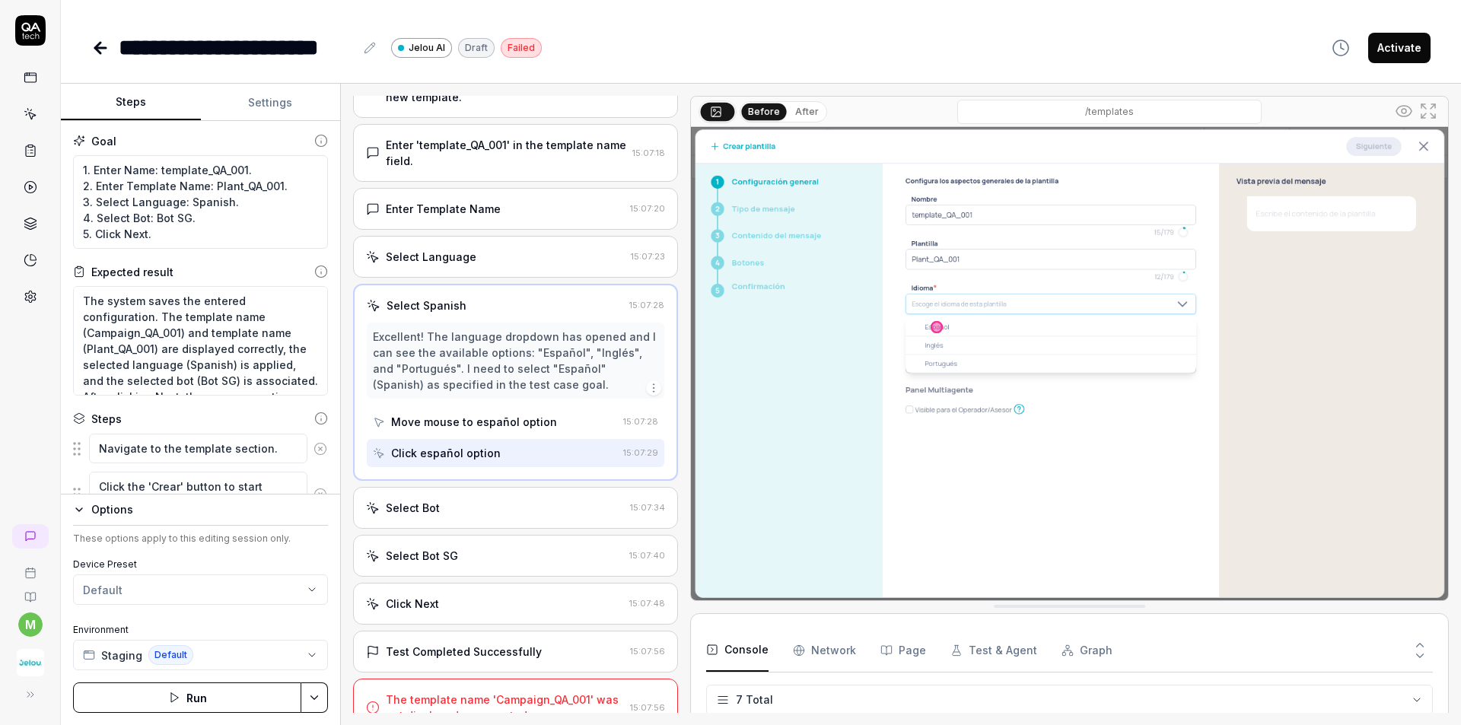
scroll to position [130, 0]
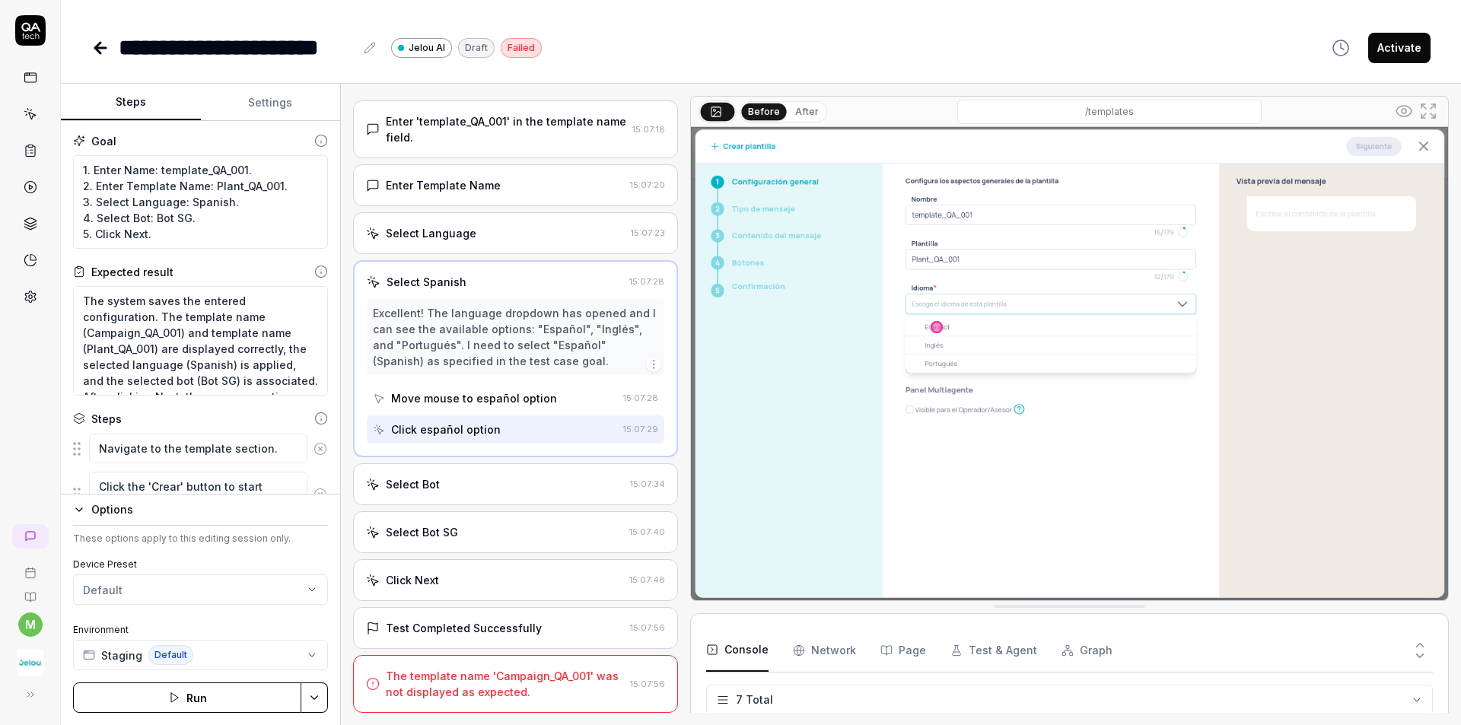
click at [791, 117] on button "After" at bounding box center [807, 111] width 36 height 17
click at [445, 487] on div "Select Bot" at bounding box center [495, 484] width 258 height 16
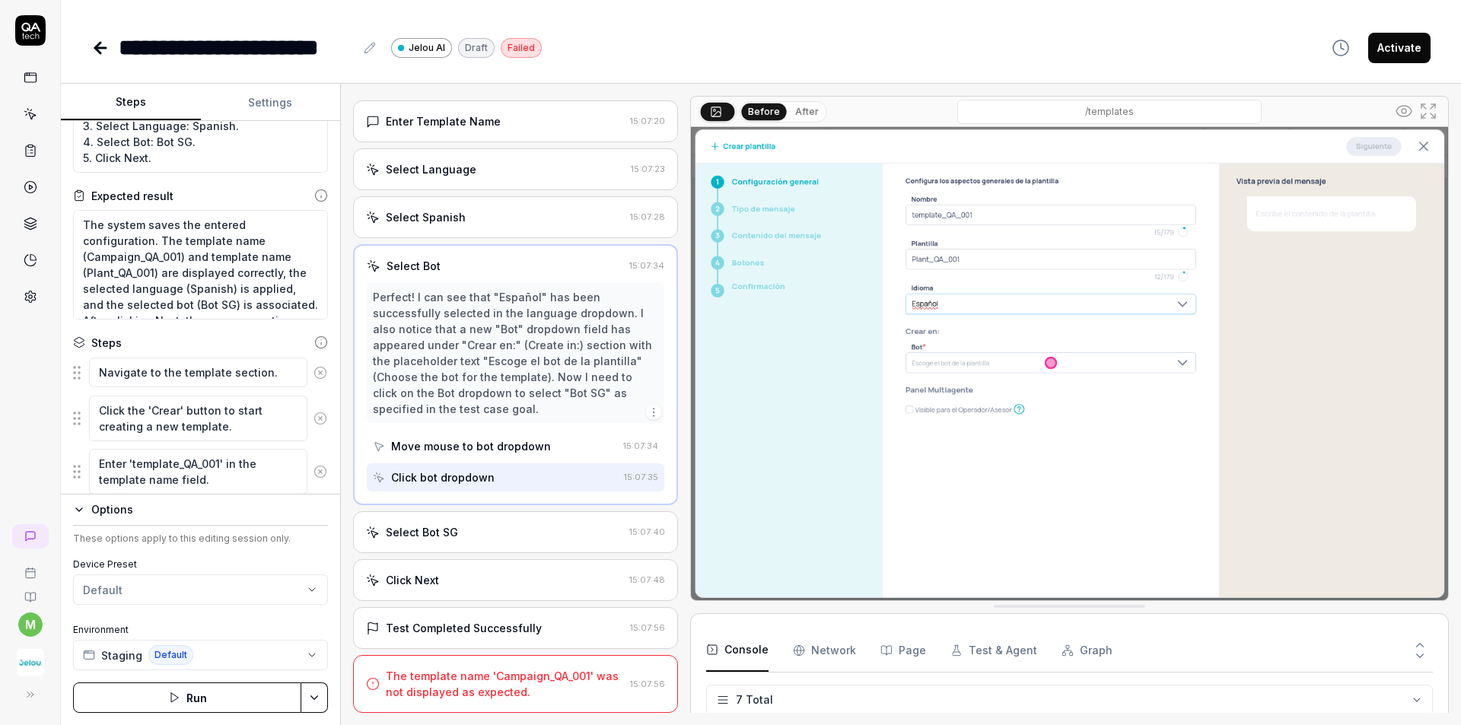
scroll to position [0, 0]
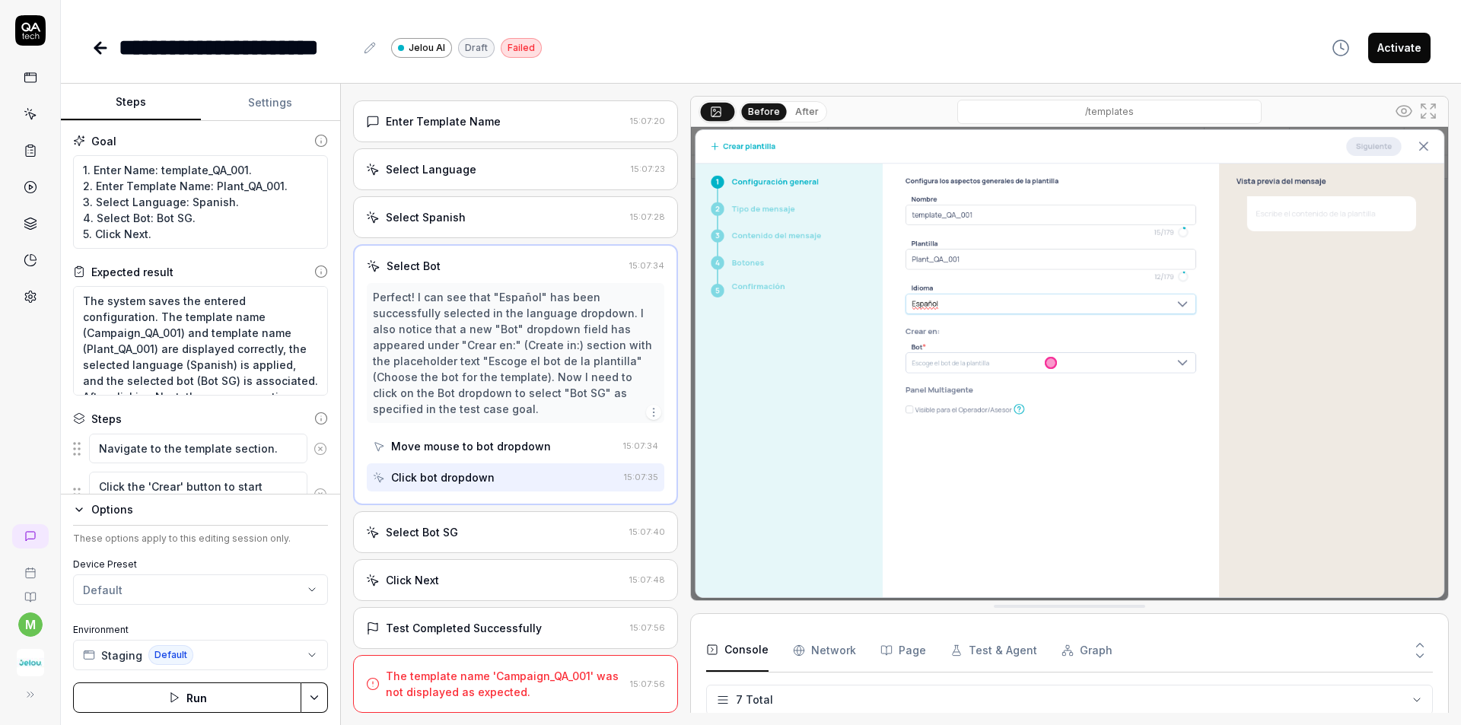
click at [798, 112] on button "After" at bounding box center [807, 111] width 36 height 17
drag, startPoint x: 197, startPoint y: 218, endPoint x: 72, endPoint y: 215, distance: 125.5
click at [72, 215] on div "Goal 1. Enter Name: template_QA_001. 2. Enter Template Name: Plant_QA_001. 3. S…" at bounding box center [200, 307] width 279 height 373
click at [165, 215] on textarea "1. Enter Name: template_QA_001. 2. Enter Template Name: Plant_QA_001. 3. Select…" at bounding box center [200, 202] width 255 height 94
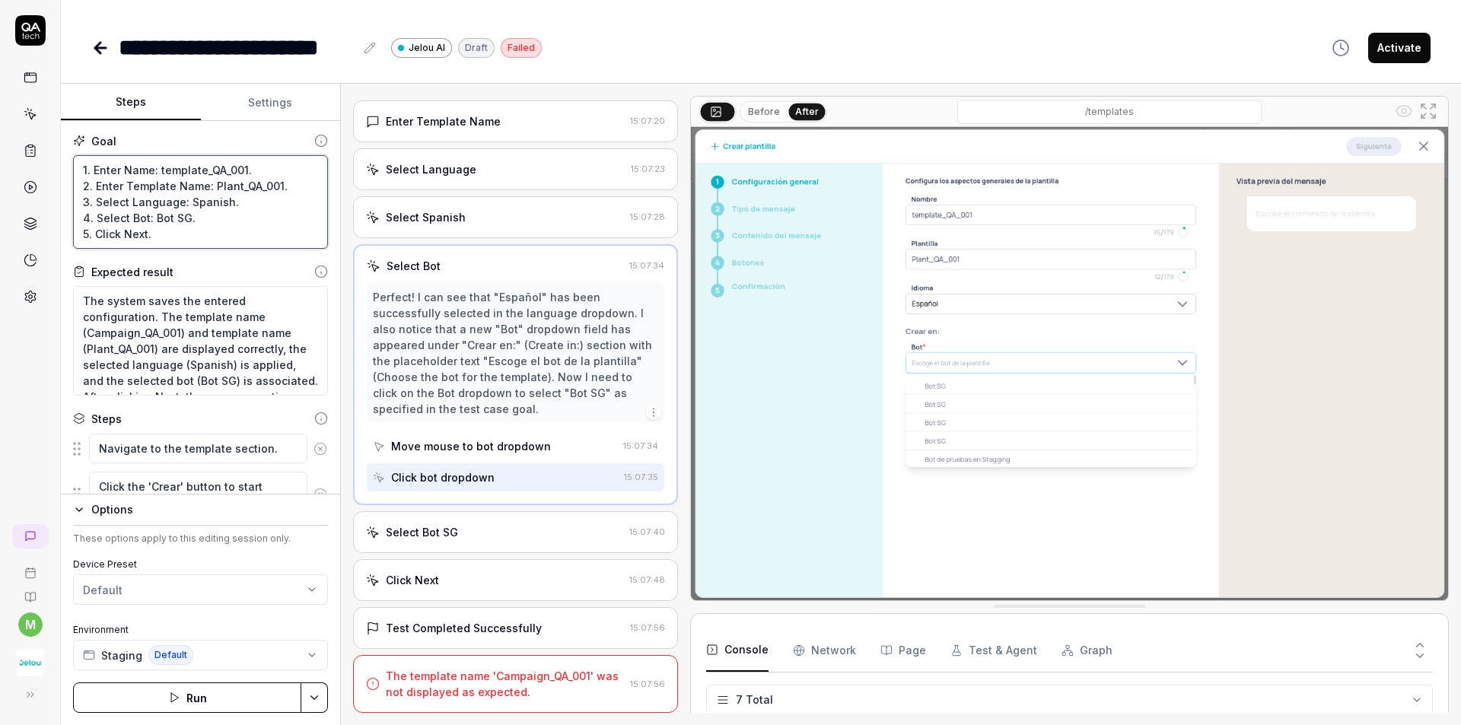
click at [165, 215] on textarea "1. Enter Name: template_QA_001. 2. Enter Template Name: Plant_QA_001. 3. Select…" at bounding box center [200, 202] width 255 height 94
click at [517, 273] on div "Select Bot" at bounding box center [495, 266] width 256 height 16
click at [509, 534] on div "Select Bot SG" at bounding box center [494, 532] width 257 height 16
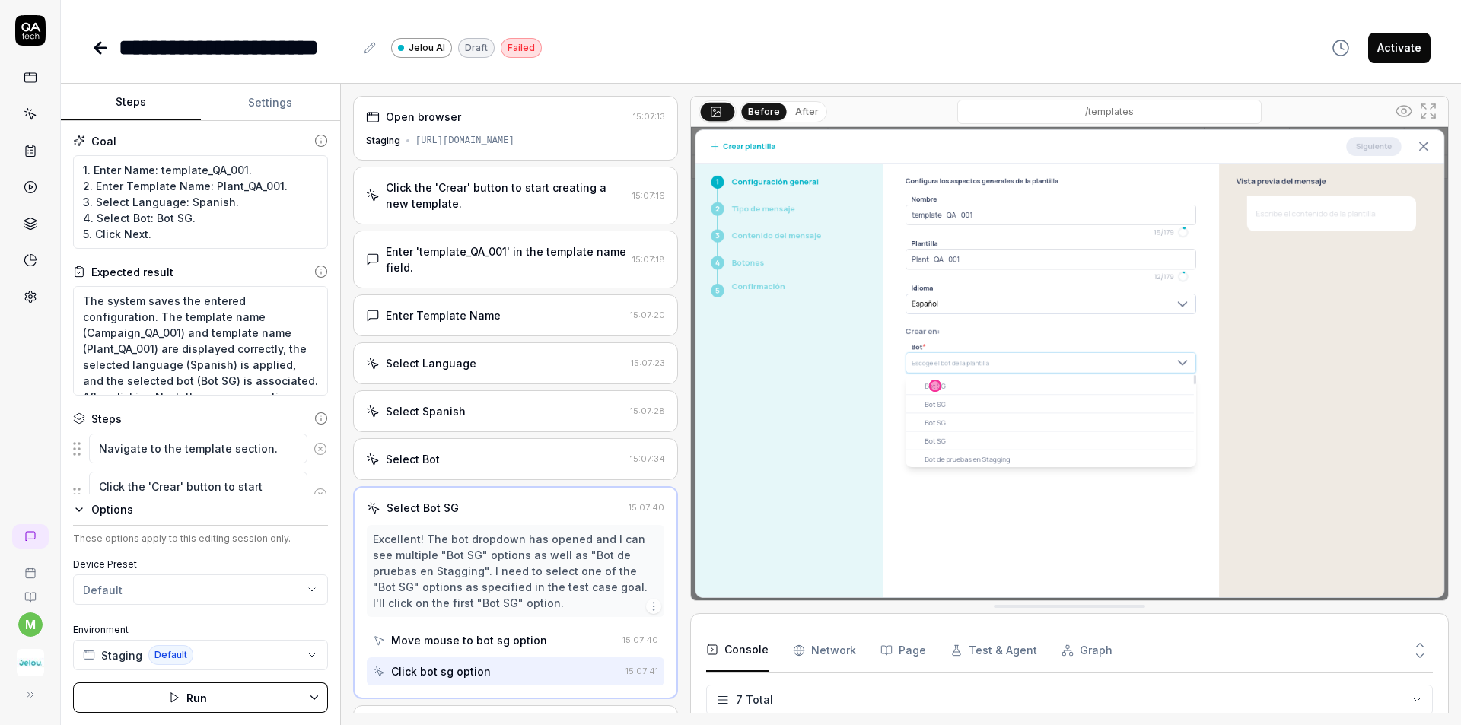
click at [798, 110] on button "After" at bounding box center [807, 111] width 36 height 17
click at [751, 111] on button "Before" at bounding box center [764, 111] width 44 height 17
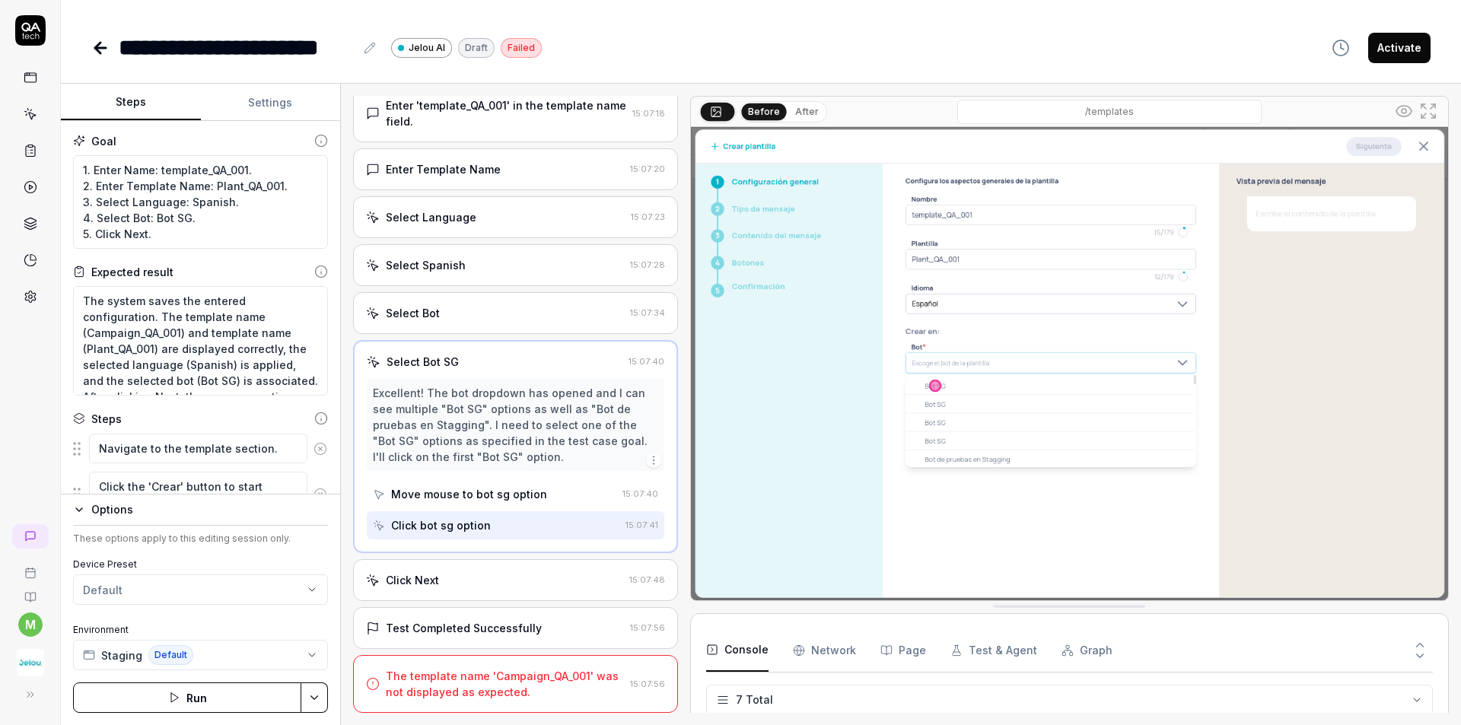
click at [459, 592] on div "Click Next 15:07:48" at bounding box center [515, 580] width 325 height 42
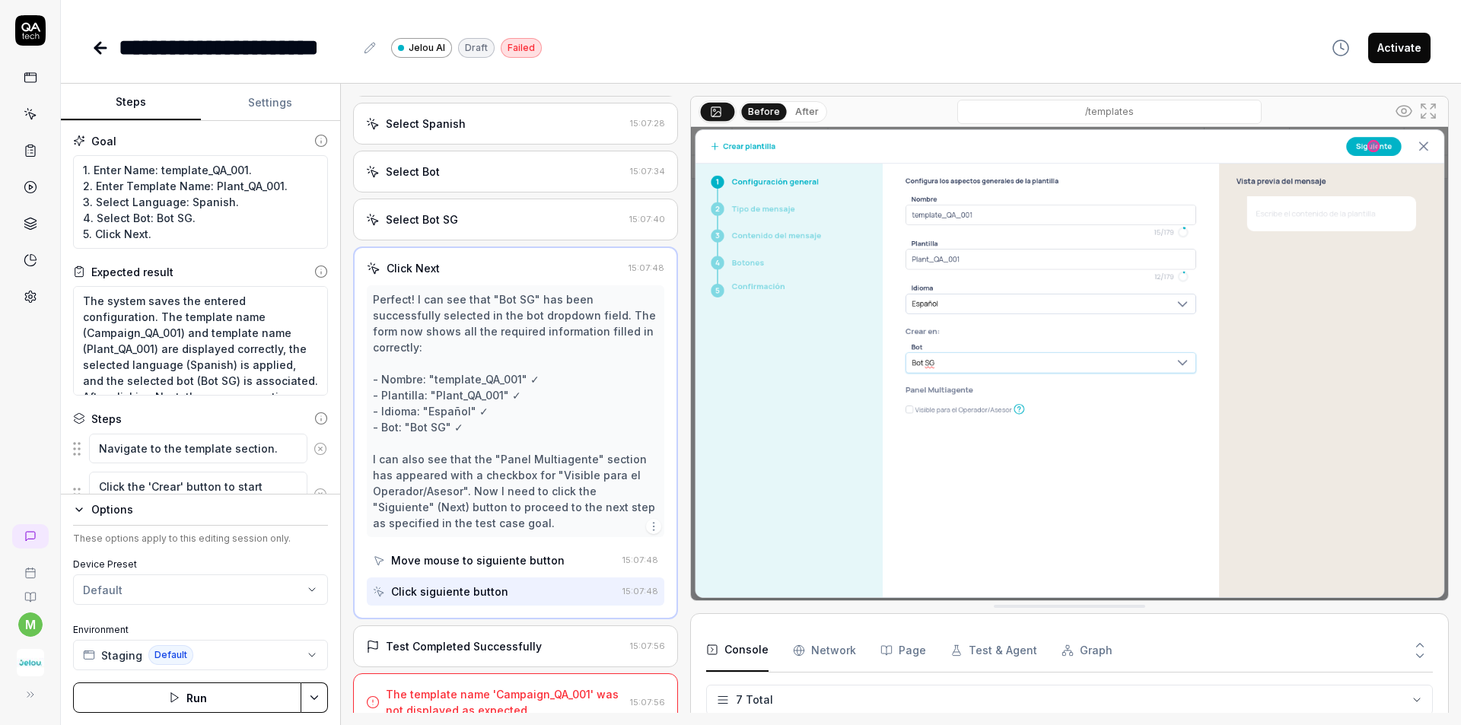
scroll to position [306, 0]
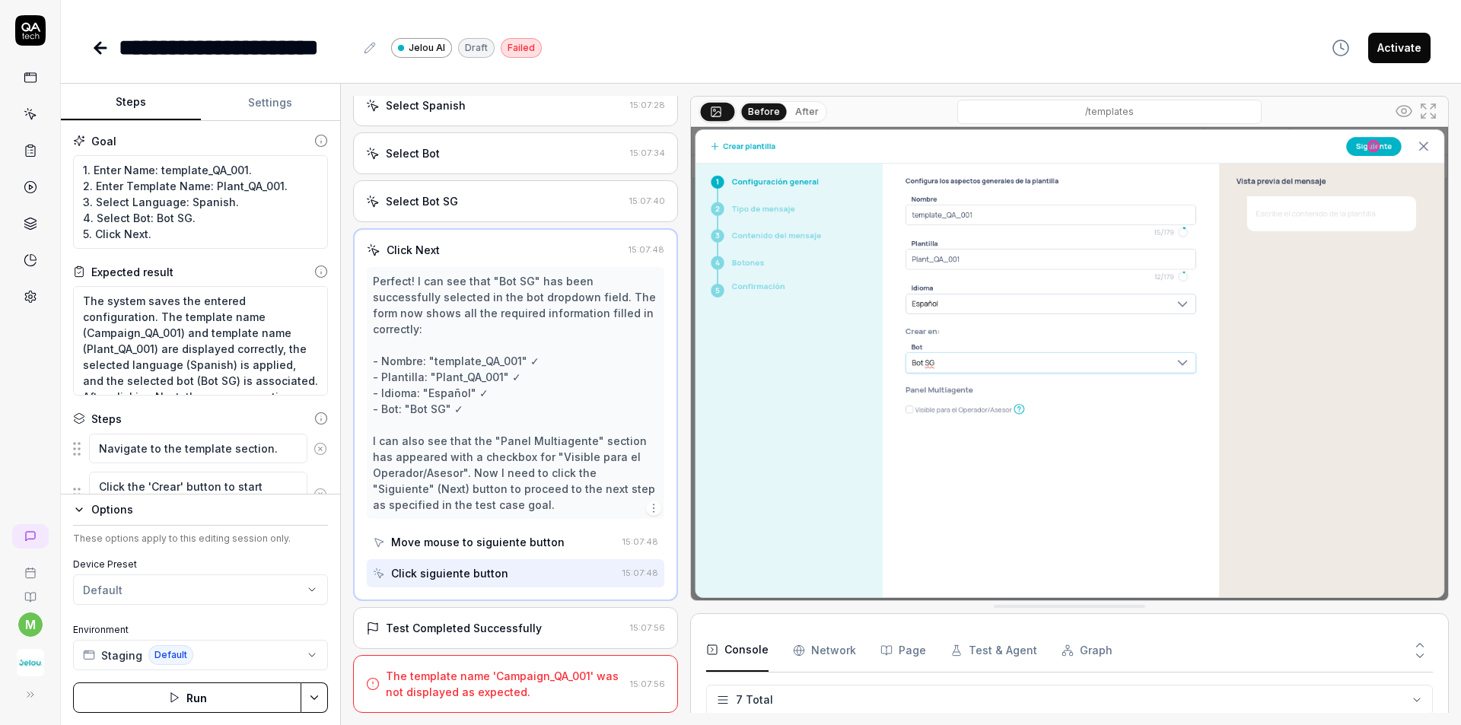
click at [498, 637] on div "Test Completed Successfully 15:07:56" at bounding box center [515, 628] width 325 height 42
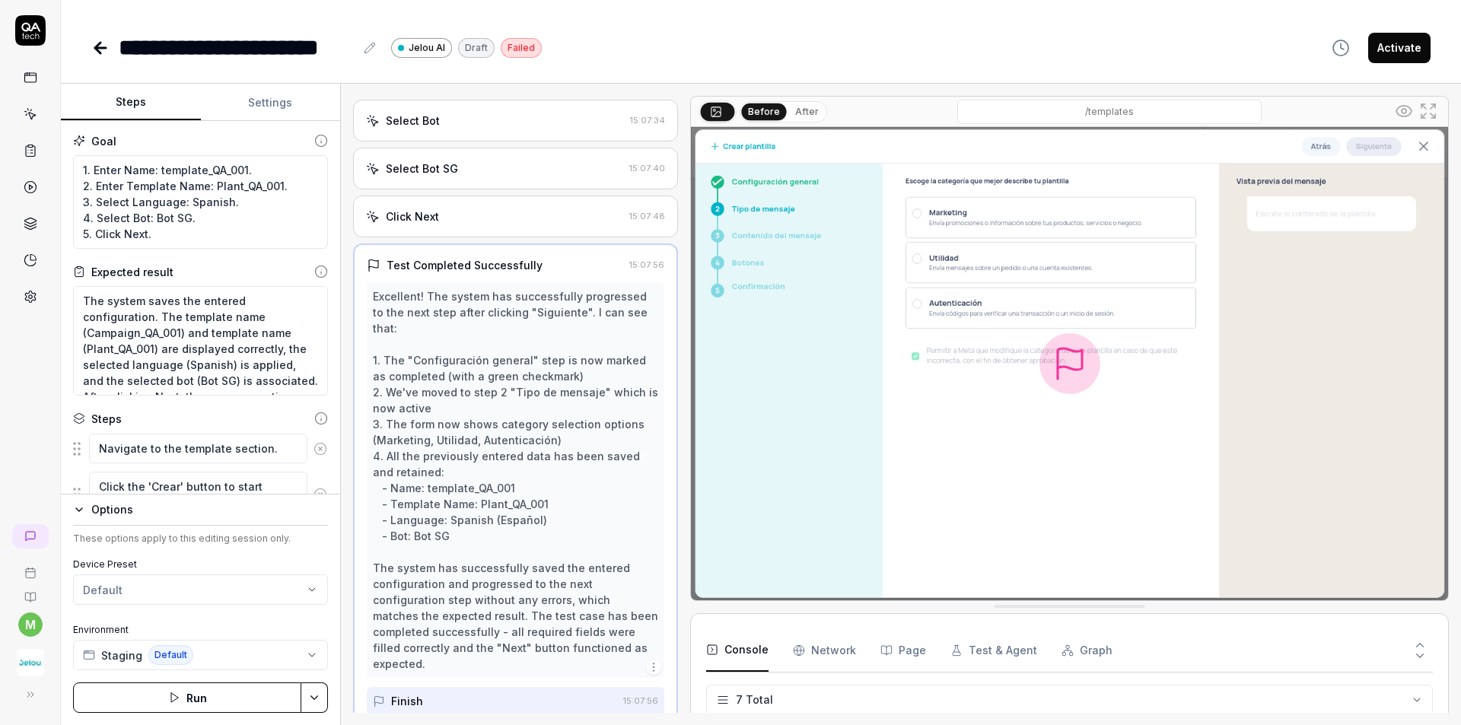
scroll to position [402, 0]
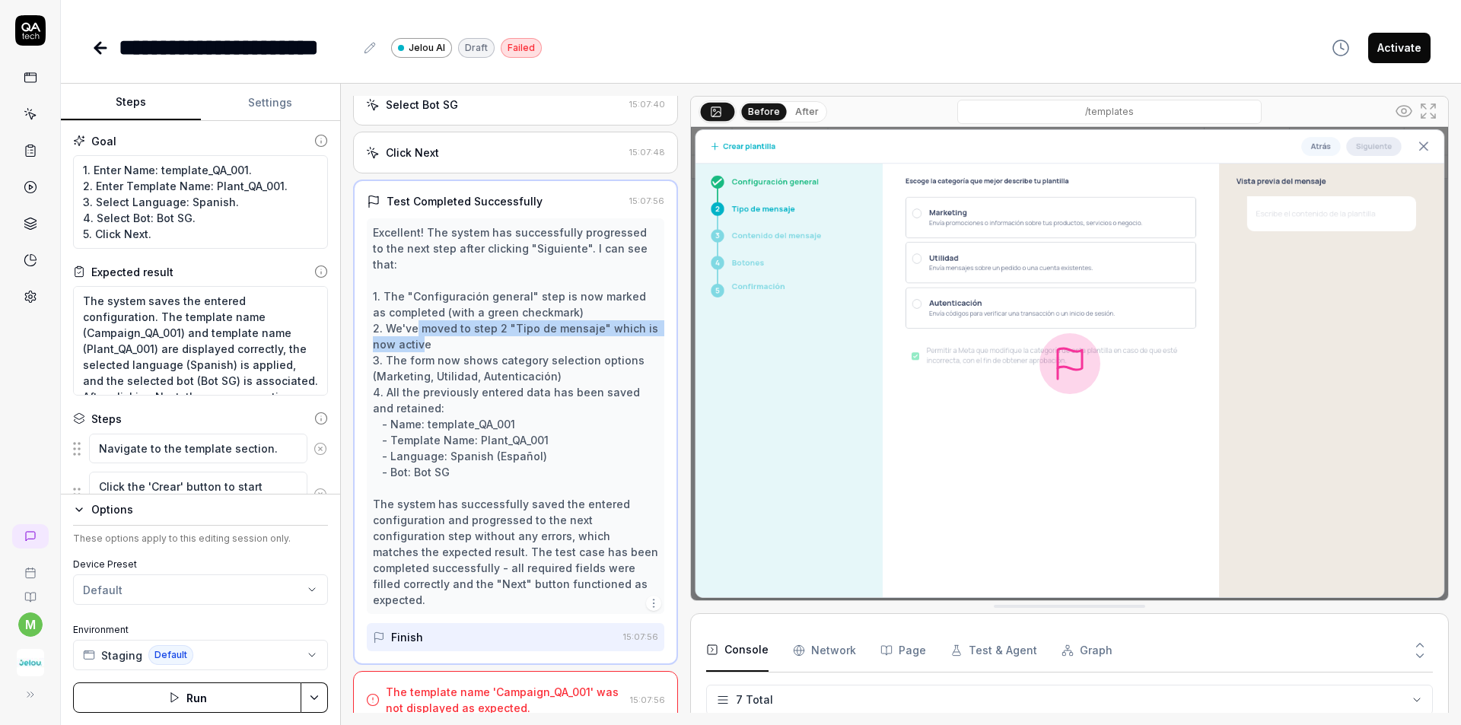
drag, startPoint x: 417, startPoint y: 314, endPoint x: 419, endPoint y: 329, distance: 15.4
click at [419, 329] on div "Excellent! The system has successfully progressed to the next step after clicki…" at bounding box center [515, 415] width 285 height 383
click at [438, 334] on div "Excellent! The system has successfully progressed to the next step after clicki…" at bounding box center [515, 415] width 285 height 383
drag, startPoint x: 439, startPoint y: 329, endPoint x: 358, endPoint y: 309, distance: 83.9
click at [358, 309] on div "Test Completed Successfully 15:07:56 Excellent! The system has successfully pro…" at bounding box center [515, 422] width 325 height 485
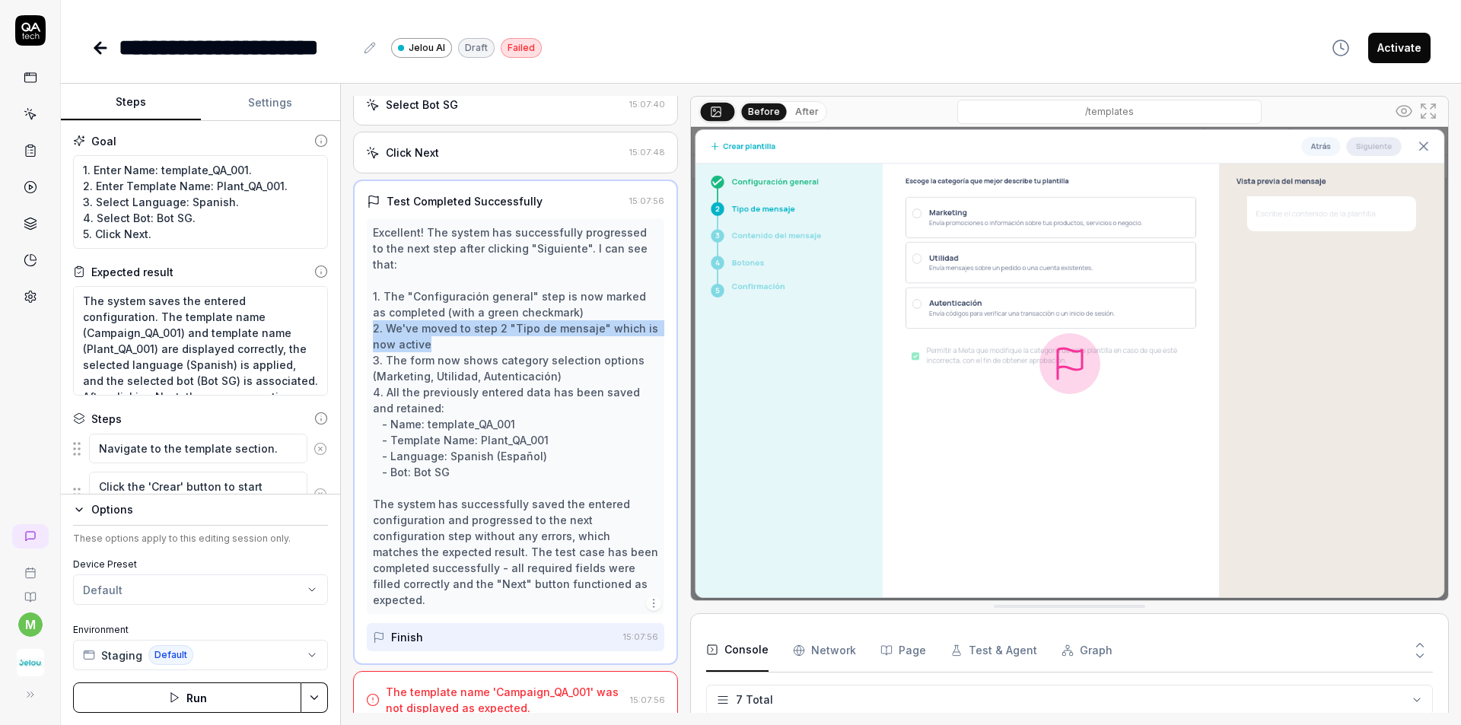
click at [464, 326] on div "Excellent! The system has successfully progressed to the next step after clicki…" at bounding box center [515, 415] width 285 height 383
drag, startPoint x: 440, startPoint y: 329, endPoint x: 349, endPoint y: 316, distance: 92.3
click at [349, 316] on div "Open browser 15:07:13 Staging [URL][DOMAIN_NAME] Click the 'Crear' button to st…" at bounding box center [901, 404] width 1120 height 641
click at [448, 332] on div "Excellent! The system has successfully progressed to the next step after clicki…" at bounding box center [515, 415] width 285 height 383
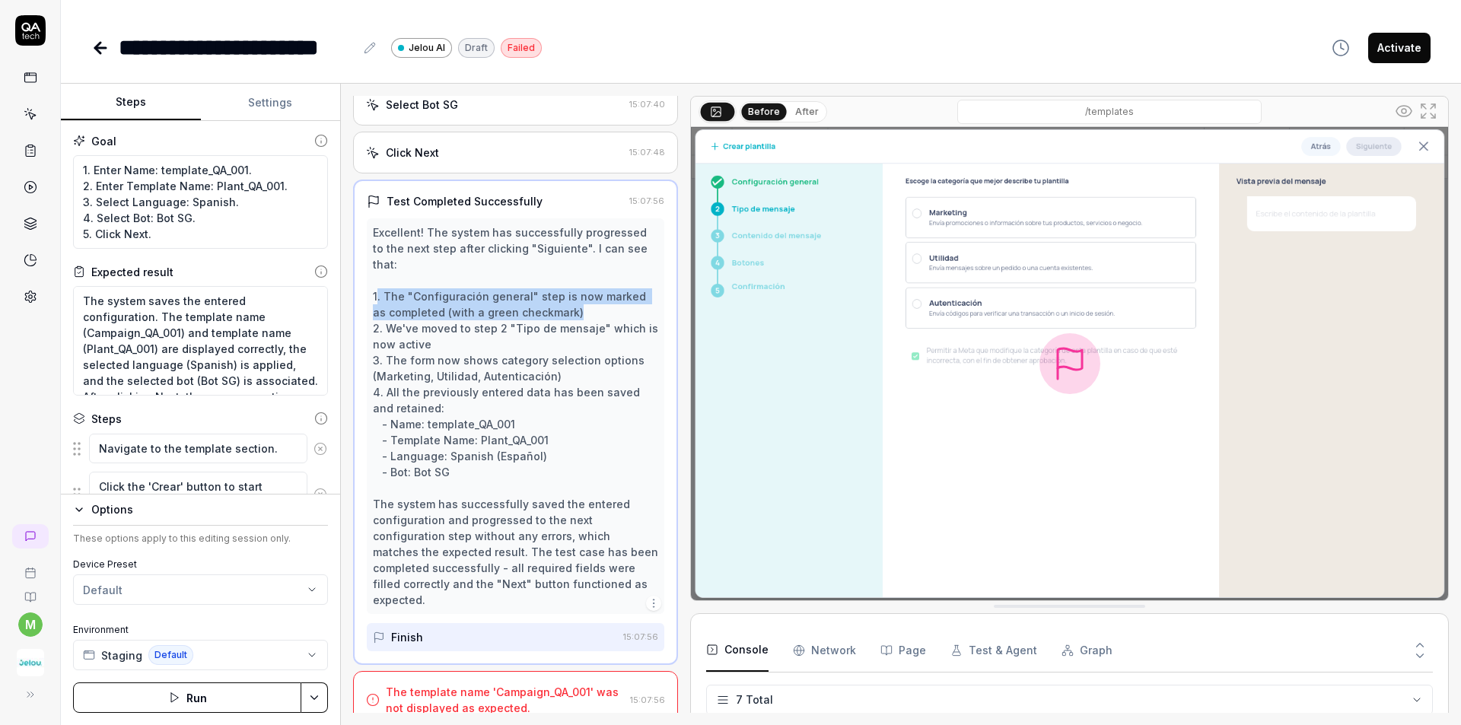
drag, startPoint x: 375, startPoint y: 278, endPoint x: 586, endPoint y: 297, distance: 212.4
click at [586, 297] on div "Excellent! The system has successfully progressed to the next step after clicki…" at bounding box center [515, 415] width 285 height 383
click at [566, 301] on div "Excellent! The system has successfully progressed to the next step after clicki…" at bounding box center [515, 415] width 285 height 383
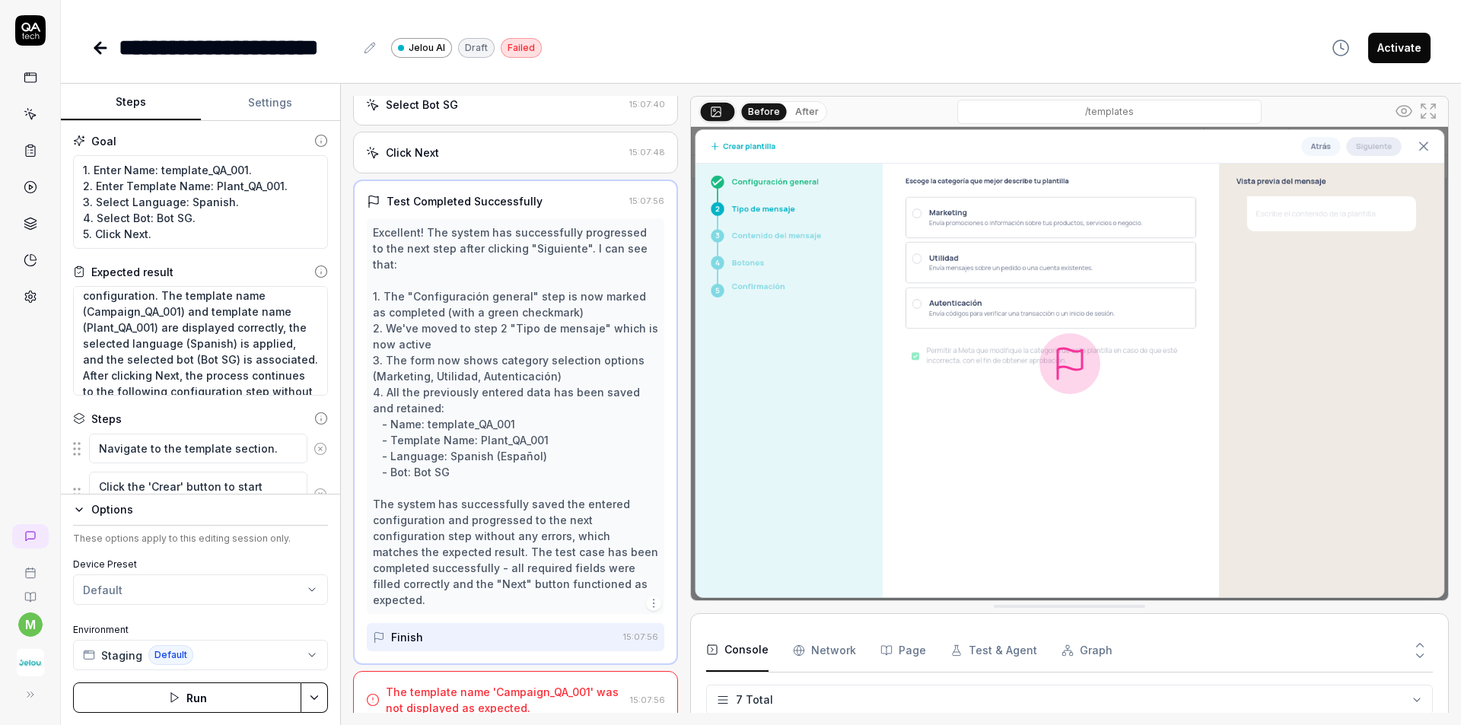
scroll to position [0, 0]
drag, startPoint x: 161, startPoint y: 316, endPoint x: 186, endPoint y: 336, distance: 32.6
click at [186, 336] on textarea "The system saves the entered configuration. The template name (Campaign_QA_001)…" at bounding box center [200, 341] width 255 height 110
type textarea "*"
click at [208, 367] on textarea "The system saves the entered configuration. The template name (Campaign_QA_001)…" at bounding box center [200, 341] width 255 height 110
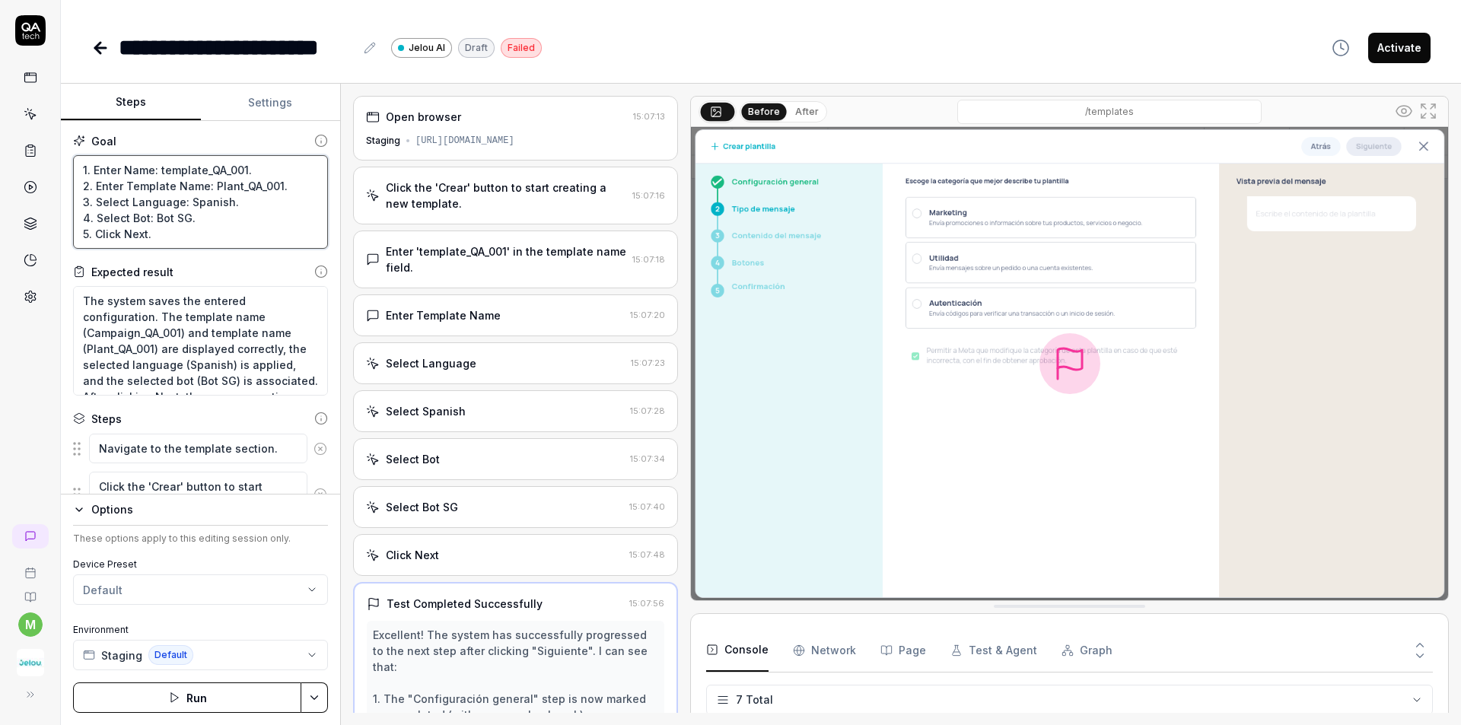
drag, startPoint x: 131, startPoint y: 176, endPoint x: 166, endPoint y: 170, distance: 35.5
click at [166, 170] on textarea "1. Enter Name: template_QA_001. 2. Enter Template Name: Plant_QA_001. 3. Select…" at bounding box center [200, 202] width 255 height 94
drag, startPoint x: 148, startPoint y: 186, endPoint x: 225, endPoint y: 183, distance: 76.9
click at [225, 183] on textarea "1. Enter Name: template_QA_001. 2. Enter Template Name: Plant_QA_001. 3. Select…" at bounding box center [200, 202] width 255 height 94
click at [133, 332] on textarea "The system saves the entered configuration. The template name (Campaign_QA_001)…" at bounding box center [200, 341] width 255 height 110
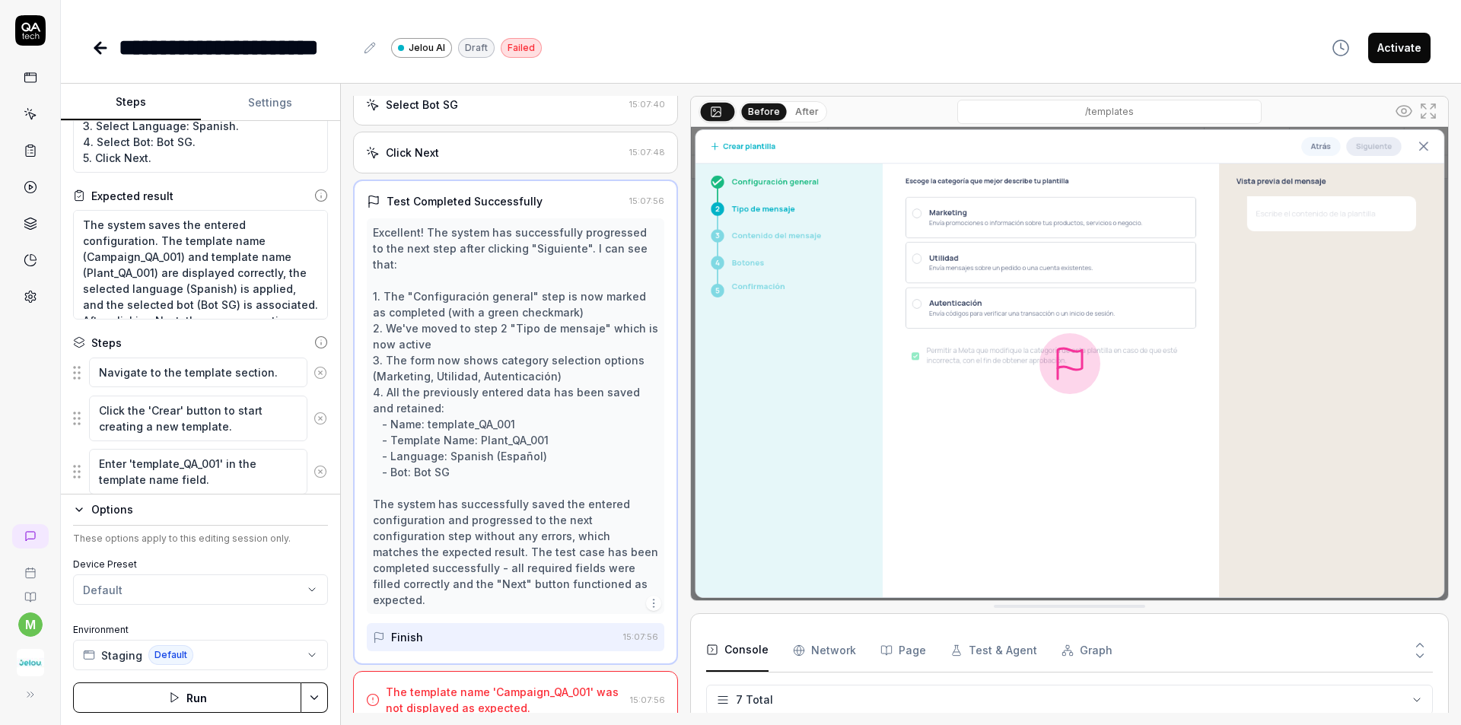
click at [517, 684] on div "The template name 'Campaign_QA_001' was not displayed as expected." at bounding box center [505, 700] width 238 height 32
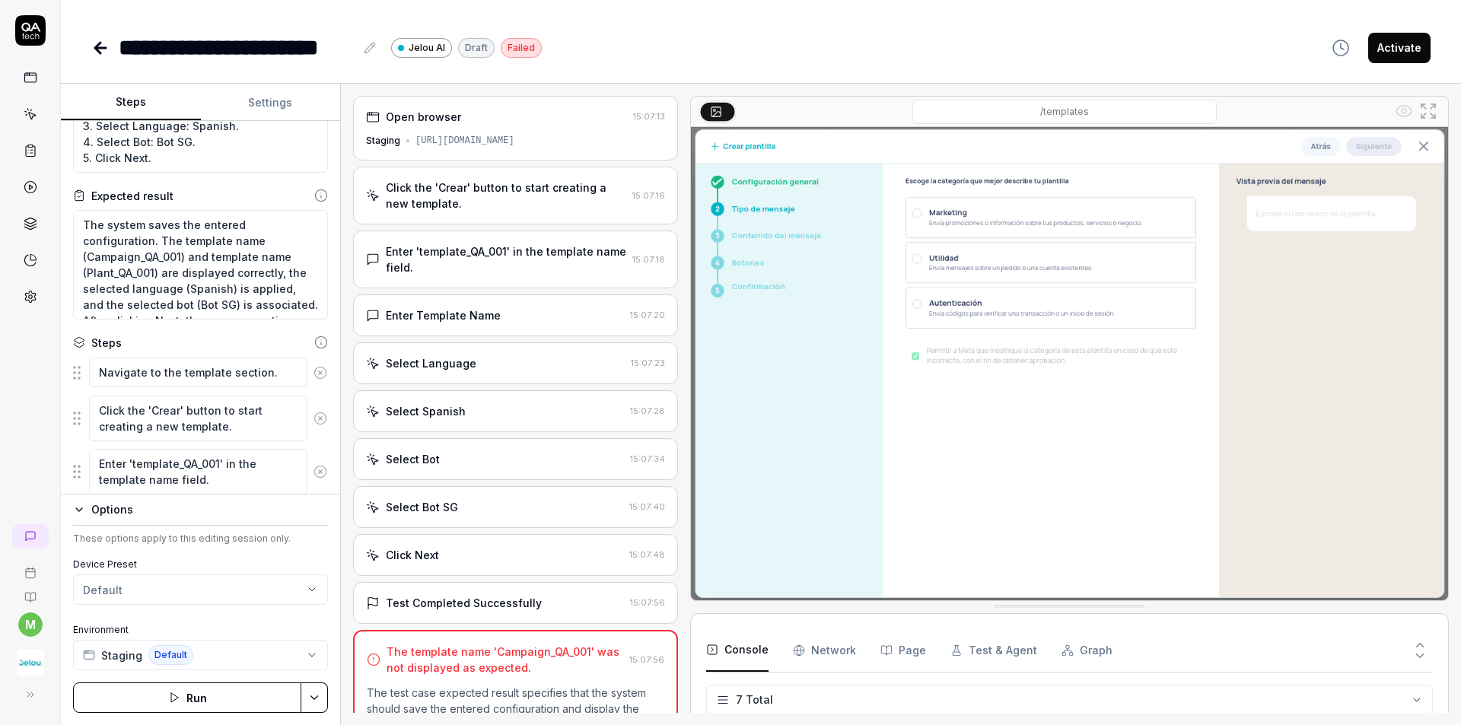
click at [98, 49] on icon at bounding box center [97, 48] width 5 height 11
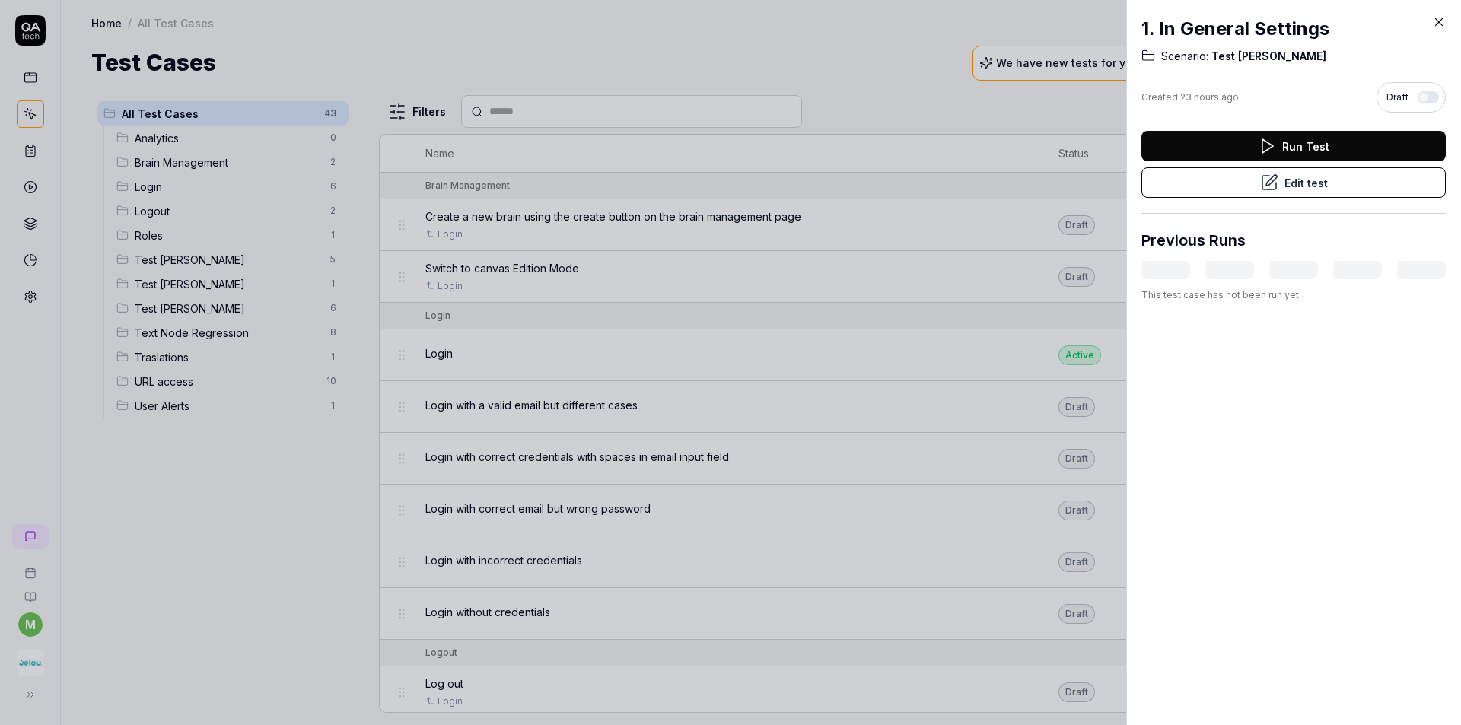
click at [319, 580] on div at bounding box center [730, 362] width 1461 height 725
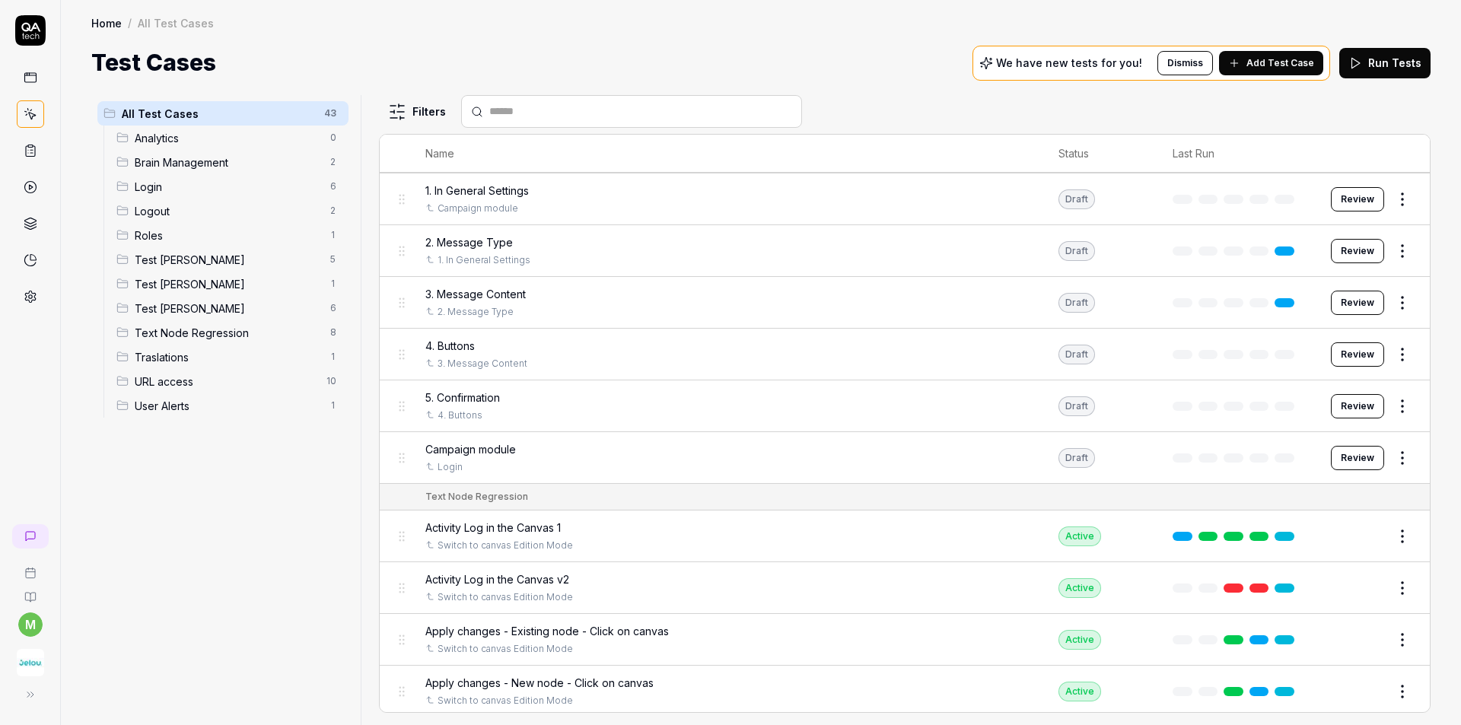
scroll to position [913, 0]
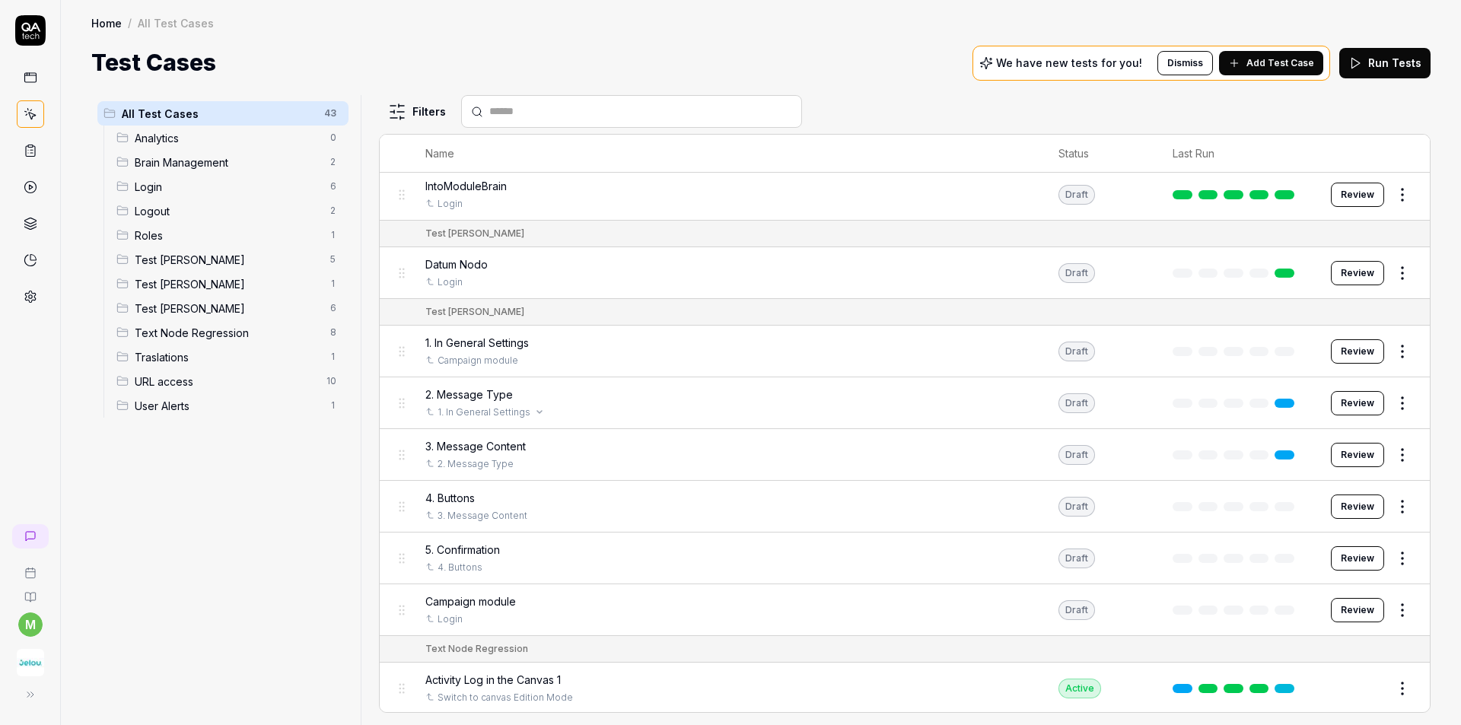
click at [588, 412] on div "1. In General Settings" at bounding box center [726, 412] width 603 height 14
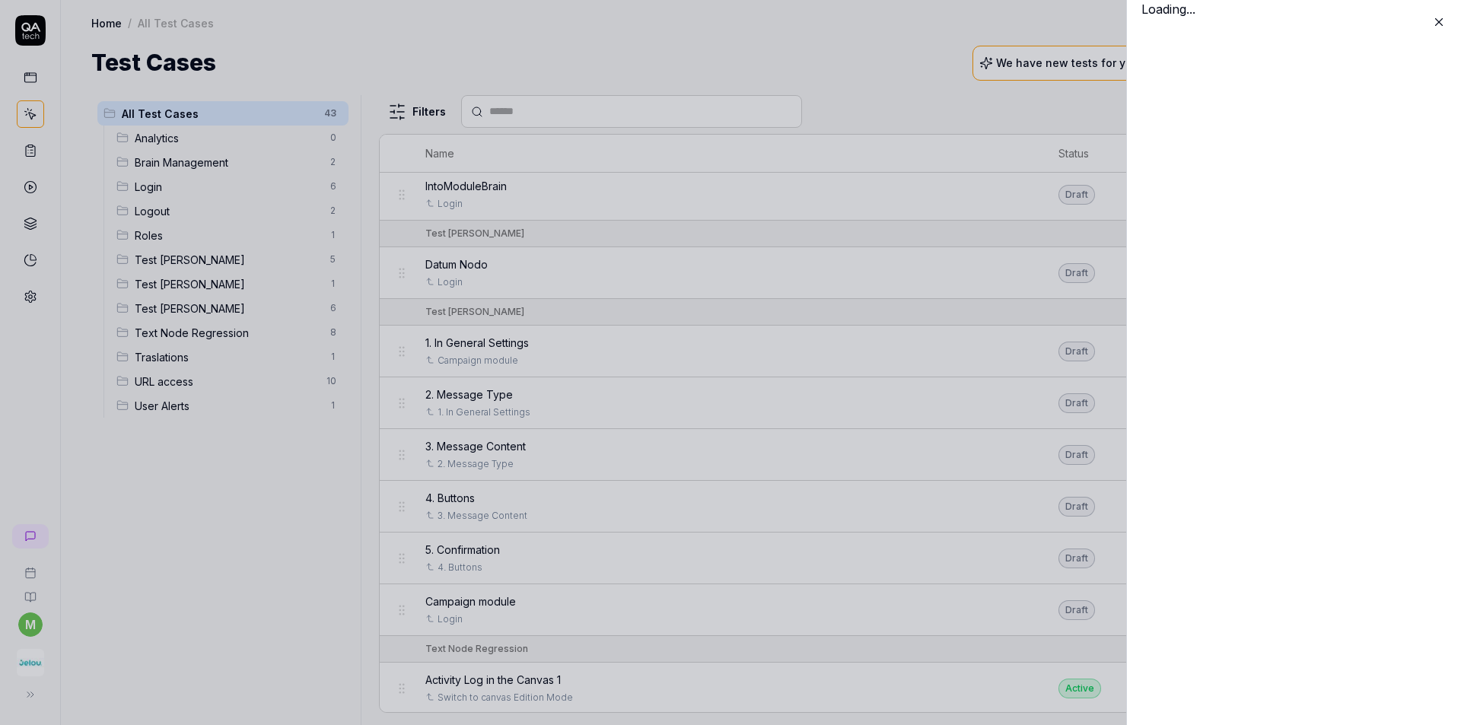
click at [1343, 409] on div "Loading..." at bounding box center [1293, 362] width 335 height 725
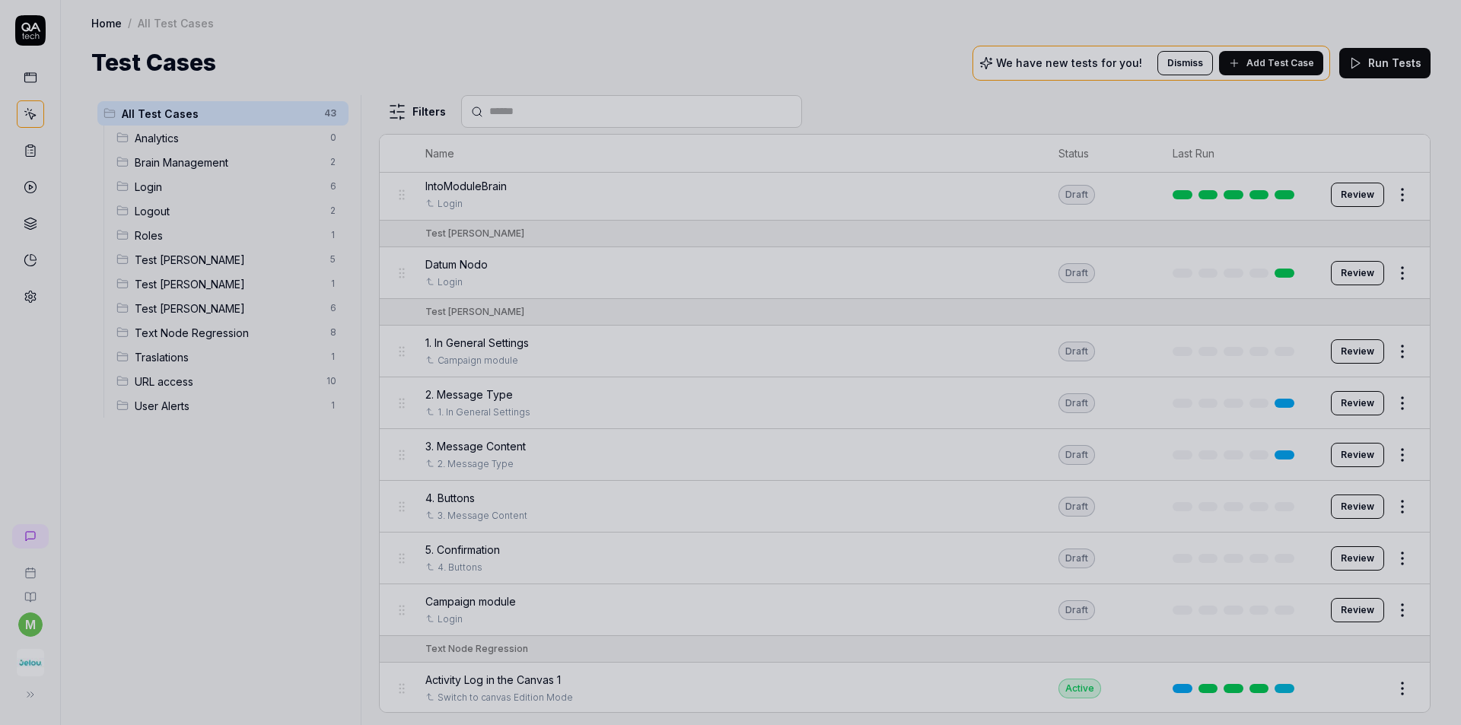
click at [924, 414] on div at bounding box center [730, 362] width 1461 height 725
click at [1132, 401] on div at bounding box center [730, 362] width 1461 height 725
click at [958, 401] on div at bounding box center [730, 362] width 1461 height 725
click at [1429, 210] on div at bounding box center [730, 362] width 1461 height 725
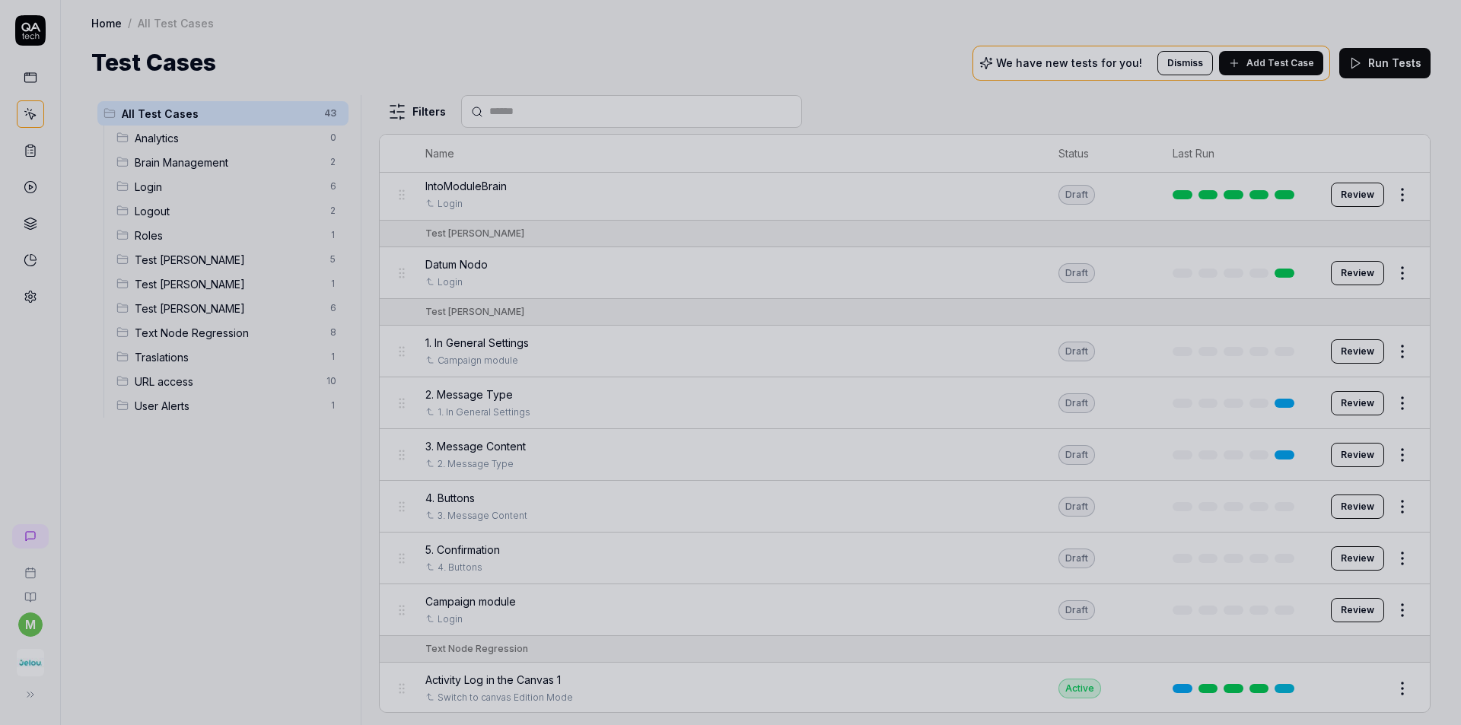
click at [1429, 210] on div at bounding box center [730, 362] width 1461 height 725
click at [908, 110] on div at bounding box center [730, 362] width 1461 height 725
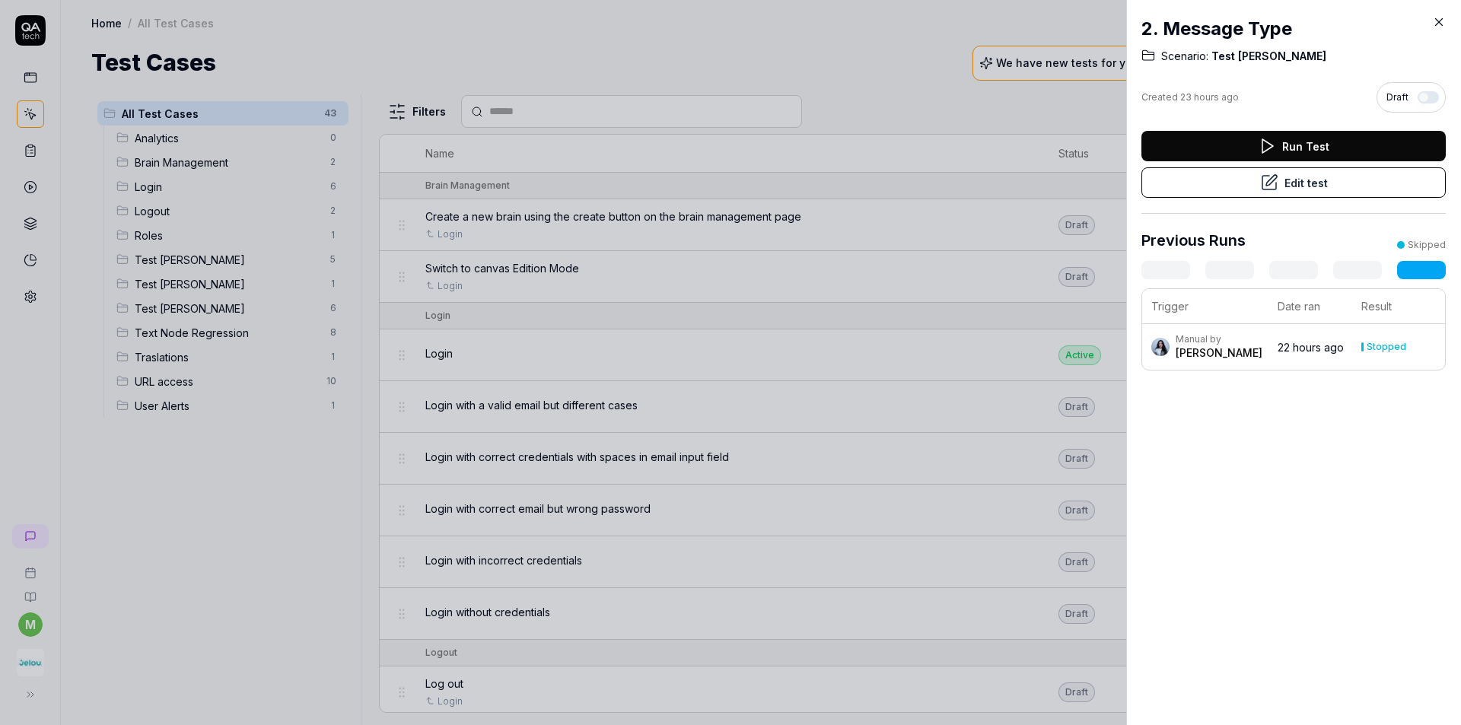
click at [892, 95] on div at bounding box center [730, 362] width 1461 height 725
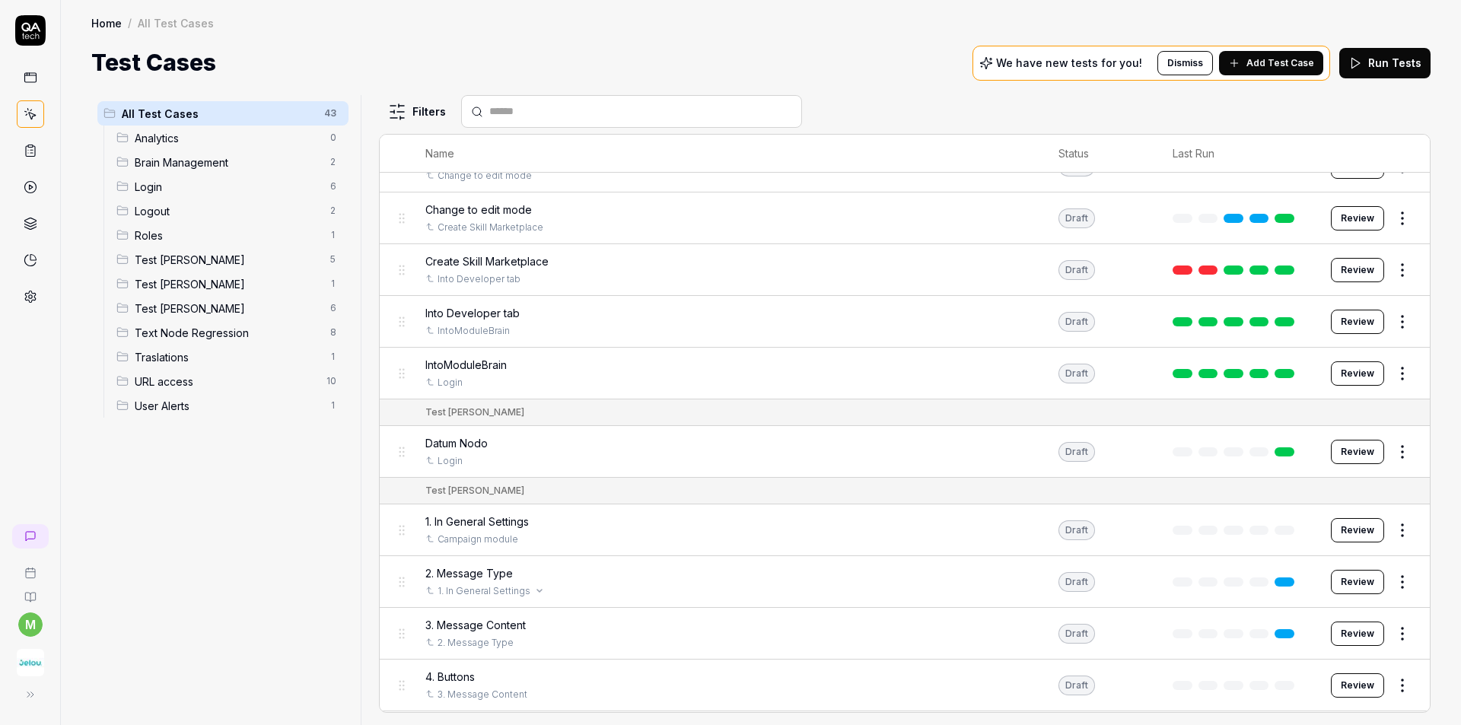
scroll to position [761, 0]
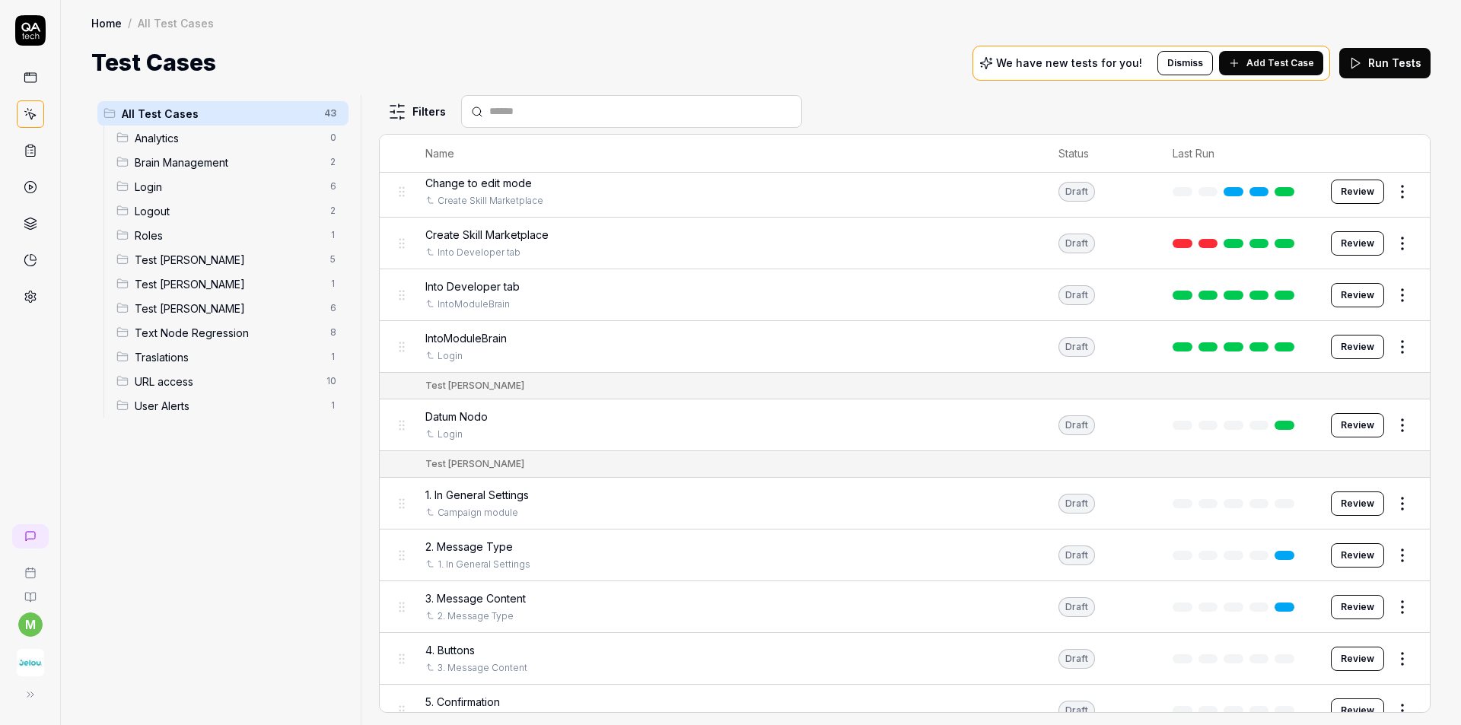
click at [1341, 557] on button "Review" at bounding box center [1356, 555] width 53 height 24
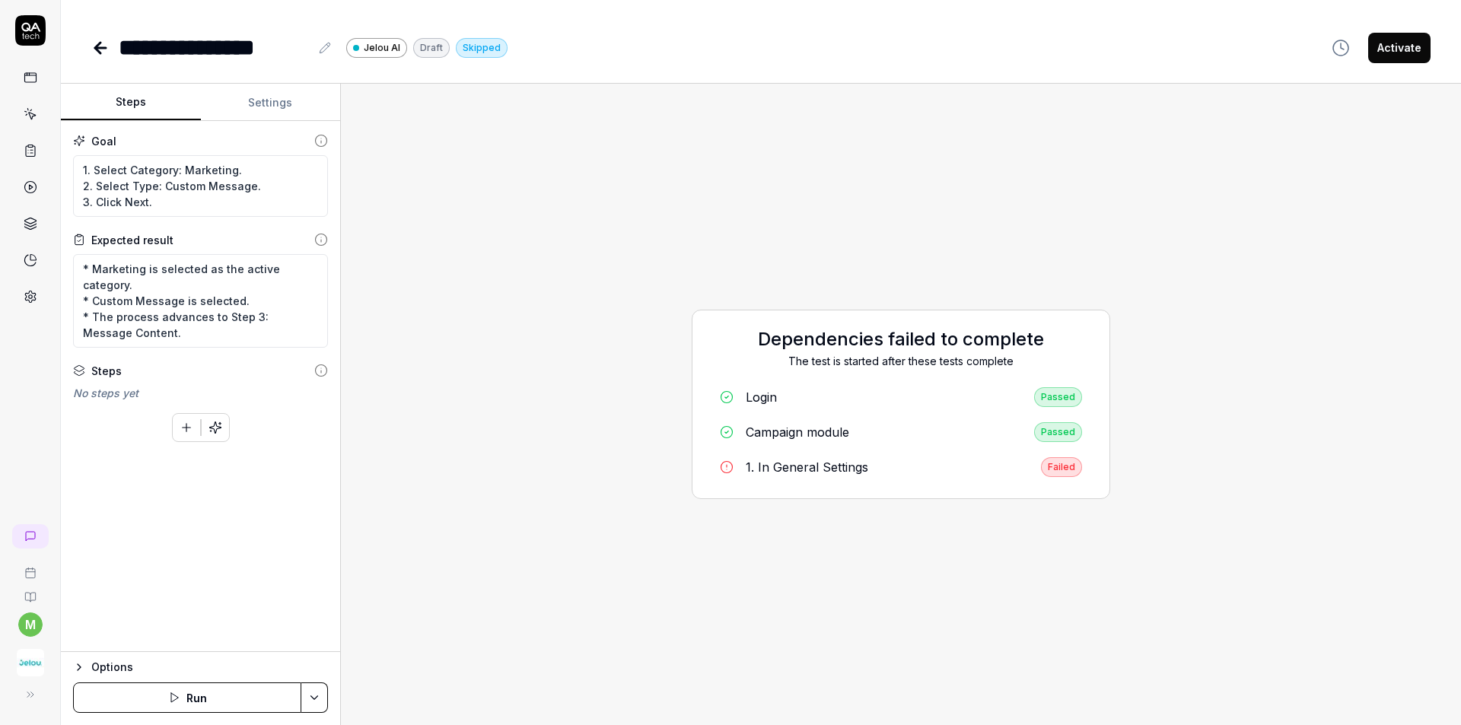
type textarea "*"
click at [97, 51] on icon at bounding box center [100, 48] width 18 height 18
